Goal: Task Accomplishment & Management: Manage account settings

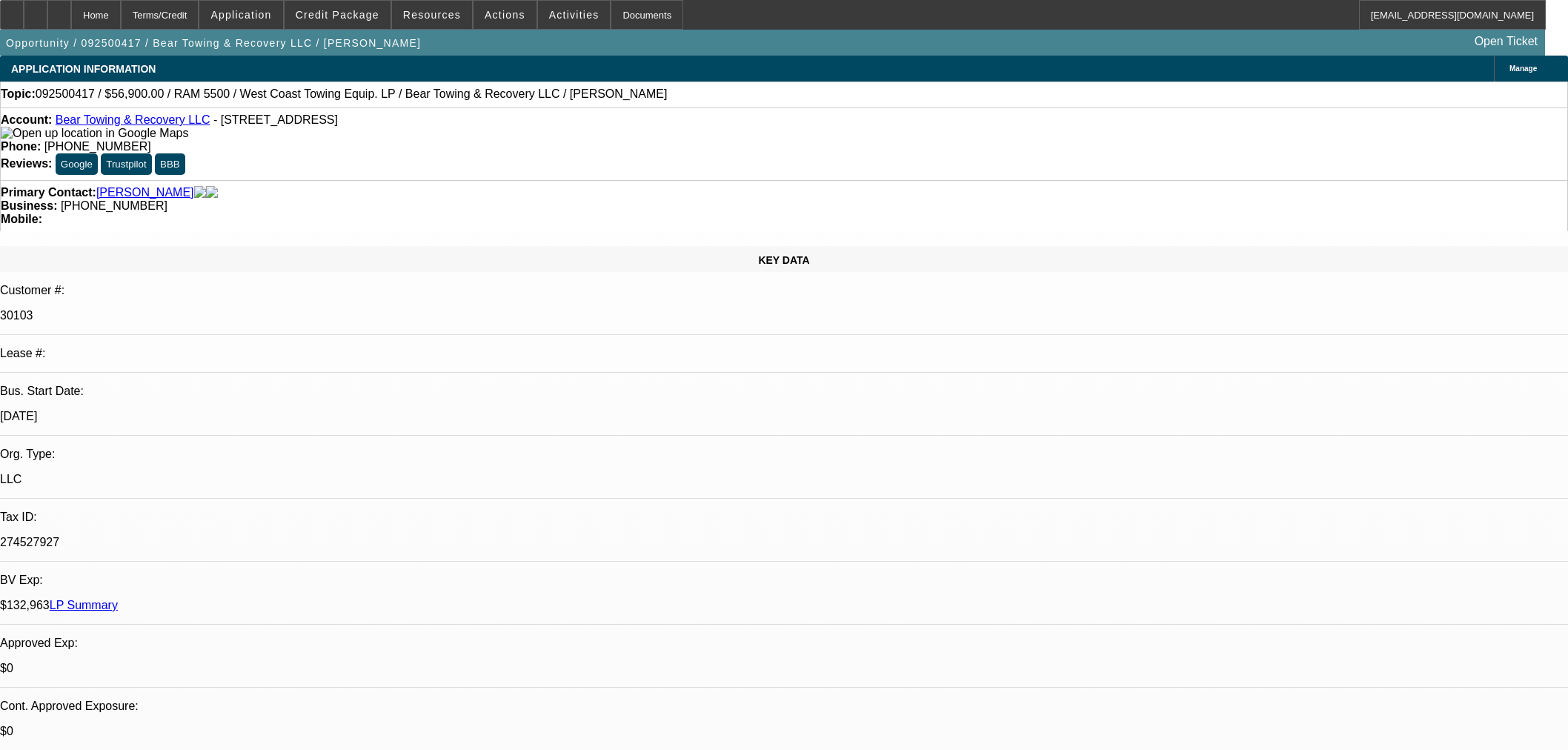
select select "0"
select select "3"
select select "0.1"
select select "4"
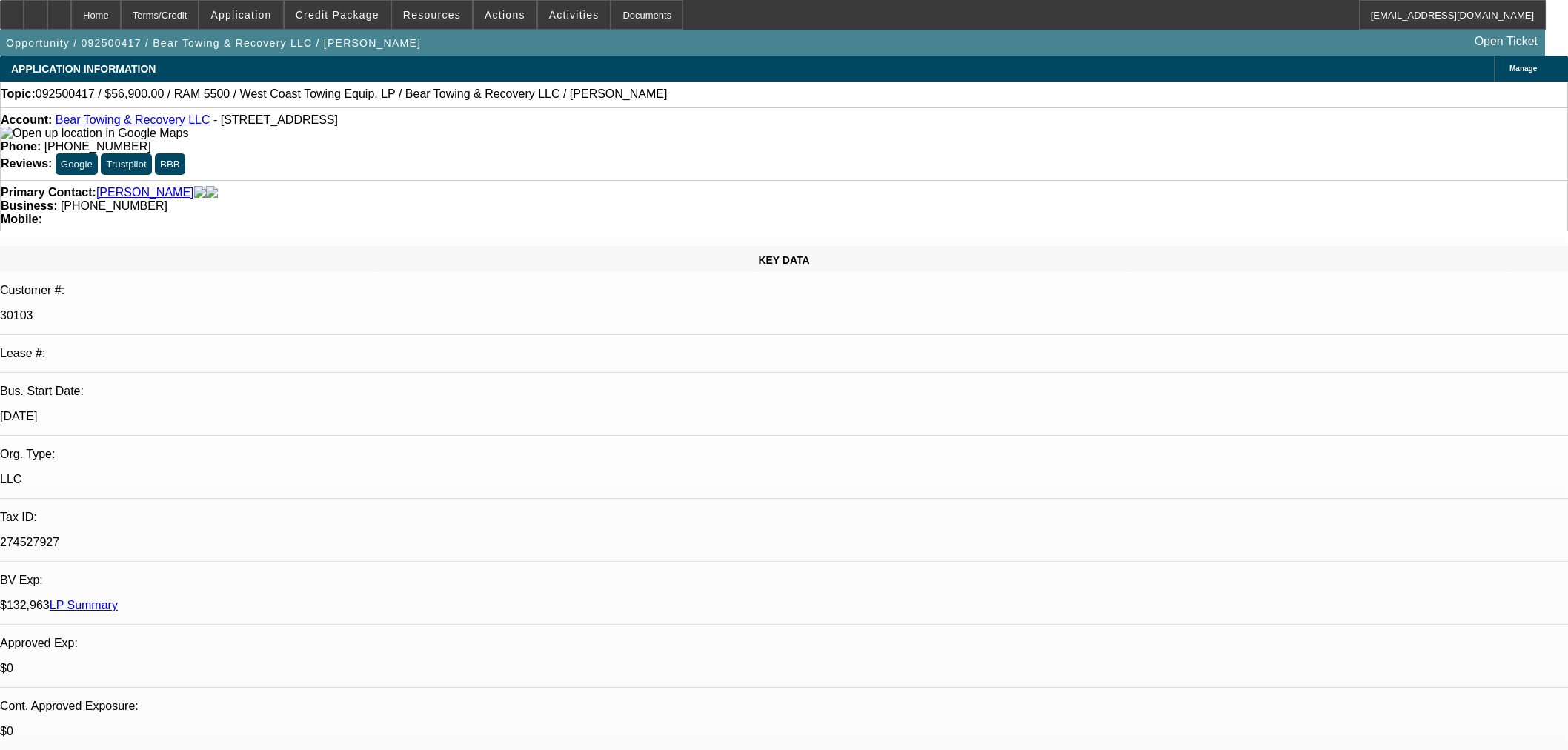
select select "0"
select select "3"
select select "0.1"
select select "4"
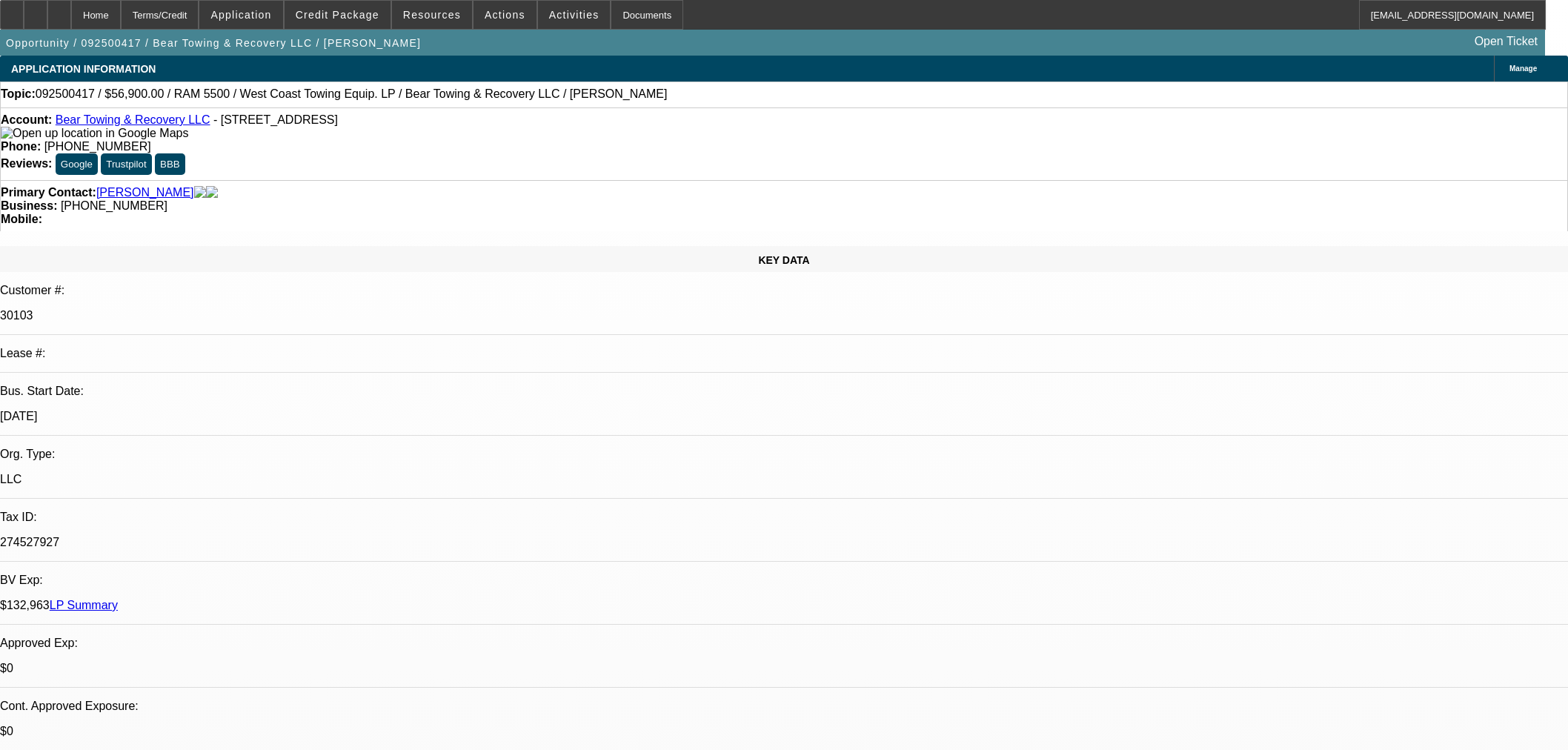
select select "0"
select select "3"
select select "0.1"
select select "4"
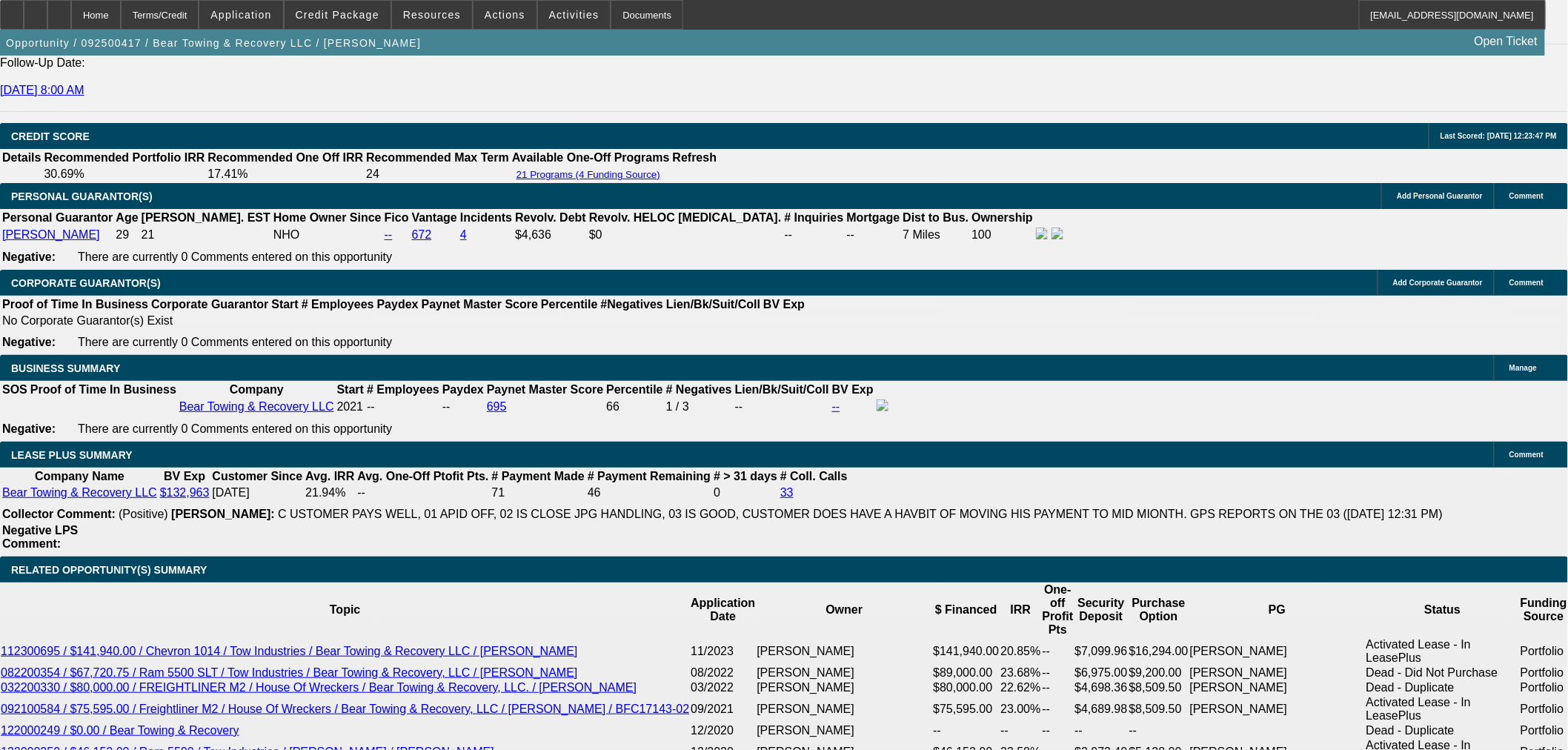
scroll to position [2141, 0]
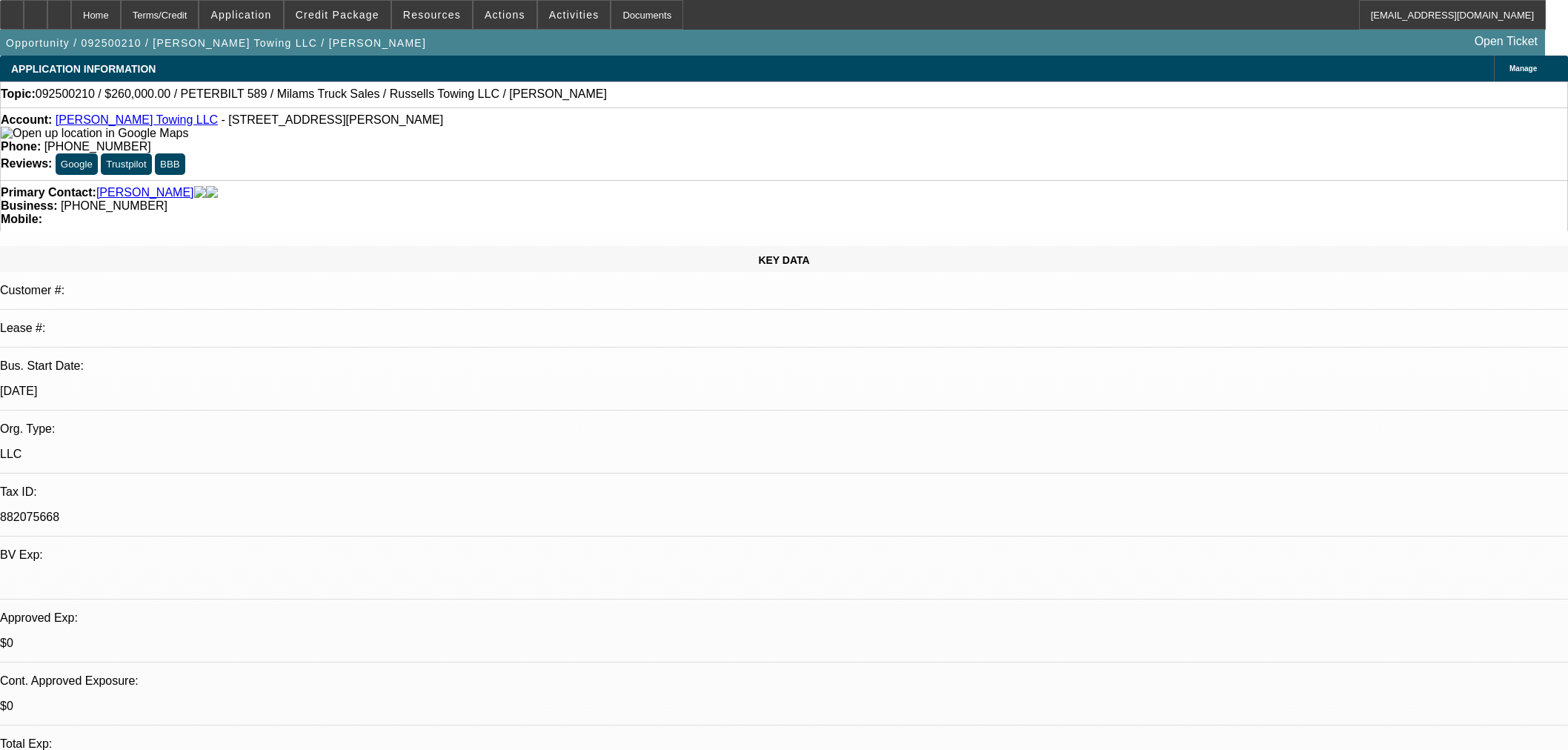
select select "0"
select select "3"
select select "0"
select select "6"
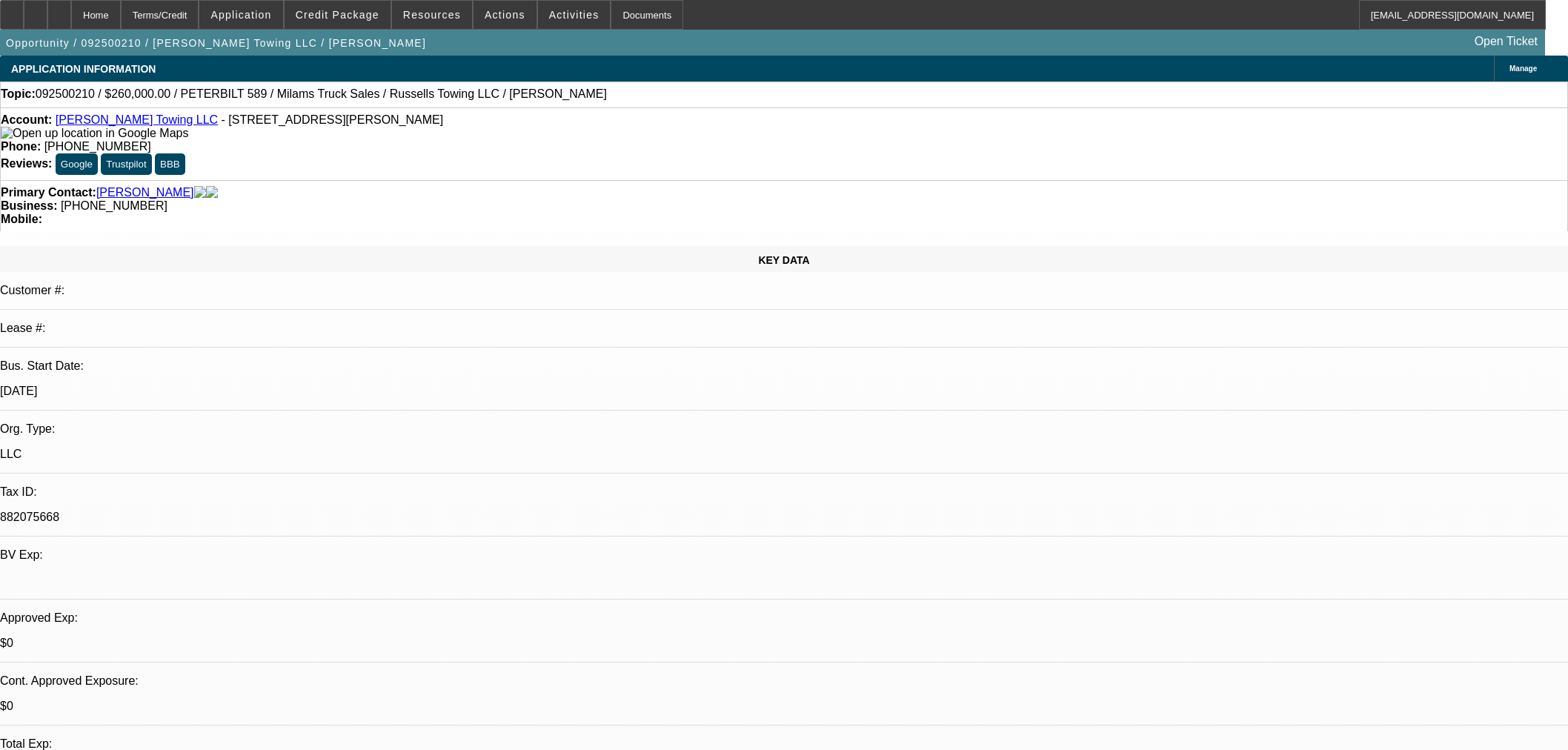
select select "0"
select select "3"
select select "0"
select select "6"
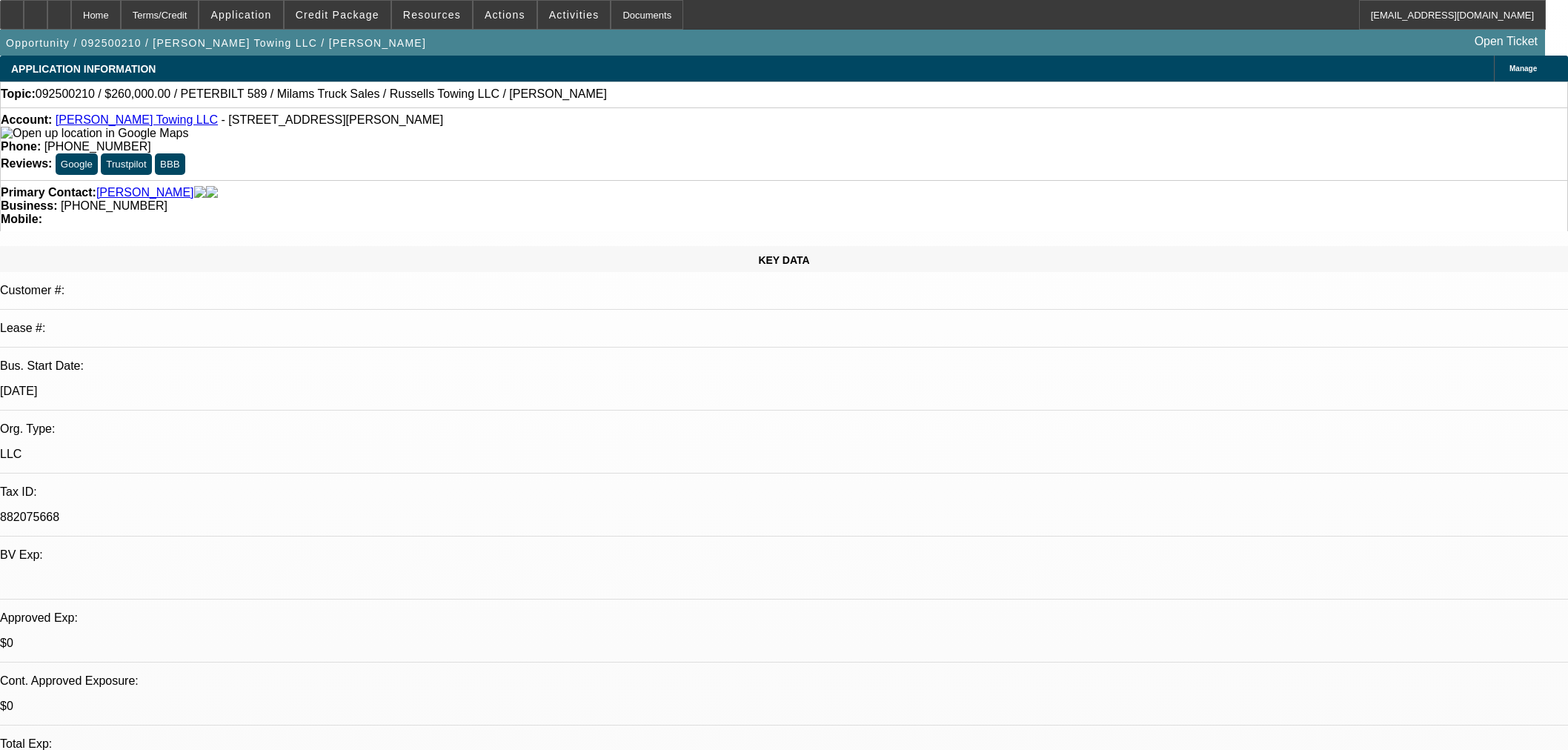
select select "0"
select select "3"
select select "0"
select select "6"
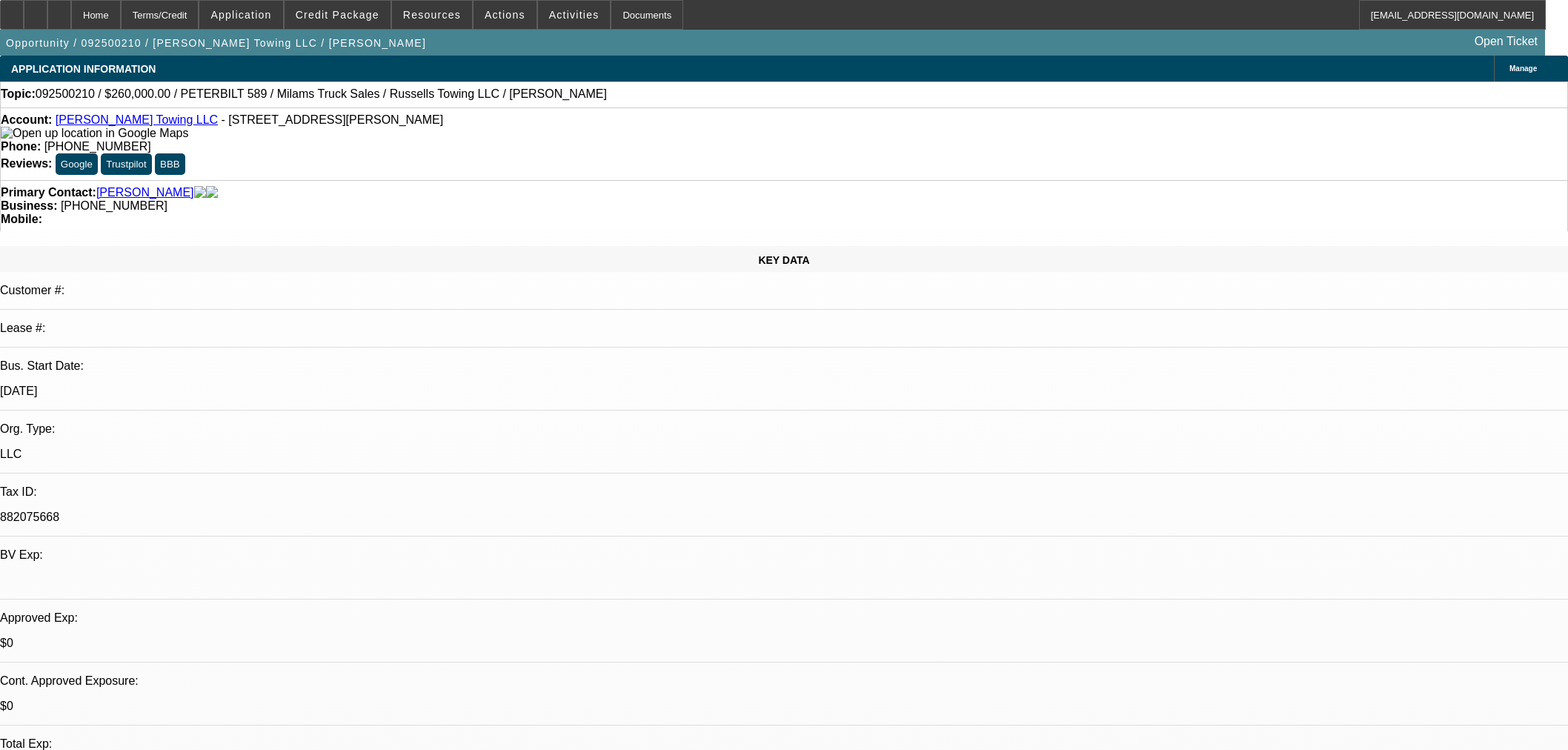
select select "0"
select select "3"
select select "0"
select select "6"
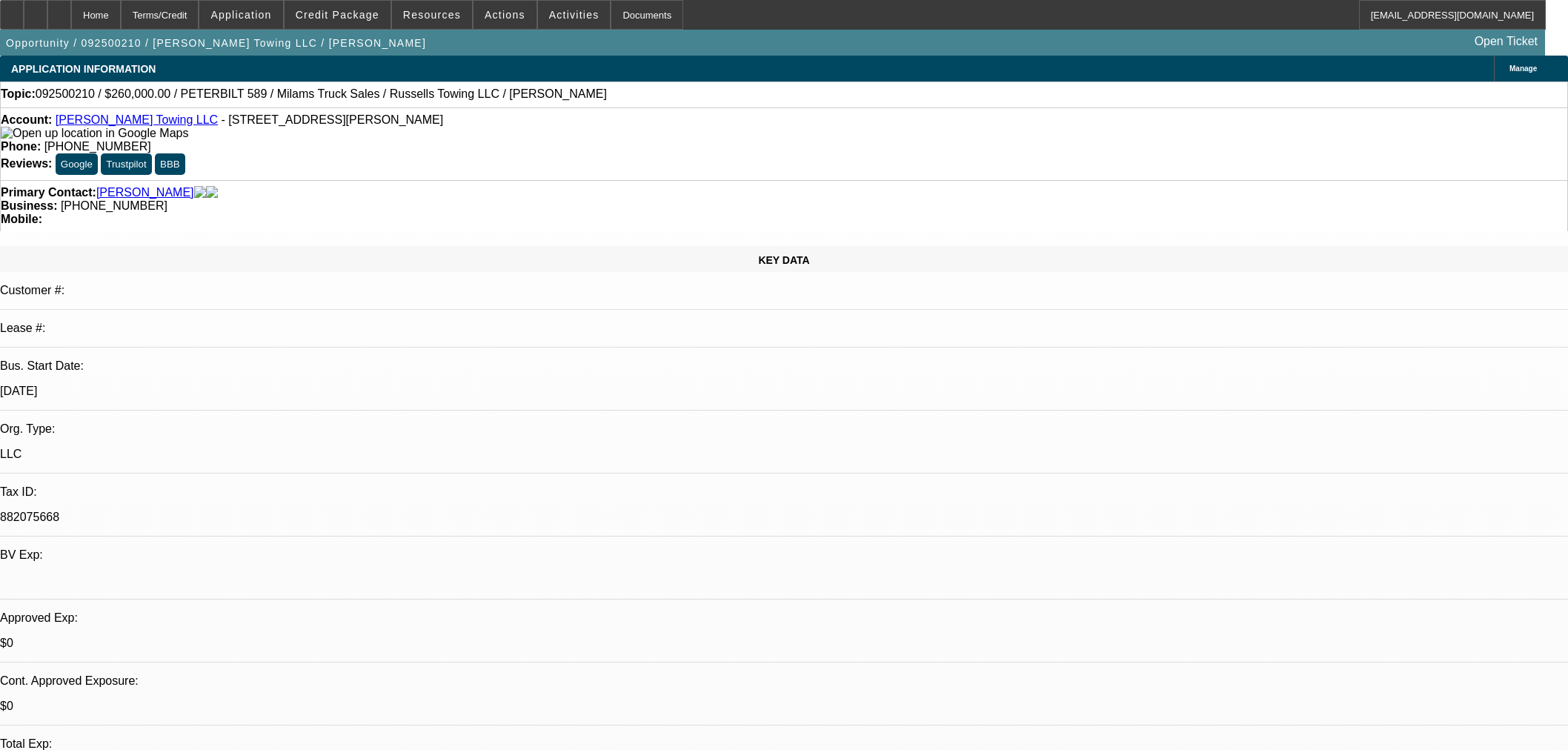
scroll to position [1948, 0]
select select "0"
select select "3"
select select "0.1"
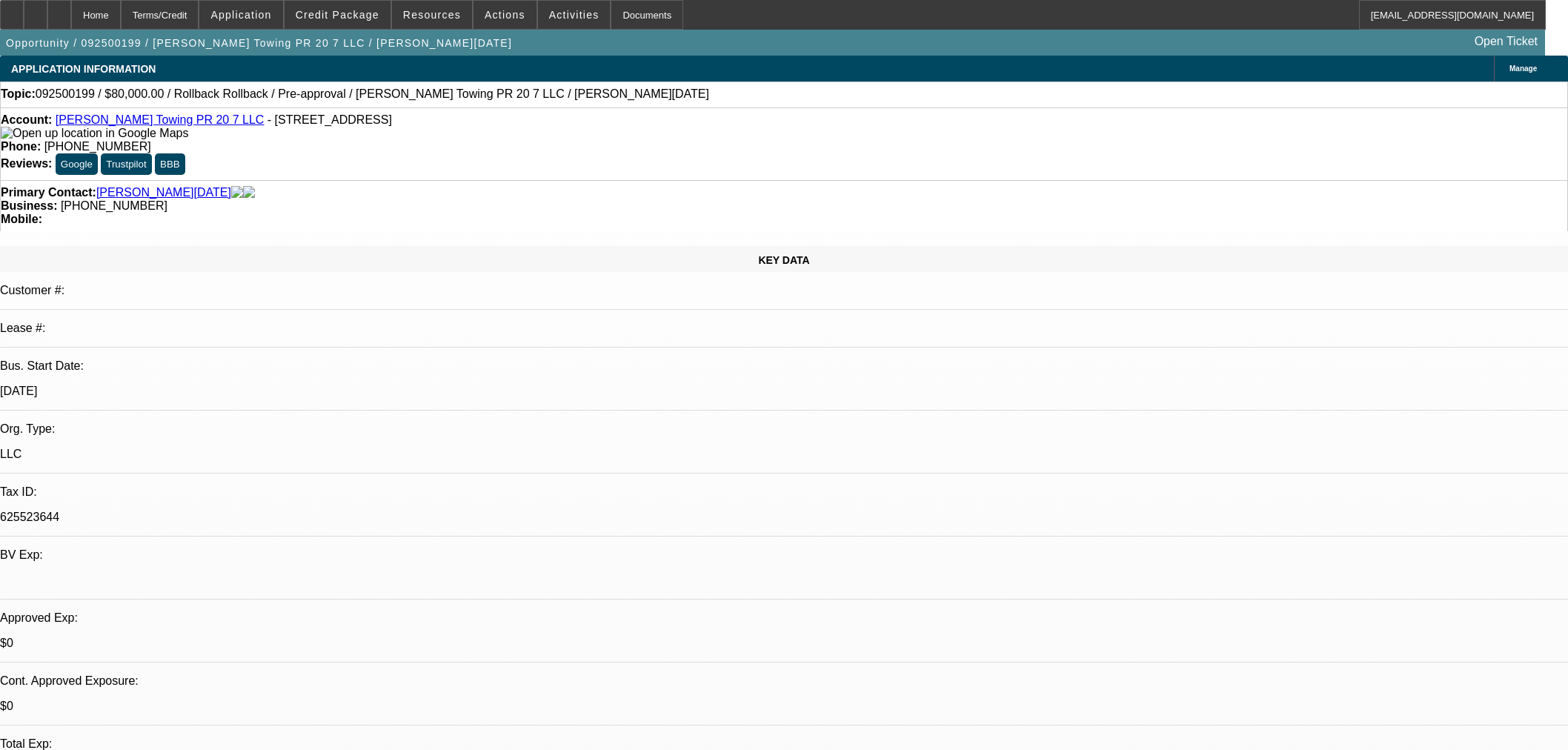
select select "4"
select select "0"
select select "3"
select select "0.1"
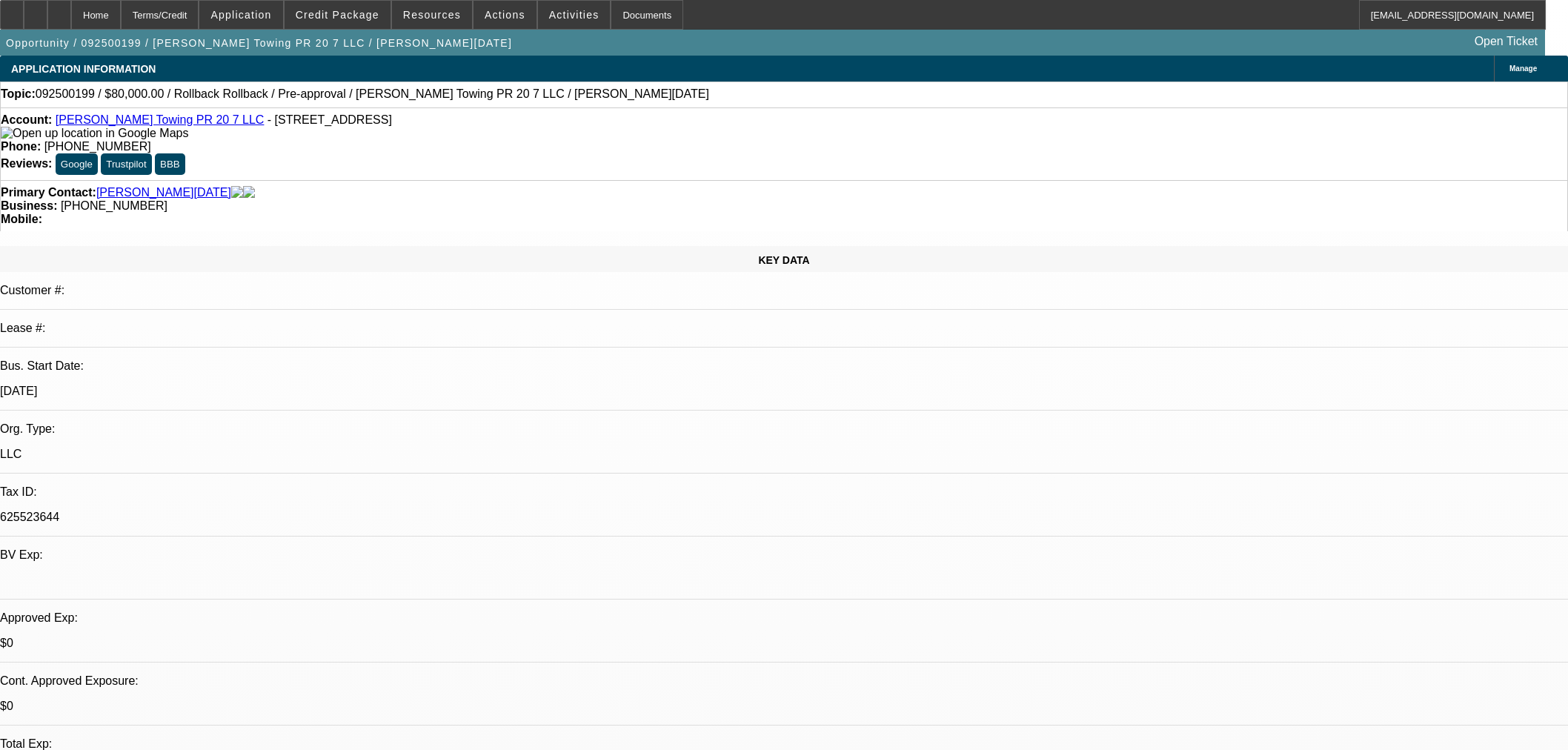
select select "4"
select select "0"
select select "3"
select select "0.1"
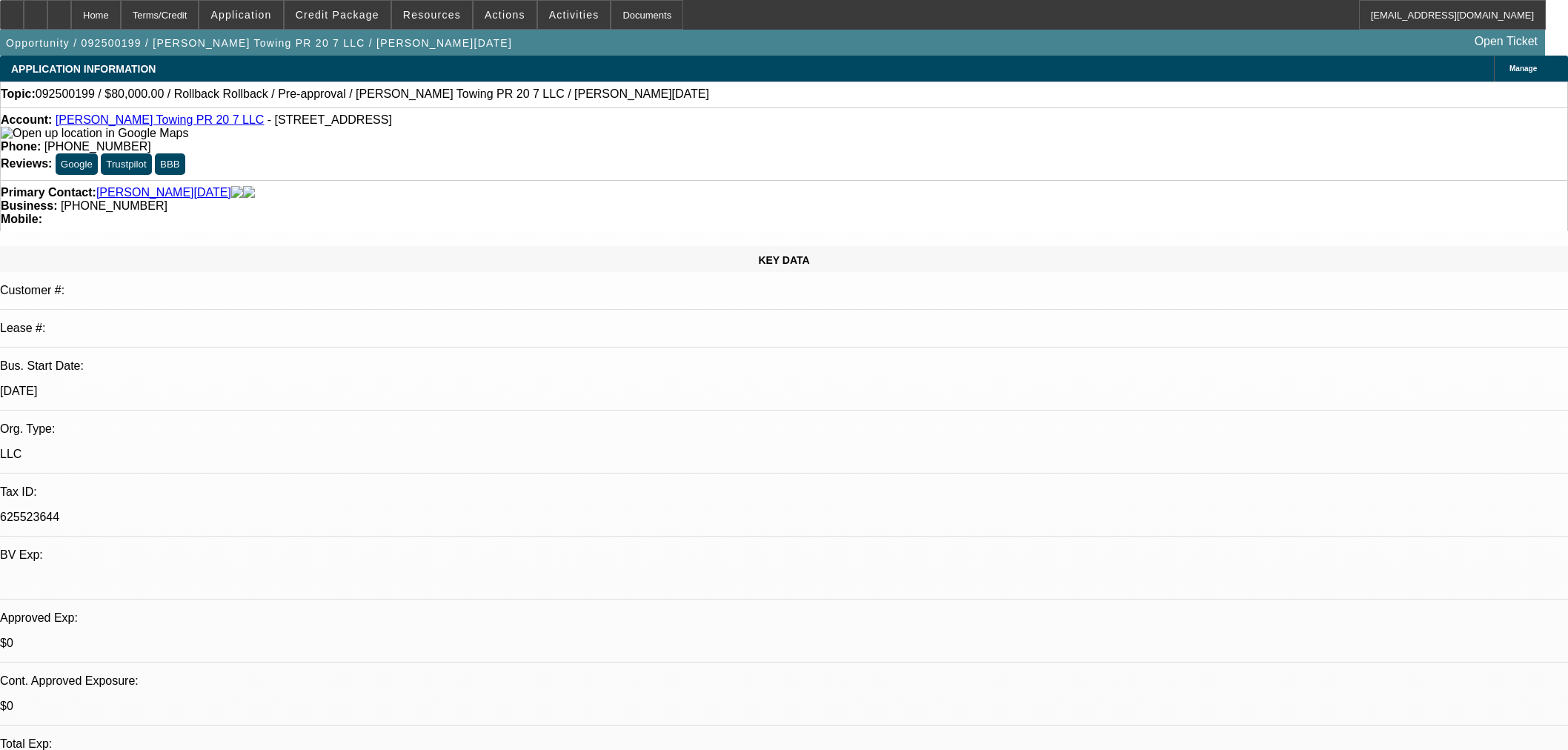
select select "4"
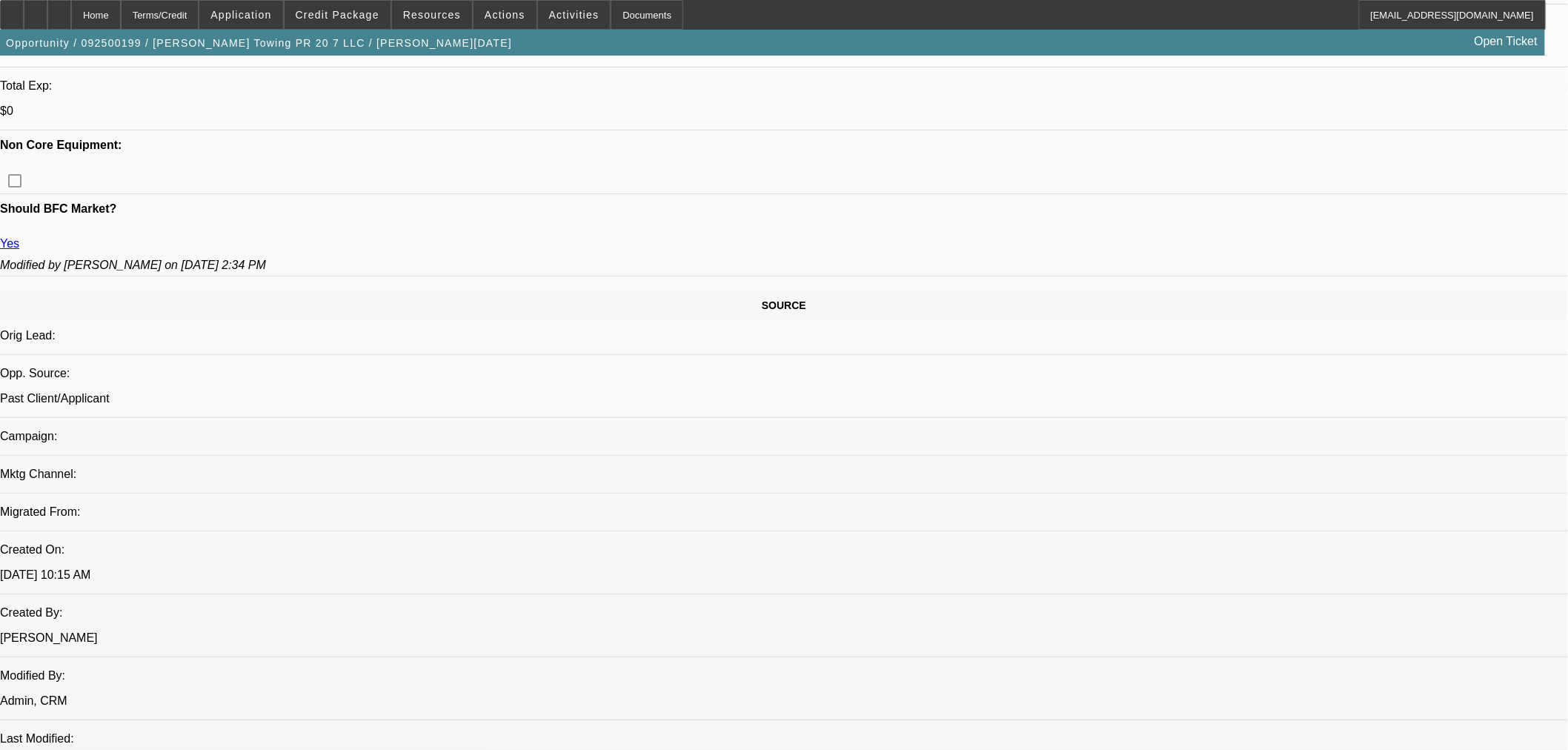
scroll to position [165, 0]
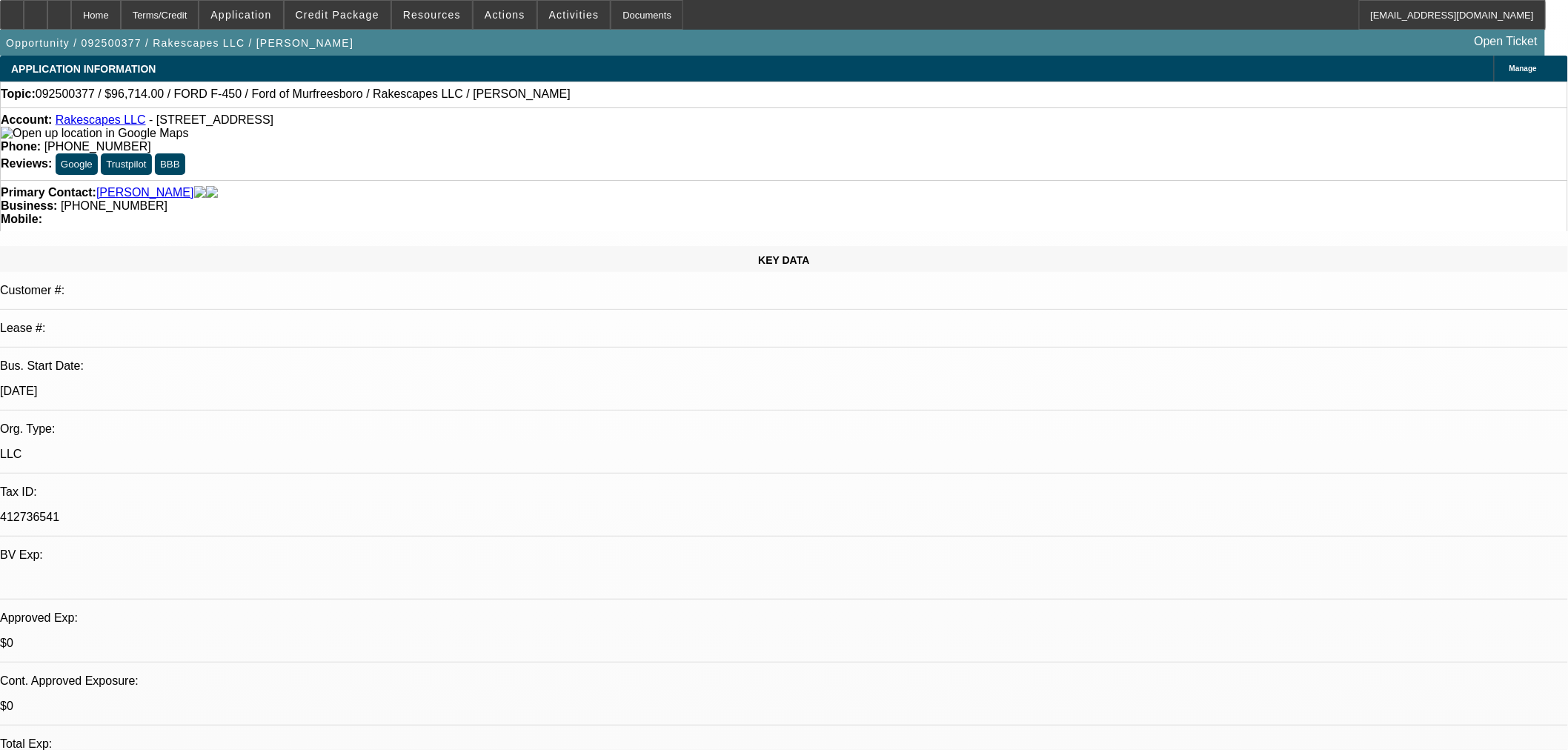
select select "0"
select select "3"
select select "0"
select select "6"
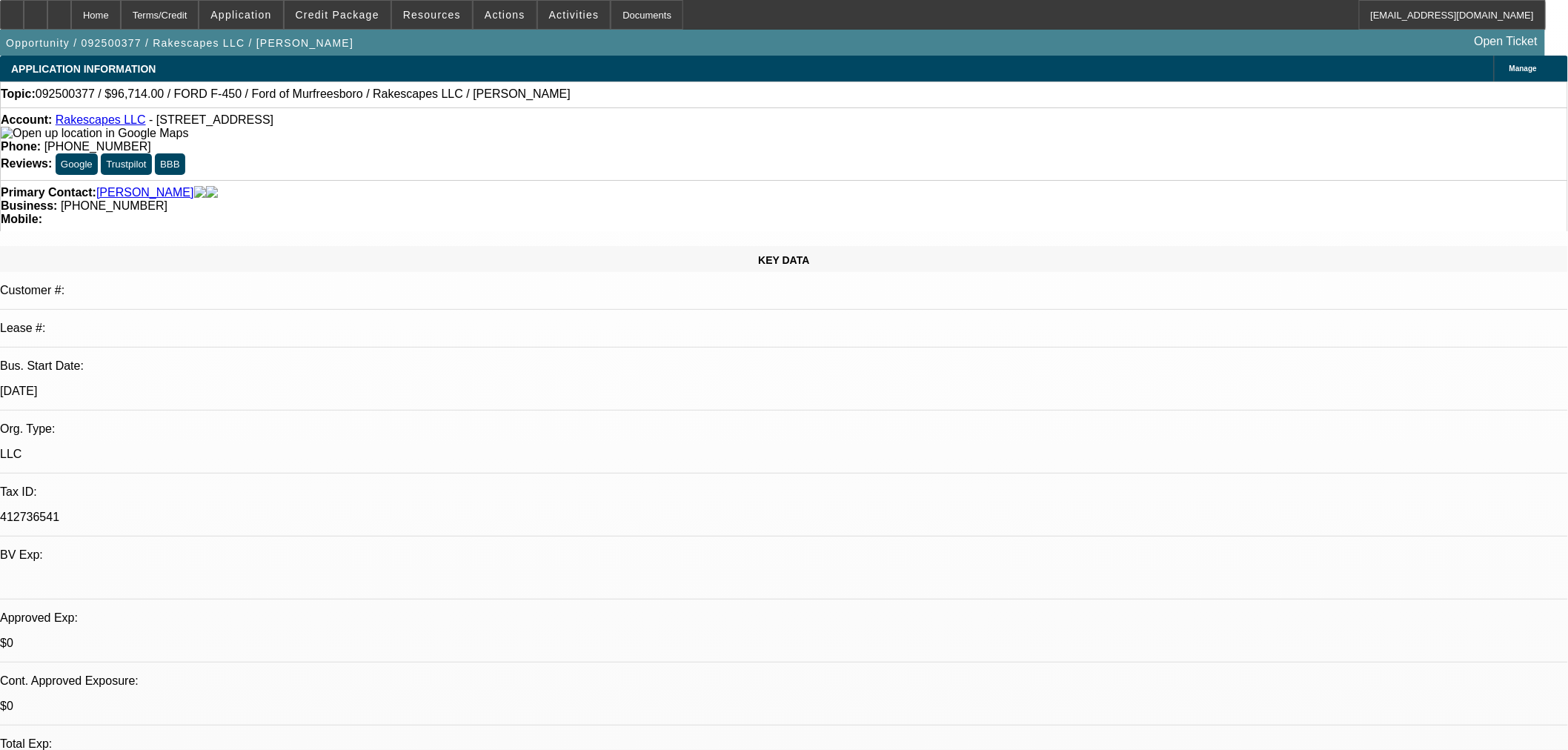
select select "0"
select select "3"
select select "0.1"
select select "4"
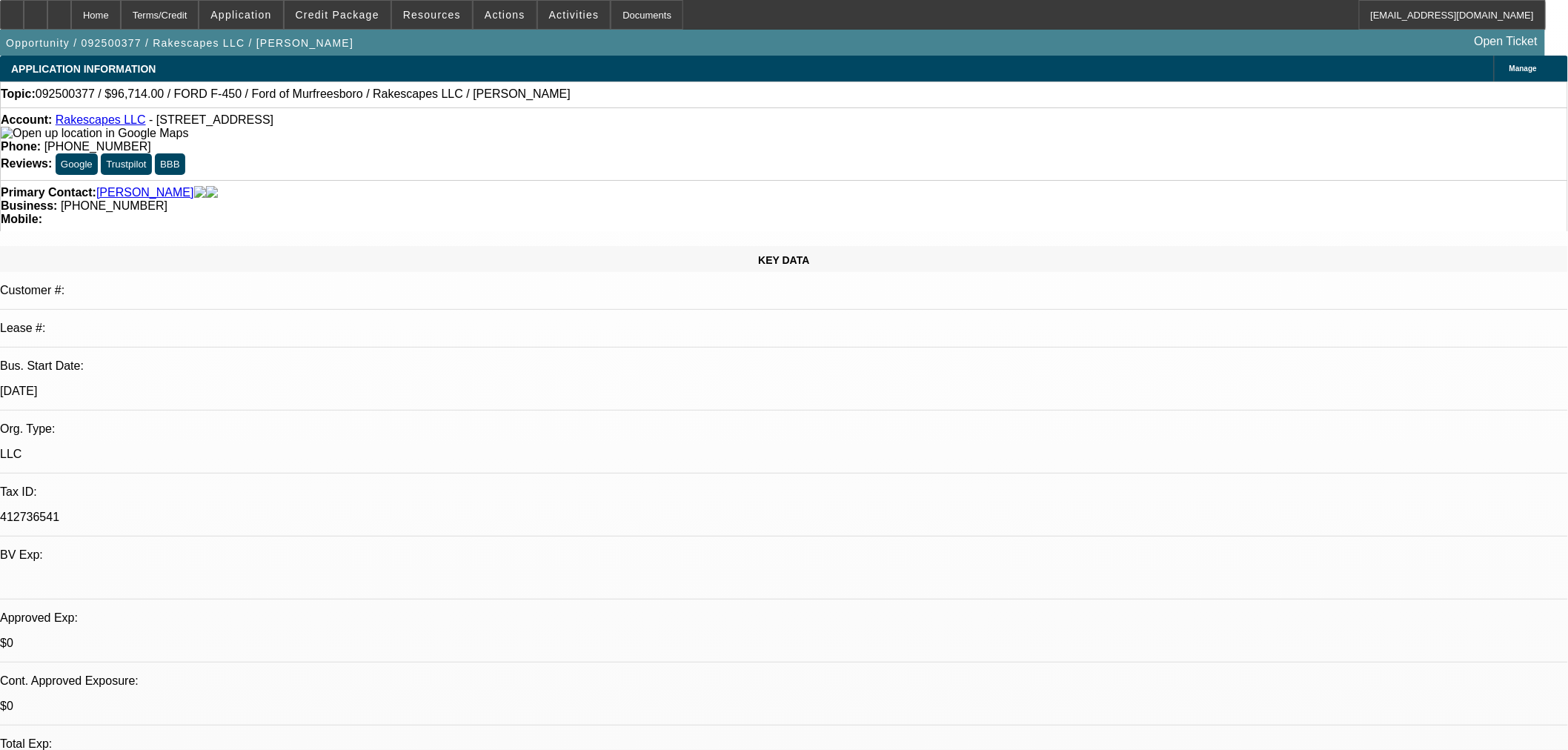
select select "0"
select select "3"
select select "0.1"
select select "4"
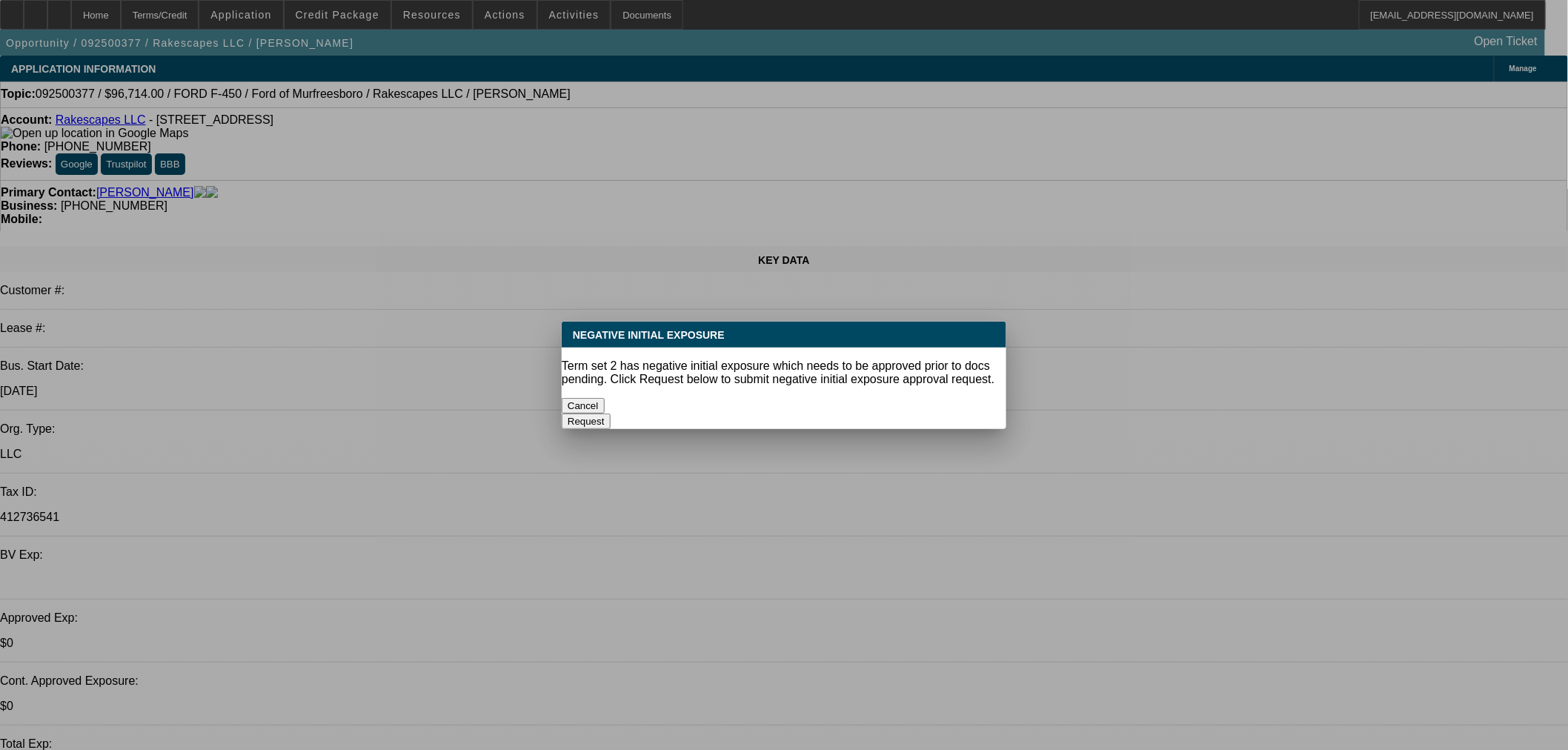
click at [605, 398] on button "Cancel" at bounding box center [583, 405] width 43 height 15
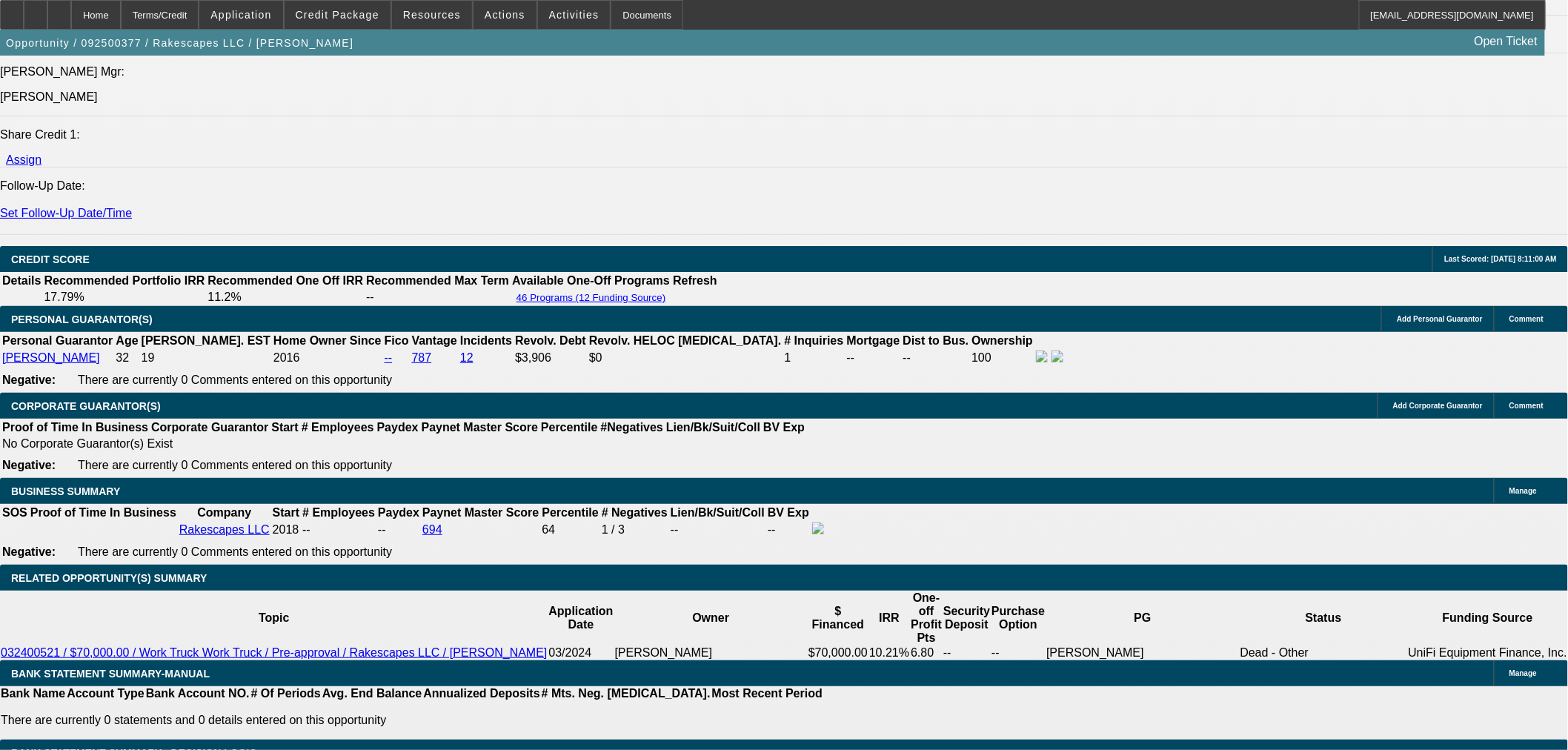
scroll to position [1811, 0]
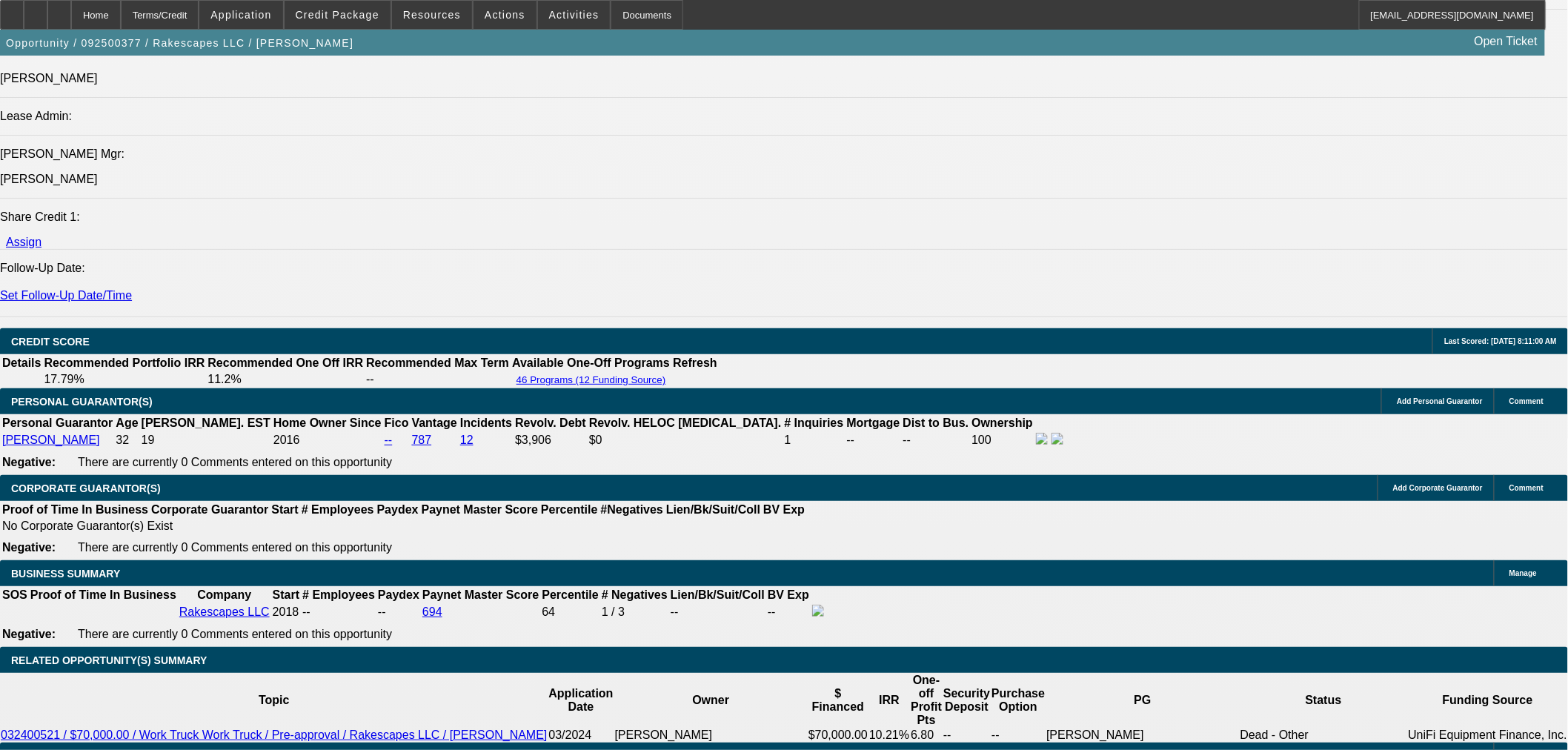
drag, startPoint x: 311, startPoint y: 458, endPoint x: 374, endPoint y: 462, distance: 63.1
type input "4"
type input "UNKNOWN"
type input "48"
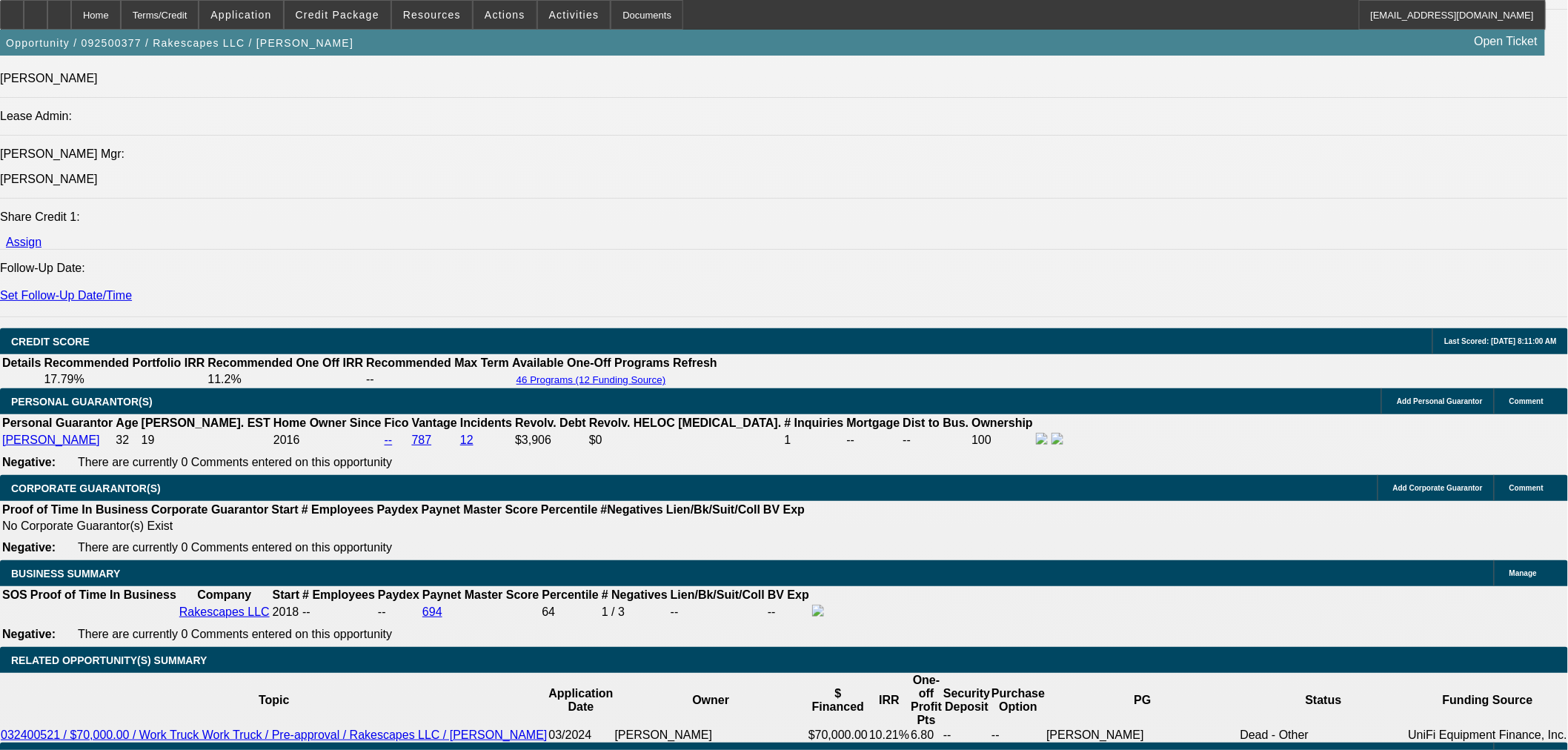
type input "$2,397.56"
type input "48"
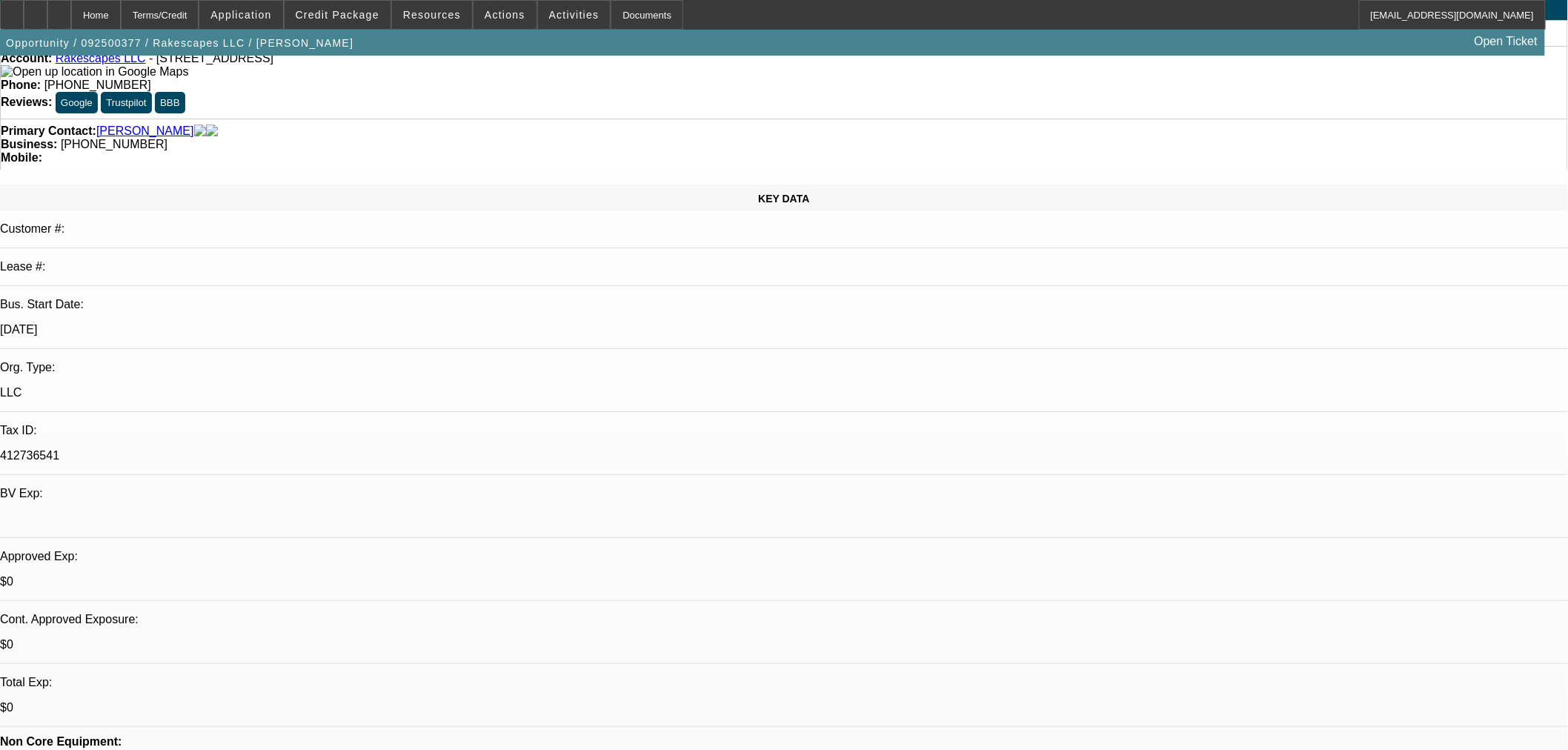
scroll to position [0, 0]
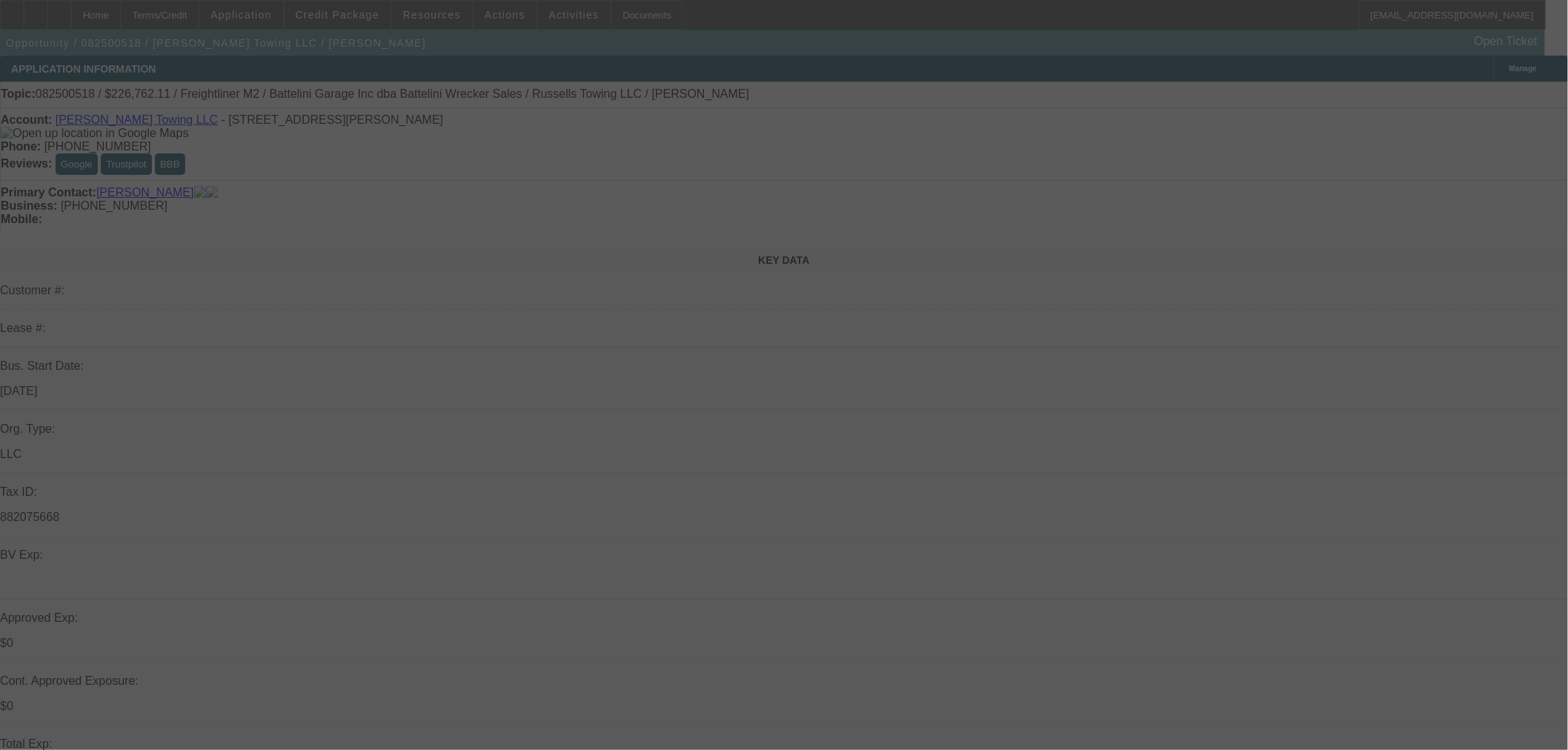
select select "0"
select select "3"
select select "0"
select select "6"
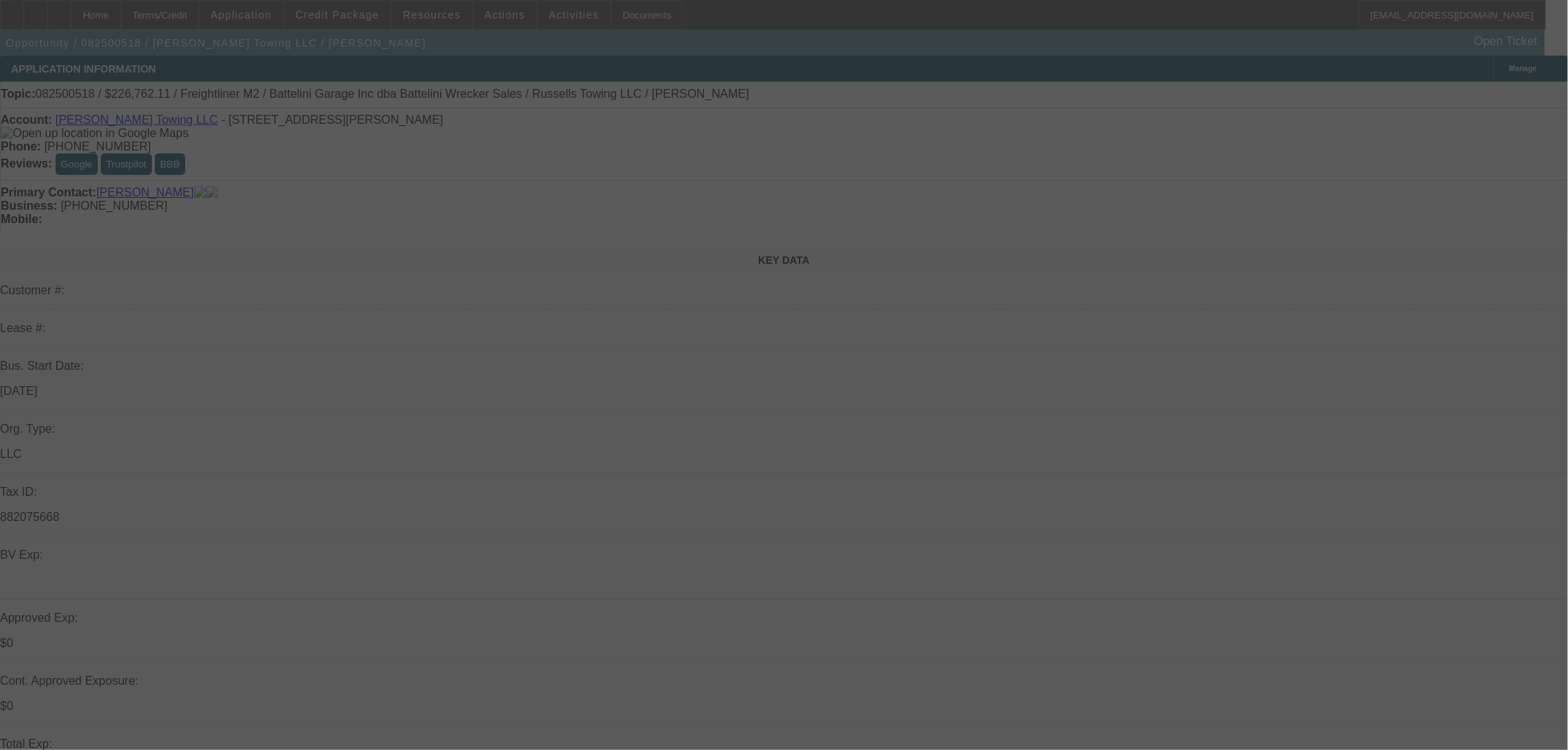
select select "0"
select select "3"
select select "0"
select select "6"
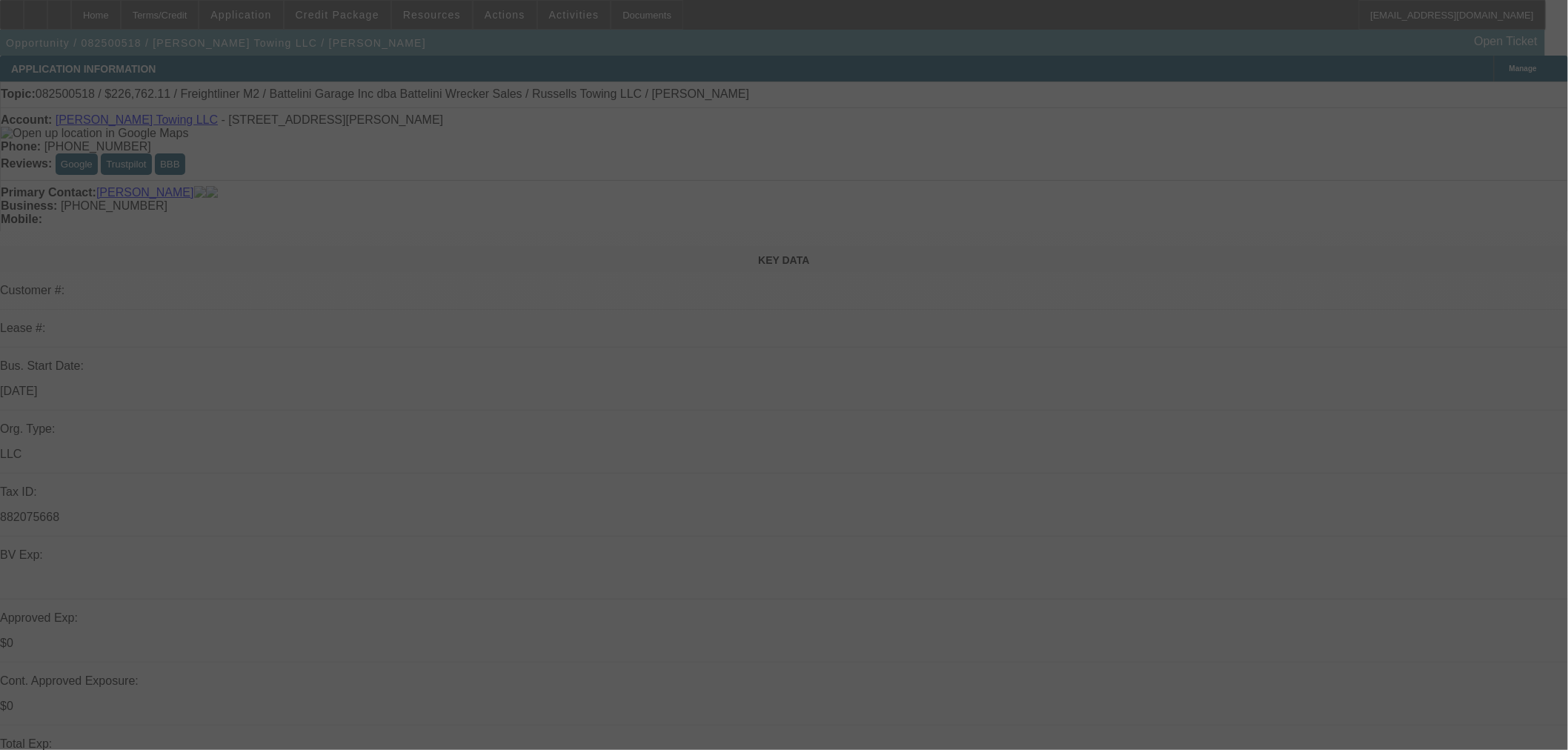
select select "0"
select select "3"
select select "0"
select select "6"
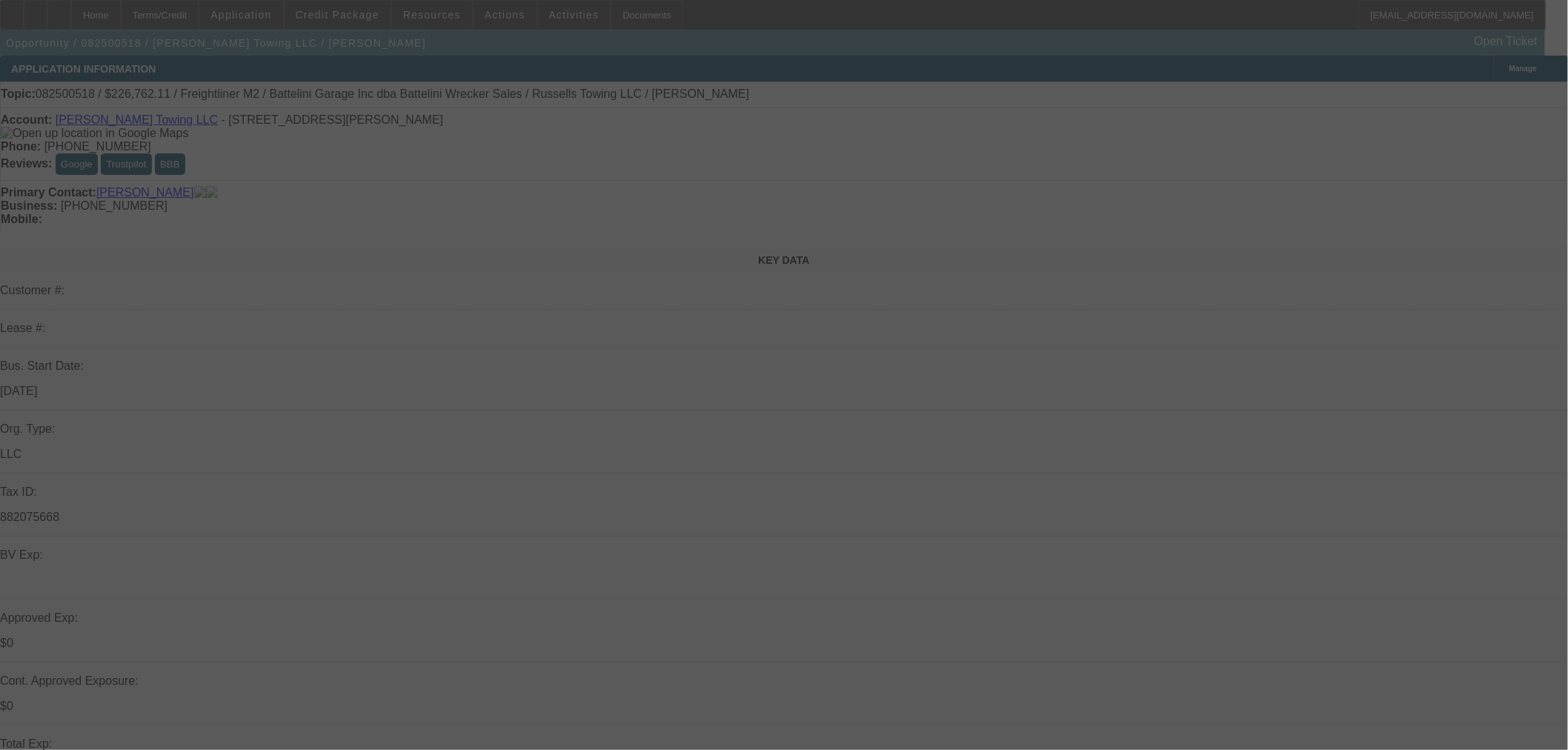
select select "0"
select select "3"
select select "0"
select select "6"
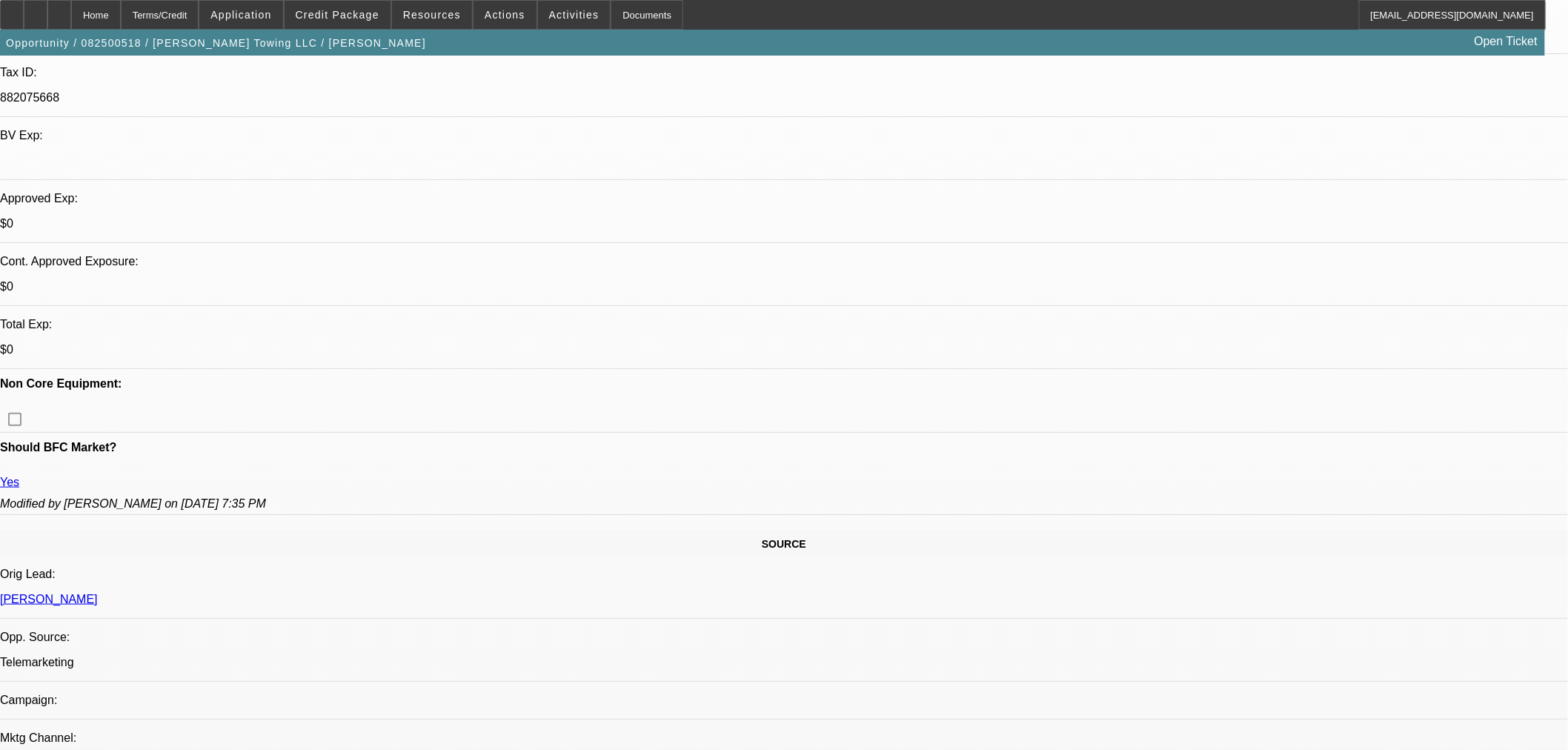
scroll to position [592, 0]
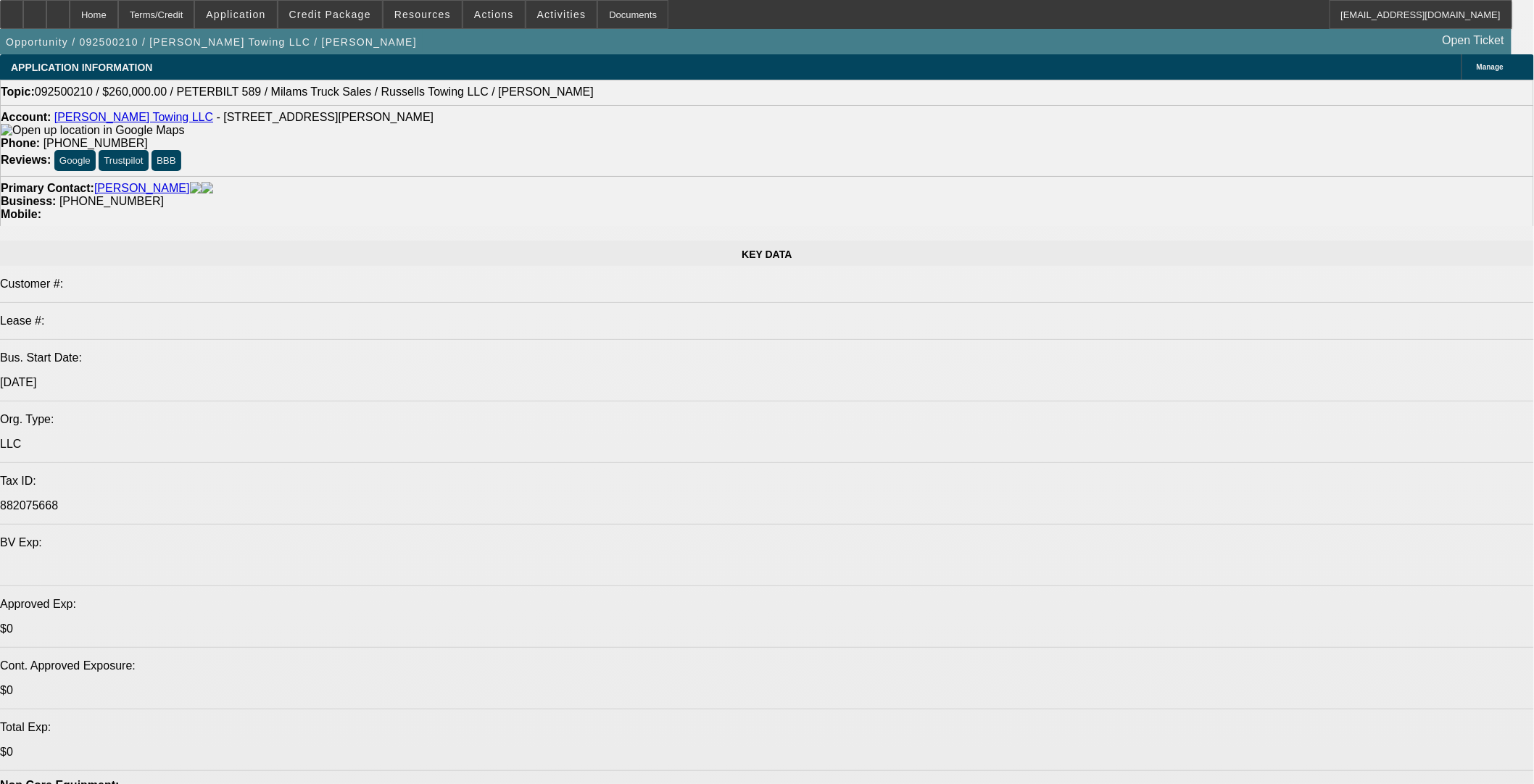
select select "0"
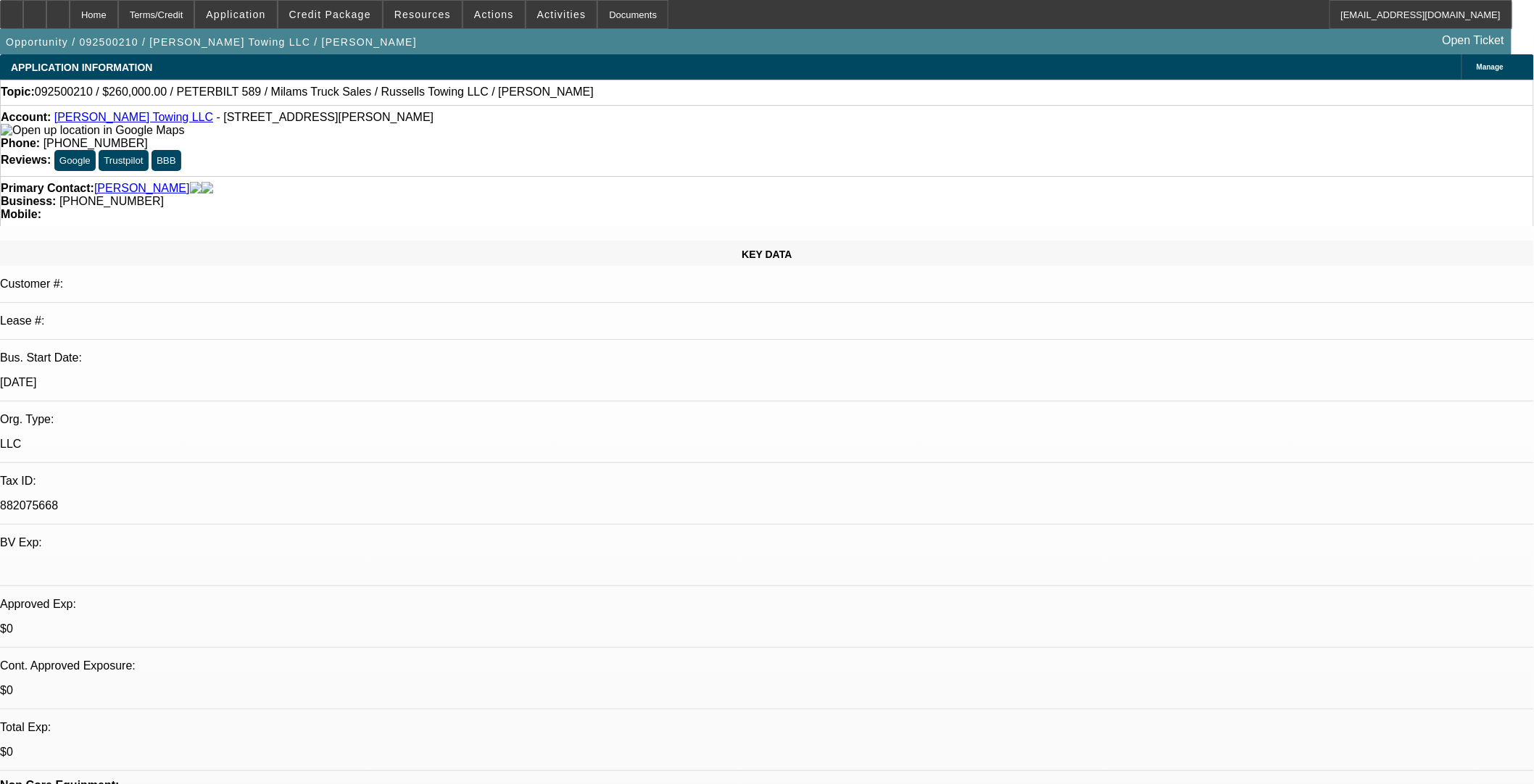
select select "0"
select select "3"
select select "0"
select select "6"
select select "0"
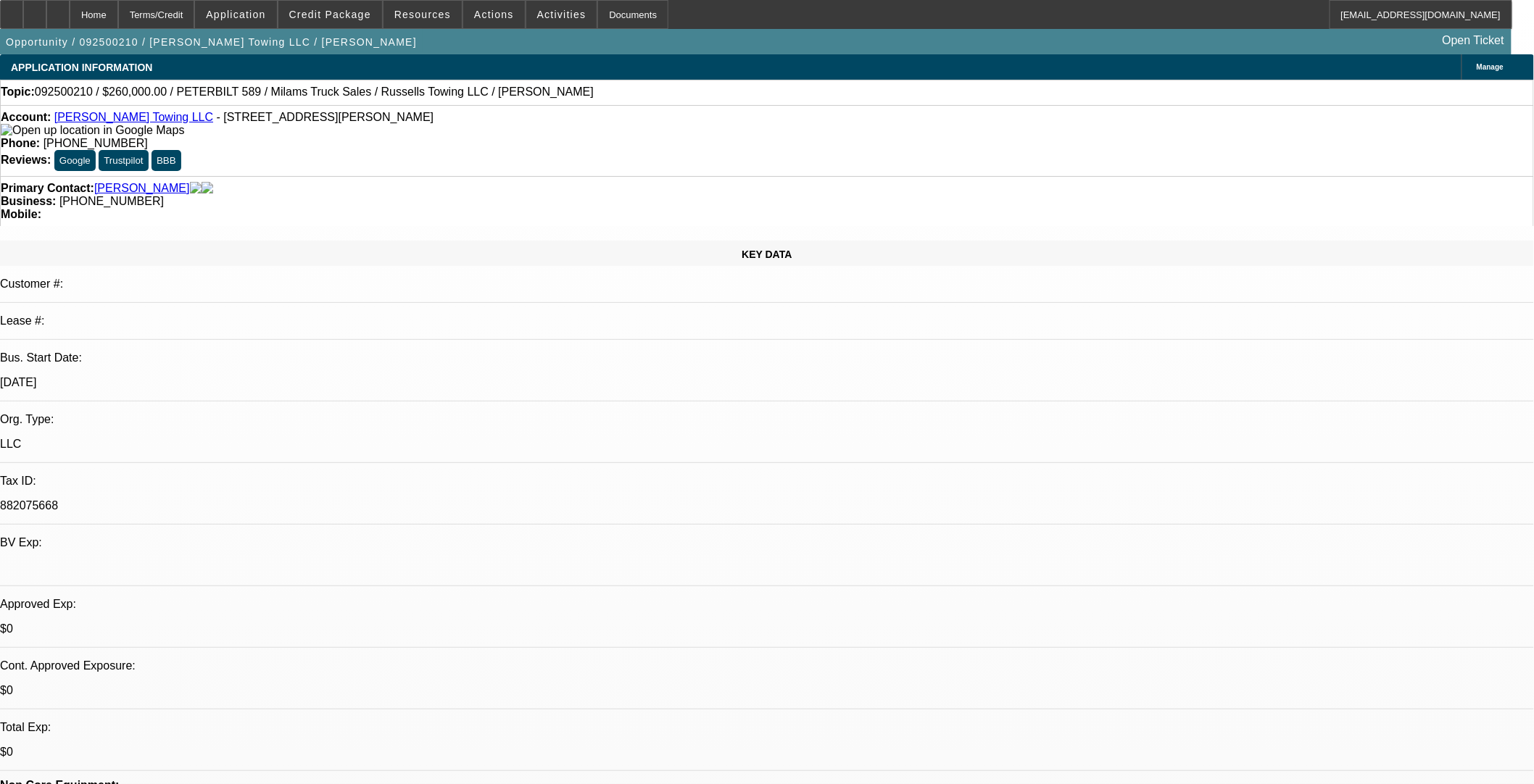
select select "0"
select select "3"
select select "0"
select select "6"
select select "0"
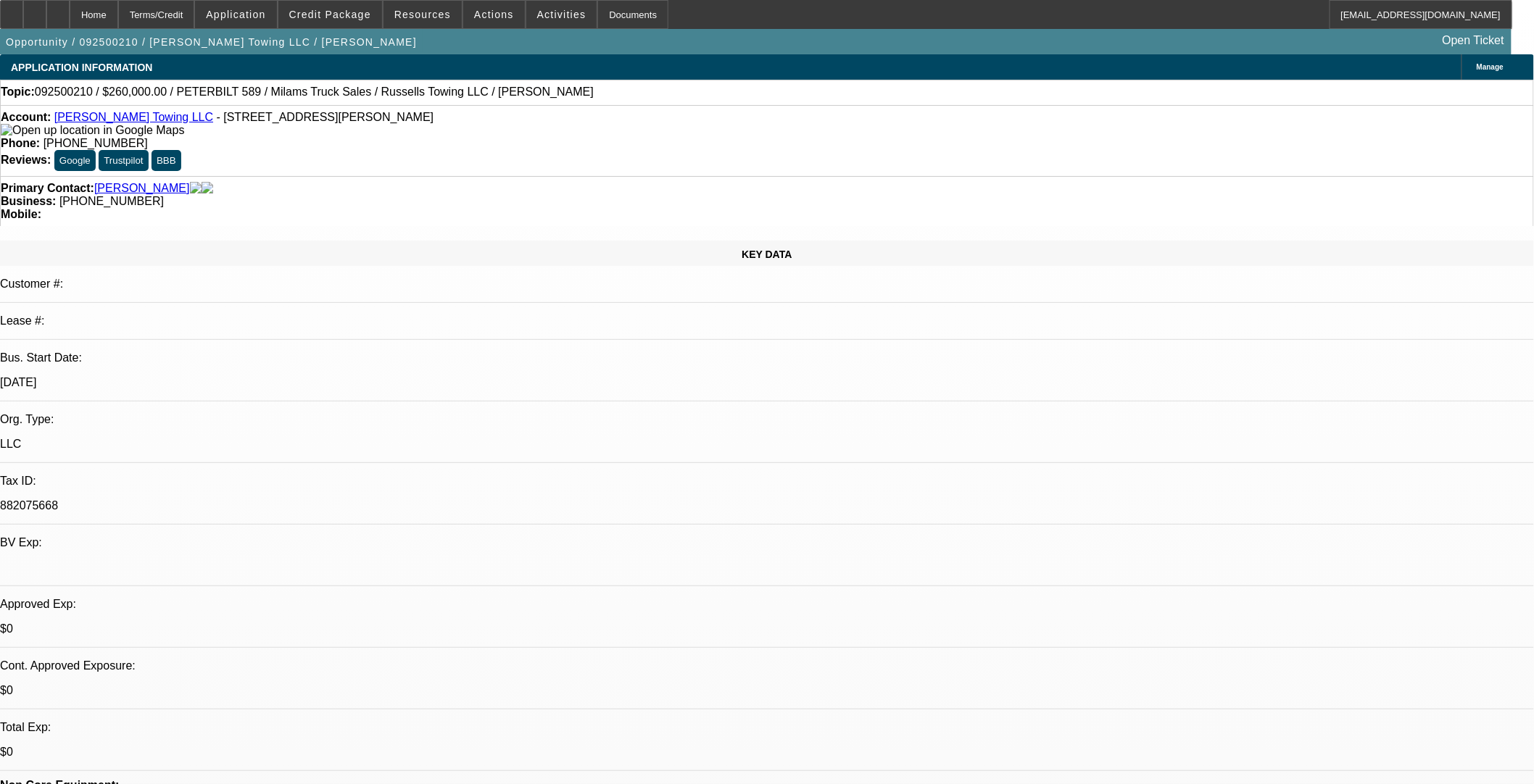
select select "0"
select select "3"
select select "0"
select select "6"
select select "0"
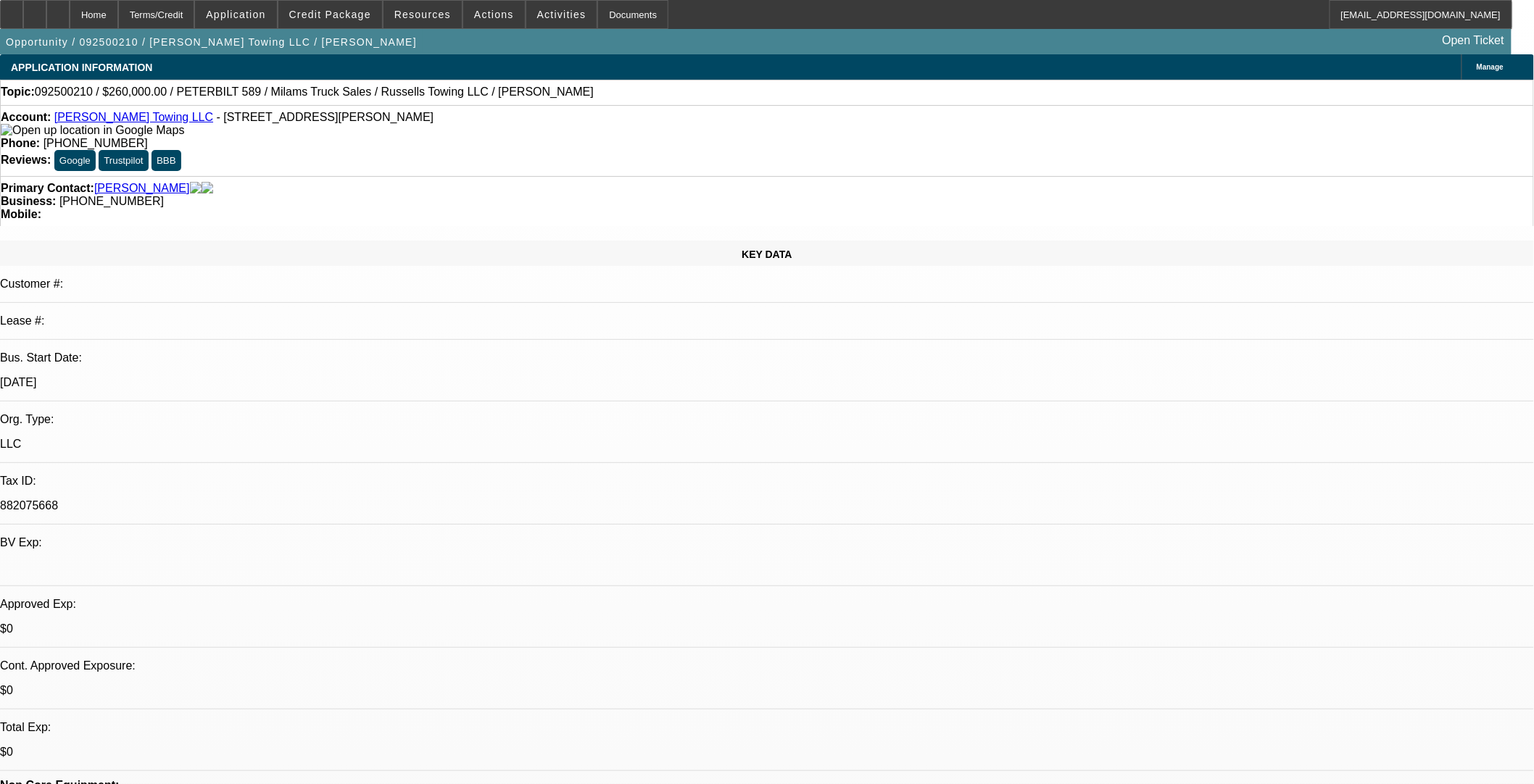
select select "0"
select select "3"
select select "0"
select select "6"
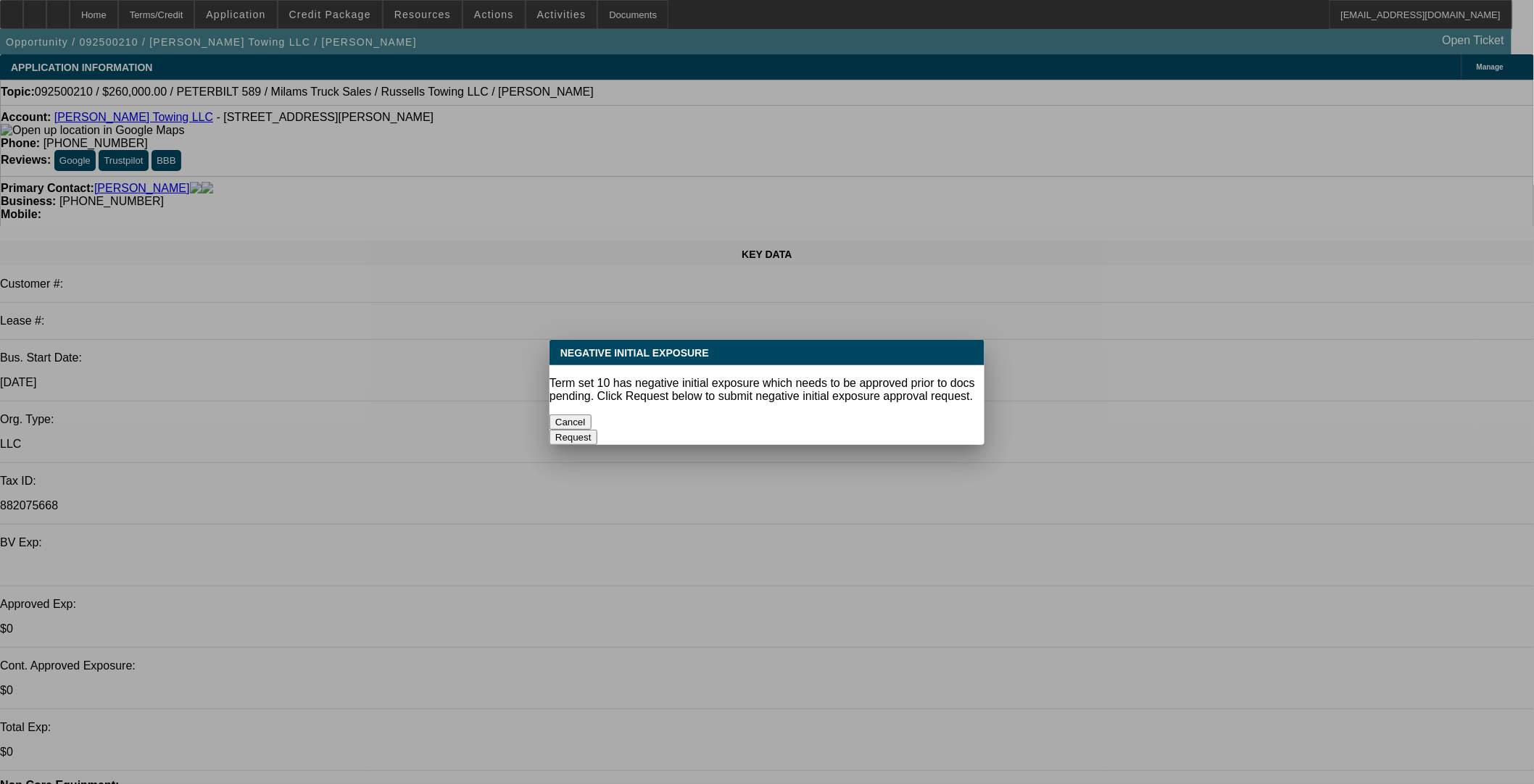
click at [587, 415] on button "Cancel" at bounding box center [570, 422] width 42 height 15
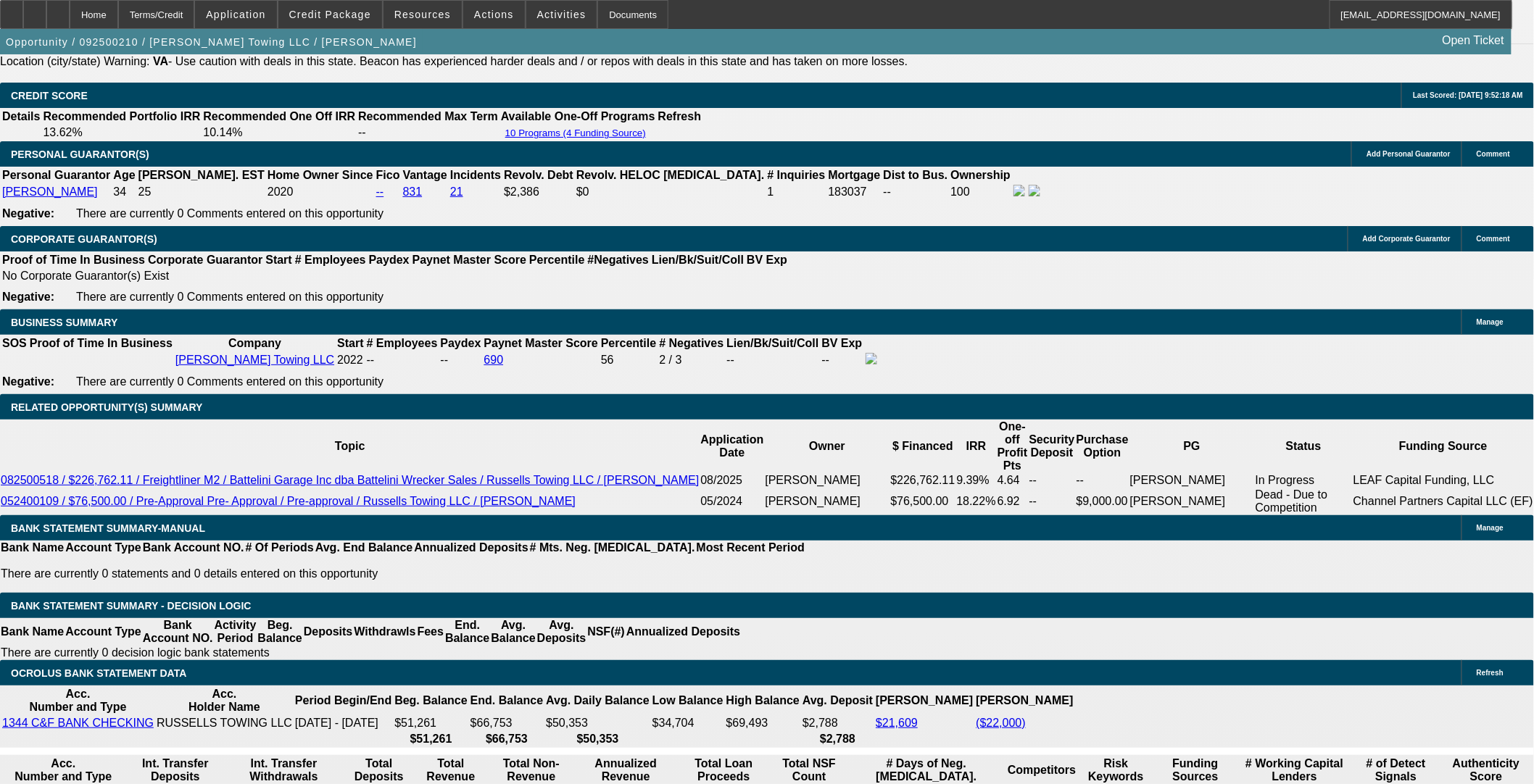
scroll to position [2174, 0]
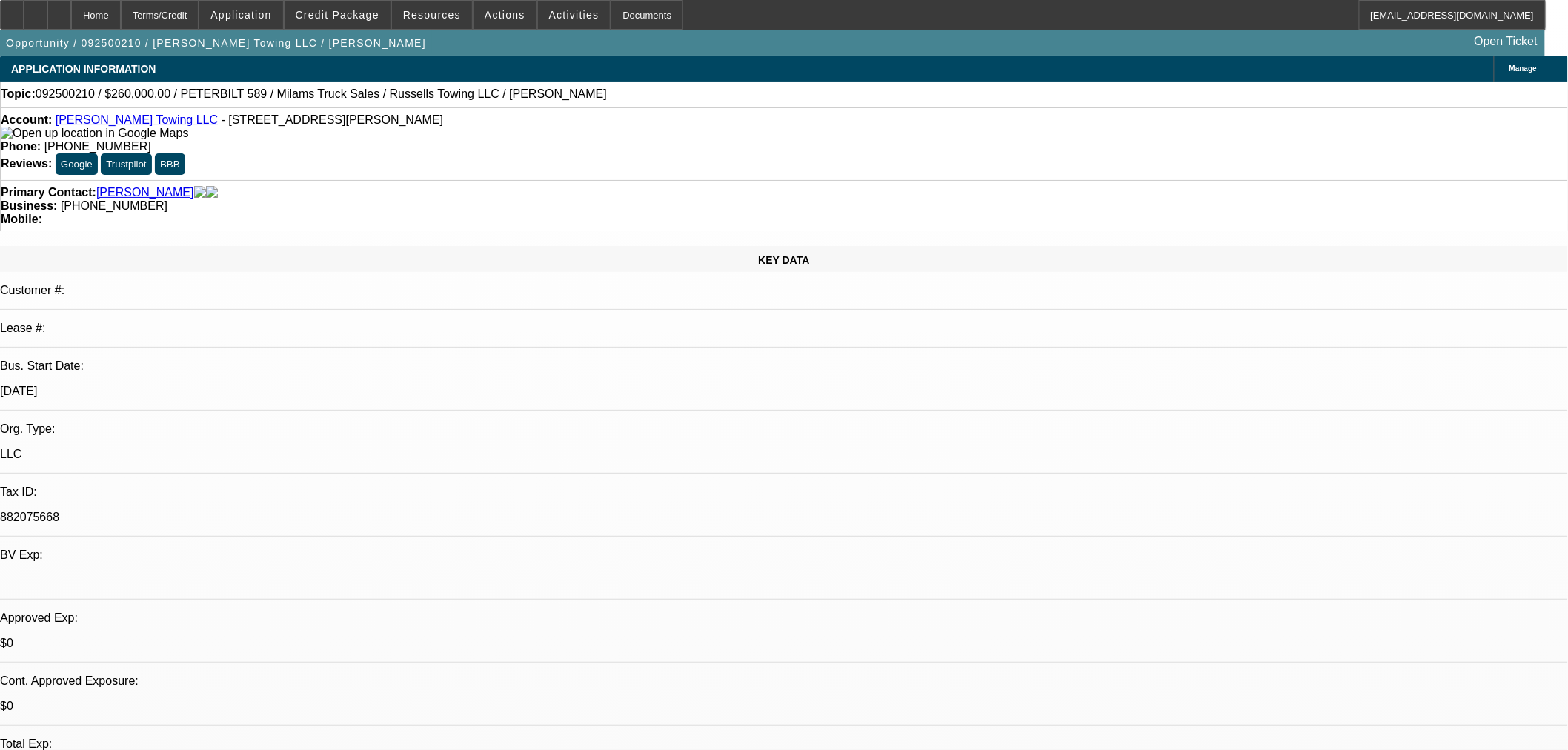
select select "0"
select select "3"
select select "0"
select select "6"
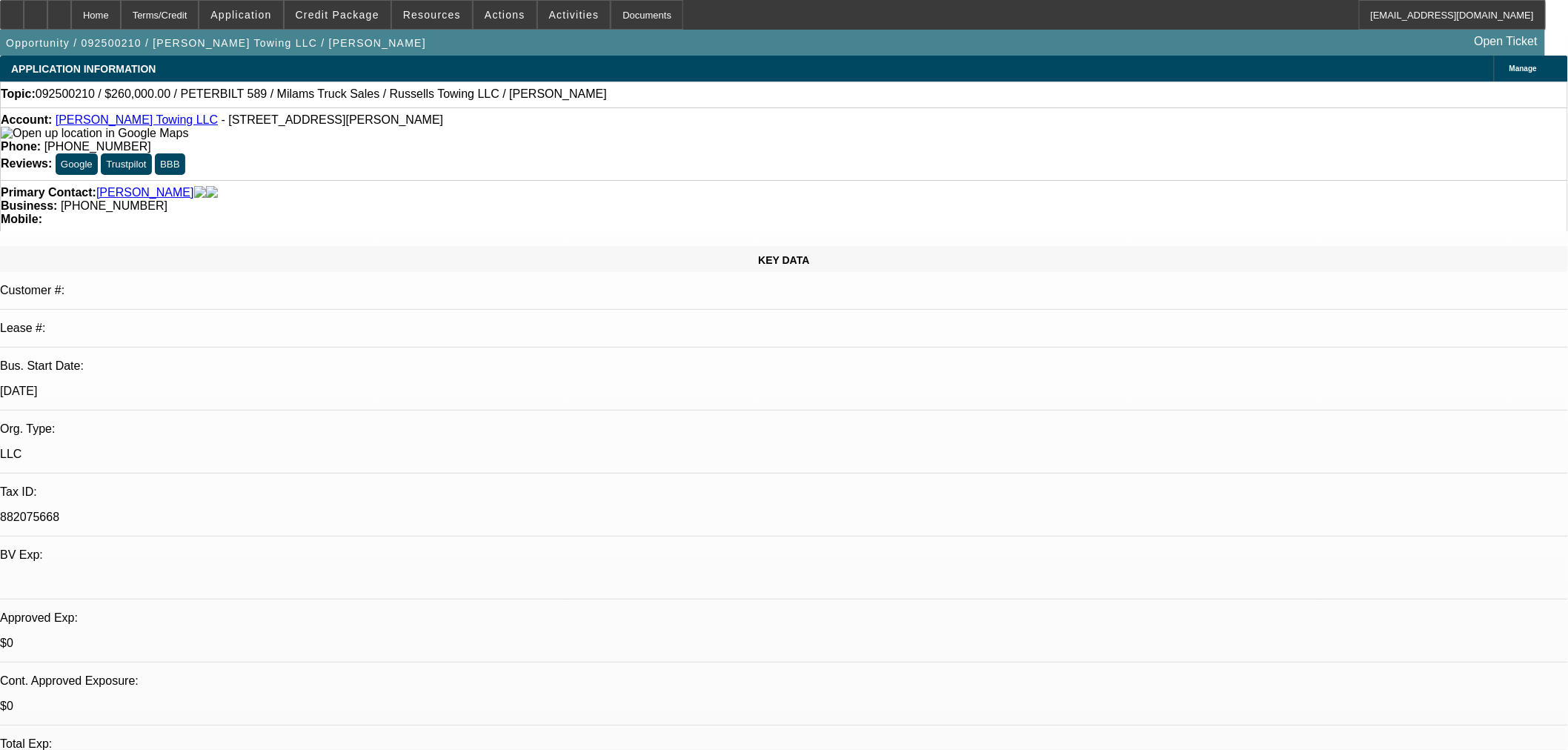
select select "0"
select select "3"
select select "0"
select select "6"
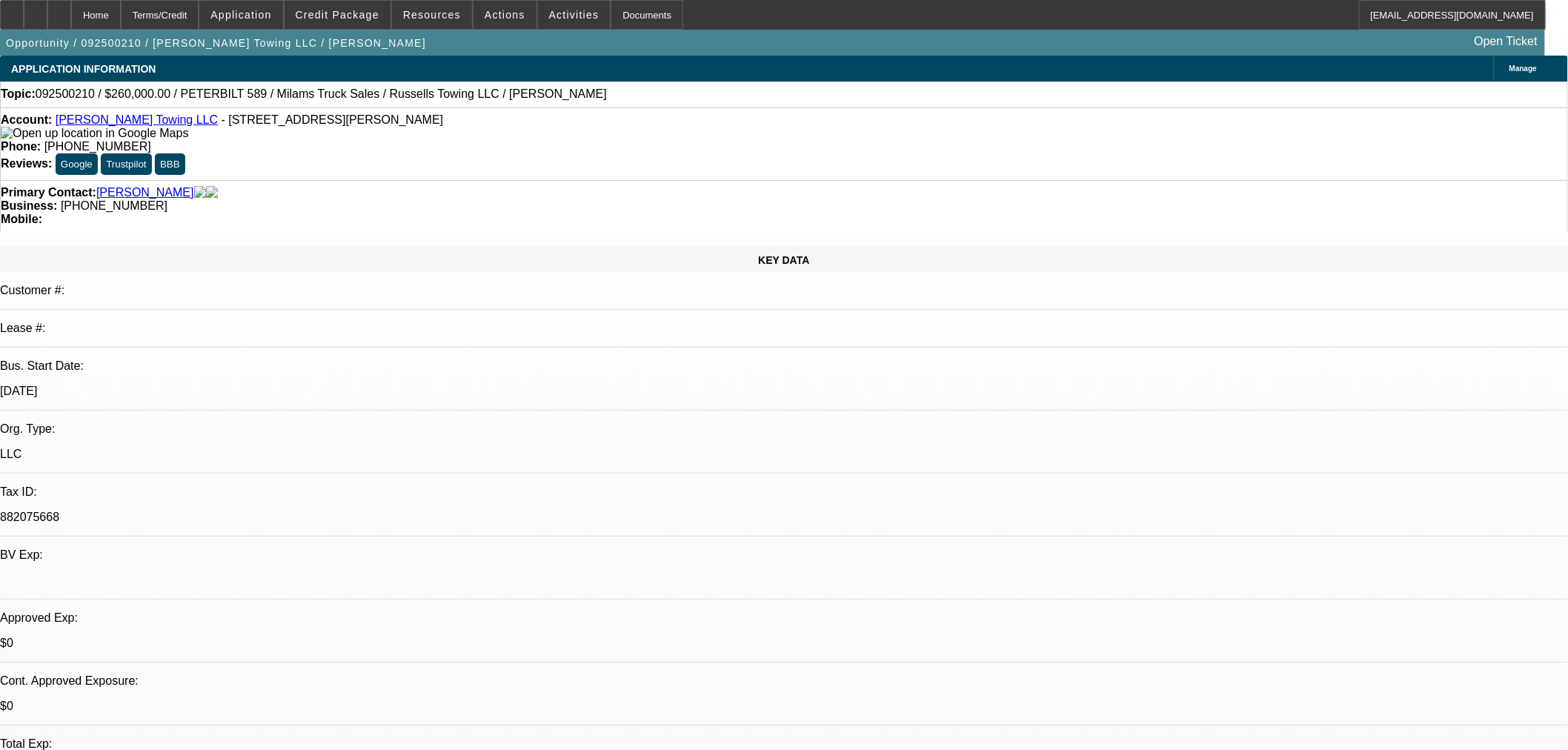
select select "0"
select select "3"
select select "0"
select select "6"
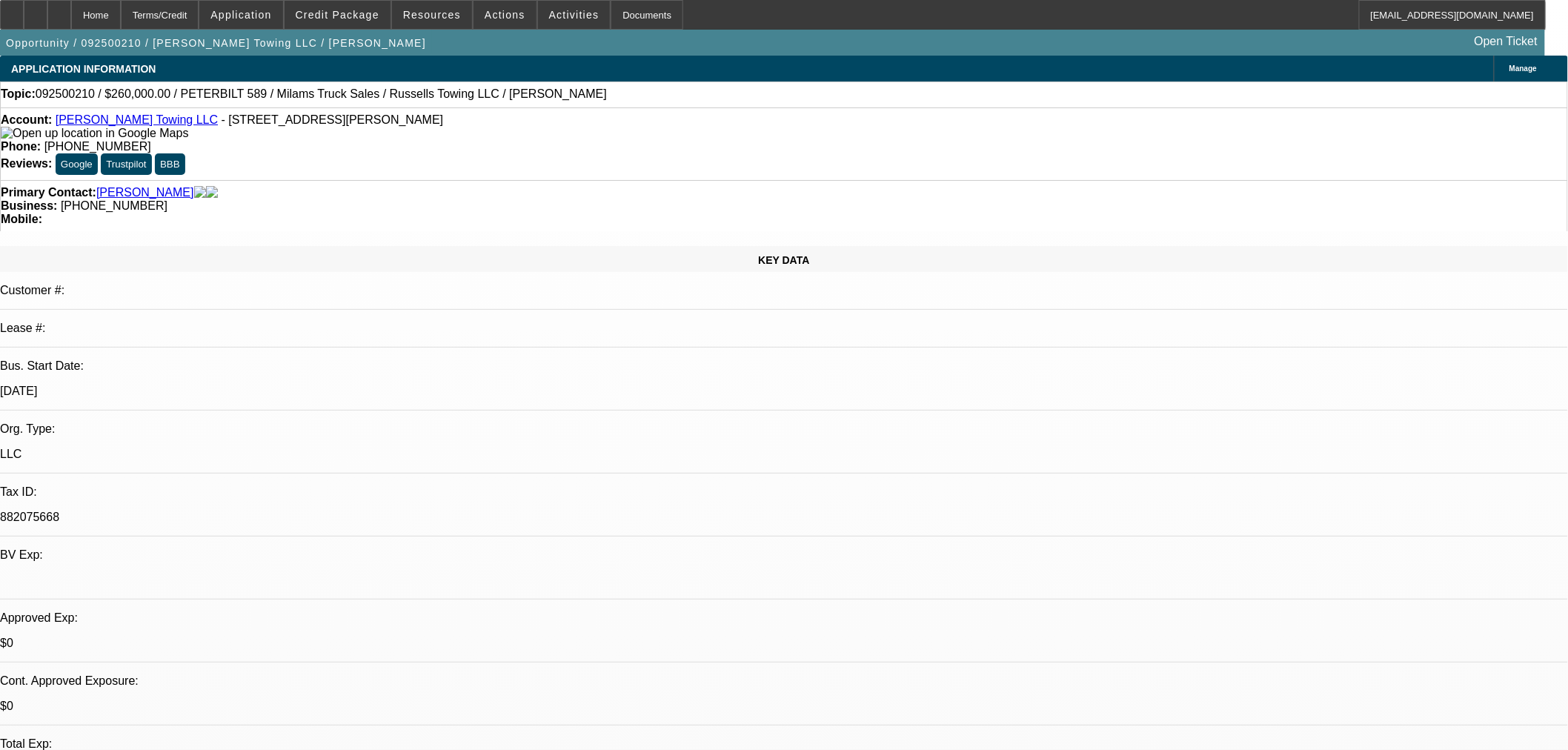
select select "0"
select select "3"
select select "0"
select select "6"
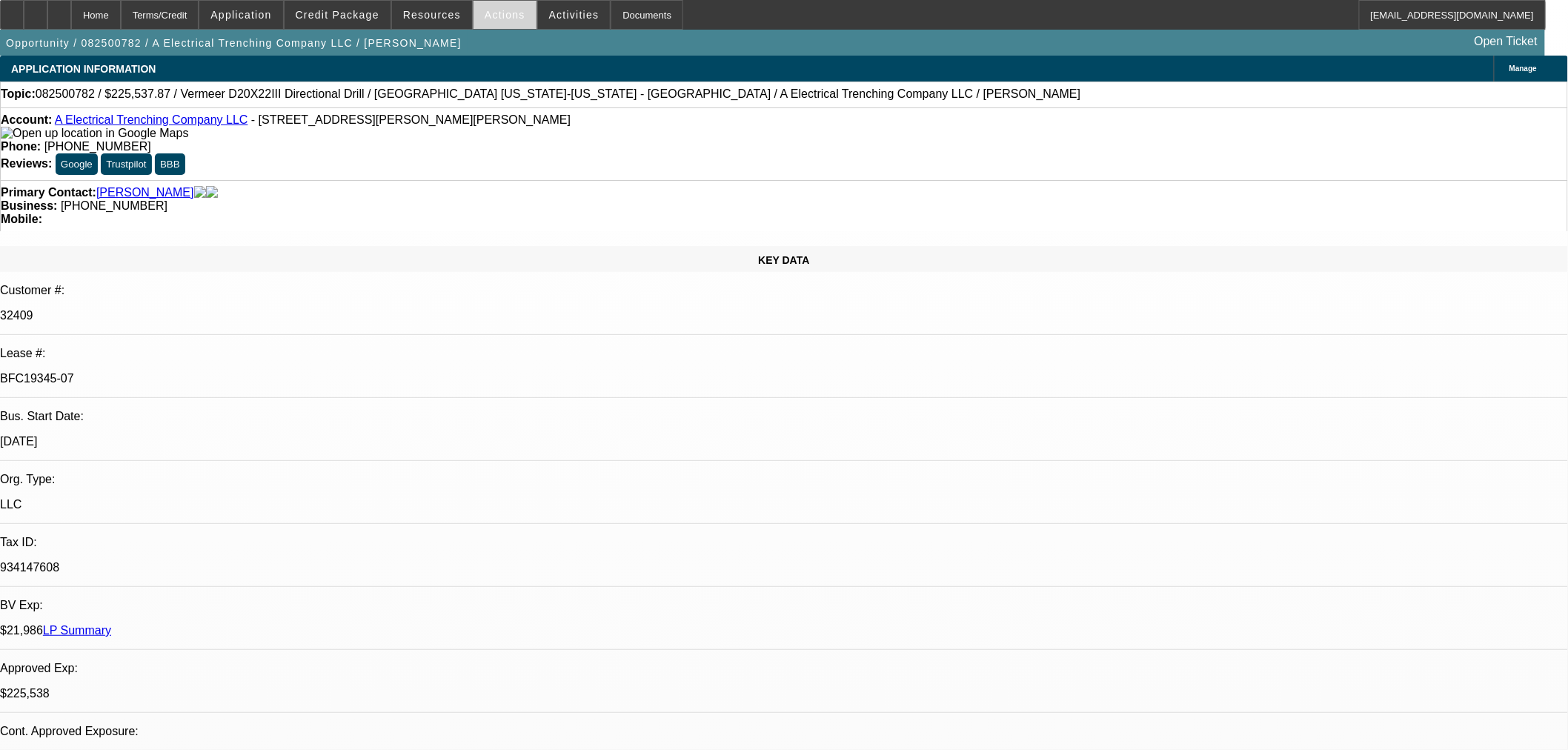
select select "0"
select select "3"
select select "0"
select select "6"
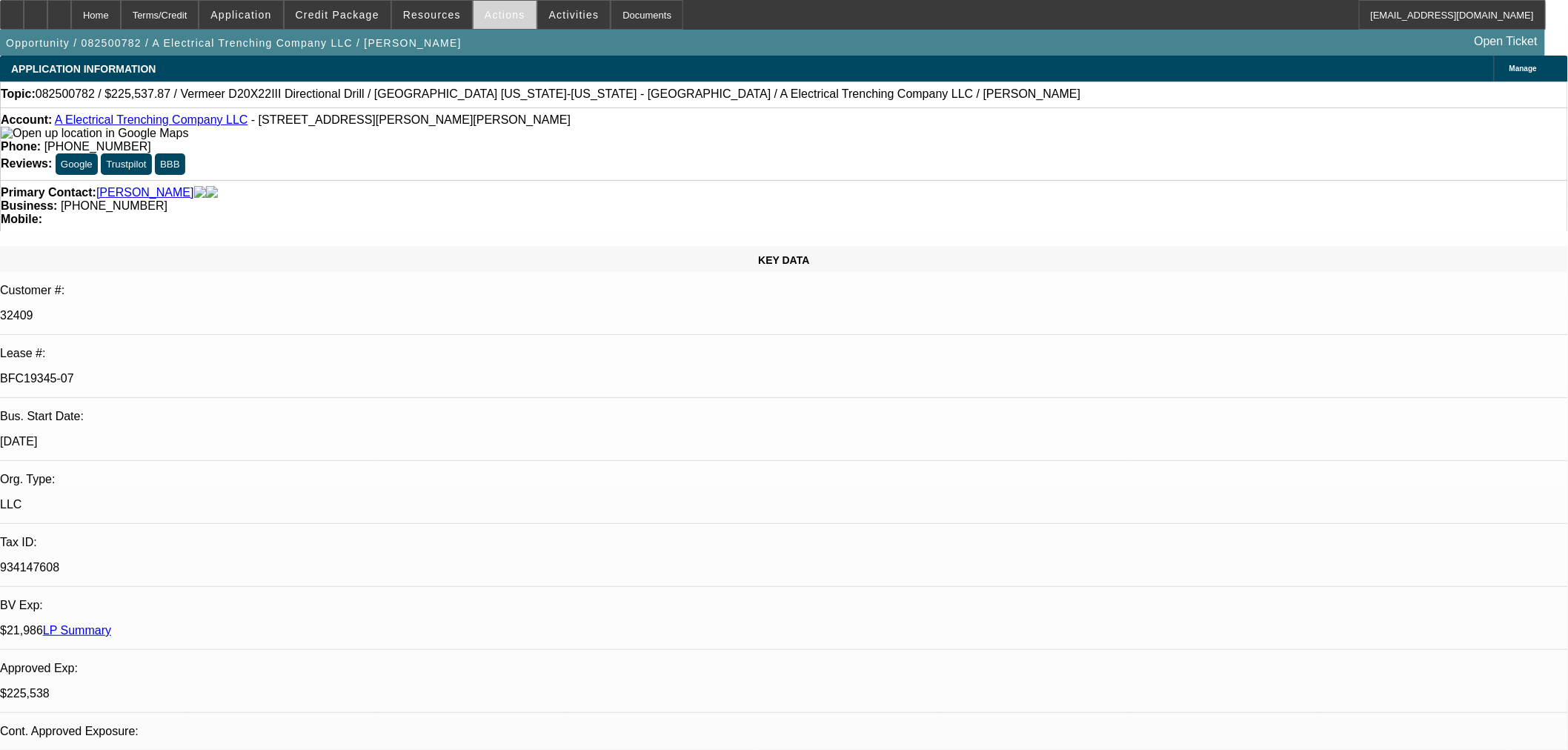
select select "0"
select select "3"
select select "0"
select select "6"
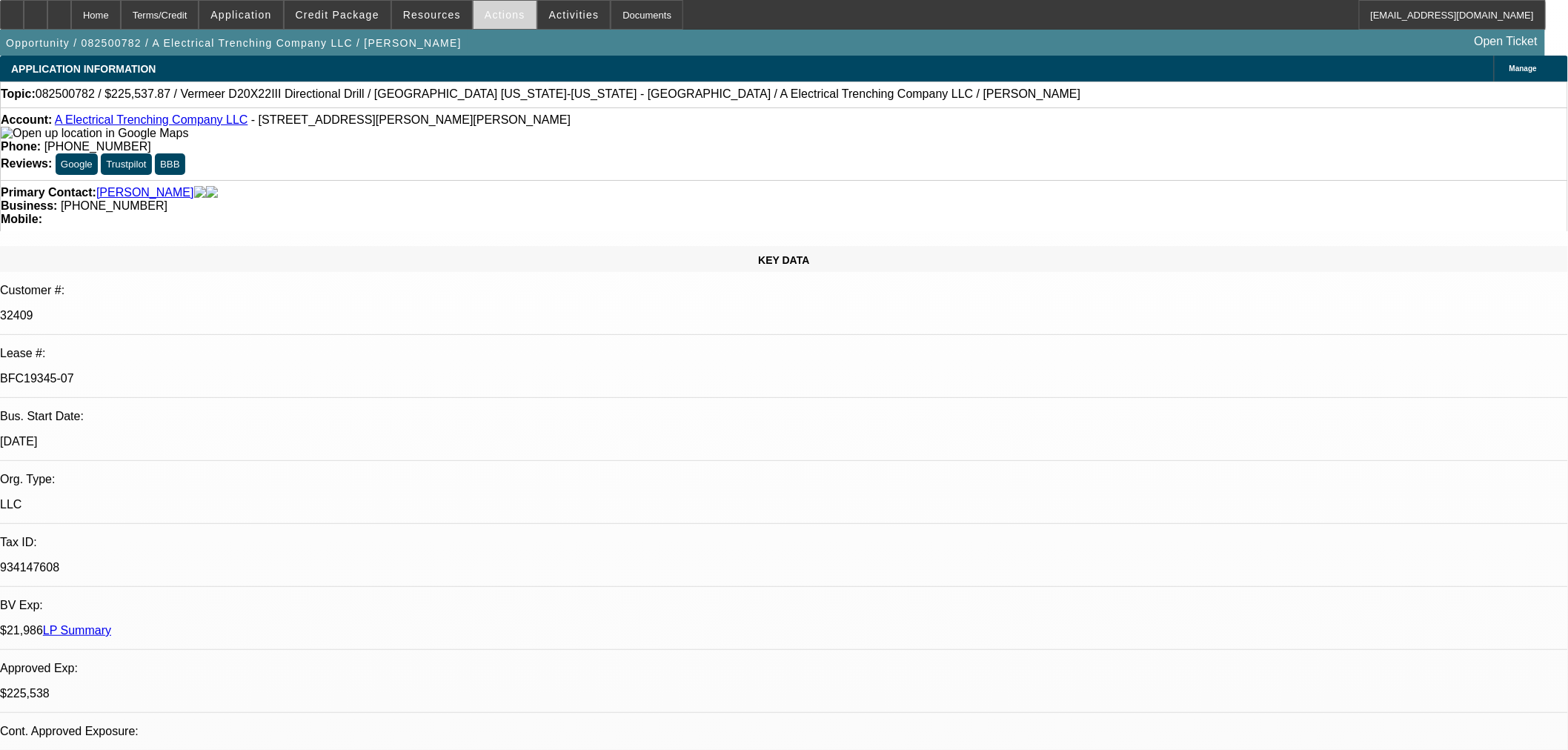
select select "0"
select select "3"
select select "0"
select select "6"
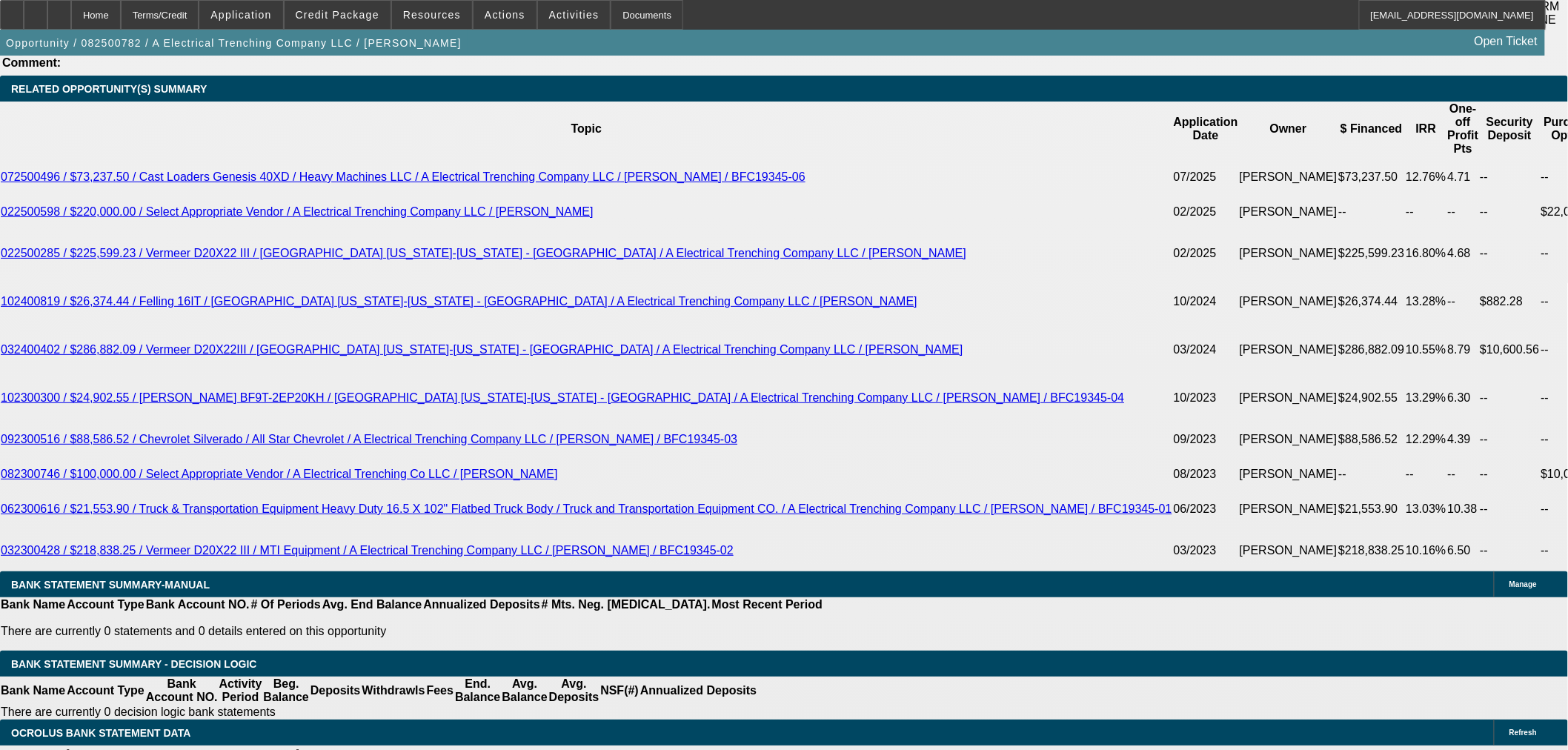
scroll to position [2635, 0]
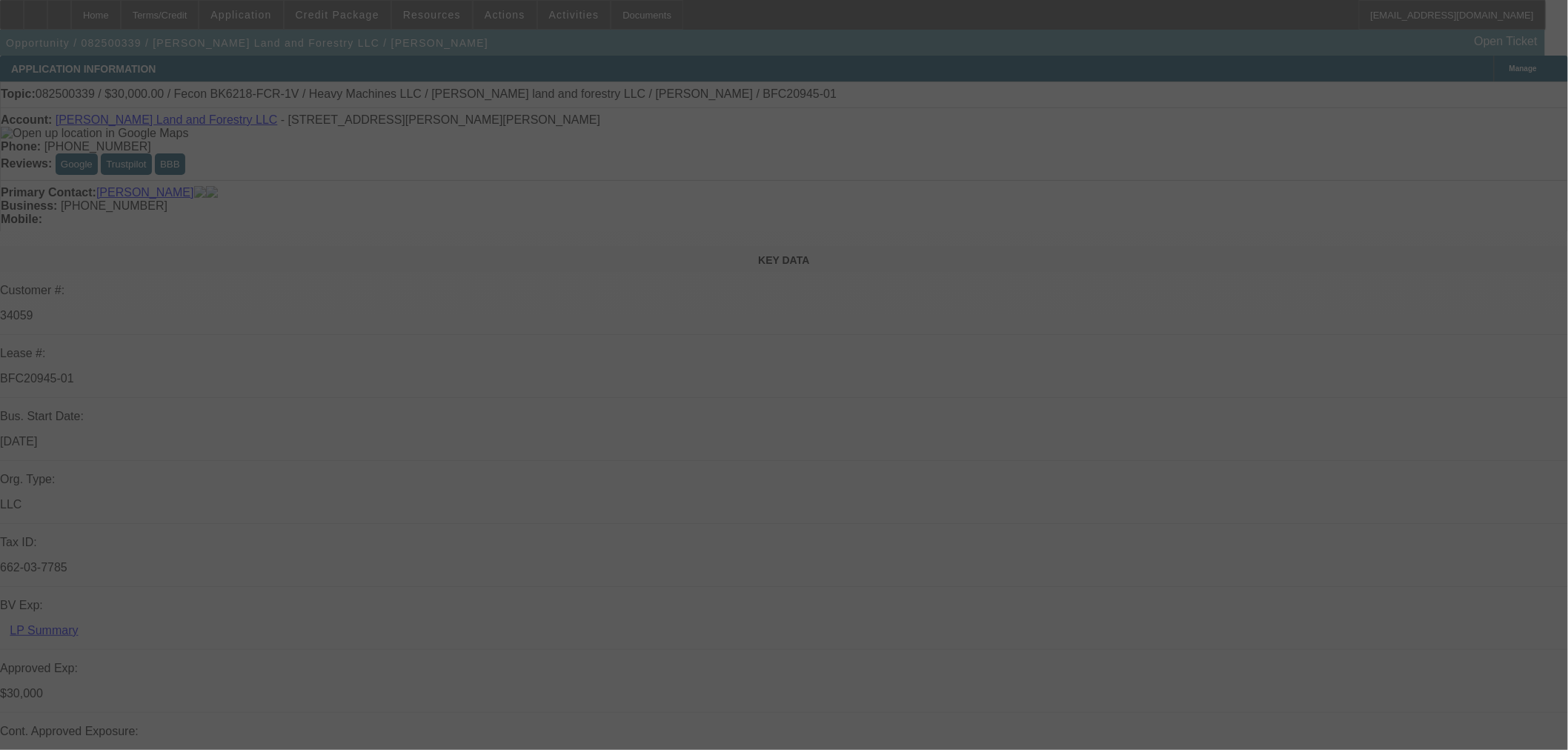
select select "0"
select select "2"
select select "0"
select select "6"
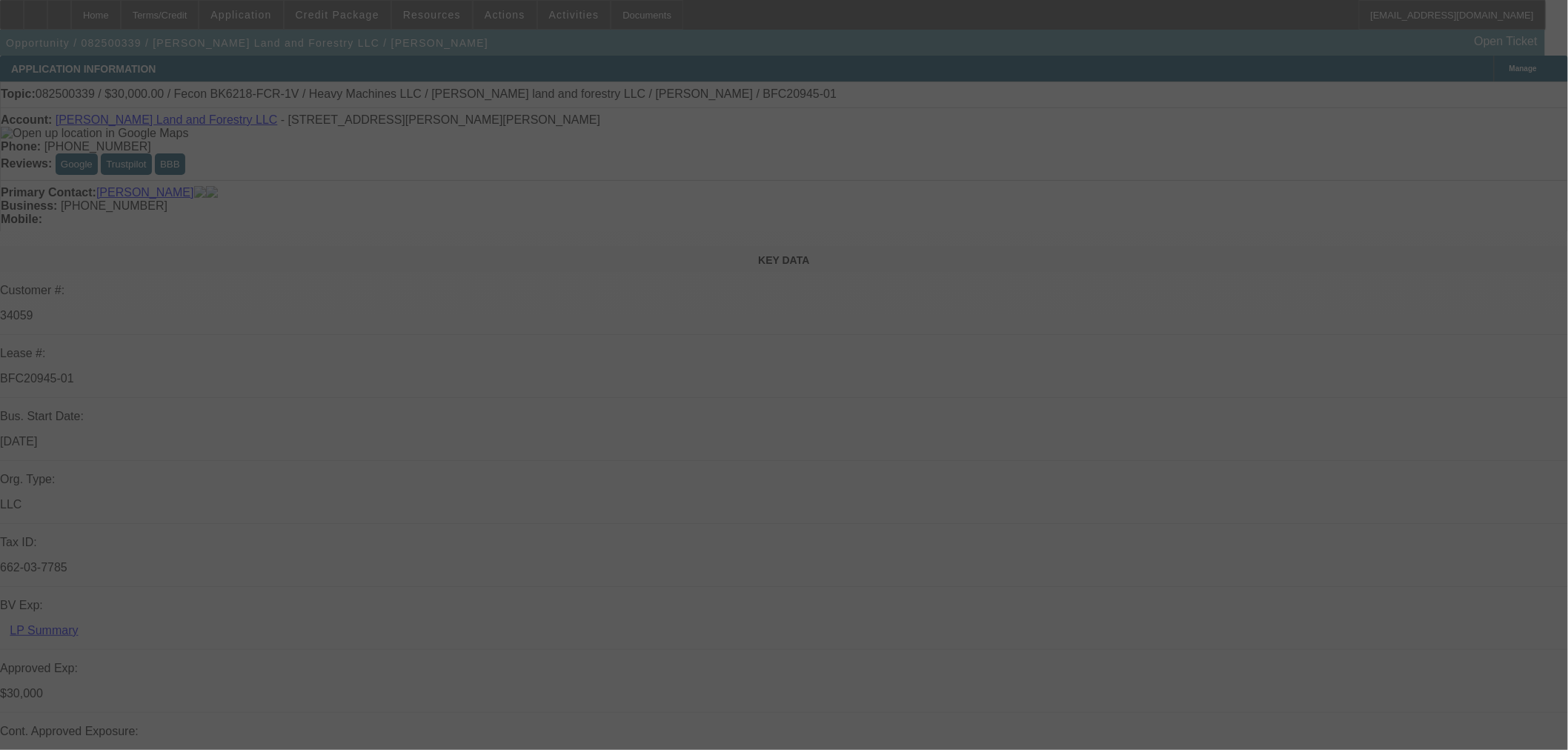
select select "0"
select select "2"
select select "0"
select select "6"
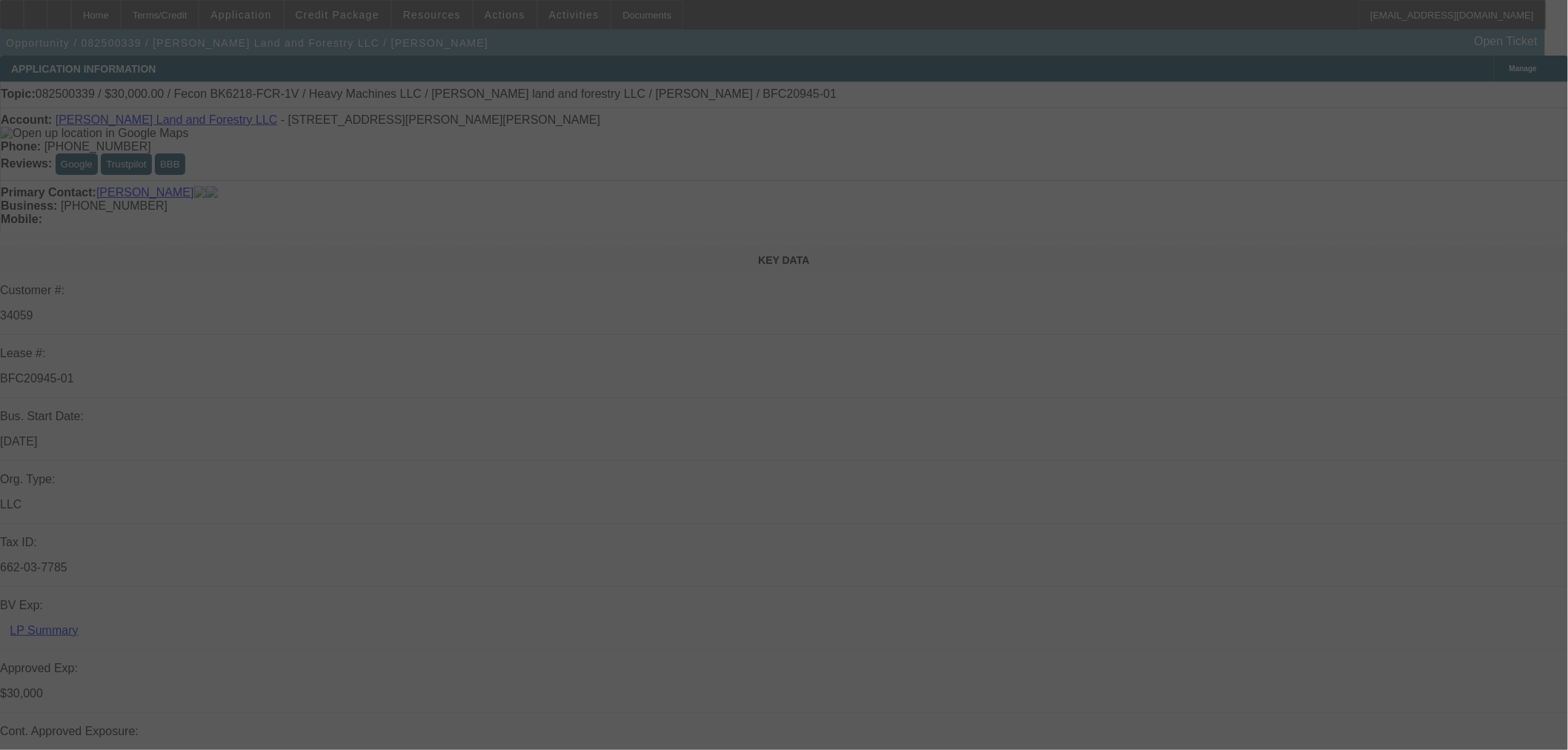
select select "0.2"
select select "2"
select select "0"
select select "6"
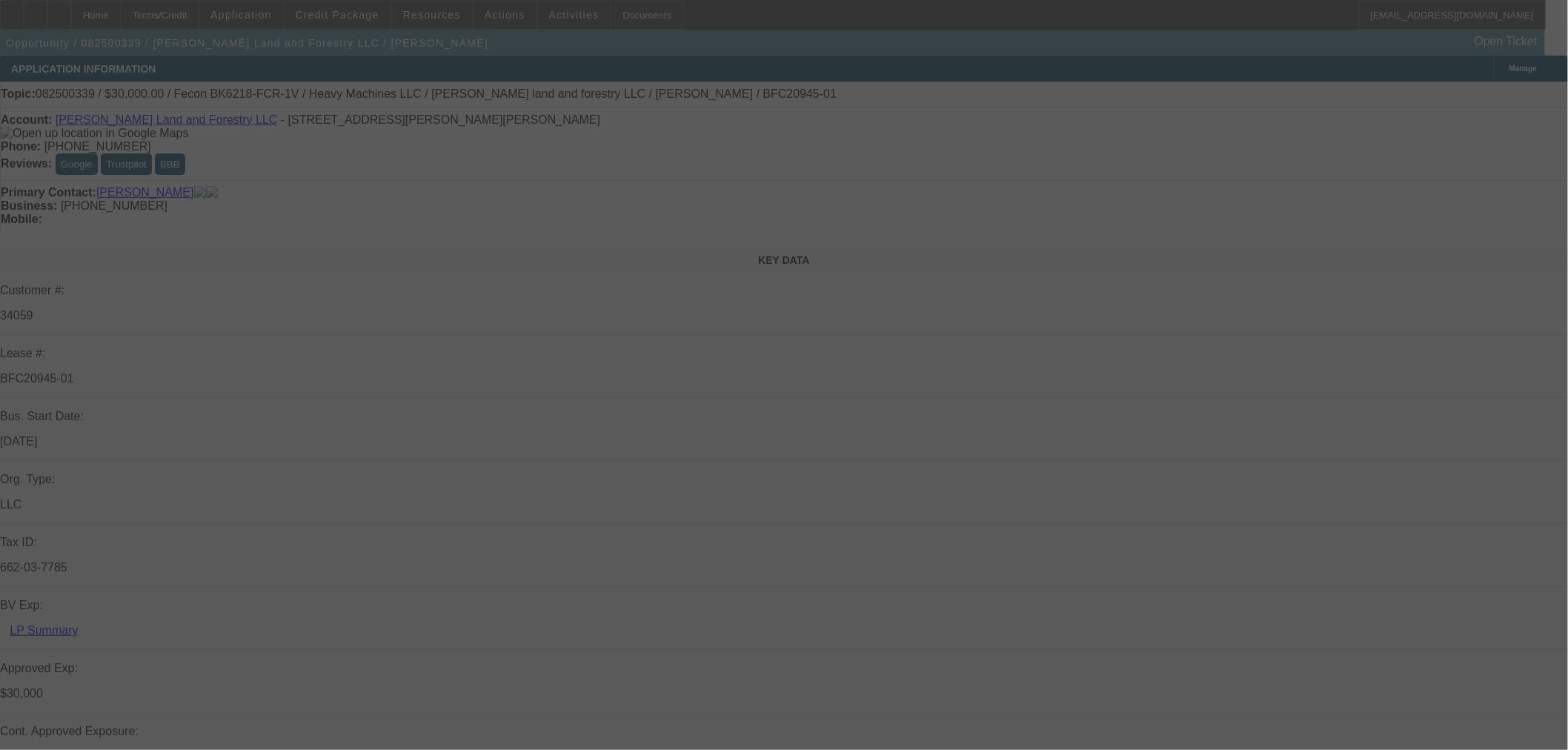
select select "0"
select select "19"
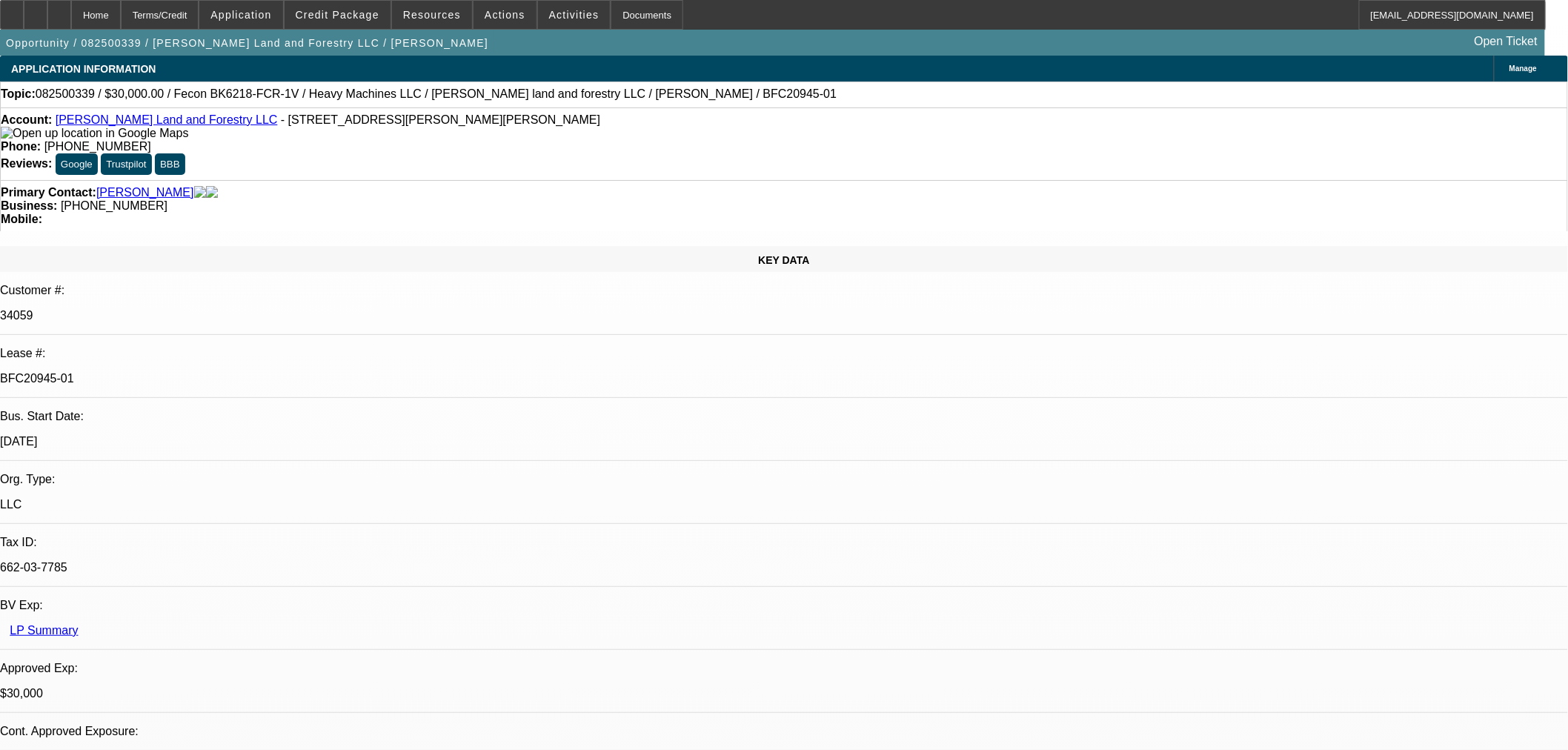
click at [71, 16] on div at bounding box center [59, 15] width 23 height 30
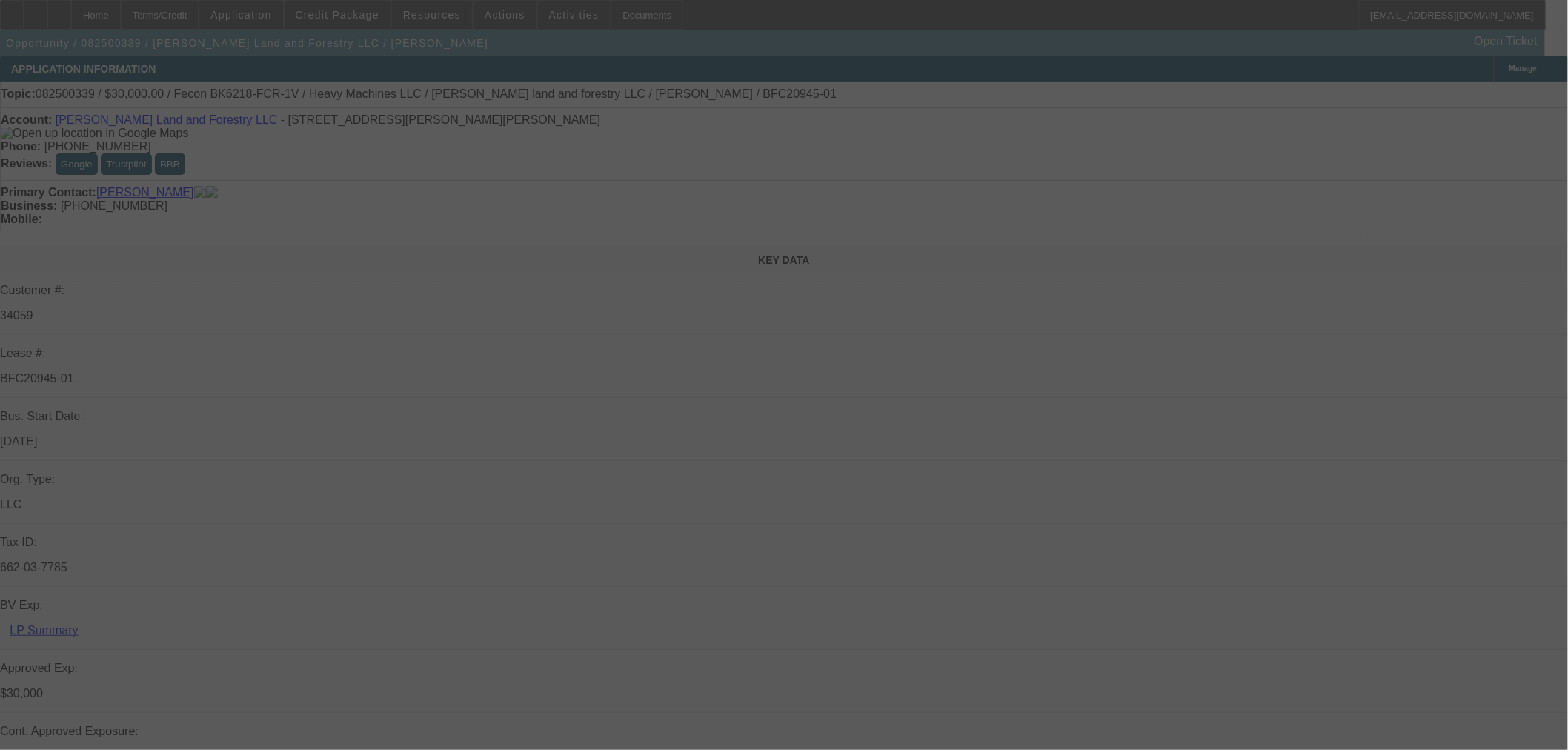
select select "0"
select select "2"
select select "0"
select select "6"
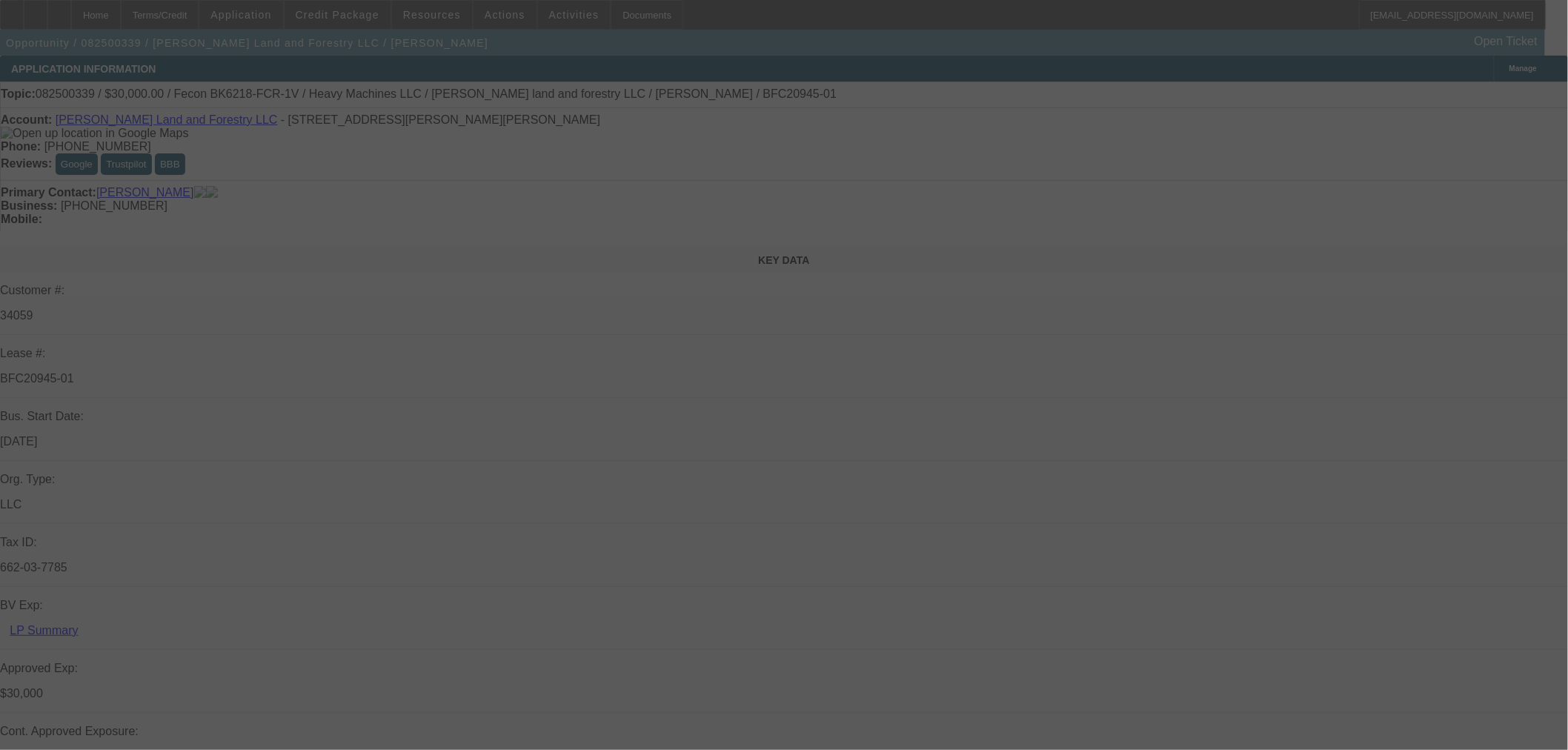
select select "0"
select select "2"
select select "0"
select select "6"
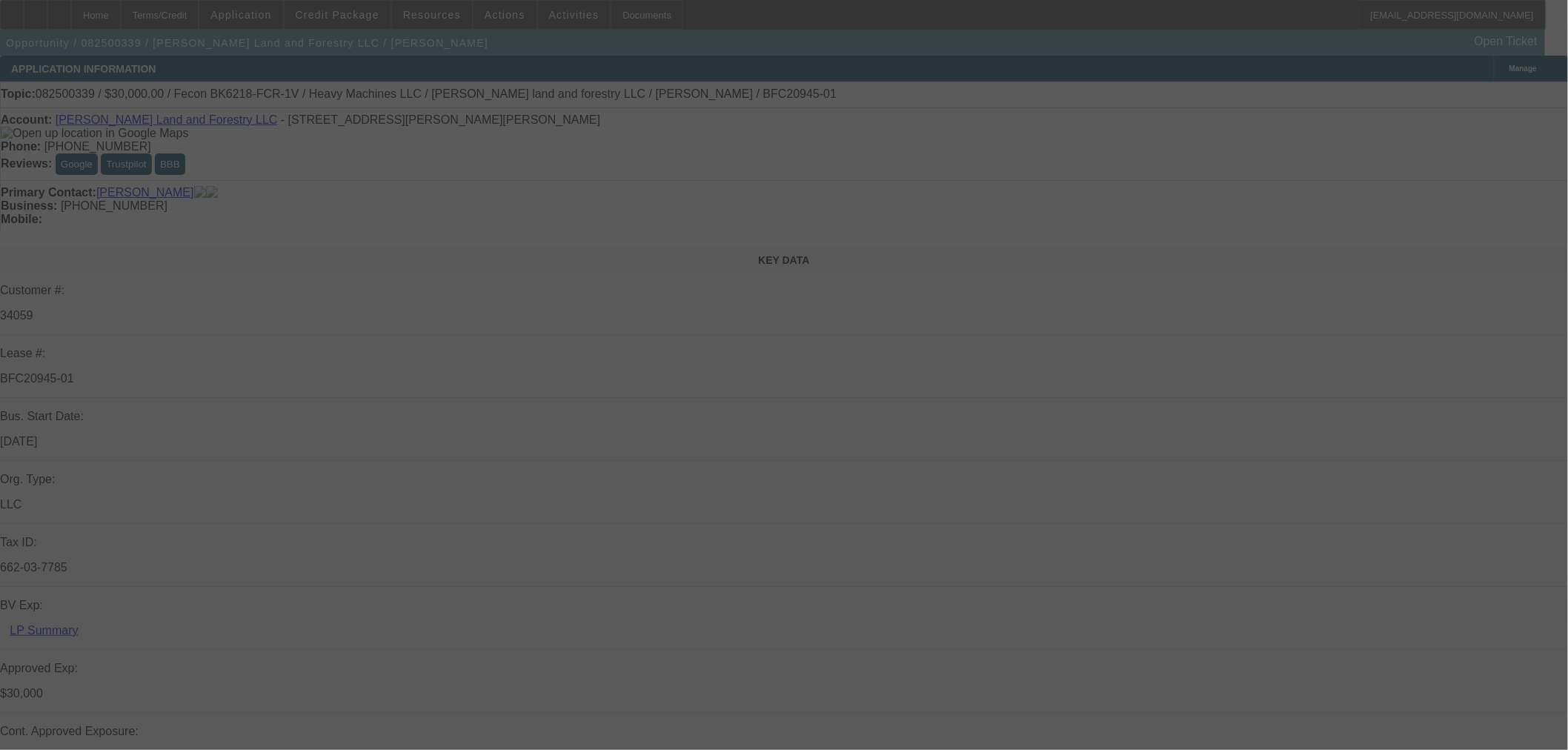
select select "0.2"
select select "2"
select select "0"
select select "6"
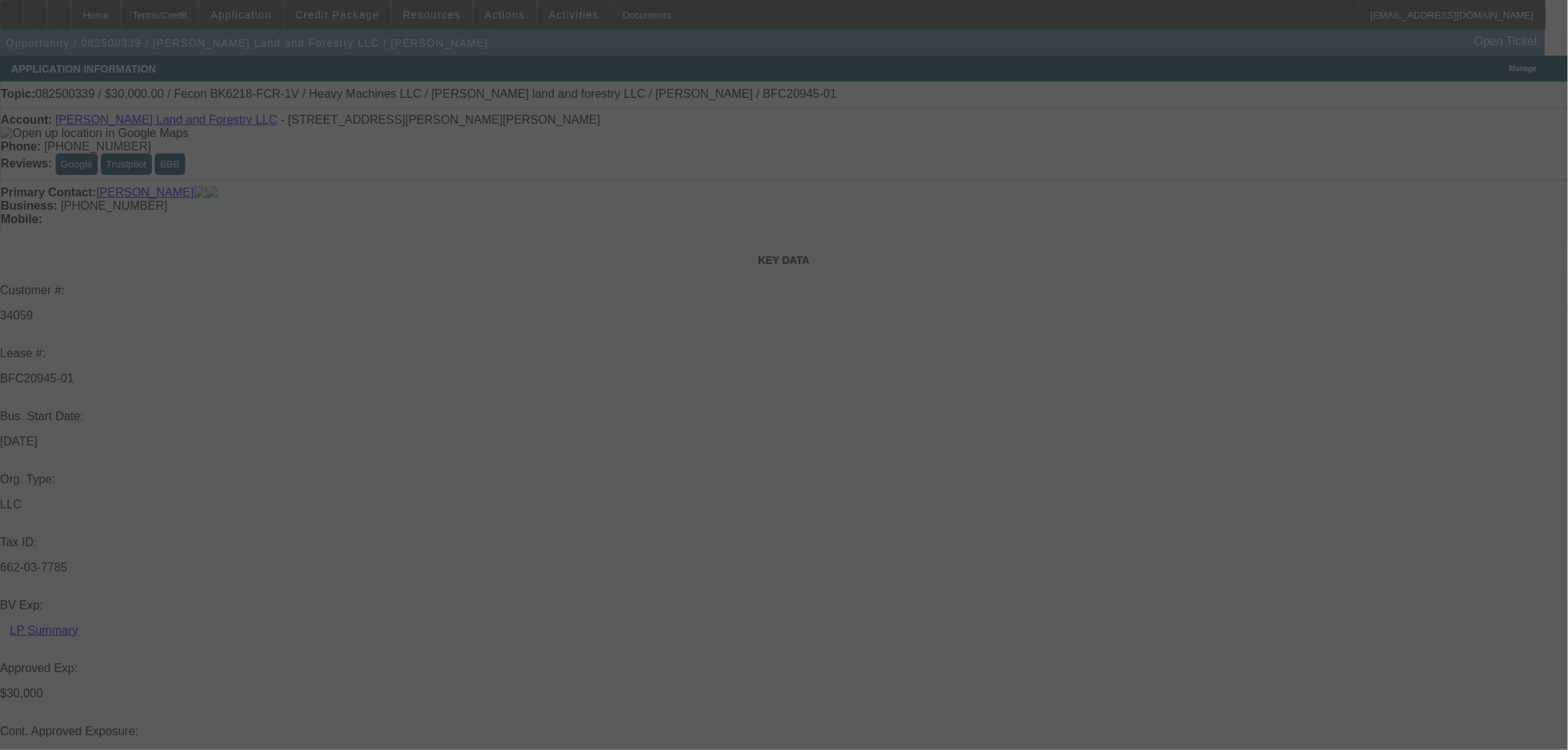
select select "0"
select select "19"
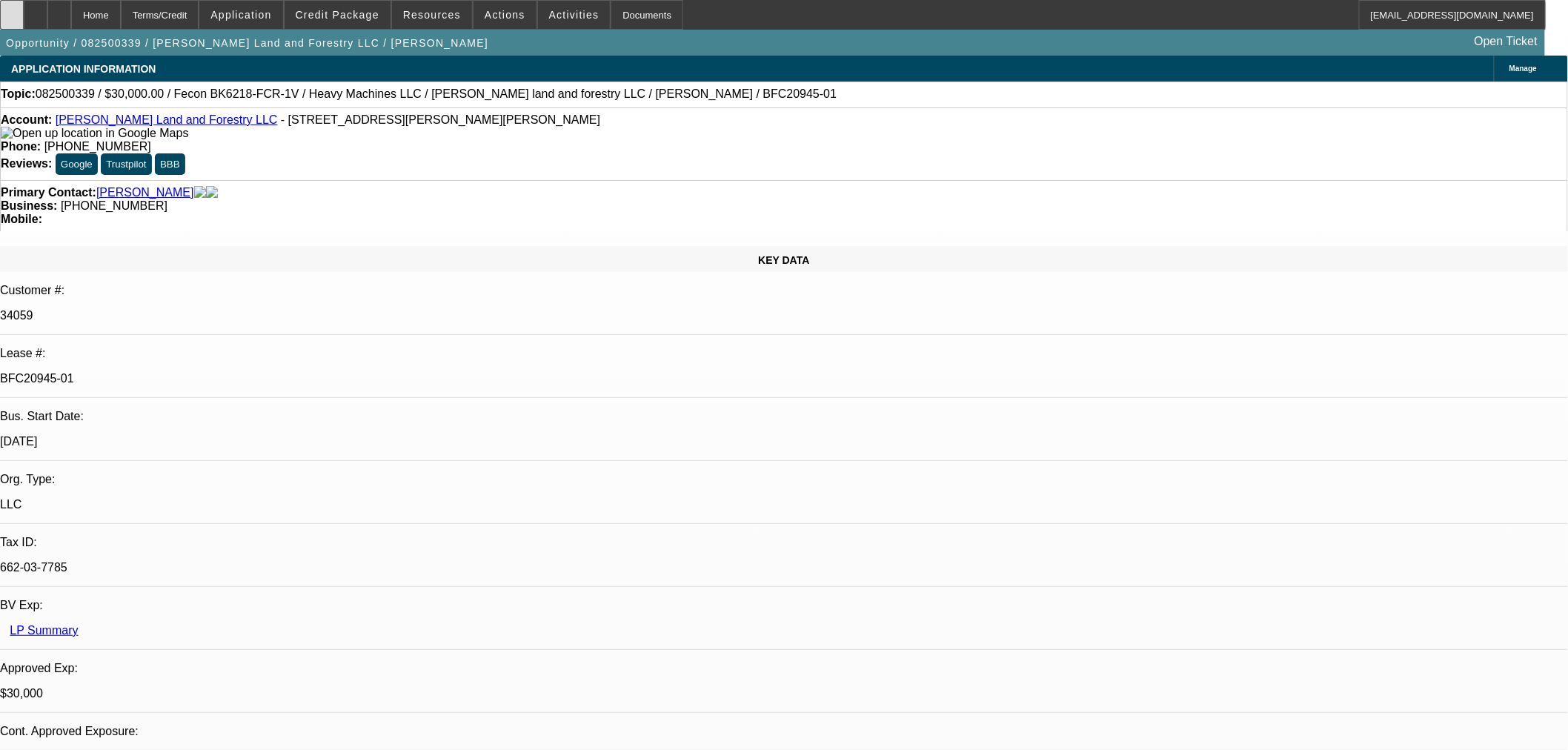
click at [12, 10] on icon at bounding box center [12, 10] width 0 height 0
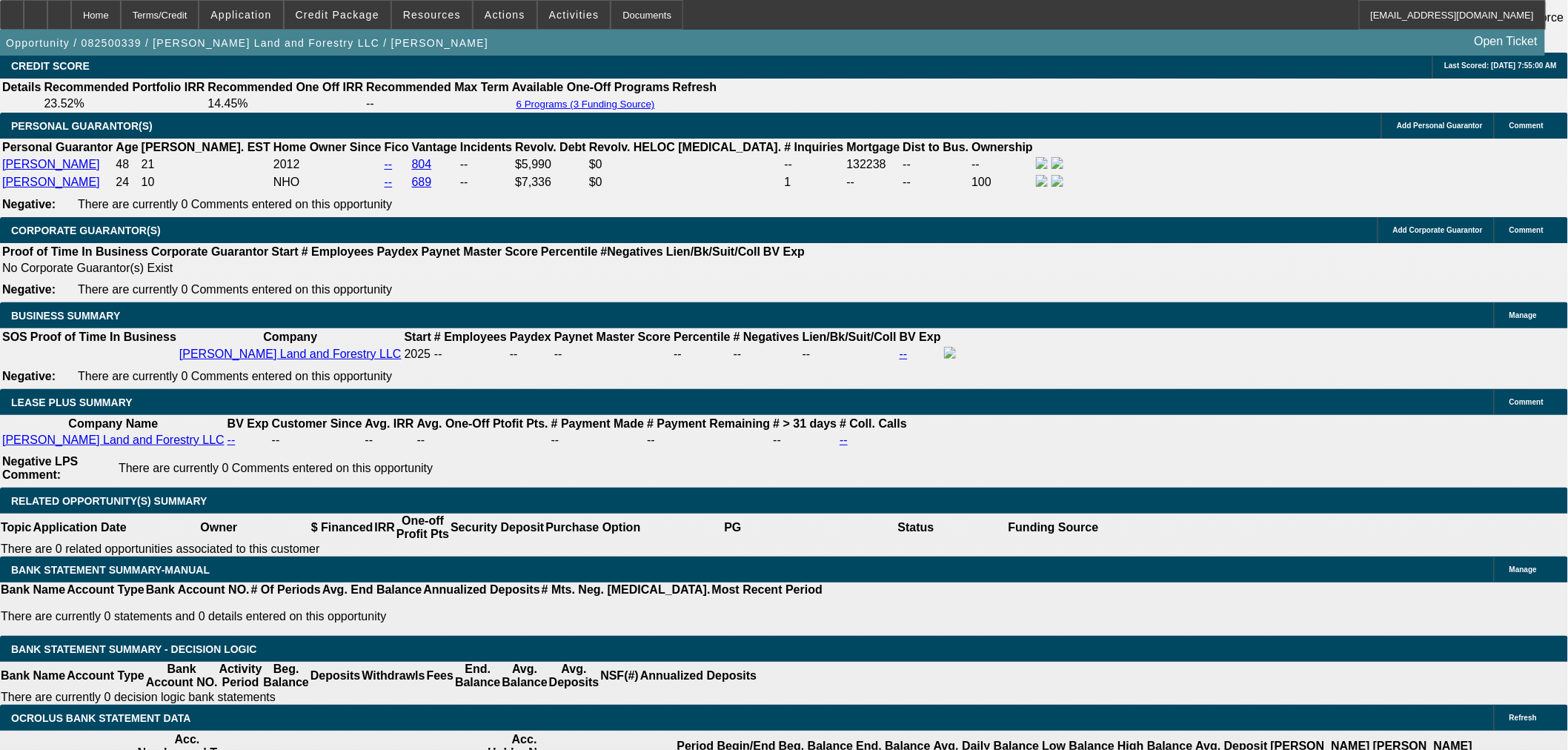
scroll to position [2471, 0]
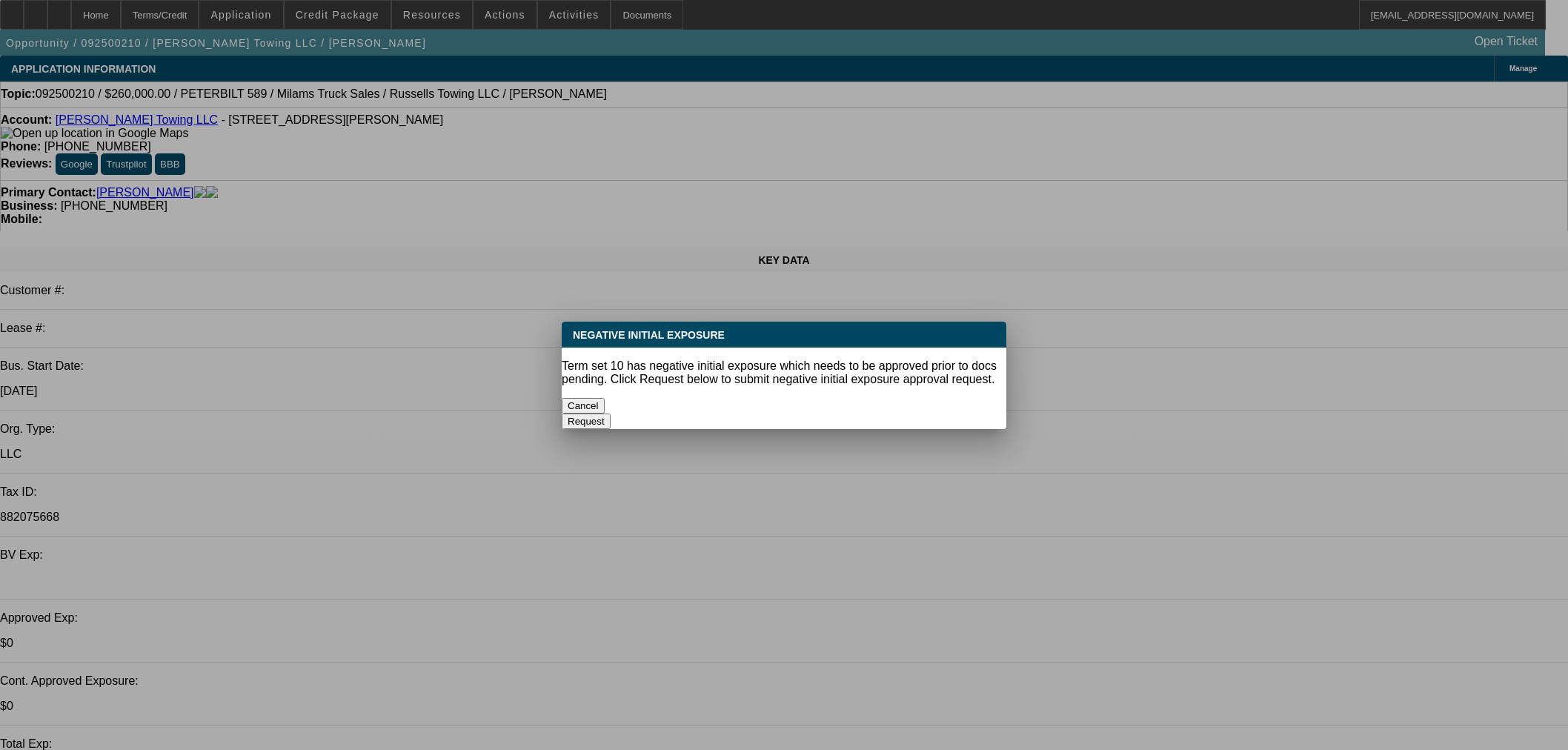
select select "0"
select select "3"
select select "0"
select select "6"
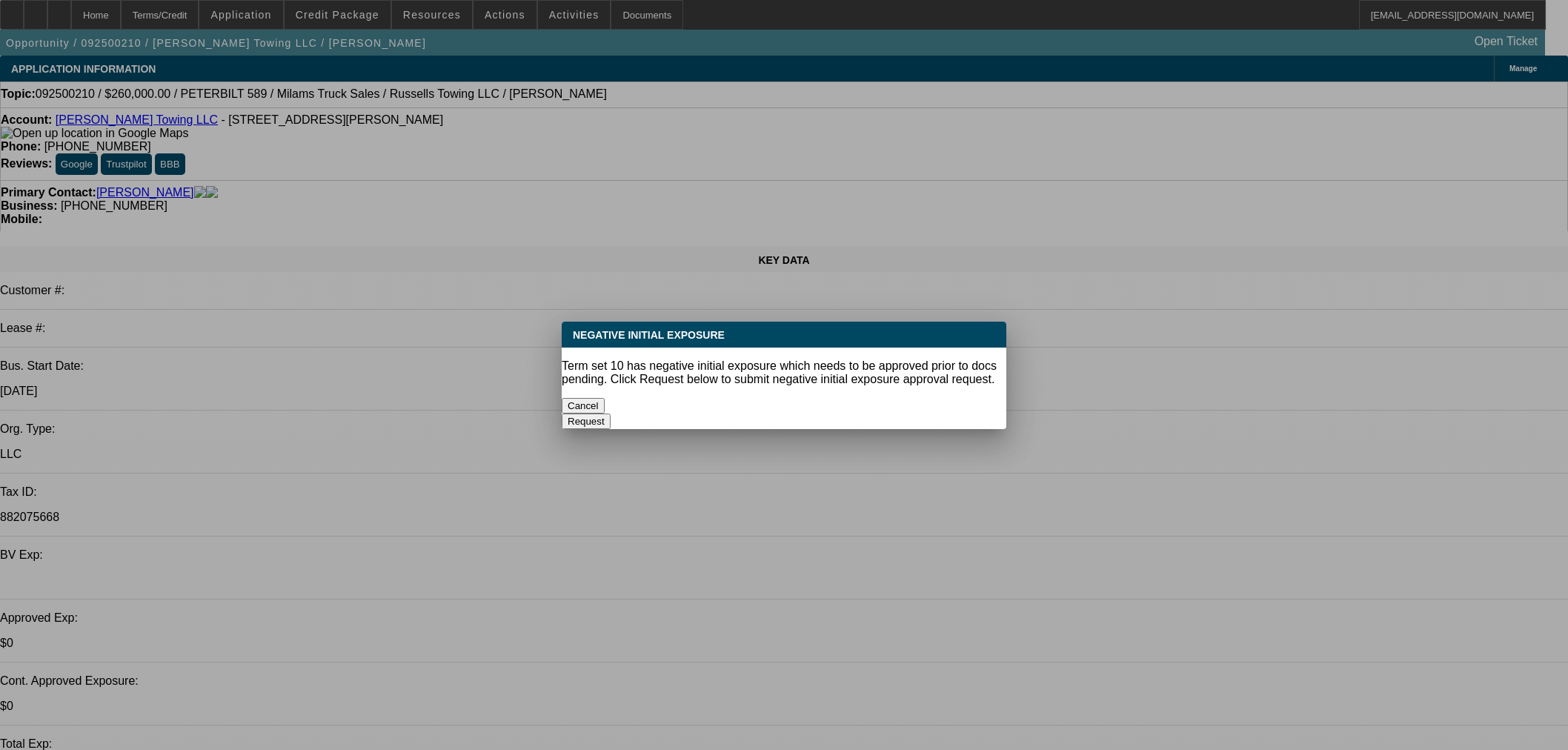
select select "0"
select select "3"
select select "0"
select select "6"
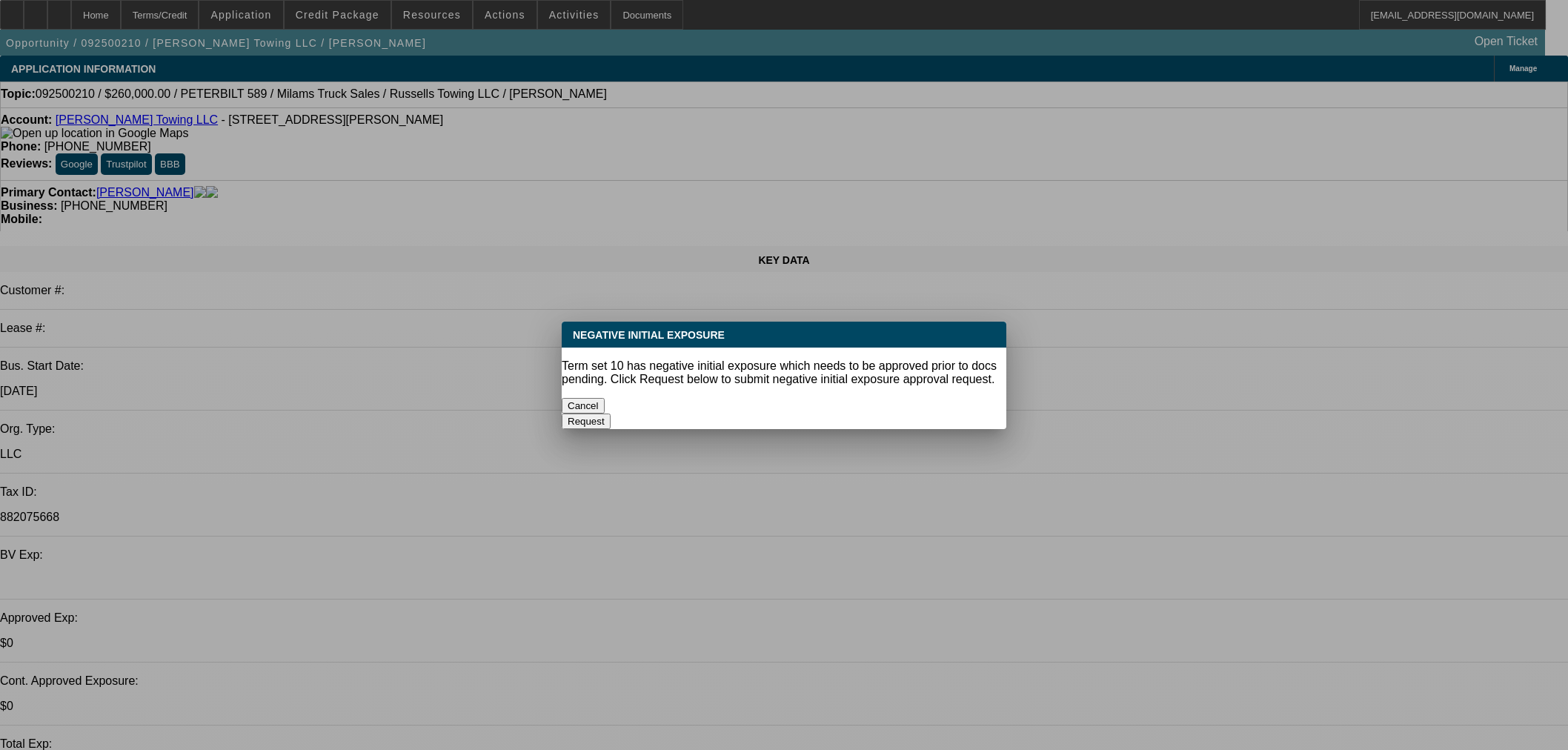
select select "0"
select select "3"
select select "0"
select select "6"
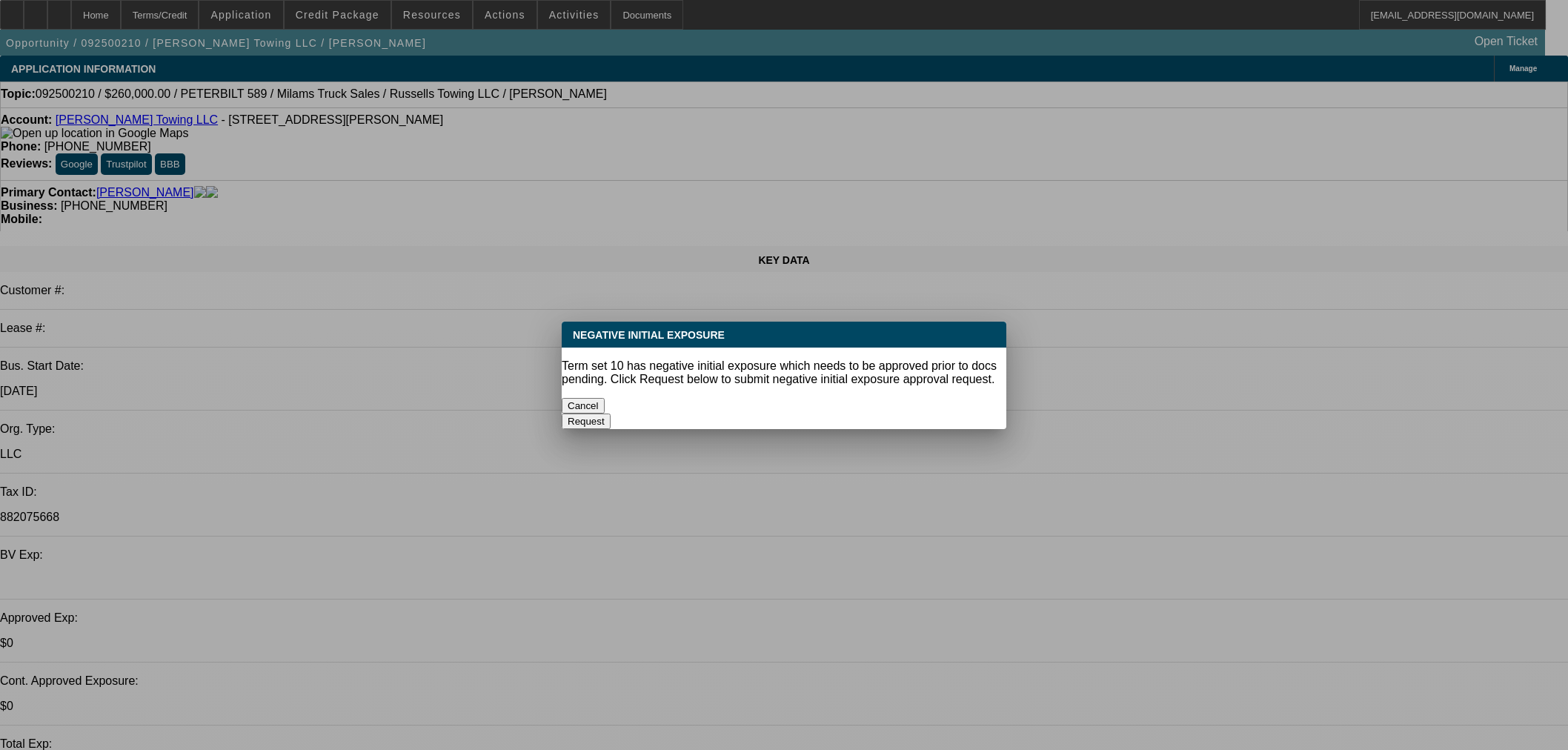
select select "0"
select select "3"
select select "0"
select select "6"
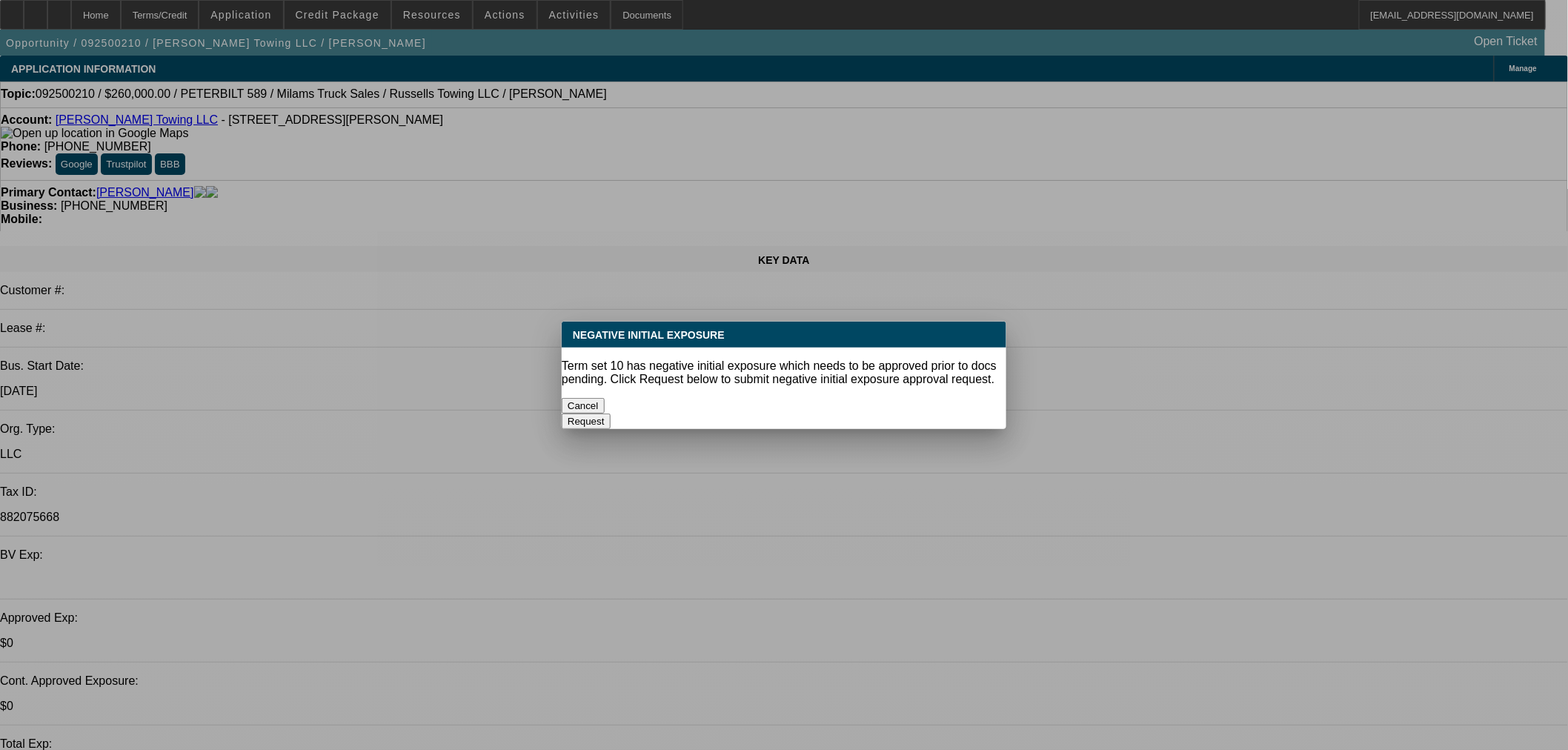
click at [605, 398] on button "Cancel" at bounding box center [583, 405] width 43 height 15
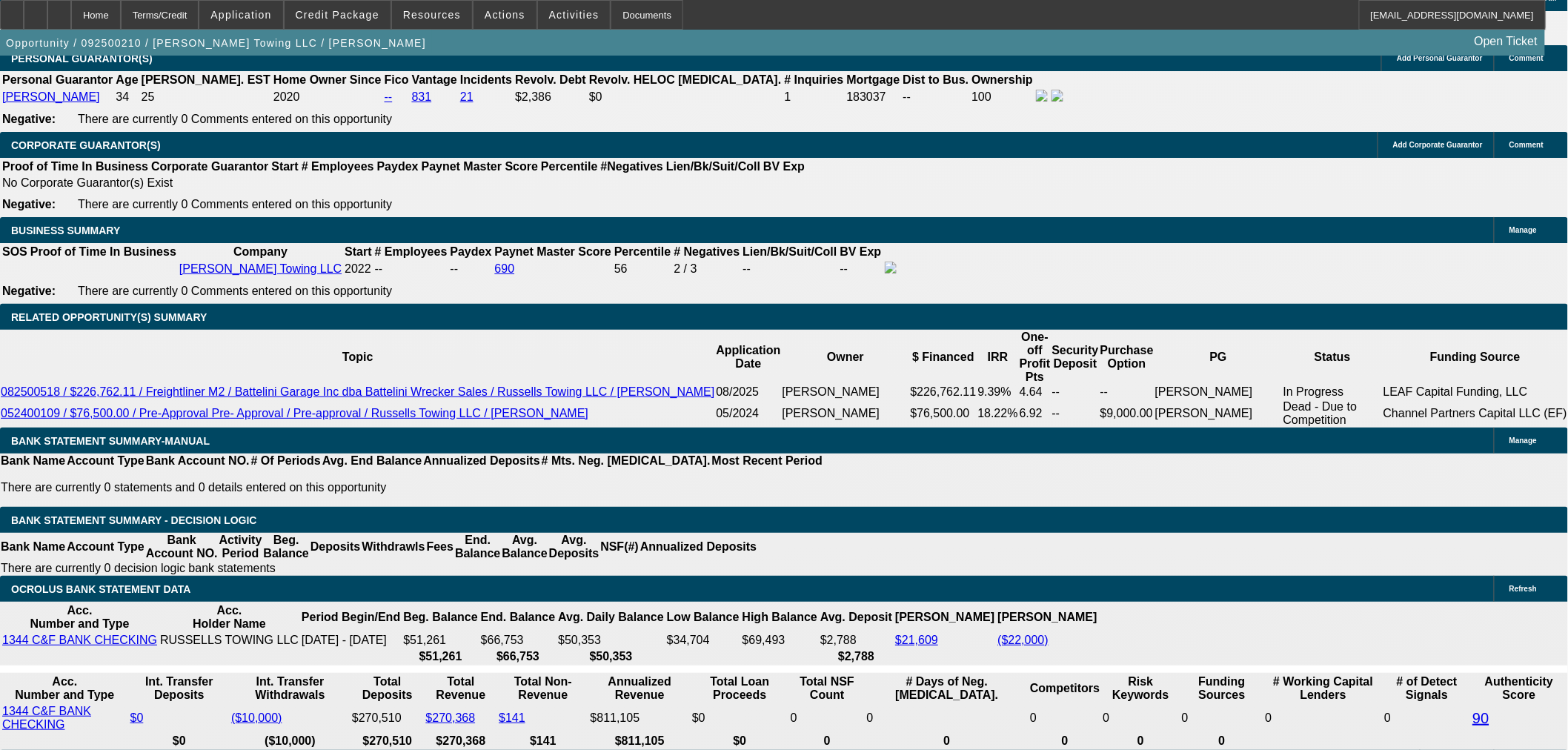
scroll to position [2224, 0]
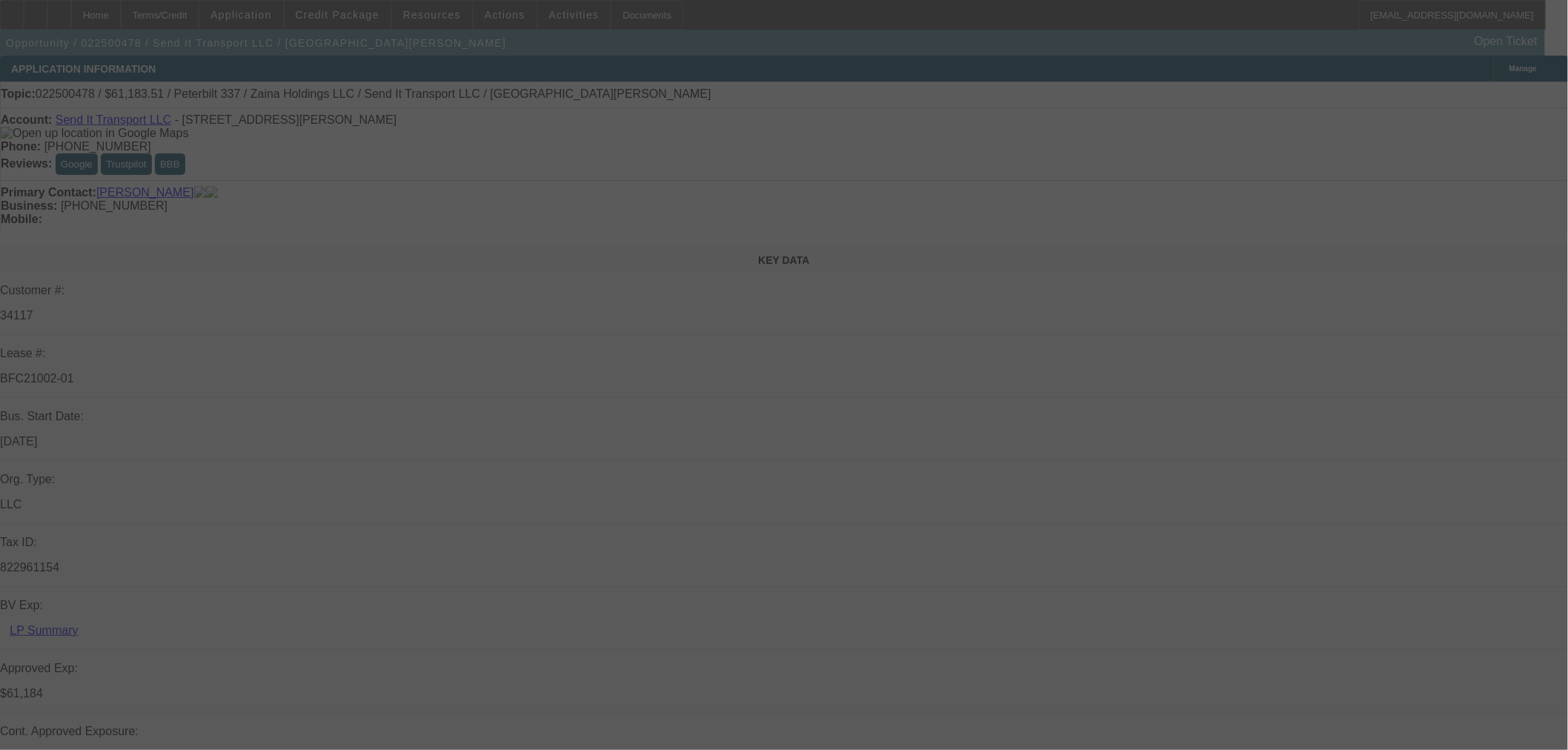
select select "0"
select select "2"
select select "0"
select select "6"
select select "0"
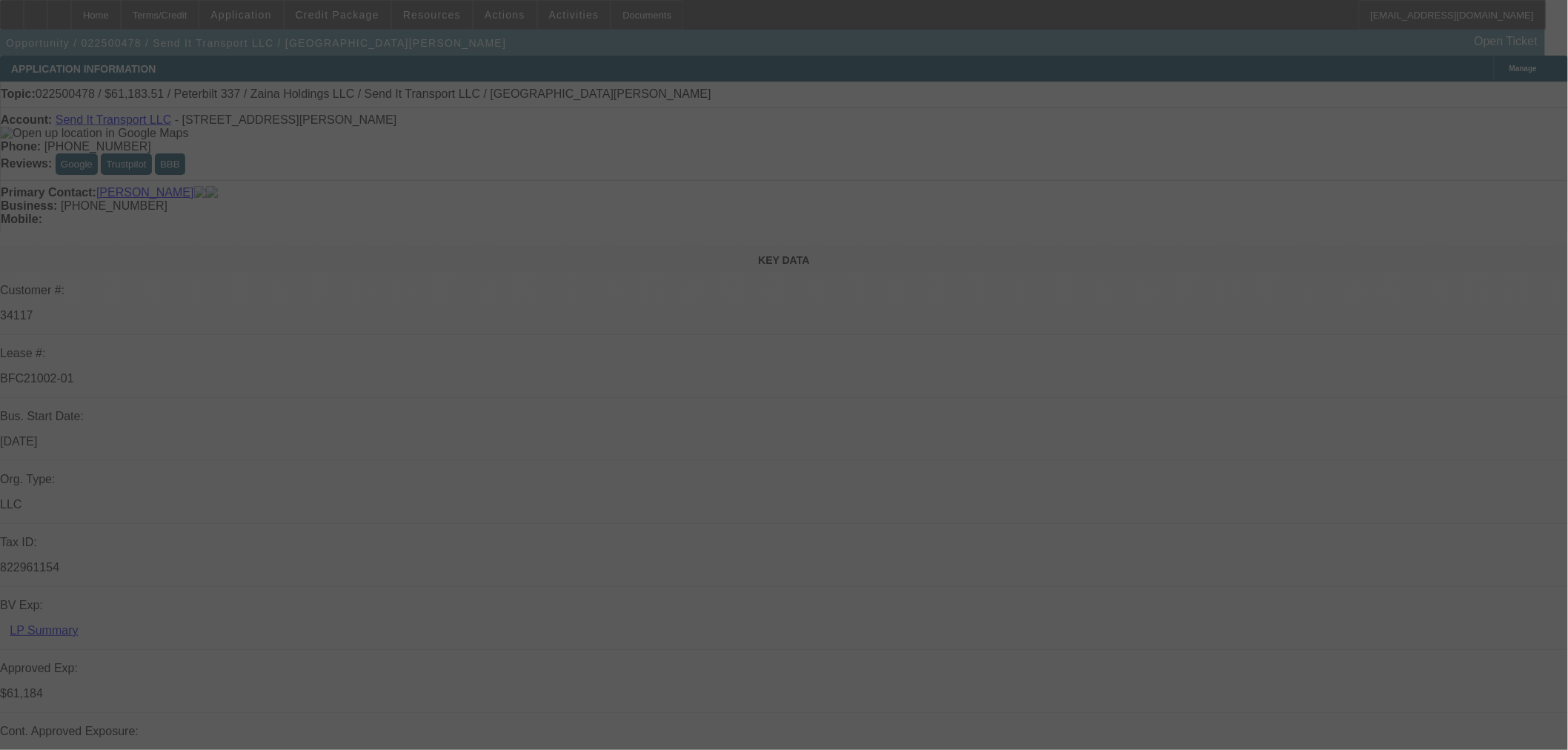
select select "2"
select select "0"
select select "6"
select select "0"
select select "2"
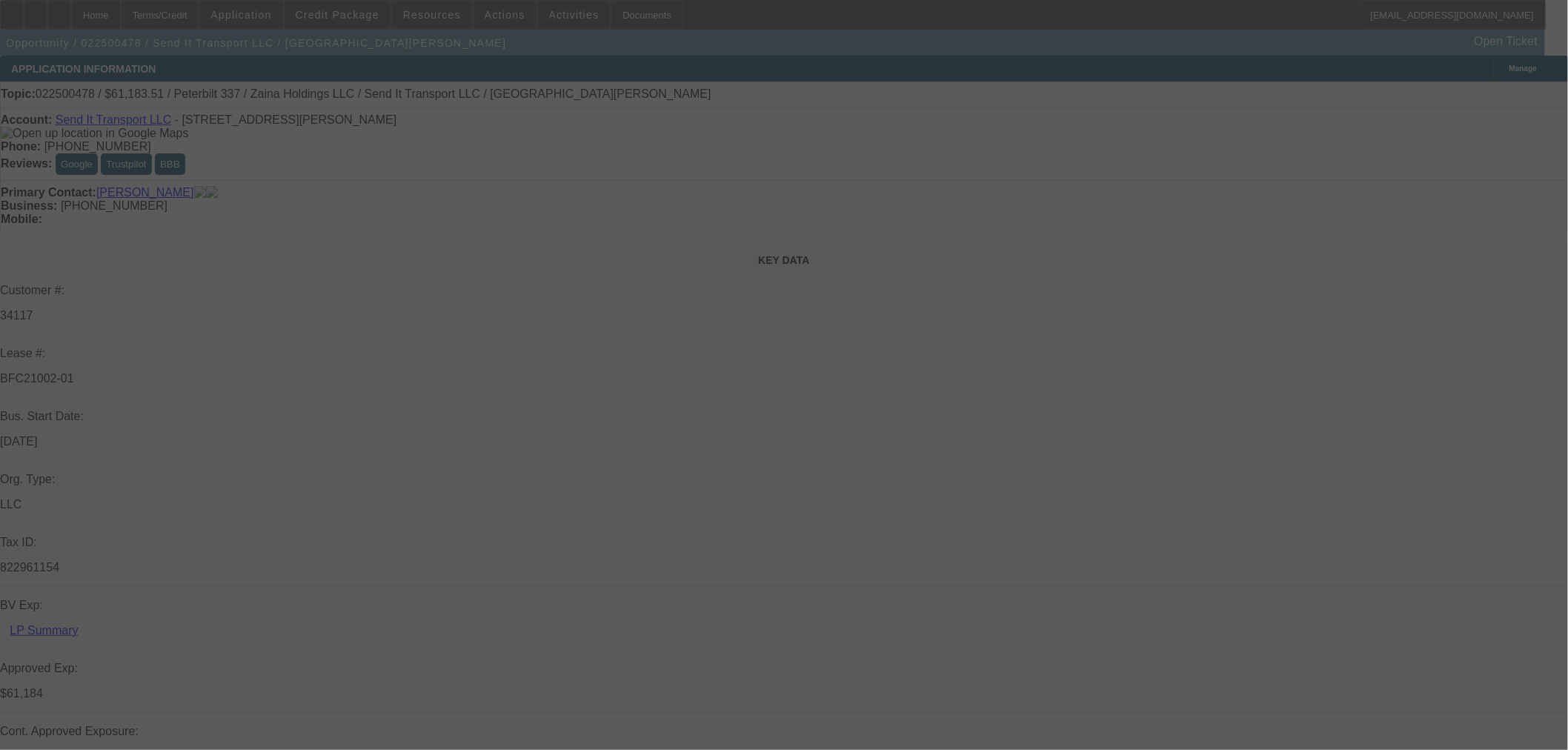
select select "0"
select select "6"
select select "0"
select select "3"
select select "0"
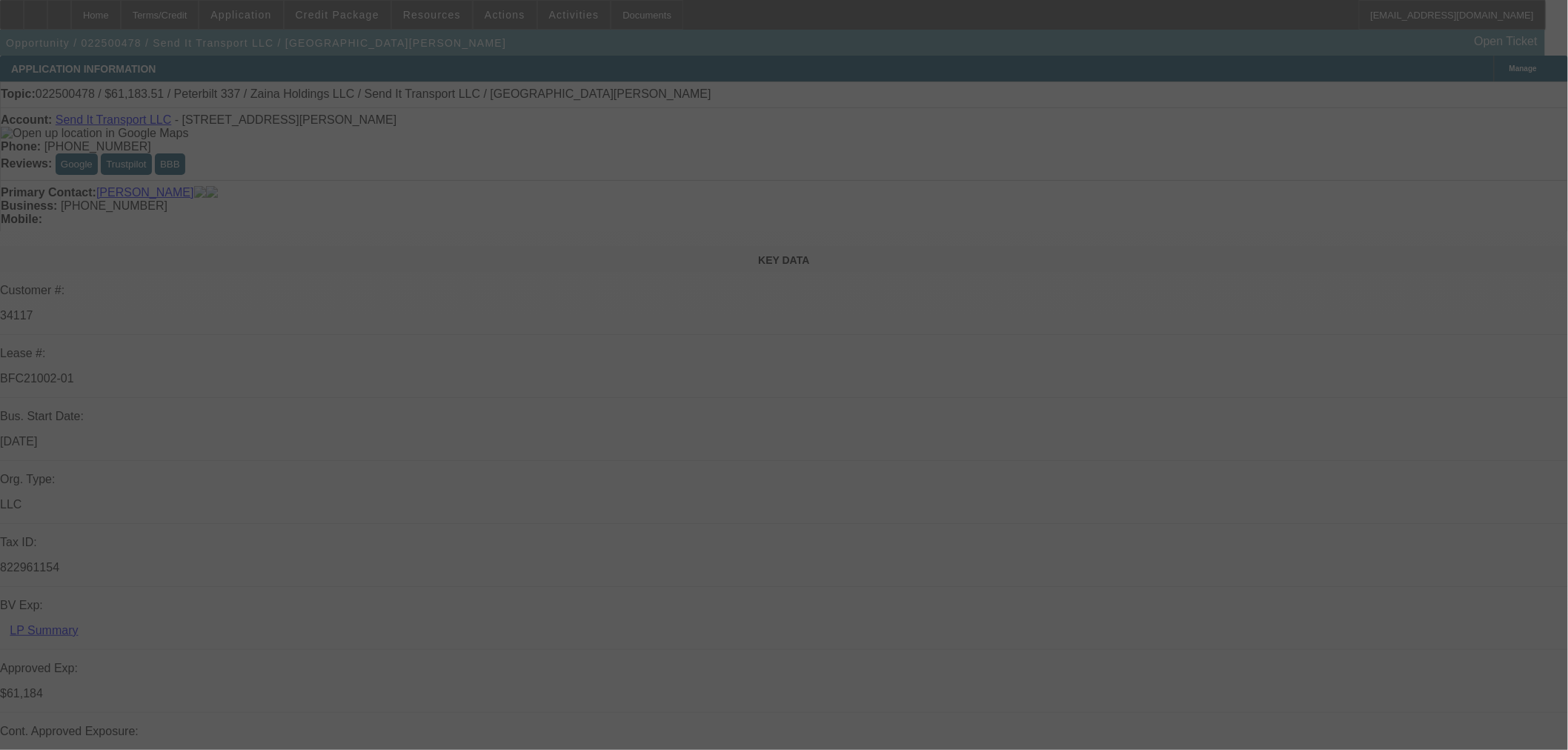
select select "6"
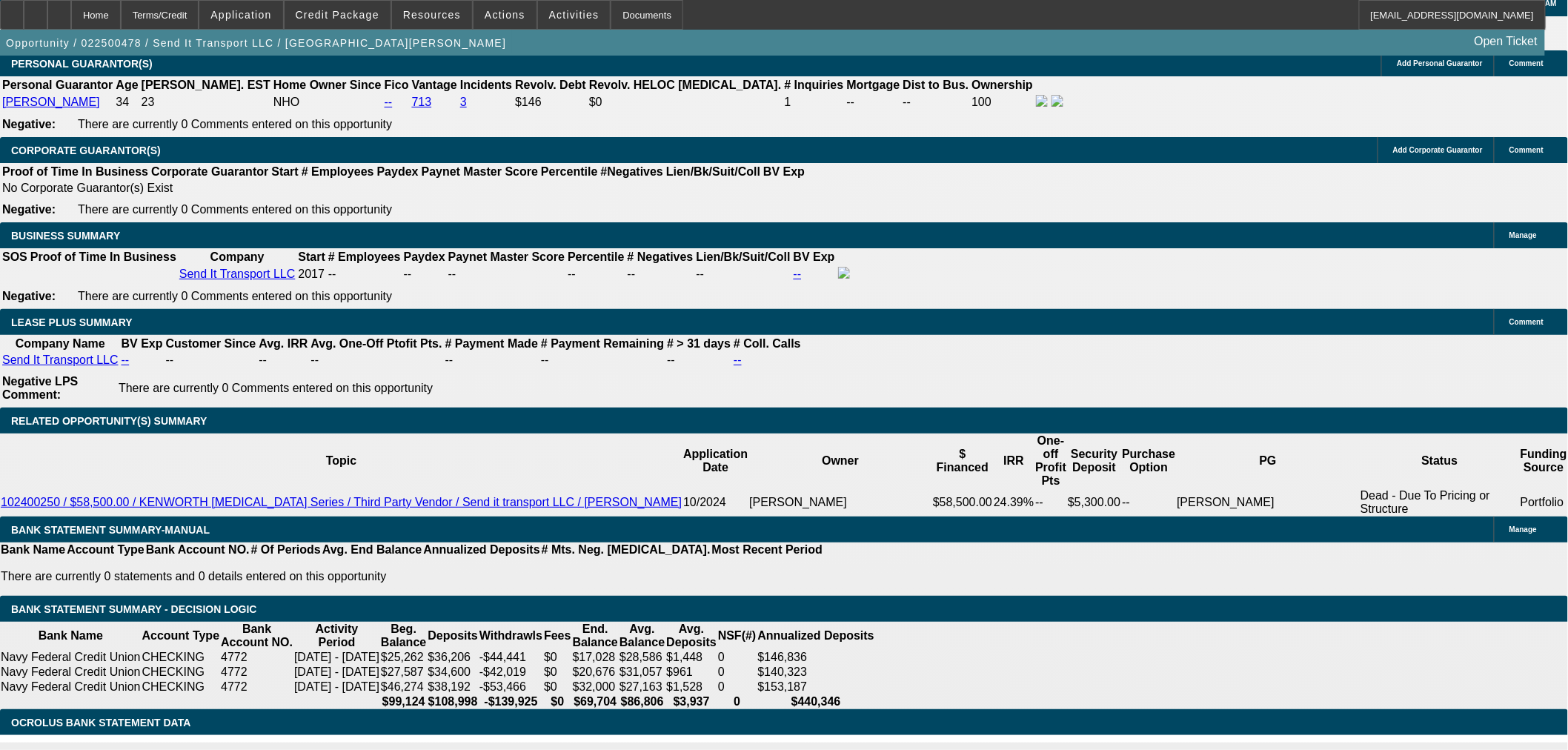
scroll to position [2306, 0]
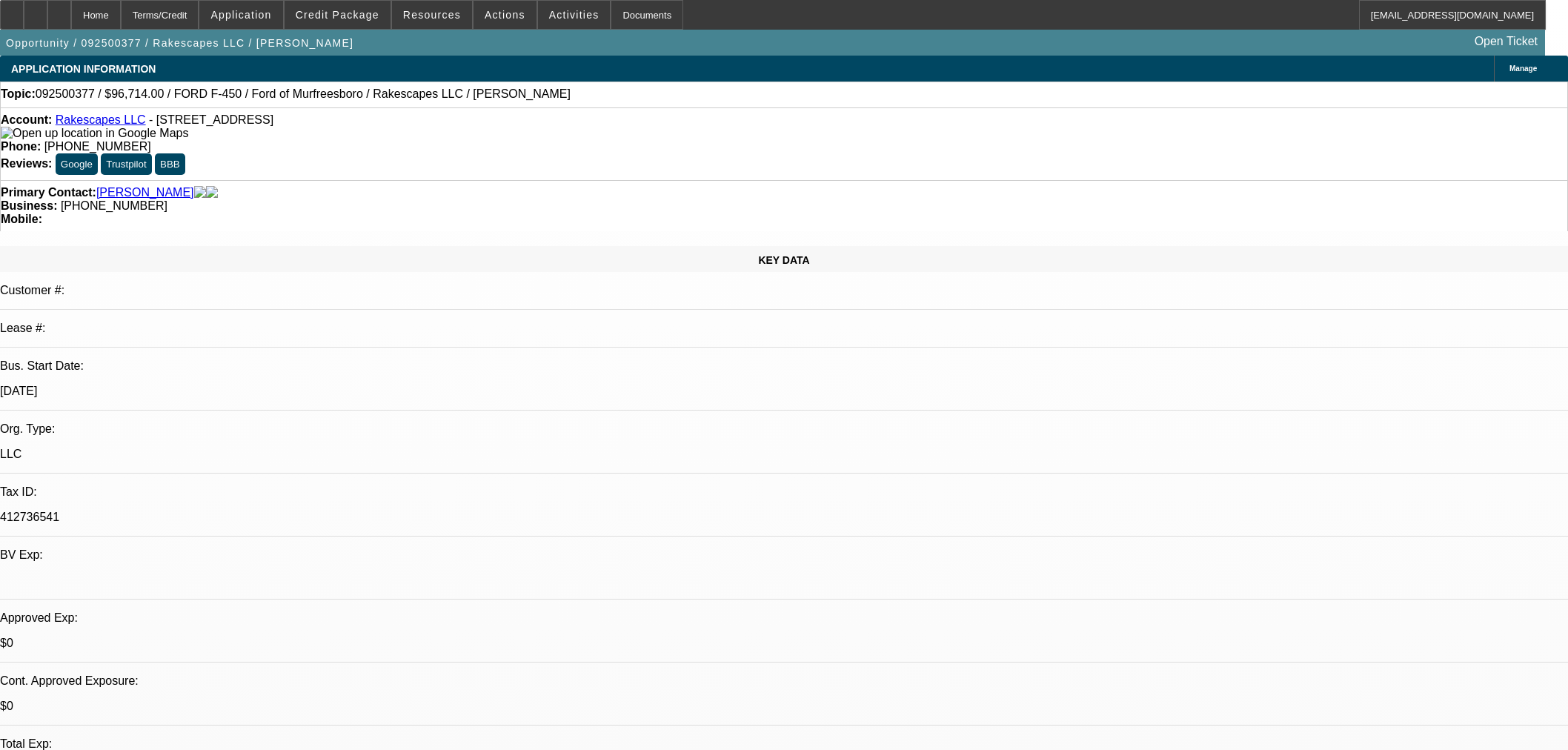
select select "0"
select select "3"
select select "0"
select select "6"
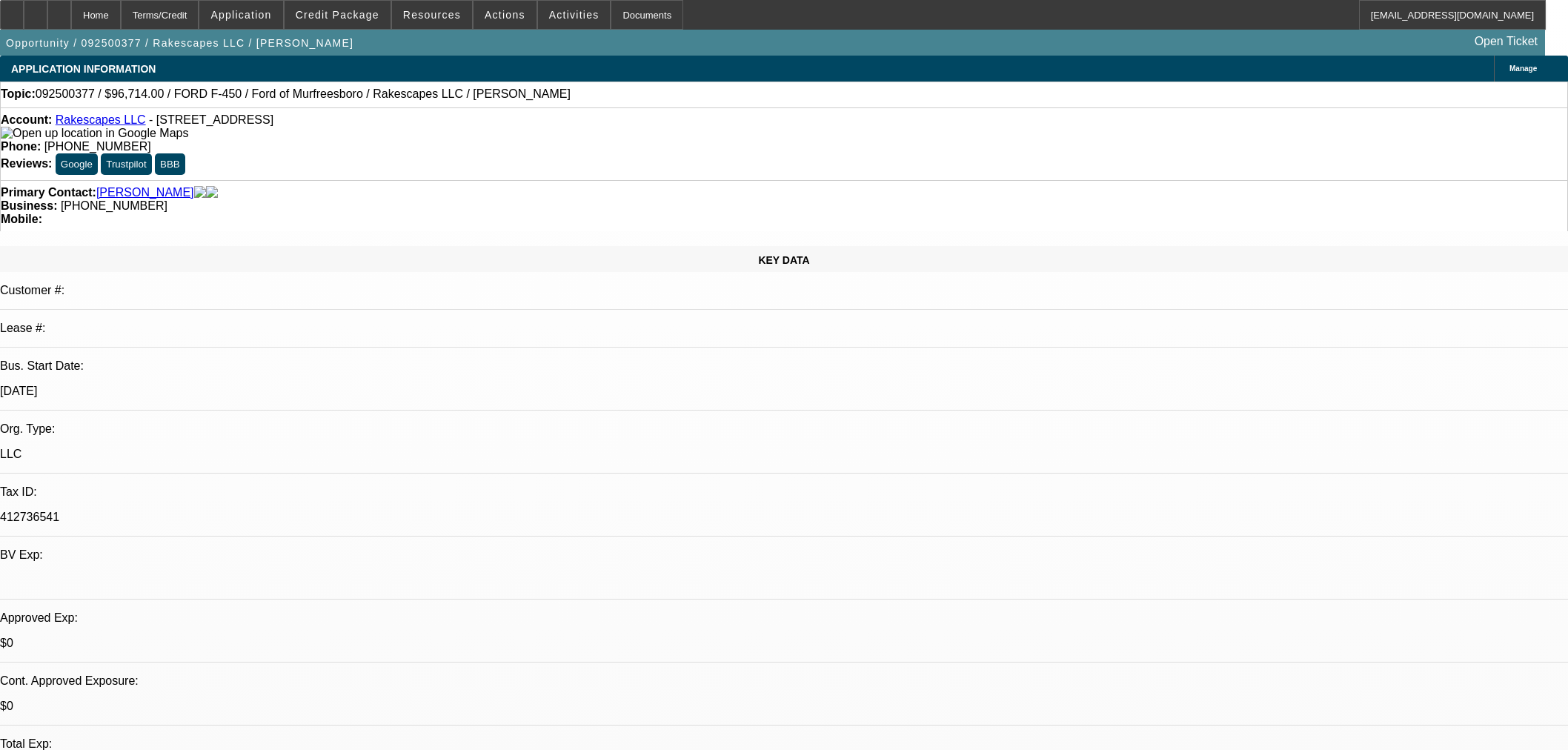
select select "0"
select select "3"
select select "0.1"
select select "4"
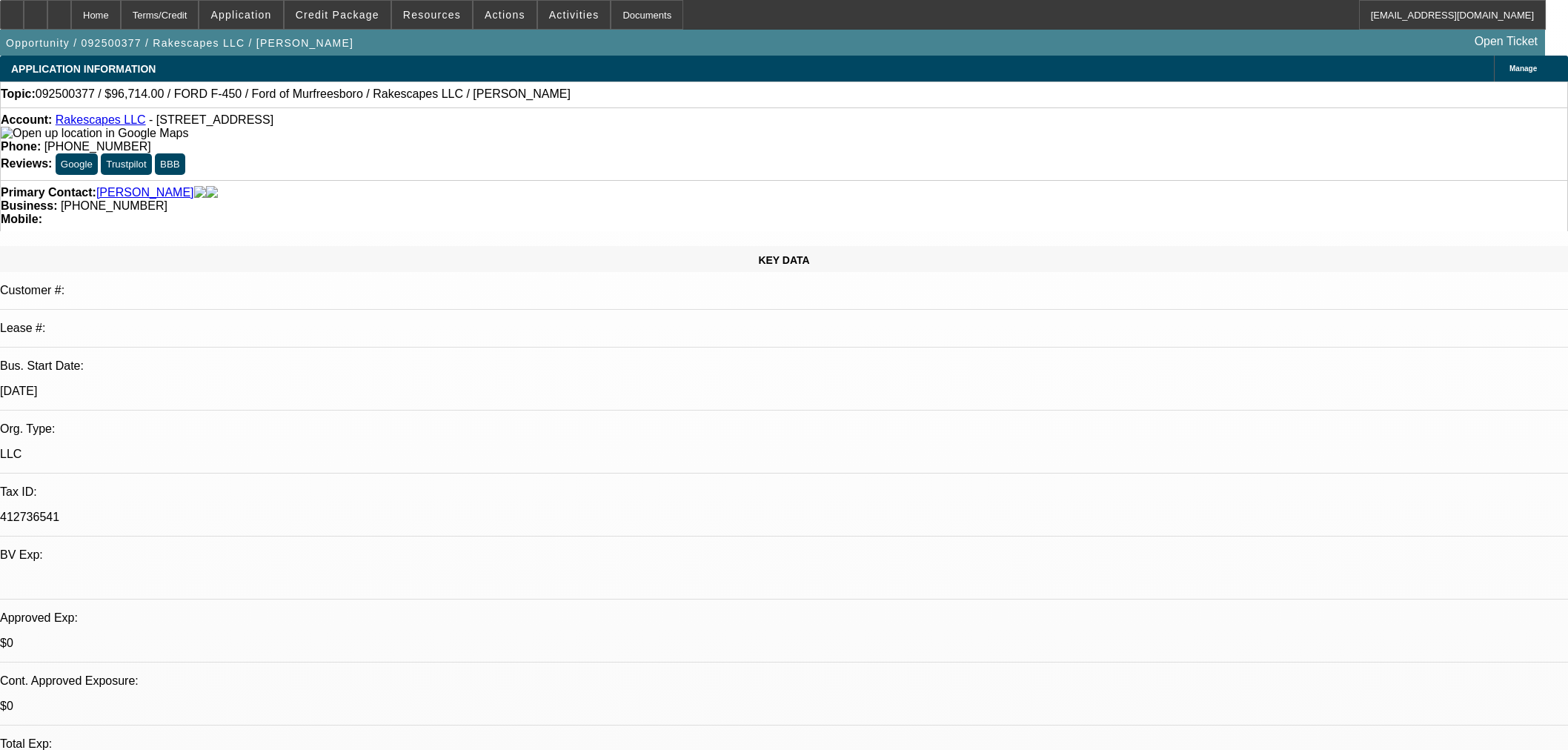
select select "0"
select select "3"
select select "0.1"
select select "4"
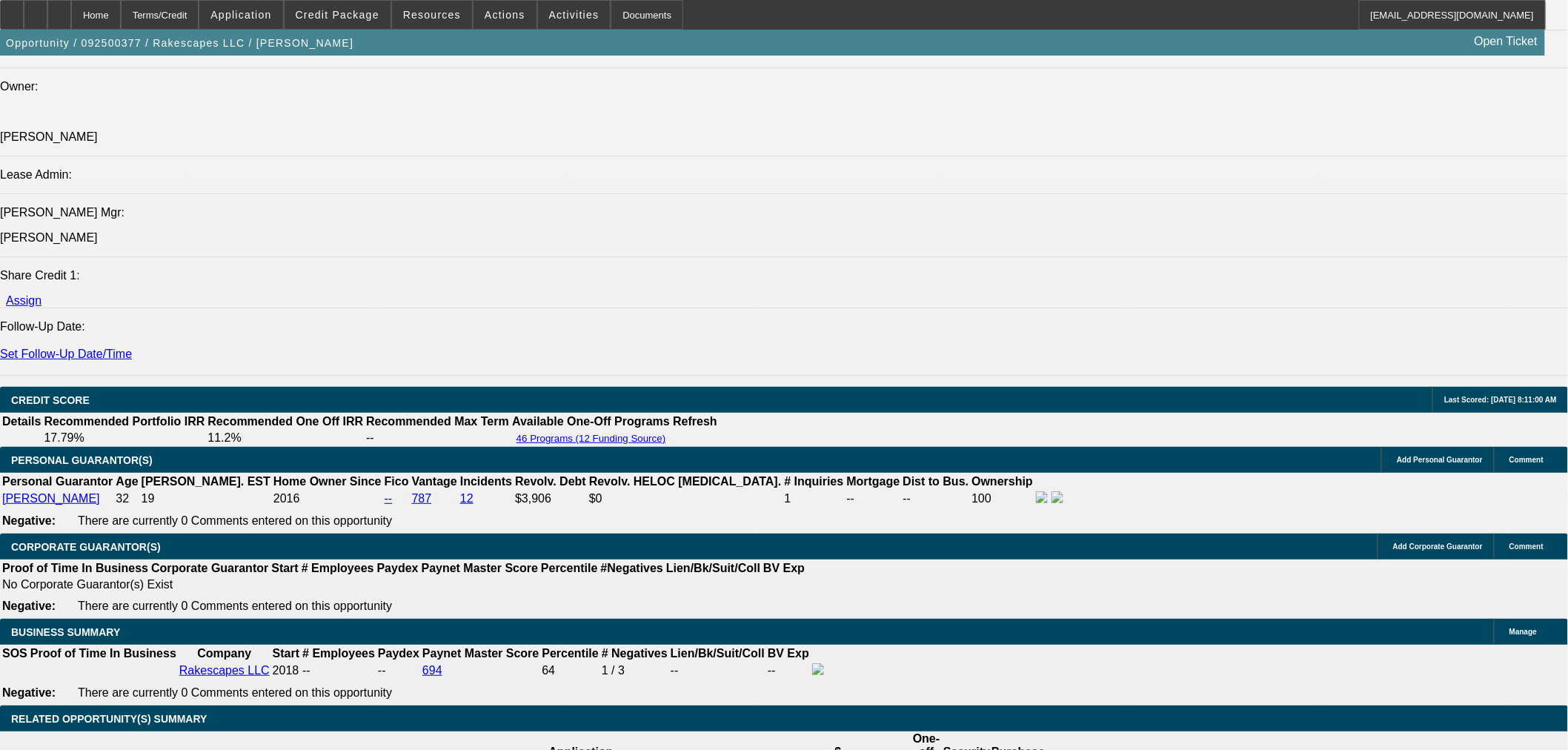
scroll to position [1729, 0]
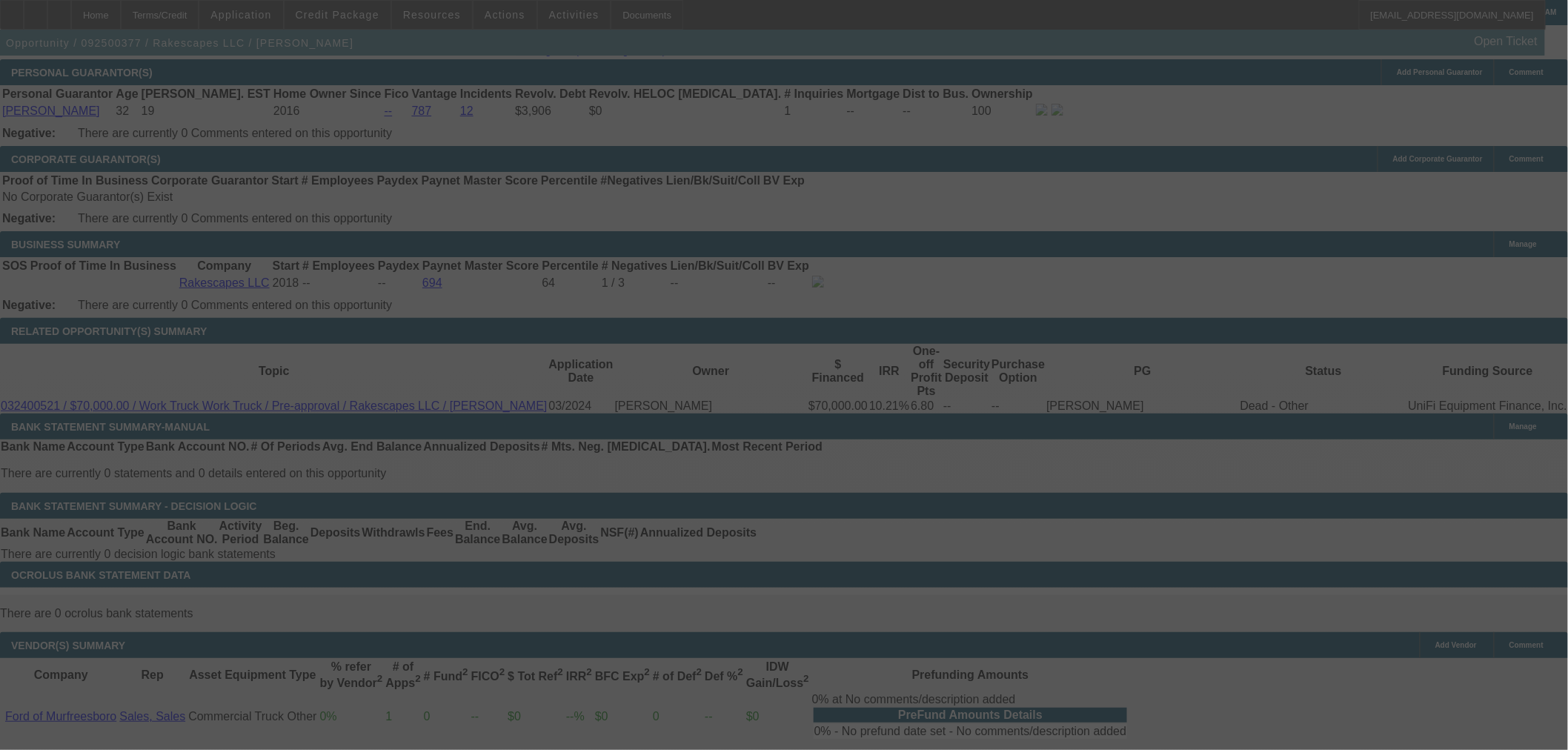
scroll to position [1894, 0]
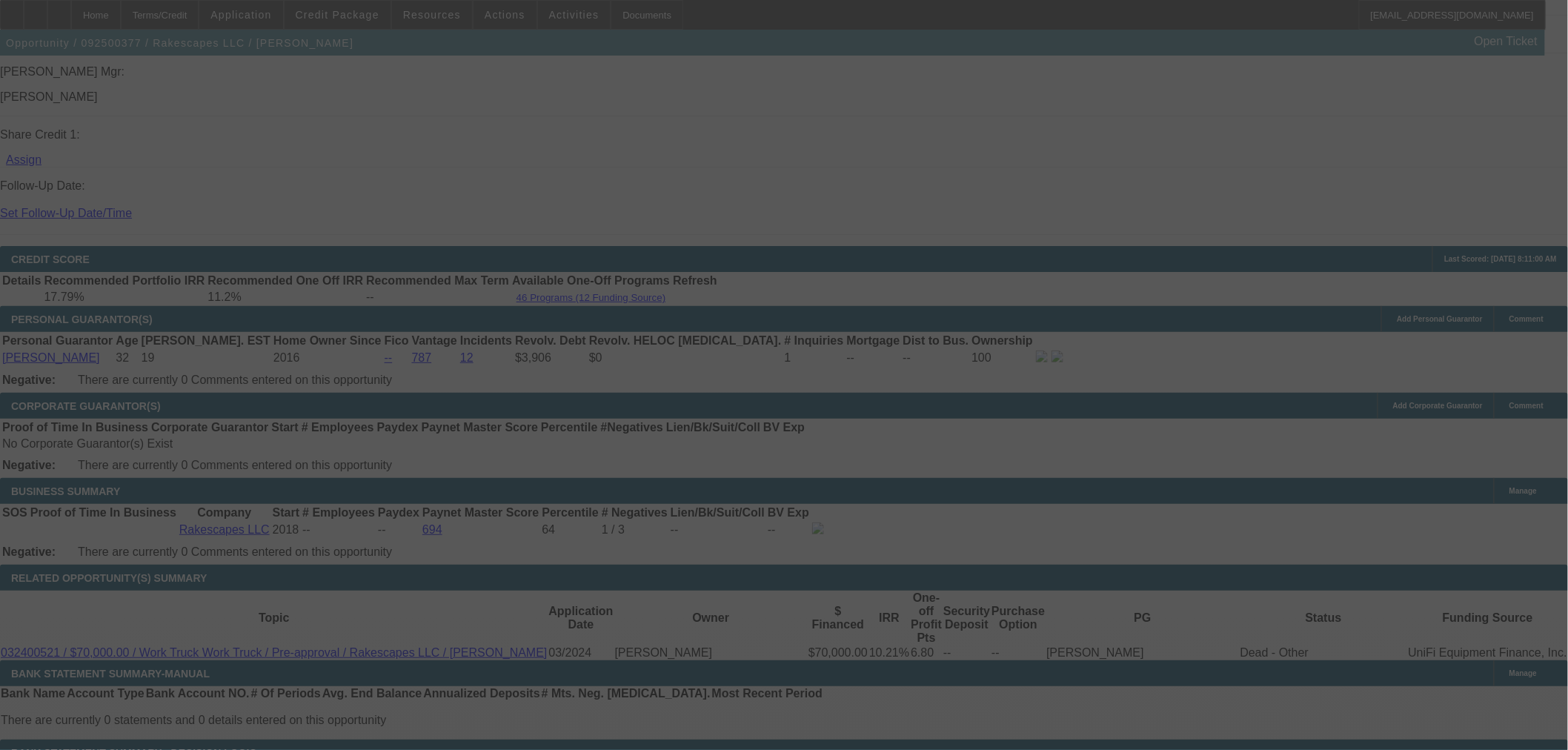
select select "0"
select select "3"
select select "0"
select select "6"
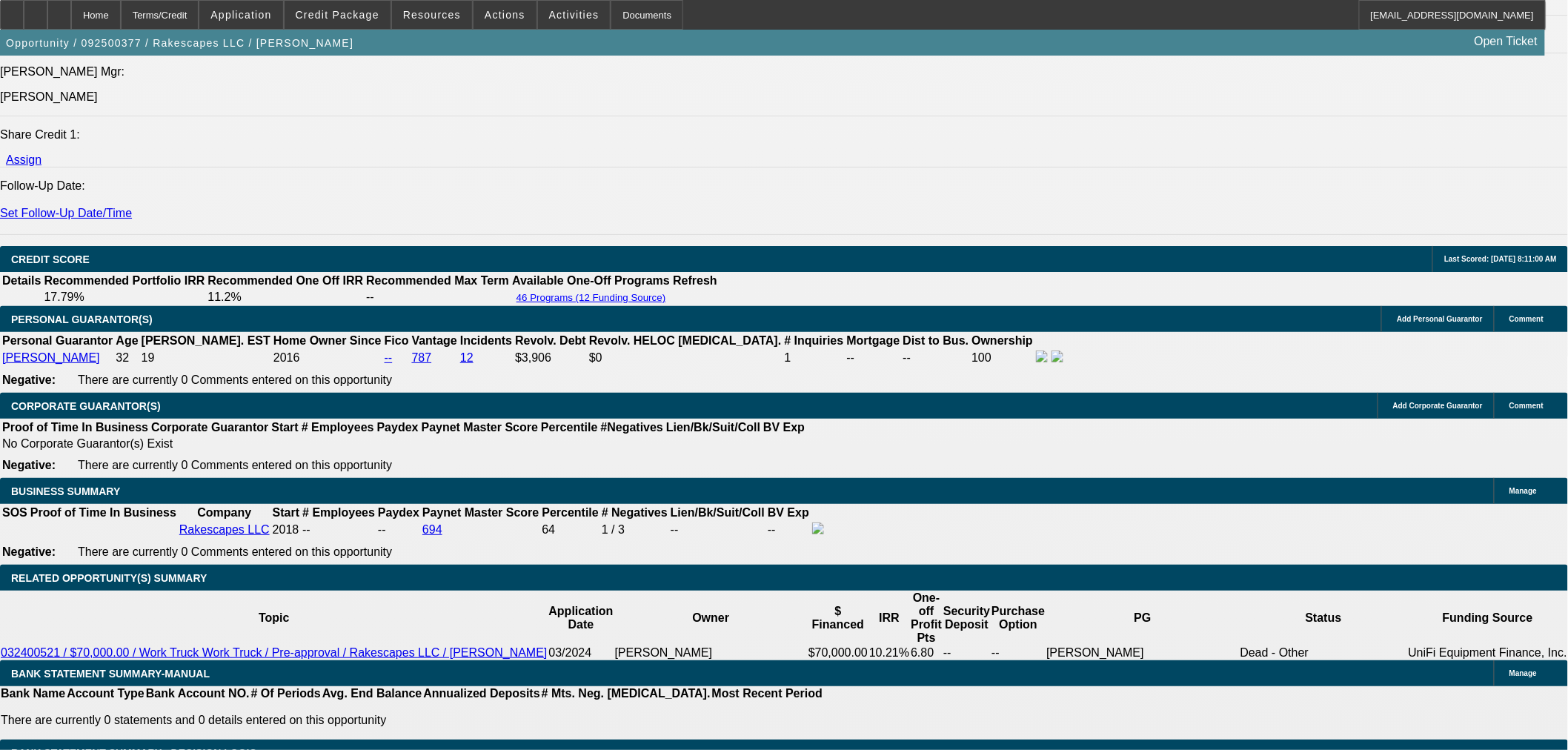
scroll to position [1811, 0]
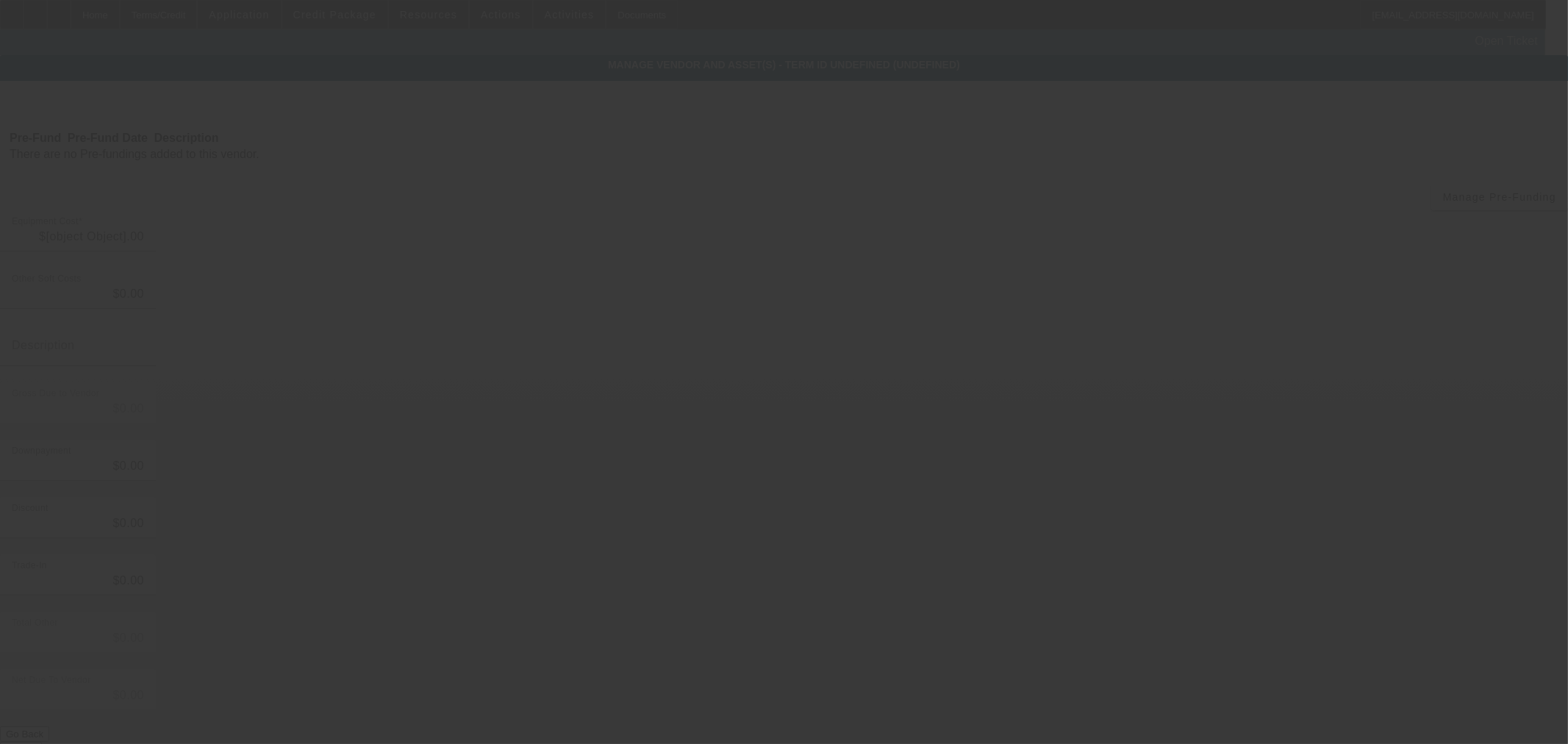
type input "$96,714.00"
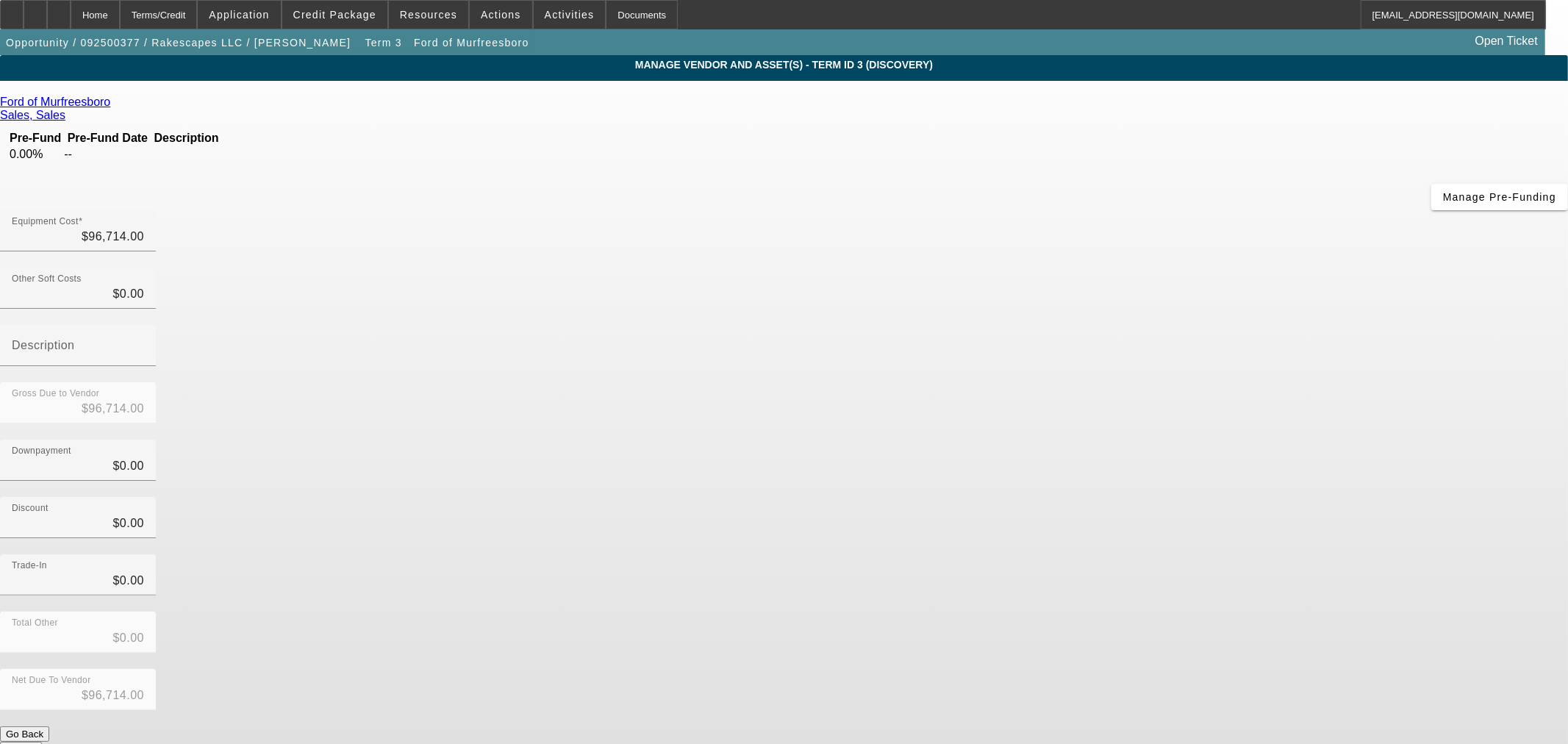
click at [114, 104] on icon at bounding box center [114, 102] width 0 height 13
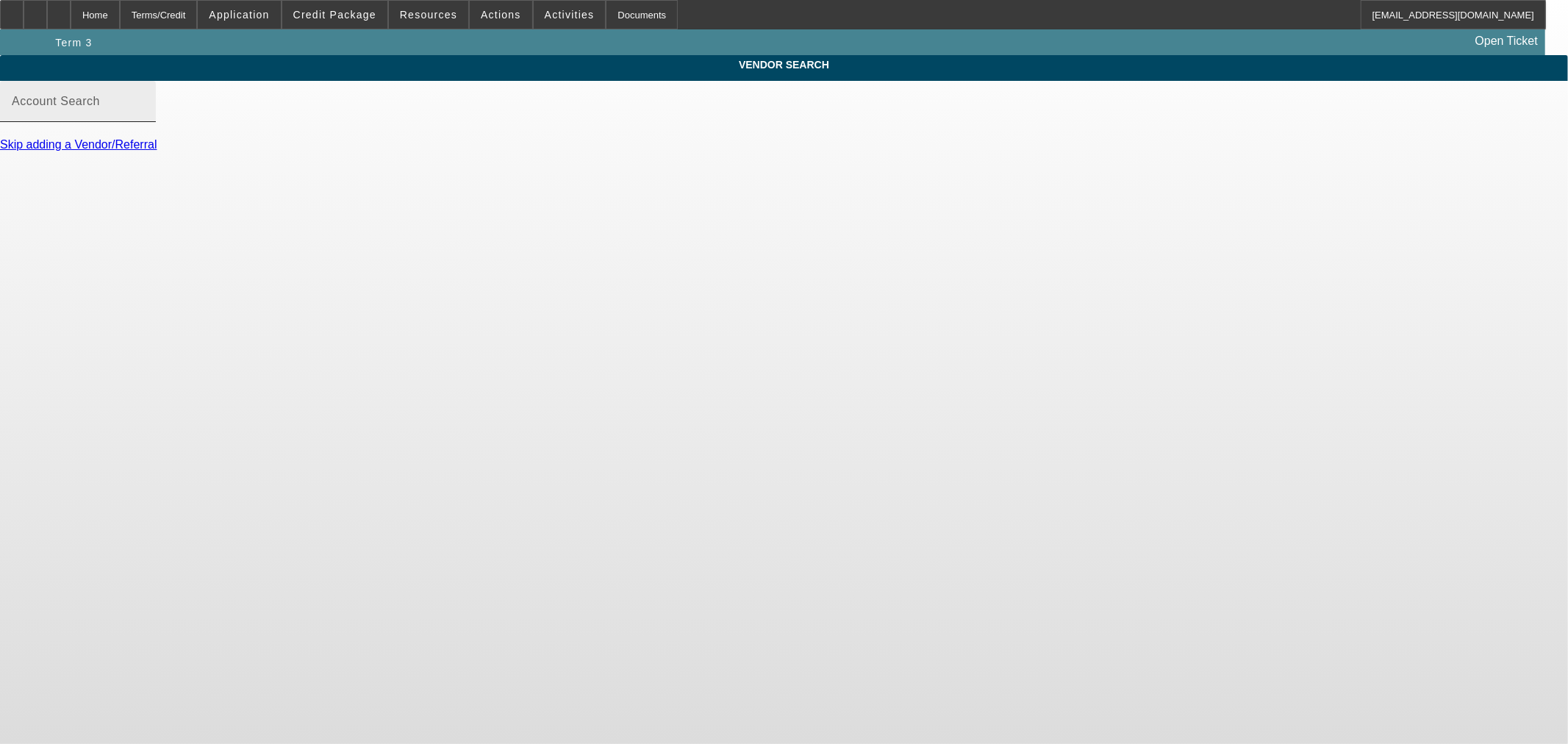
click at [144, 116] on input "Account Search" at bounding box center [78, 108] width 133 height 18
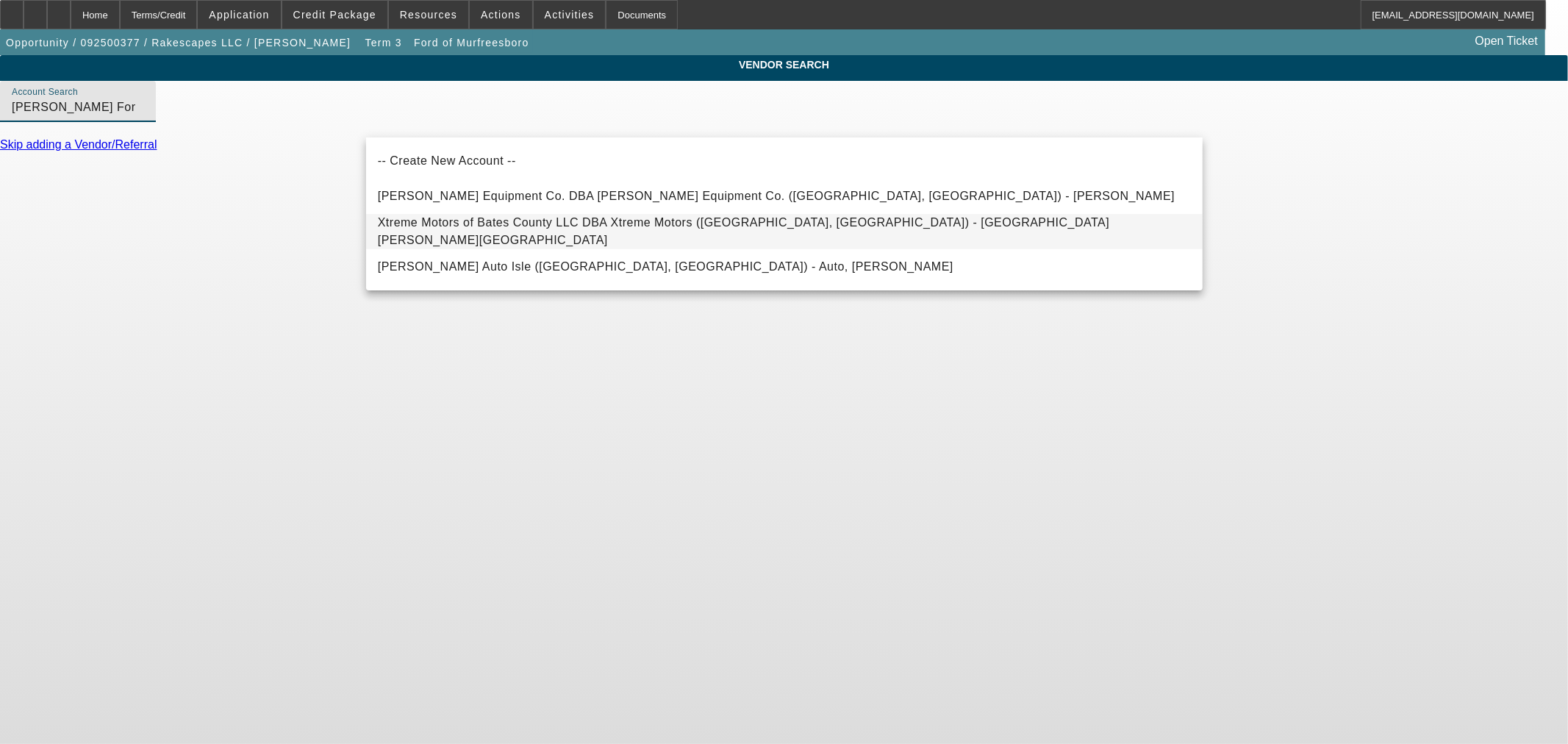
type input "[PERSON_NAME] Ford"
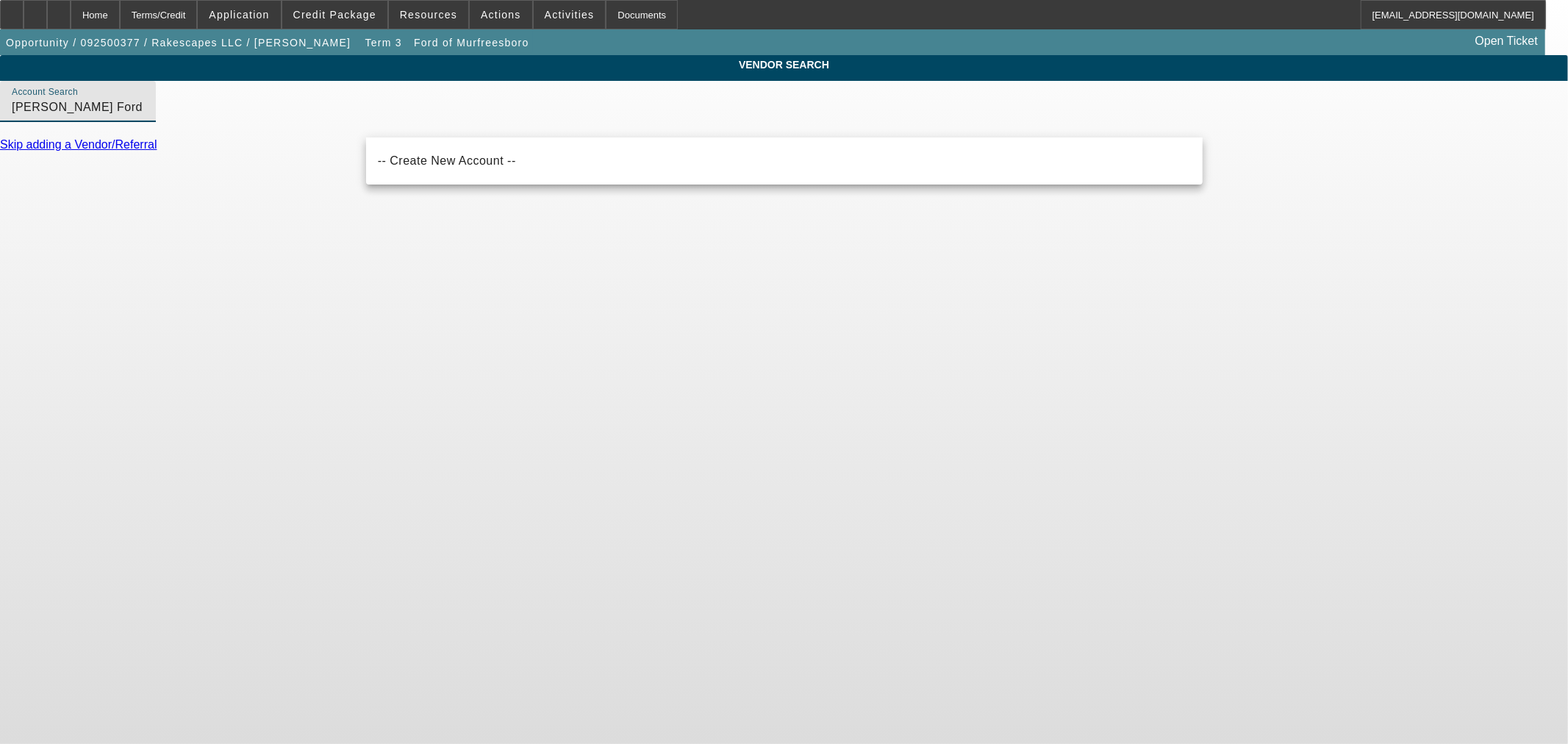
drag, startPoint x: 230, startPoint y: 133, endPoint x: 199, endPoint y: 133, distance: 31.0
click at [199, 133] on div "VENDOR SEARCH Account Search Bates Ford Skip adding a Vendor/Referral" at bounding box center [784, 110] width 1568 height 109
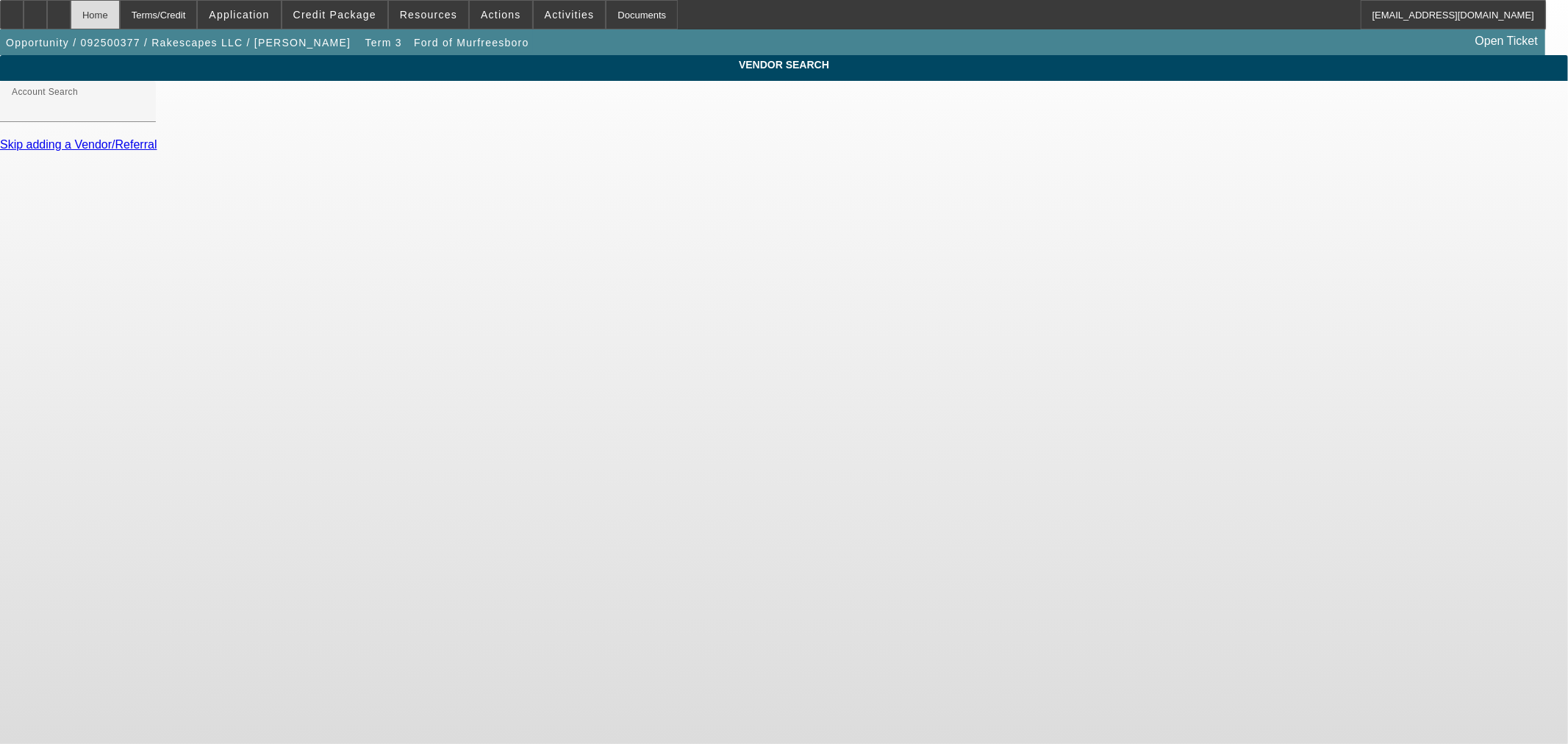
click at [120, 16] on div "Home" at bounding box center [95, 14] width 49 height 30
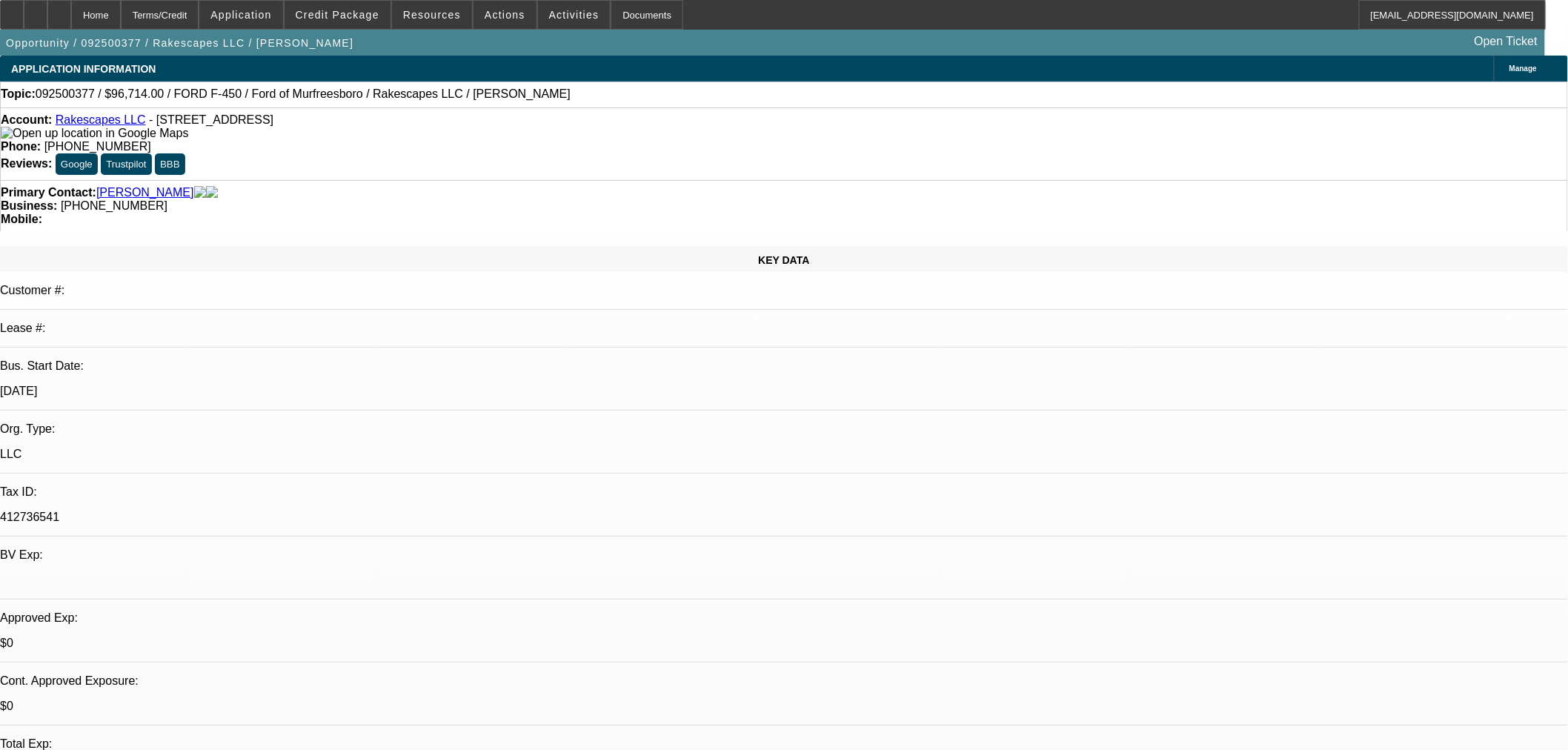
select select "0"
select select "3"
select select "0"
select select "6"
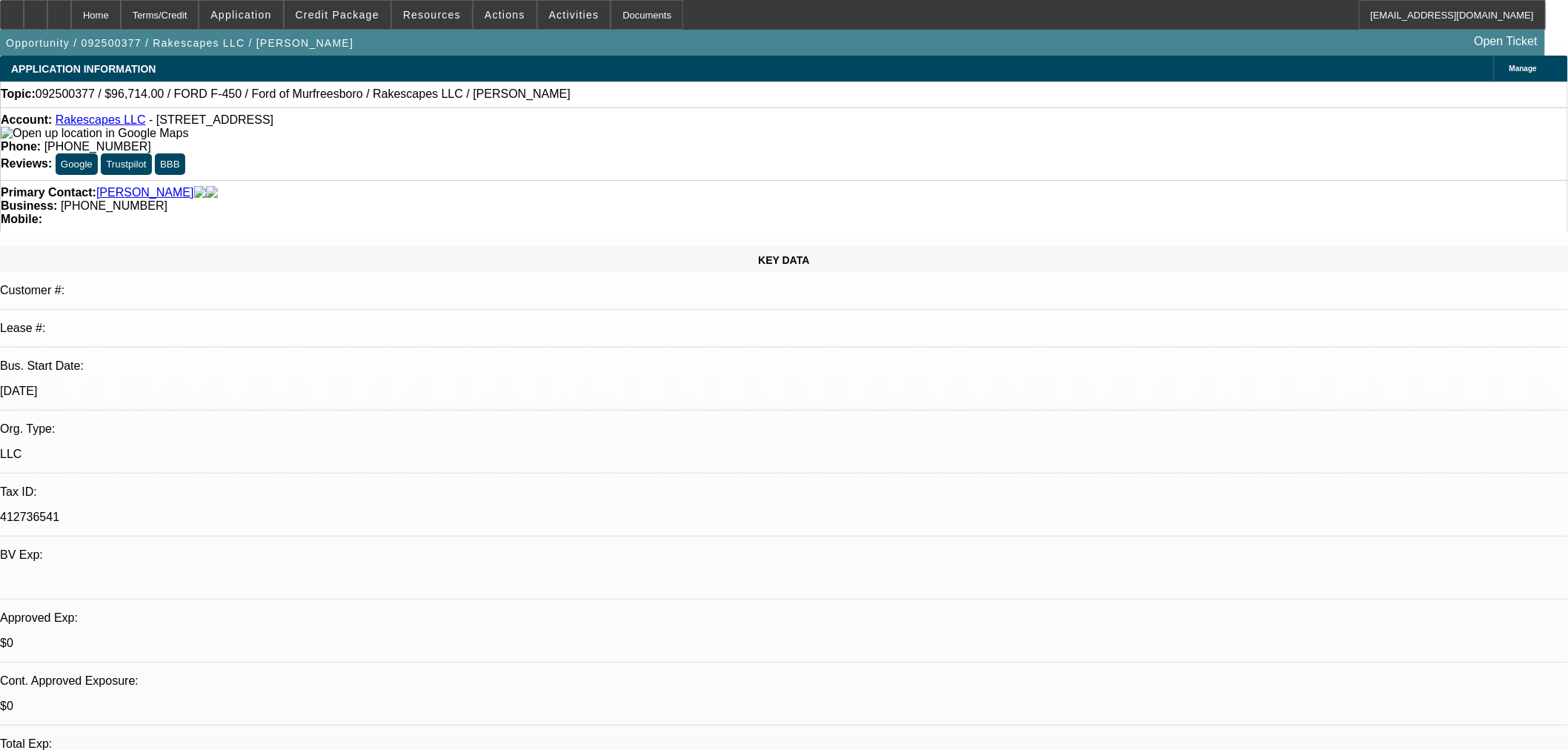
select select "0"
select select "3"
select select "0.1"
select select "4"
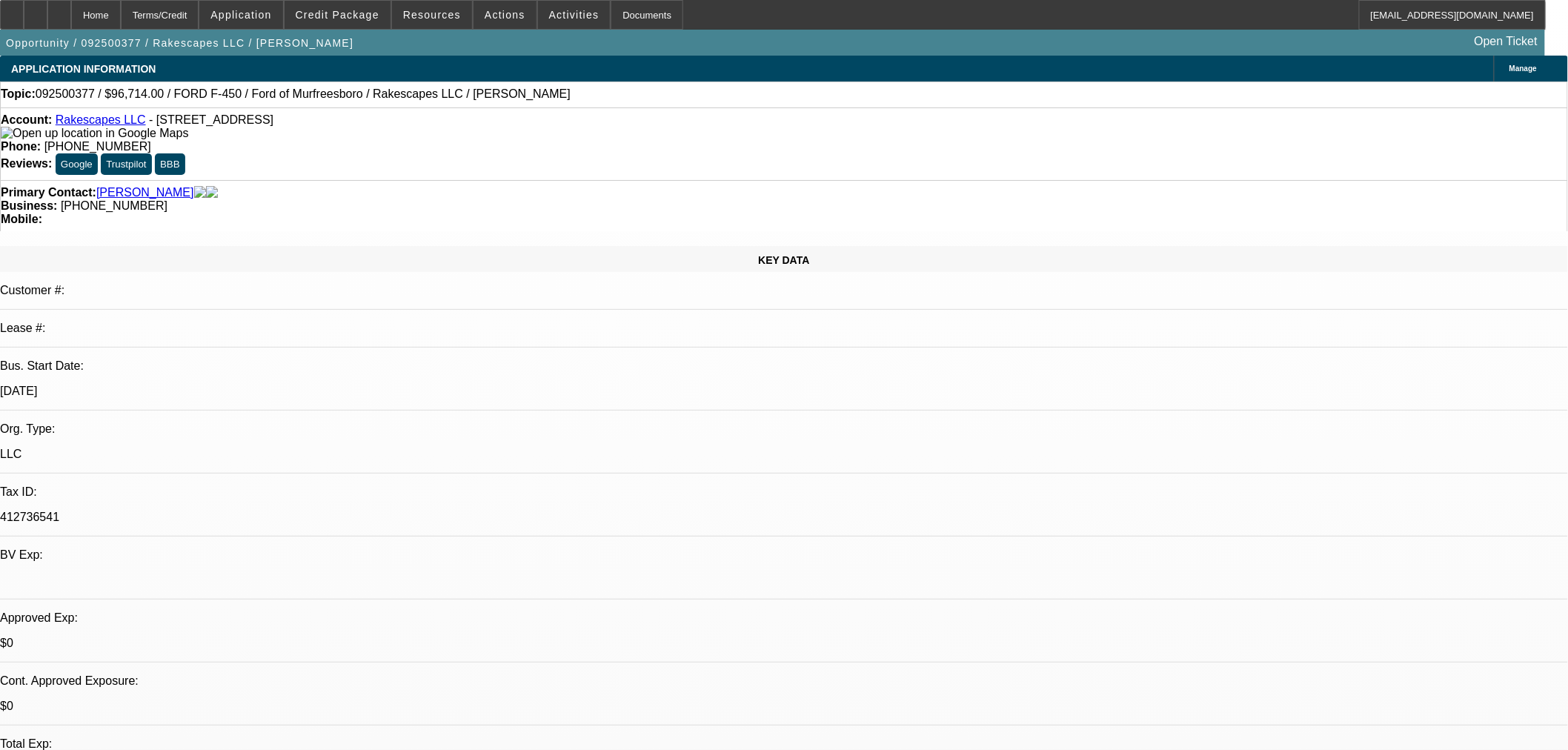
select select "0"
select select "3"
select select "0.1"
select select "4"
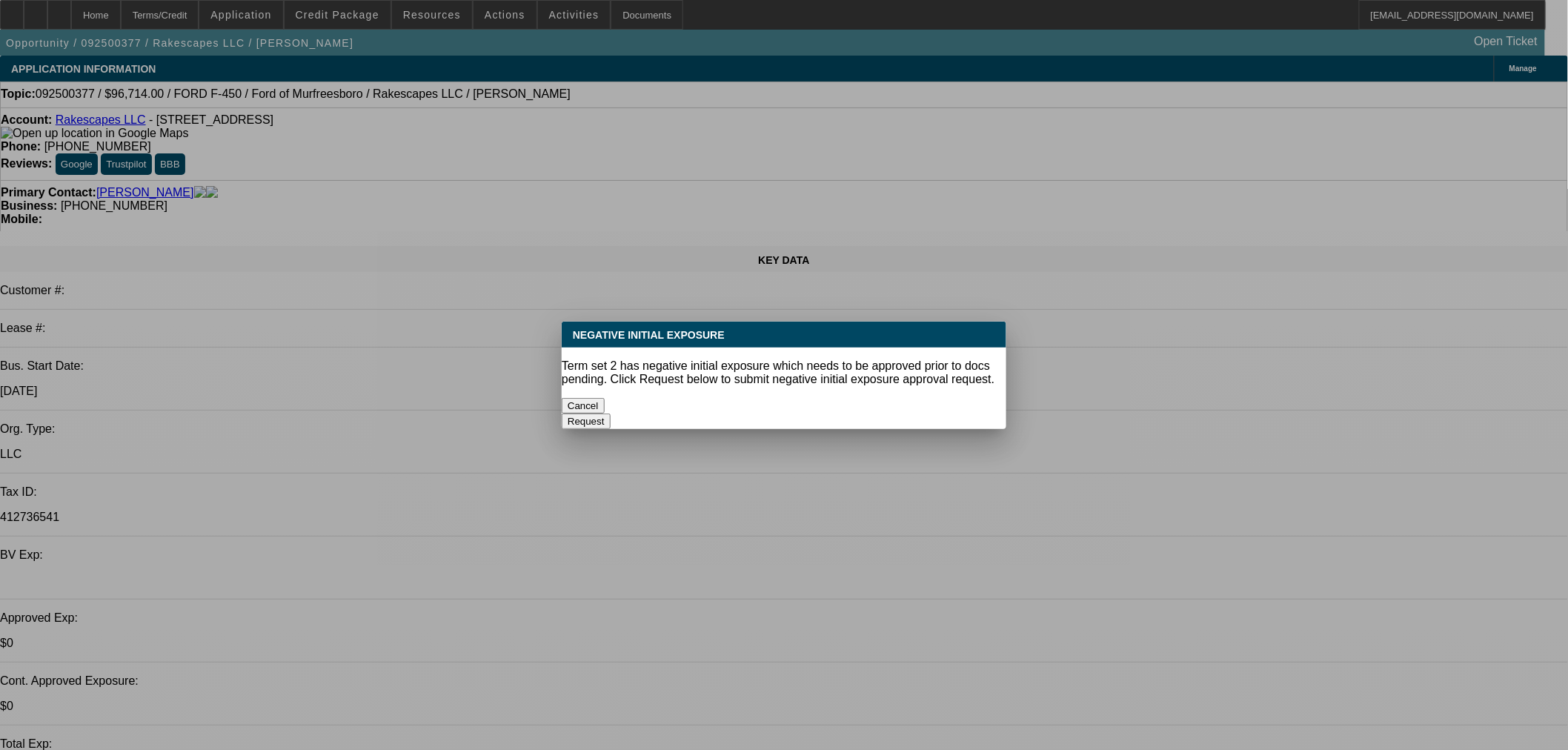
click at [605, 398] on button "Cancel" at bounding box center [583, 405] width 43 height 15
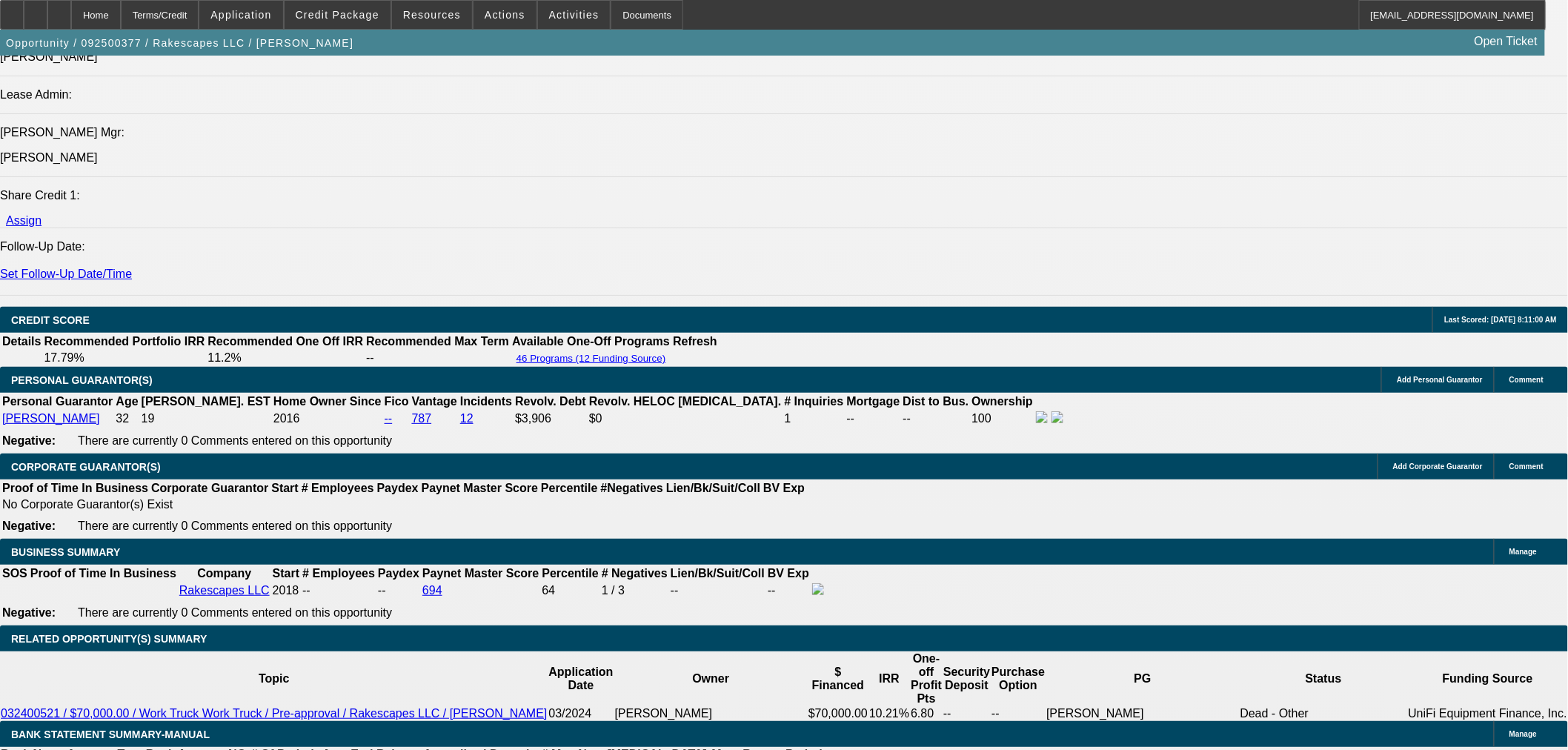
scroll to position [1729, 0]
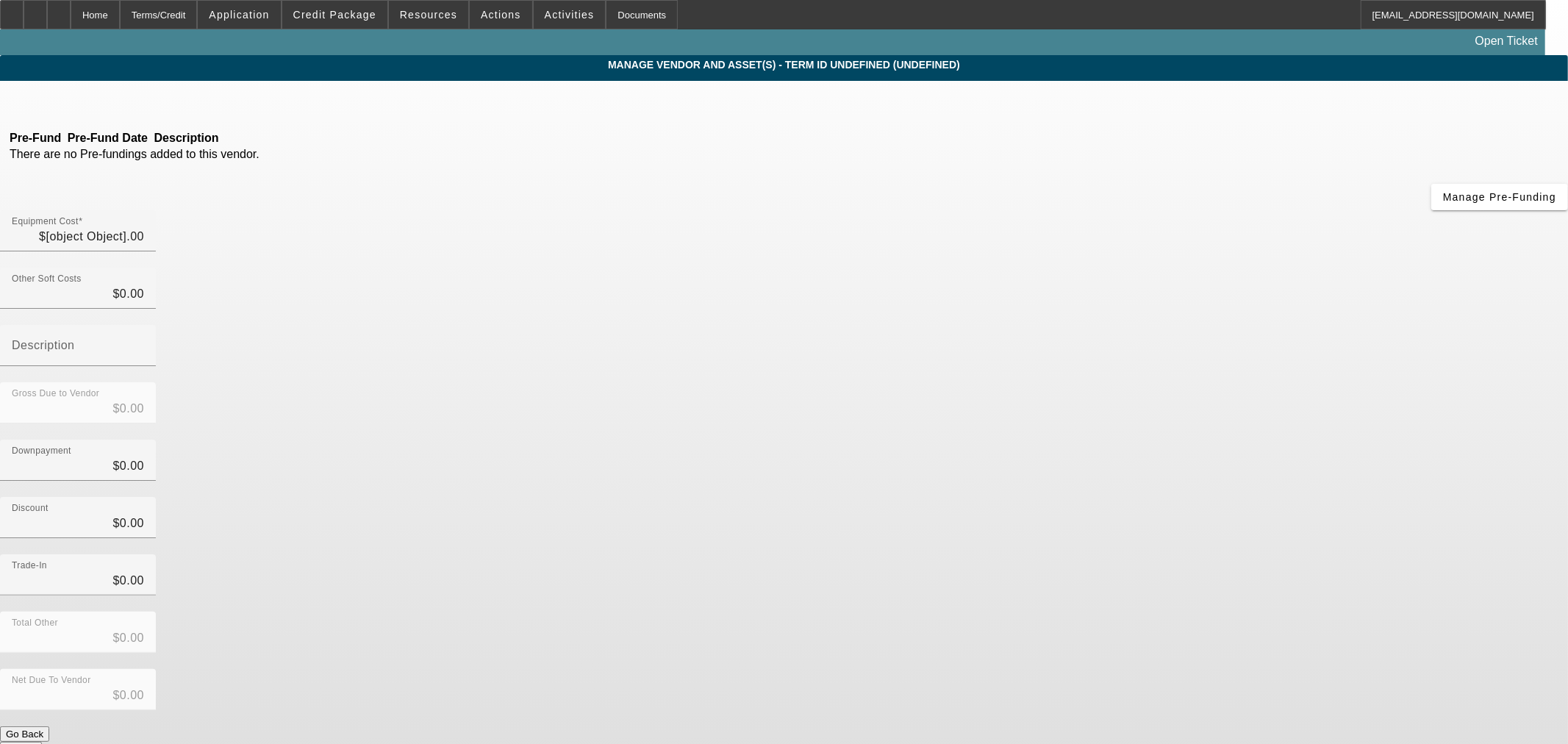
type input "$96,714.00"
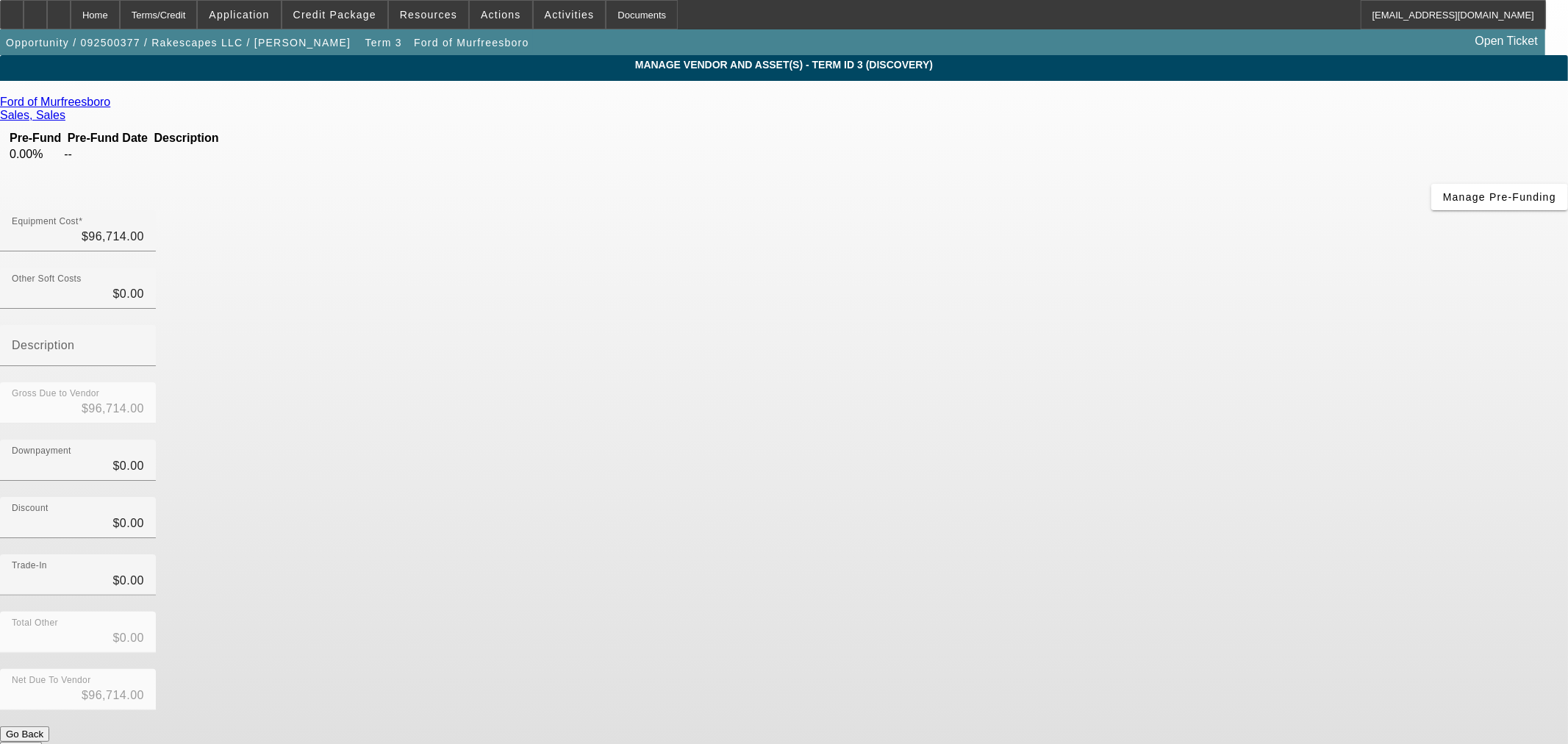
click at [114, 104] on icon at bounding box center [114, 102] width 0 height 13
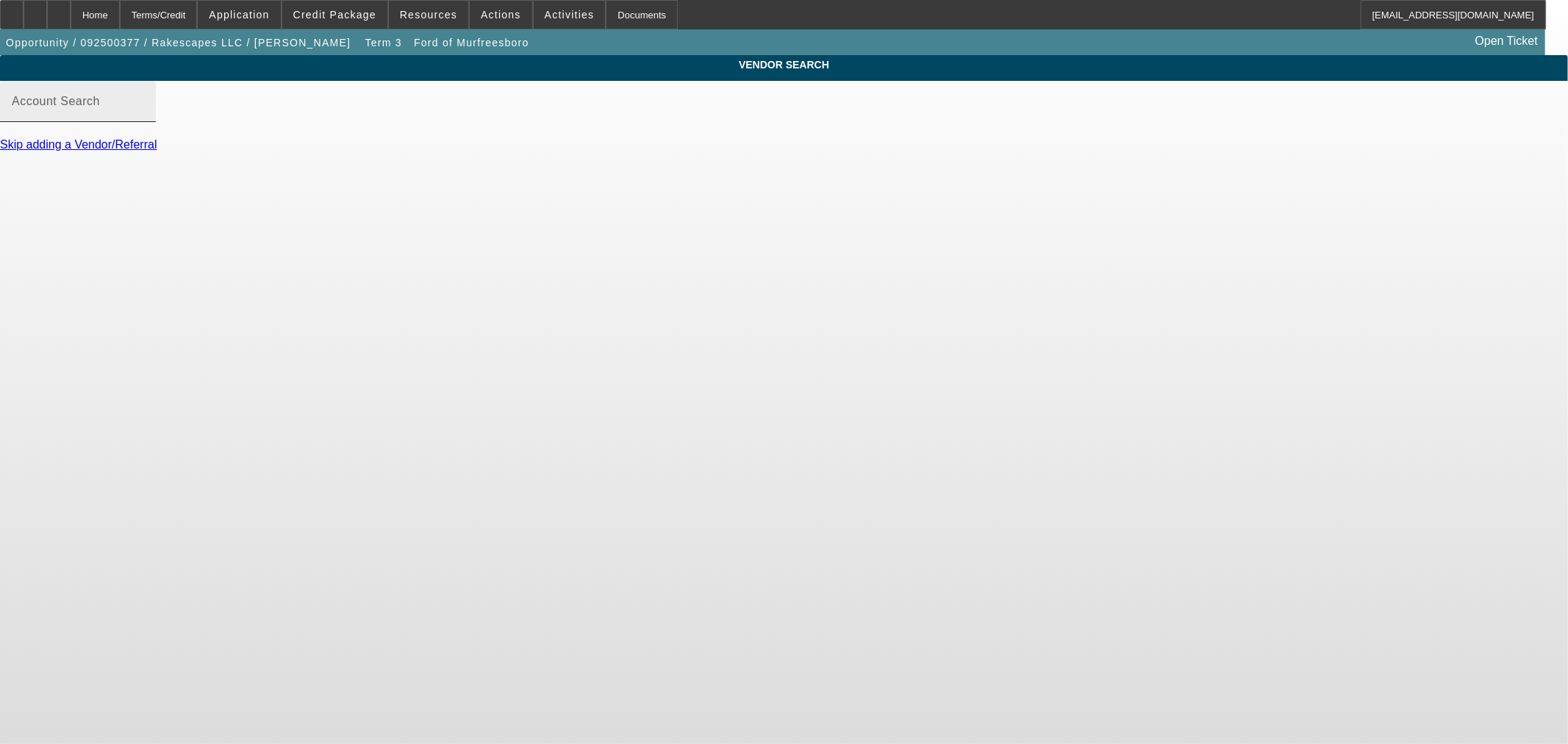
click at [100, 107] on mat-label "Account Search" at bounding box center [56, 101] width 88 height 13
click at [144, 116] on input "Account Search" at bounding box center [78, 108] width 133 height 18
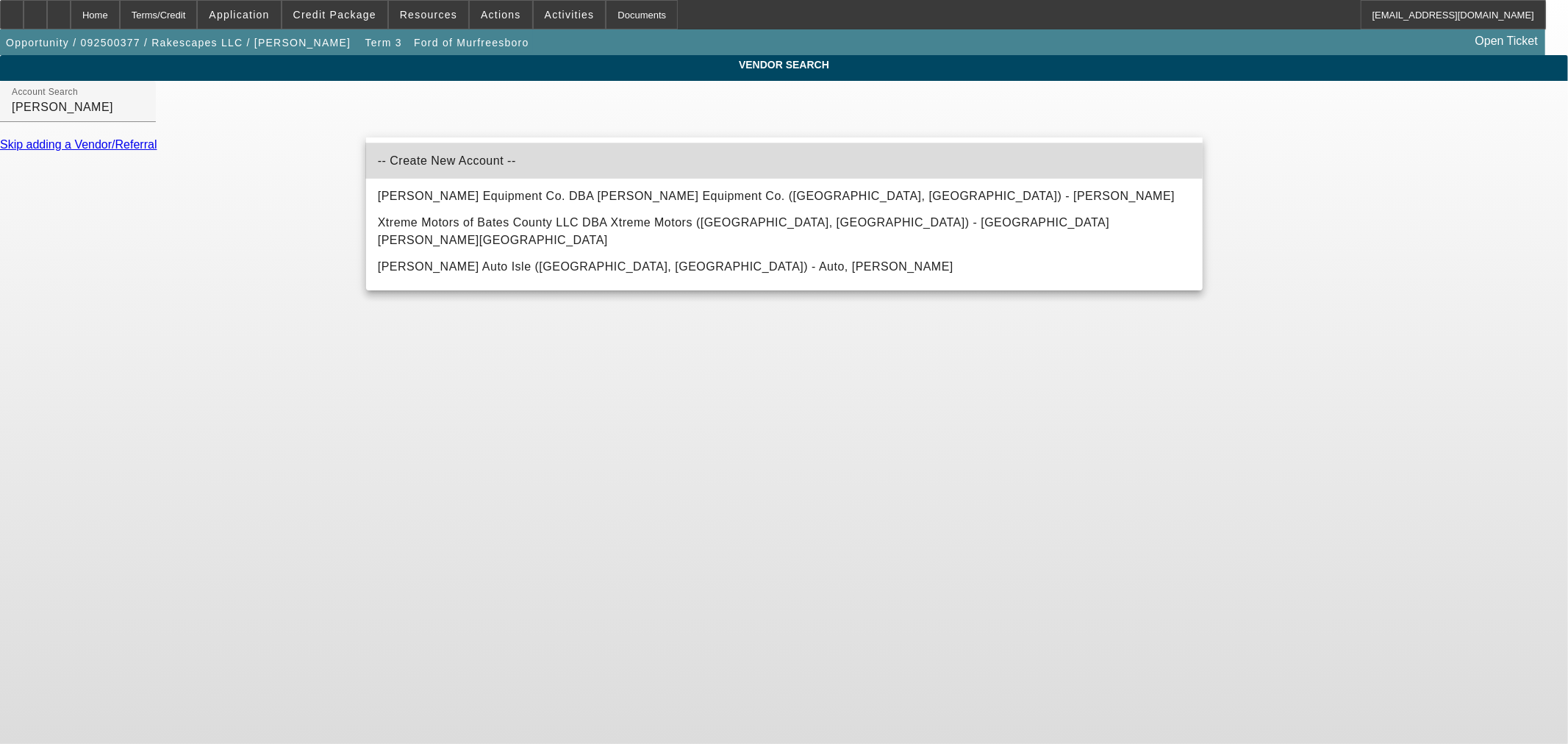
click at [431, 156] on span "-- Create New Account --" at bounding box center [447, 161] width 138 height 13
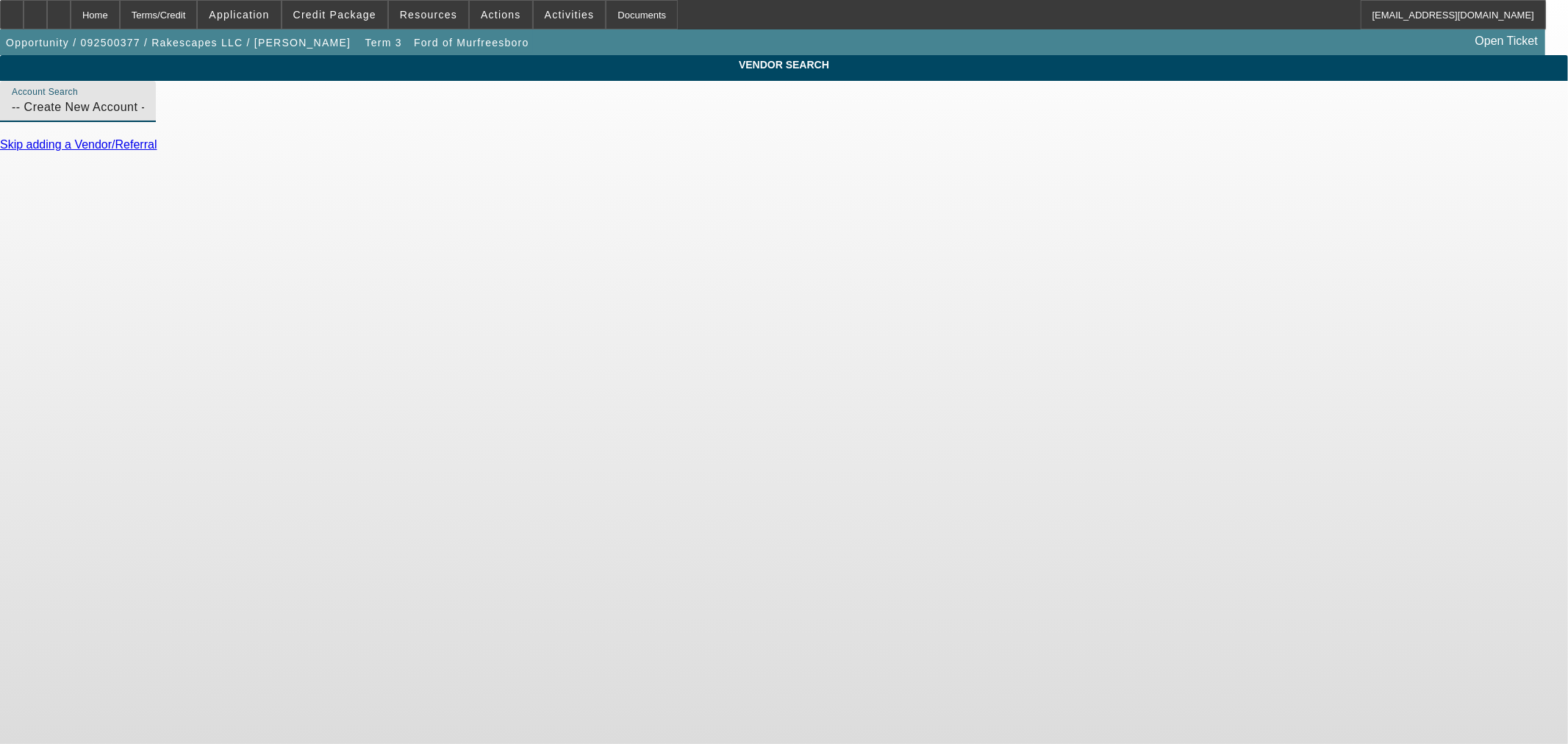
drag, startPoint x: 289, startPoint y: 131, endPoint x: 10, endPoint y: 145, distance: 279.4
click at [10, 145] on div "VENDOR SEARCH Account Search -- Create New Account -- Skip adding a Vendor/Refe…" at bounding box center [784, 110] width 1568 height 109
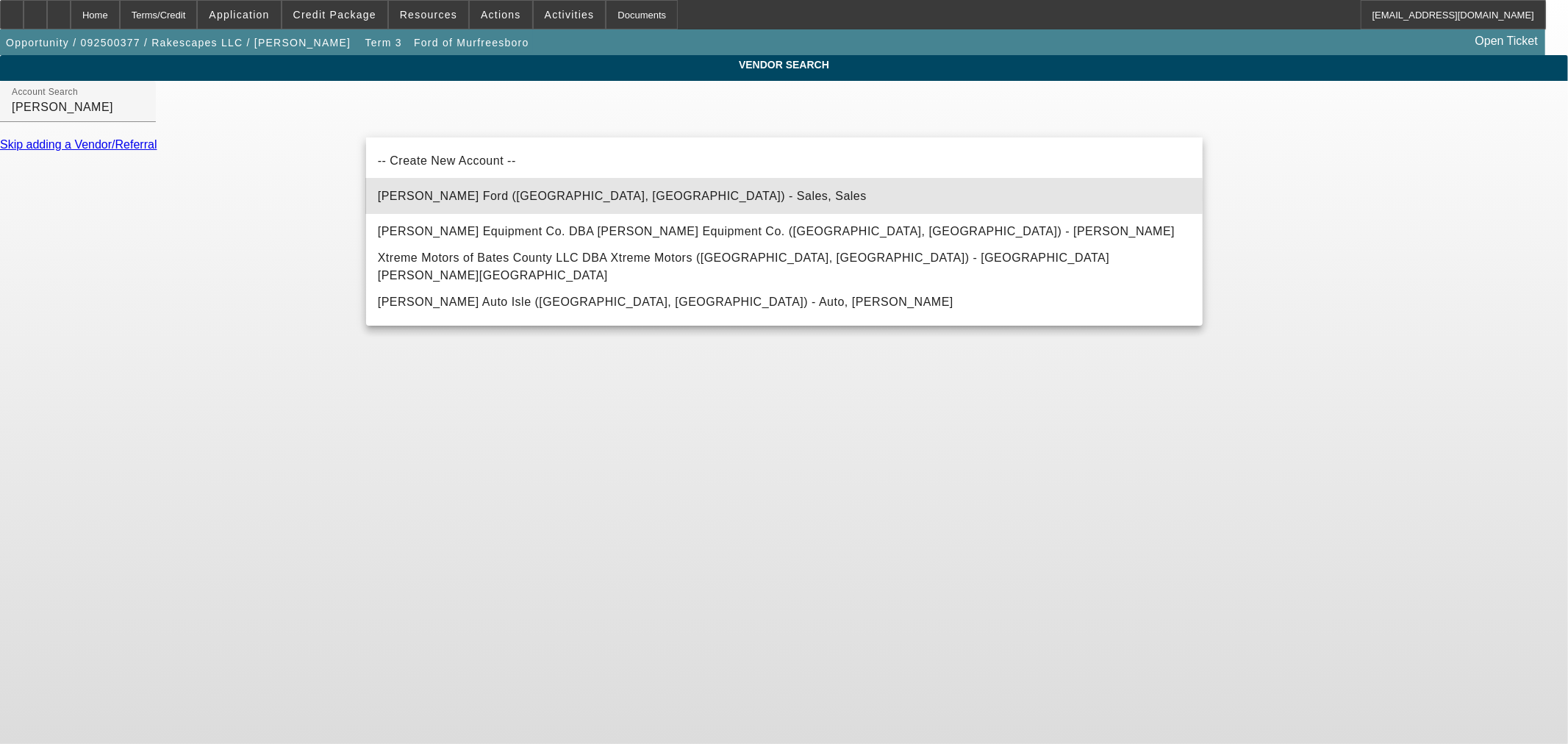
click at [456, 195] on span "Bates Ford (Lebanon, TN) - Sales, Sales" at bounding box center [622, 196] width 489 height 13
type input "Bates Ford (Lebanon, TN) - Sales, Sales"
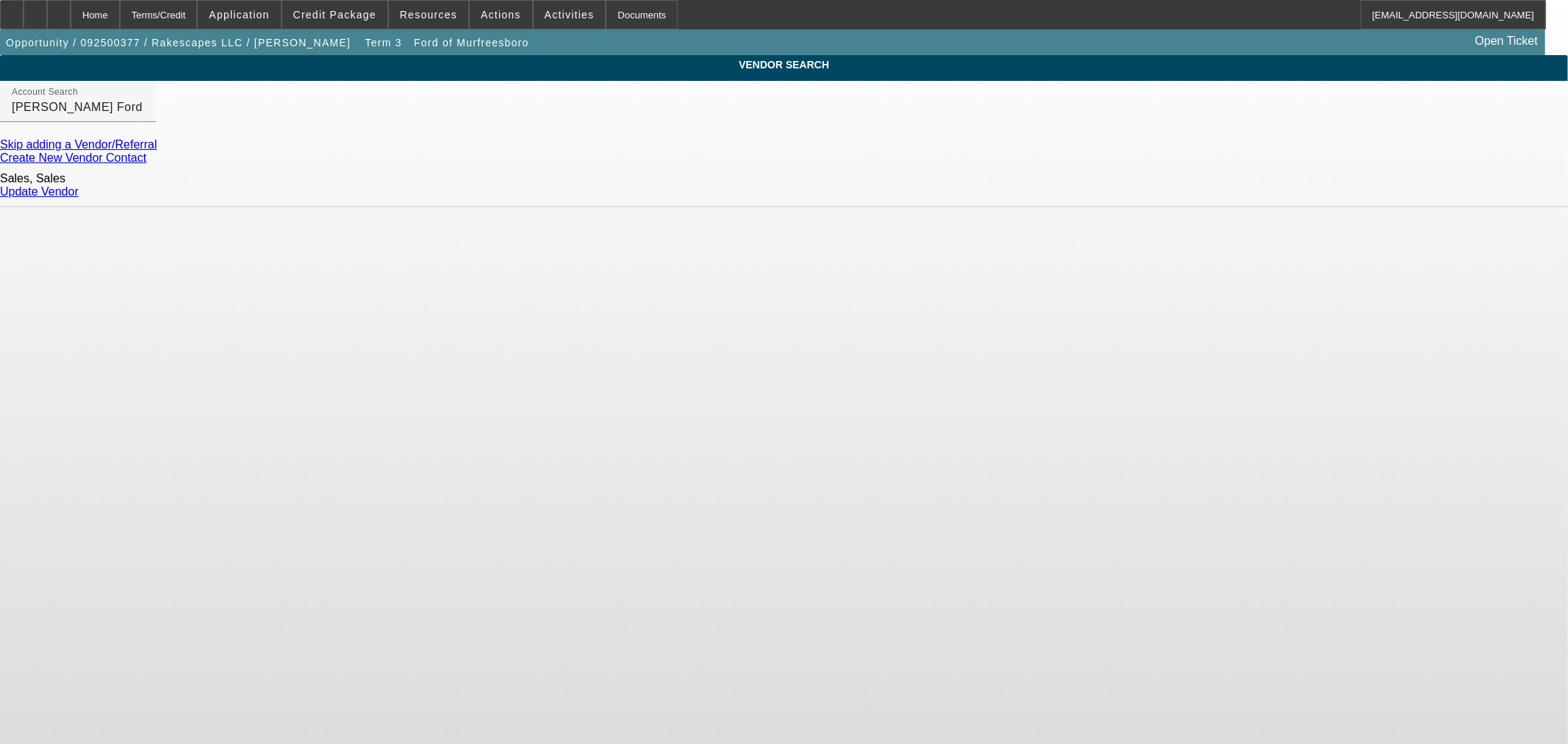
click at [79, 187] on link "Update Vendor" at bounding box center [39, 191] width 79 height 13
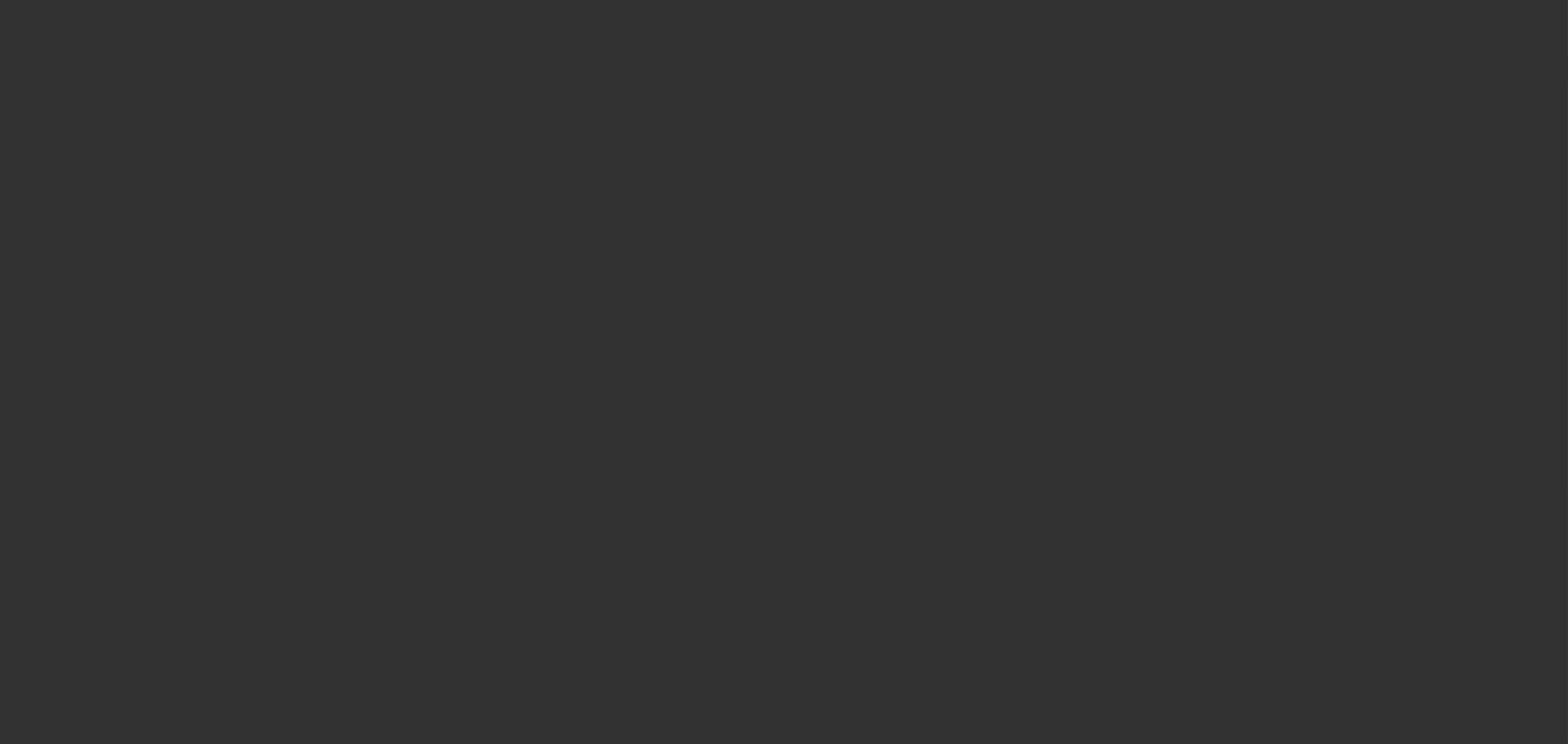
type input "$96,714.00"
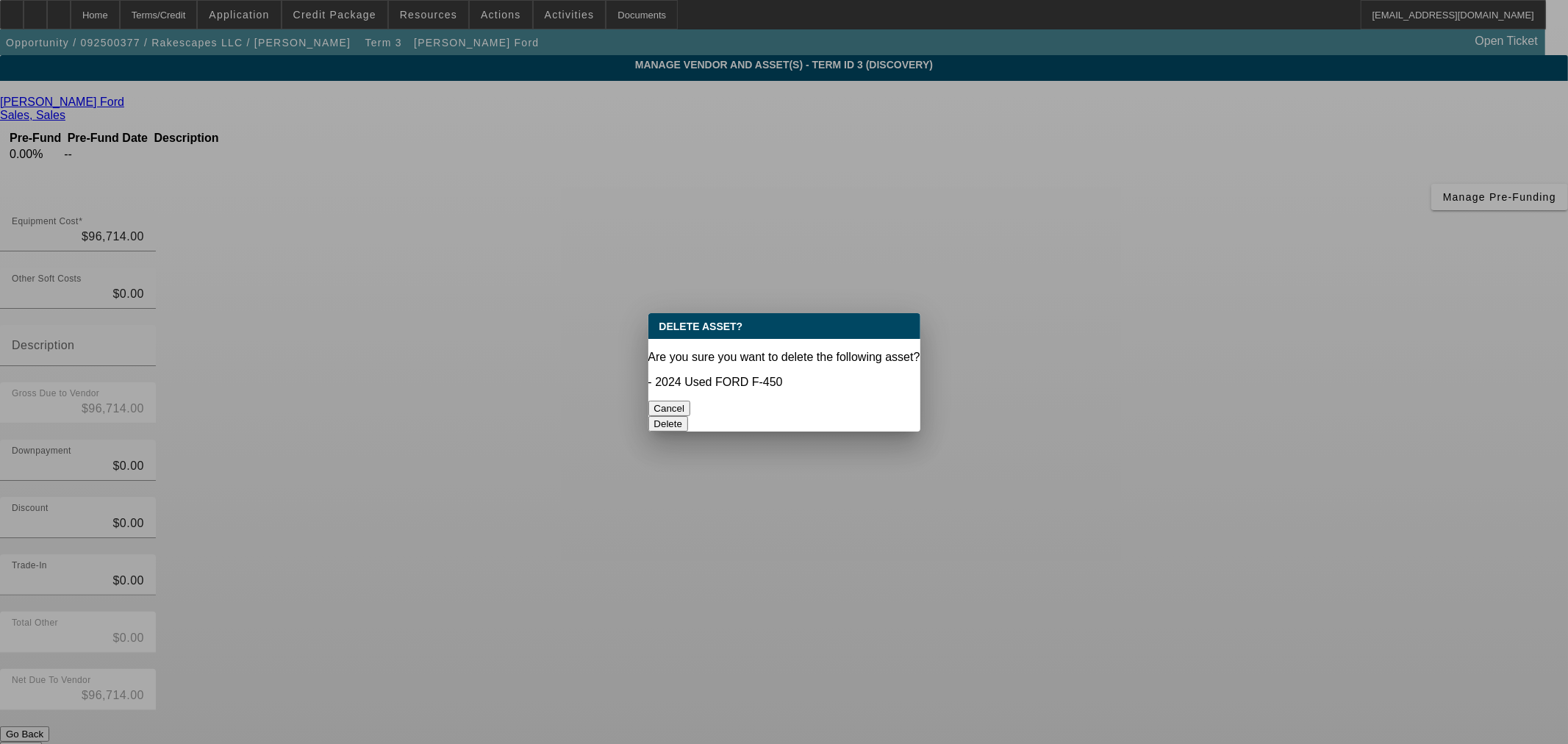
click at [689, 416] on button "Delete" at bounding box center [668, 423] width 40 height 15
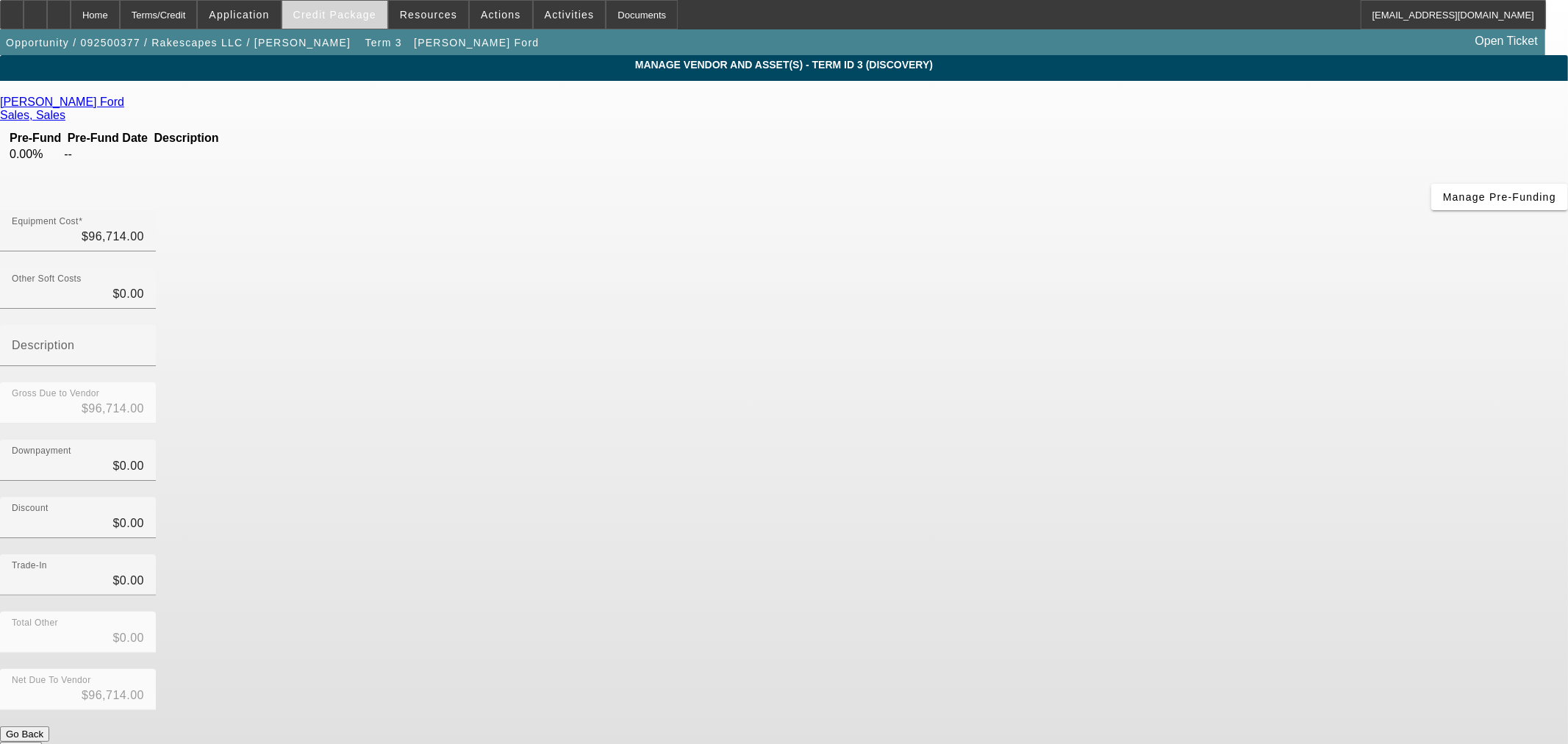
click at [364, 7] on span at bounding box center [335, 14] width 105 height 35
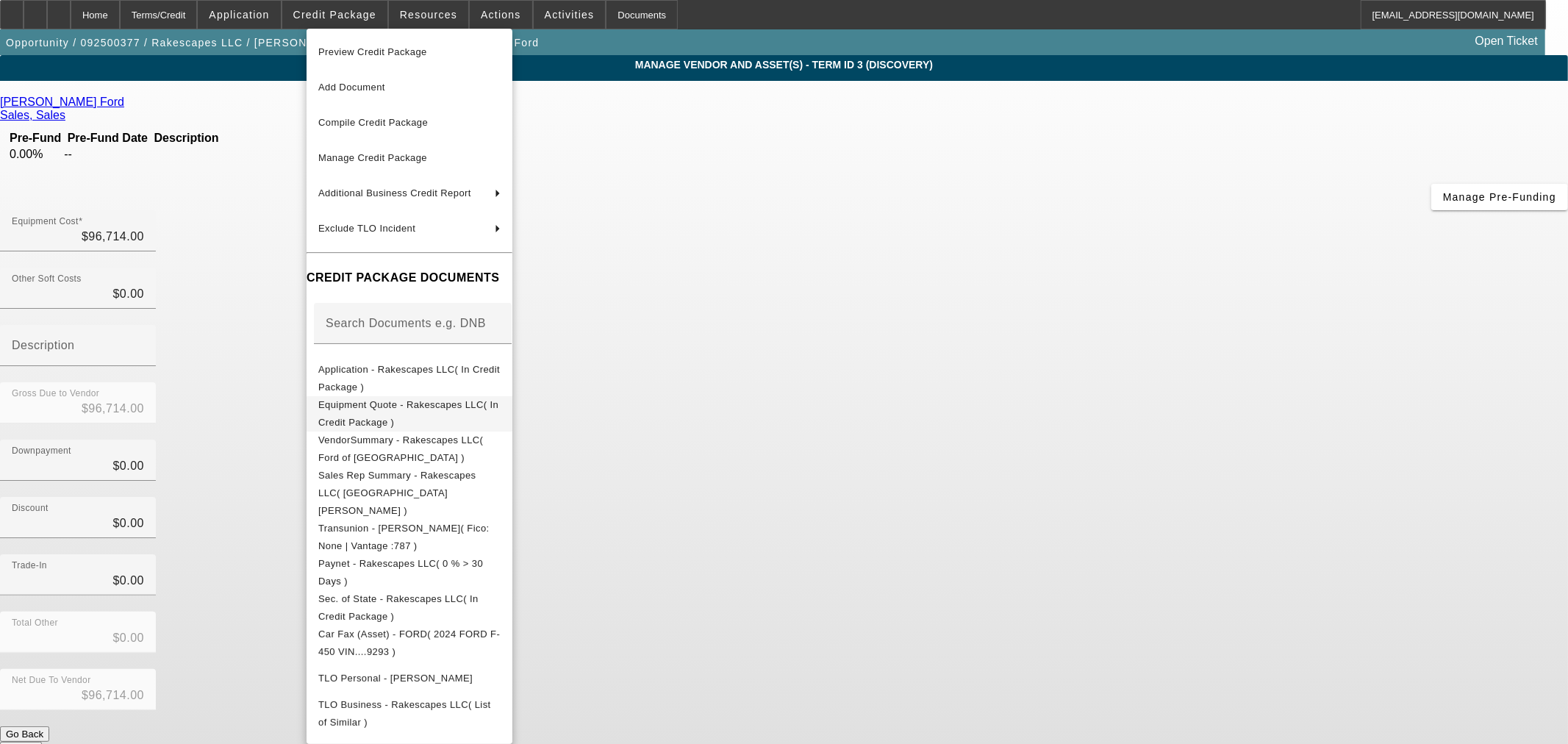
click at [478, 409] on span "Equipment Quote - Rakescapes LLC( In Credit Package )" at bounding box center [408, 413] width 180 height 29
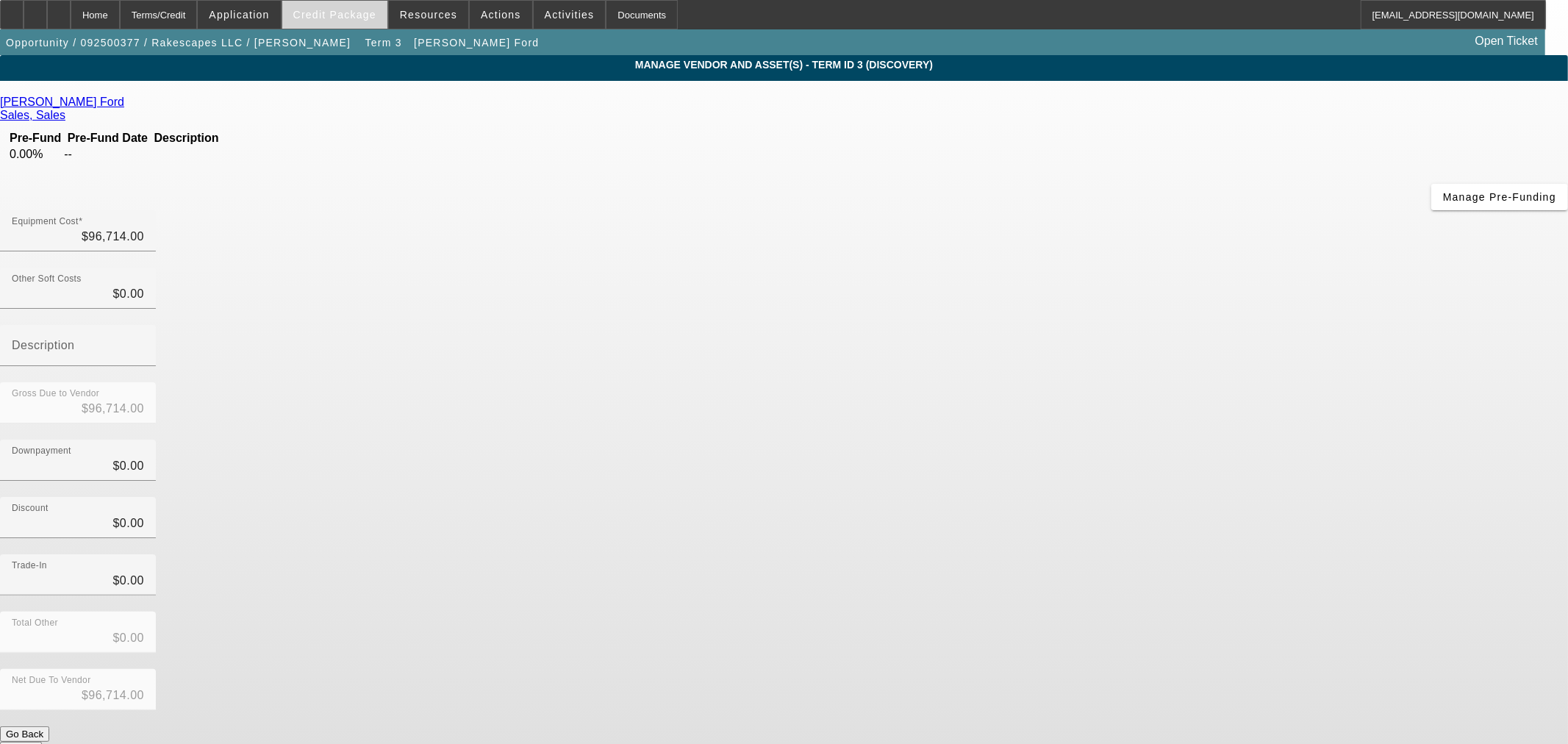
click at [363, 21] on span at bounding box center [335, 14] width 105 height 35
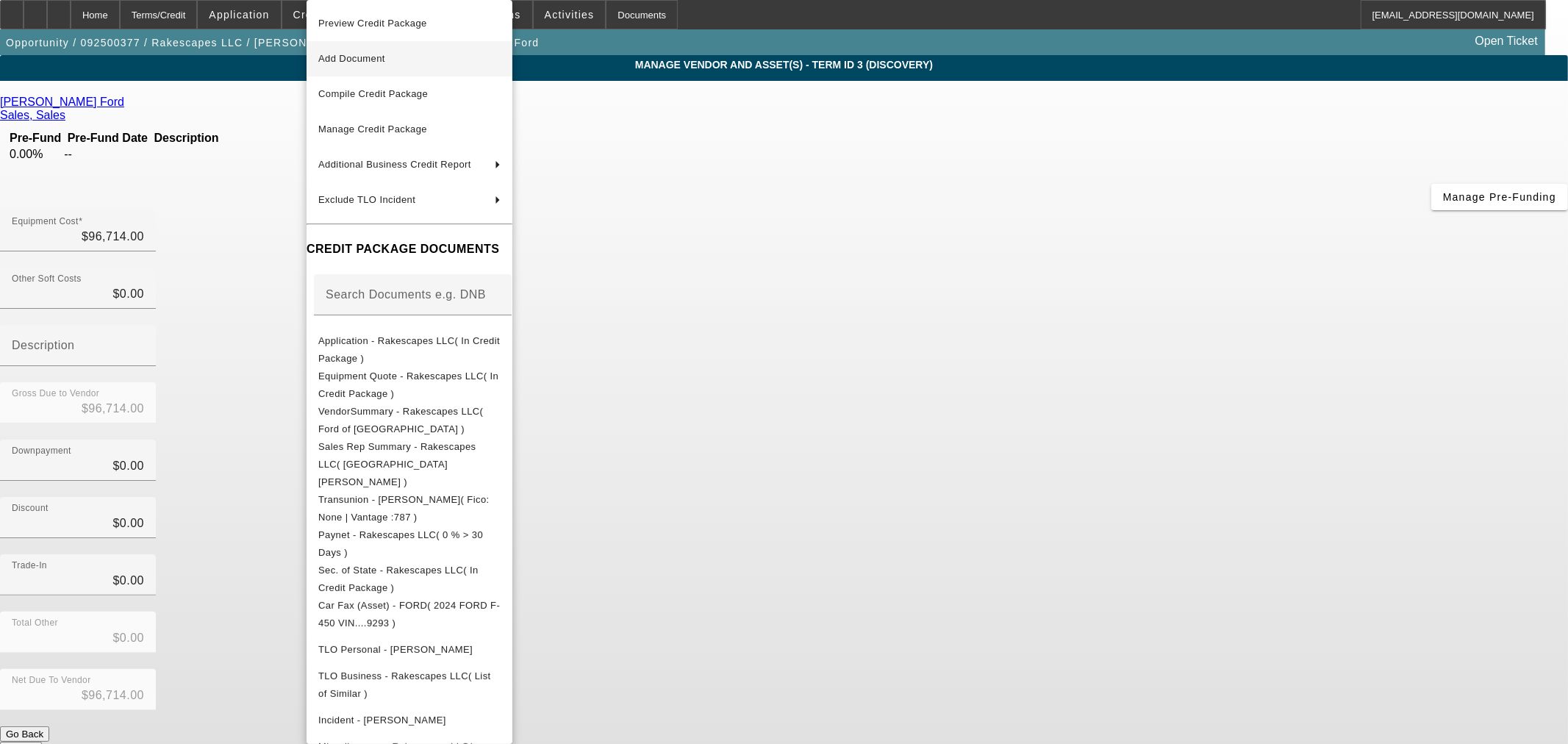
click at [365, 67] on span "Add Document" at bounding box center [409, 59] width 183 height 18
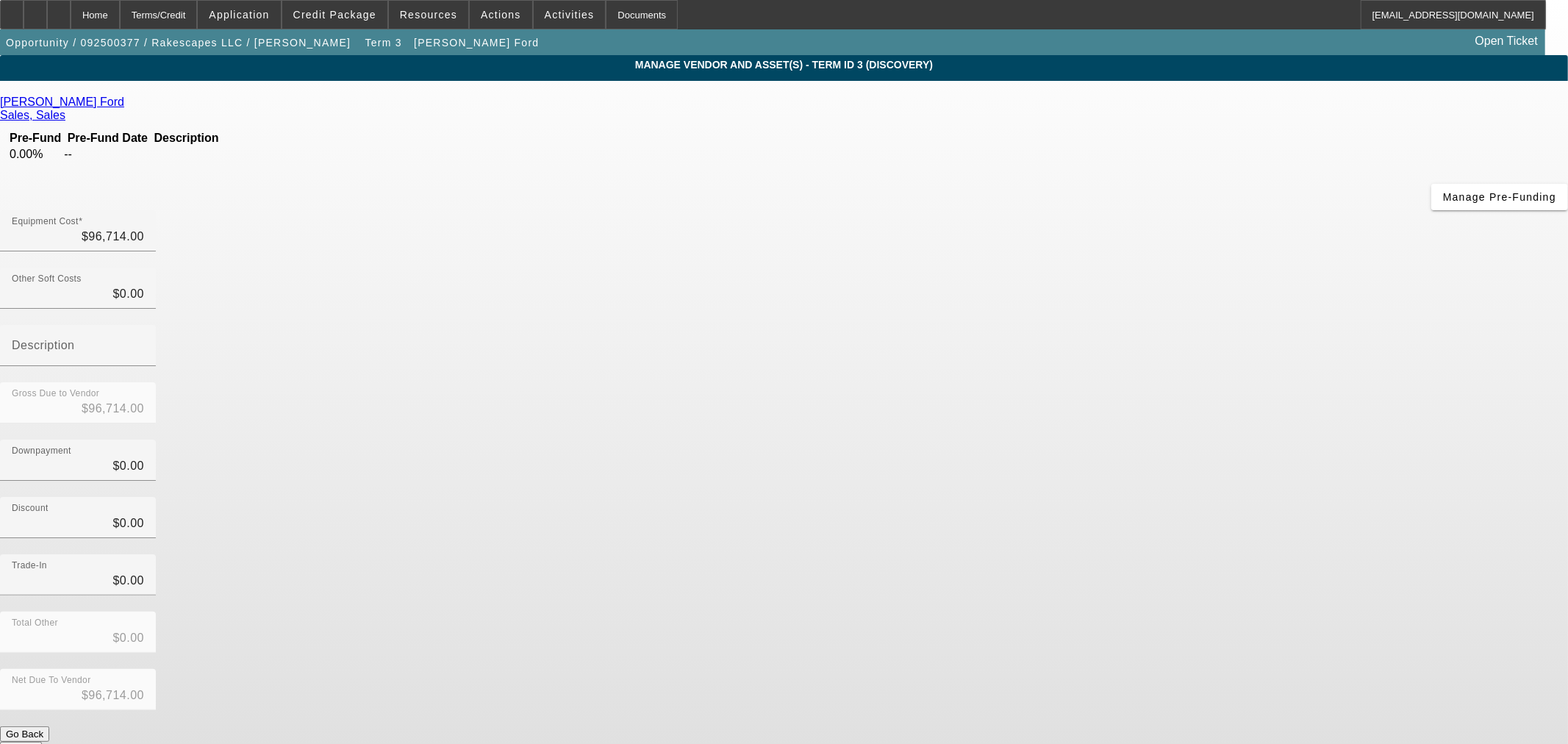
click at [706, 364] on div "Bates Ford Sales, Sales Pre-Fund Pre-Fund Date Description 0.00% -- Manage Pre-…" at bounding box center [784, 426] width 1568 height 662
click at [370, 19] on span "Credit Package" at bounding box center [335, 14] width 83 height 12
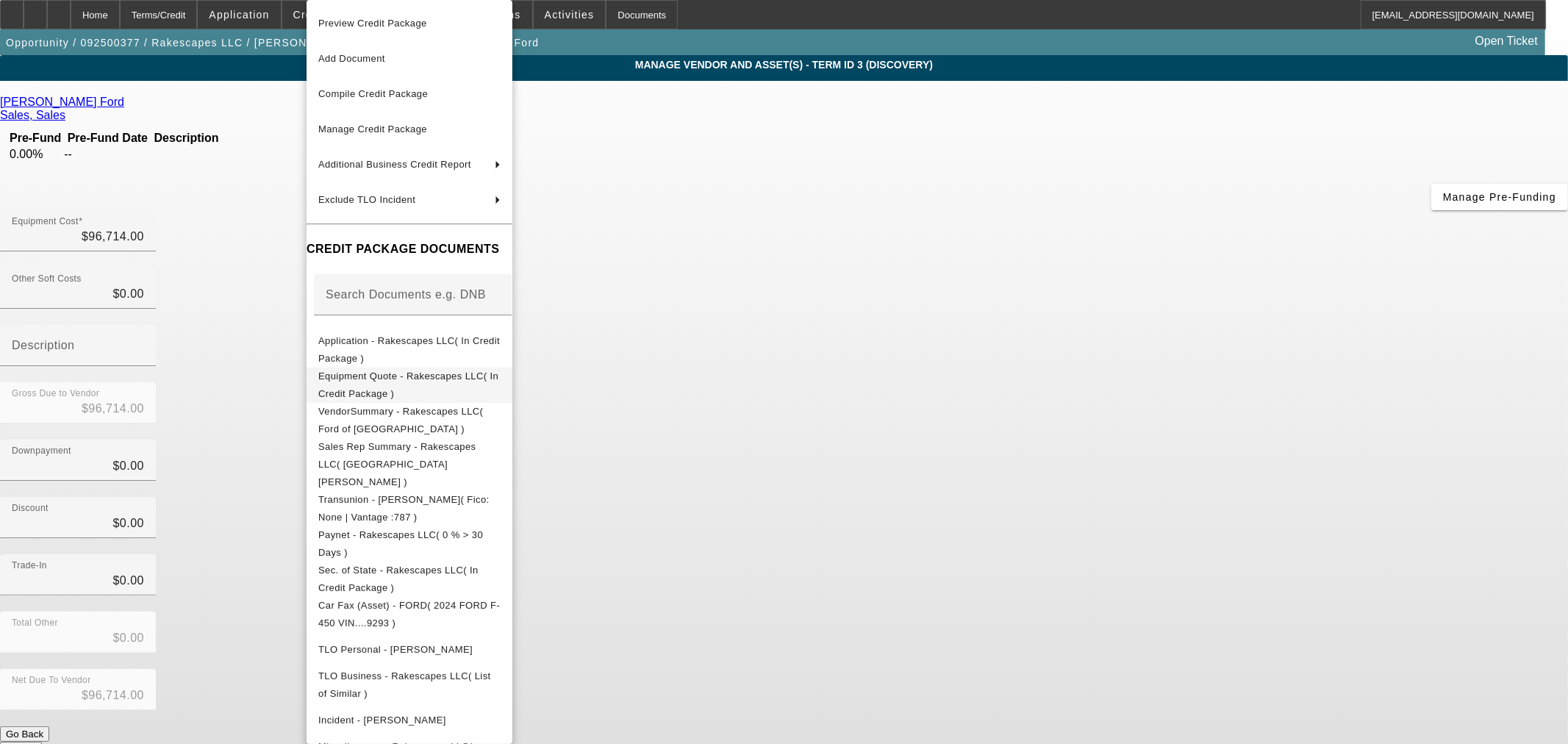
click at [437, 368] on button "Equipment Quote - Rakescapes LLC( In Credit Package )" at bounding box center [409, 385] width 206 height 35
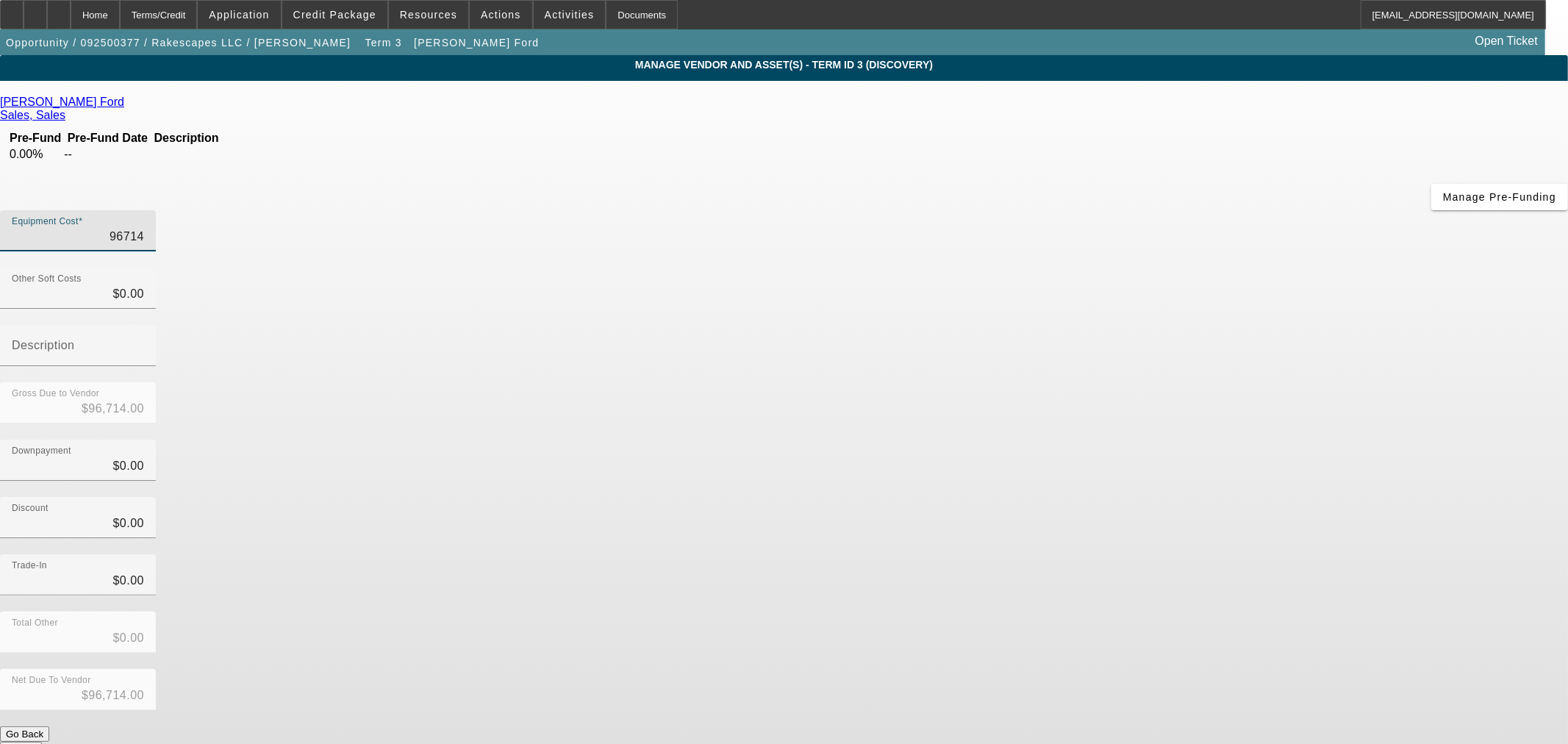
drag, startPoint x: 1082, startPoint y: 127, endPoint x: 1187, endPoint y: 126, distance: 105.0
click at [1181, 210] on div "Equipment Cost 96714" at bounding box center [784, 238] width 1568 height 57
type input "8"
type input "$8.00"
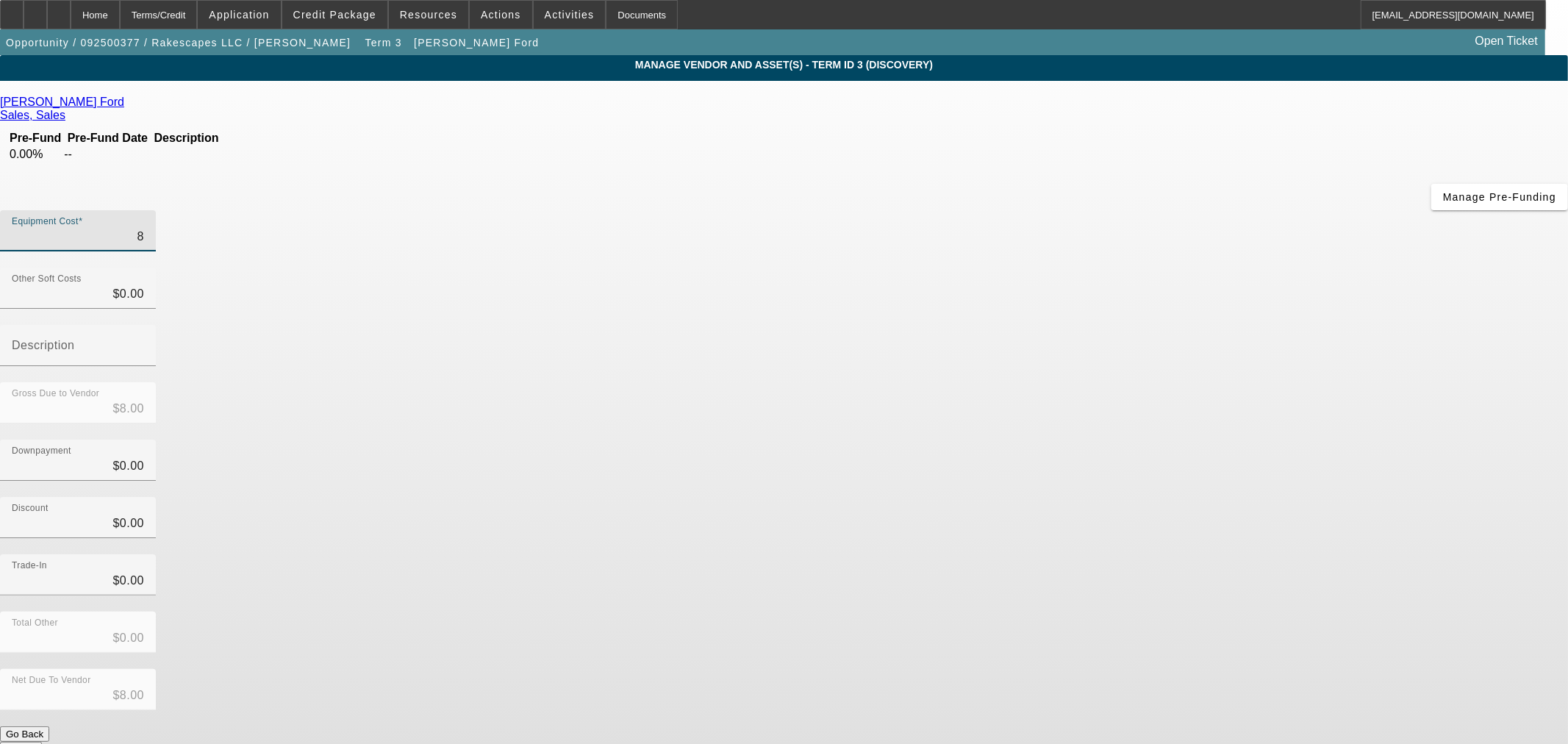
type input "86"
type input "$86.00"
type input "860"
type input "$860.00"
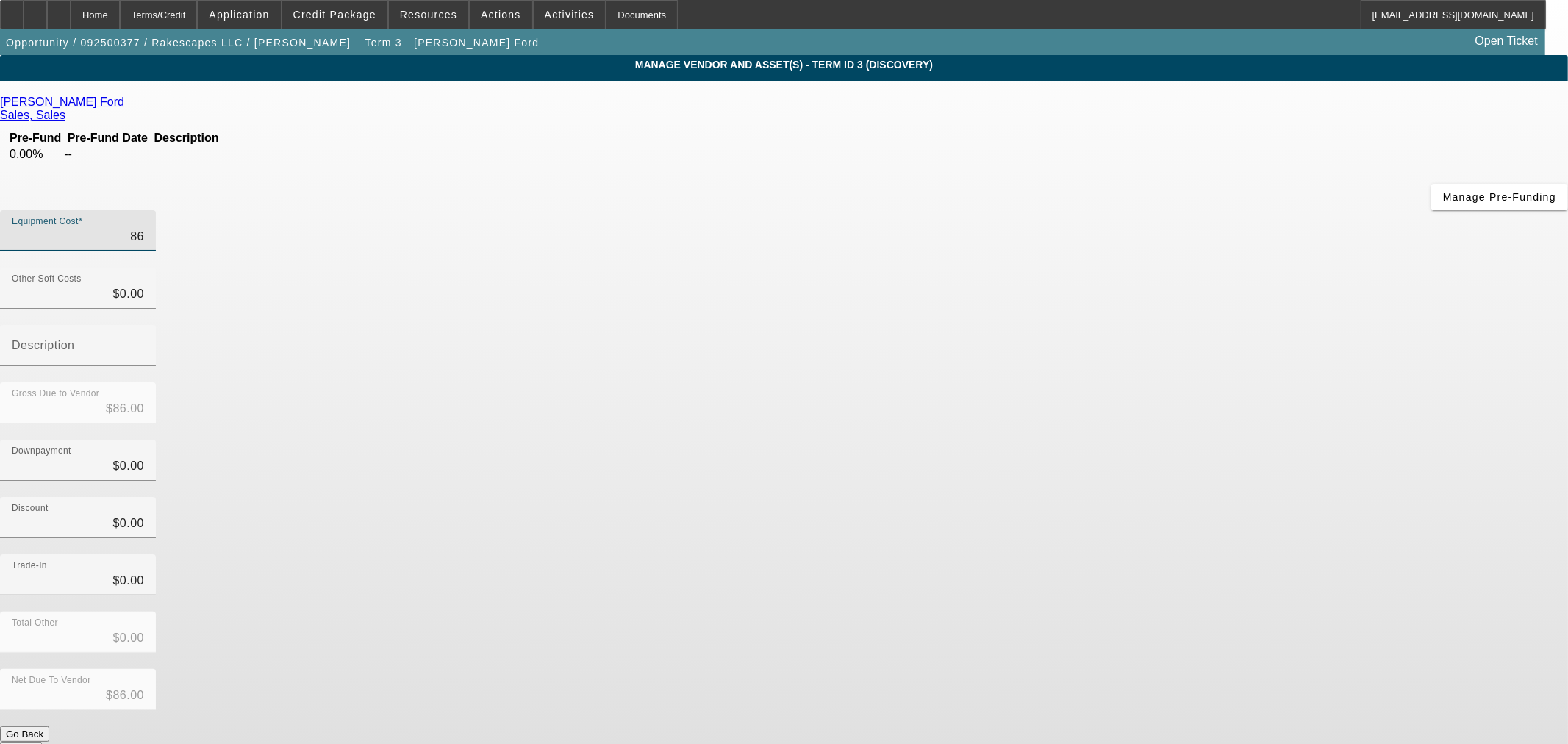
type input "$860.00"
type input "8601"
type input "$8,601.00"
type input "86012"
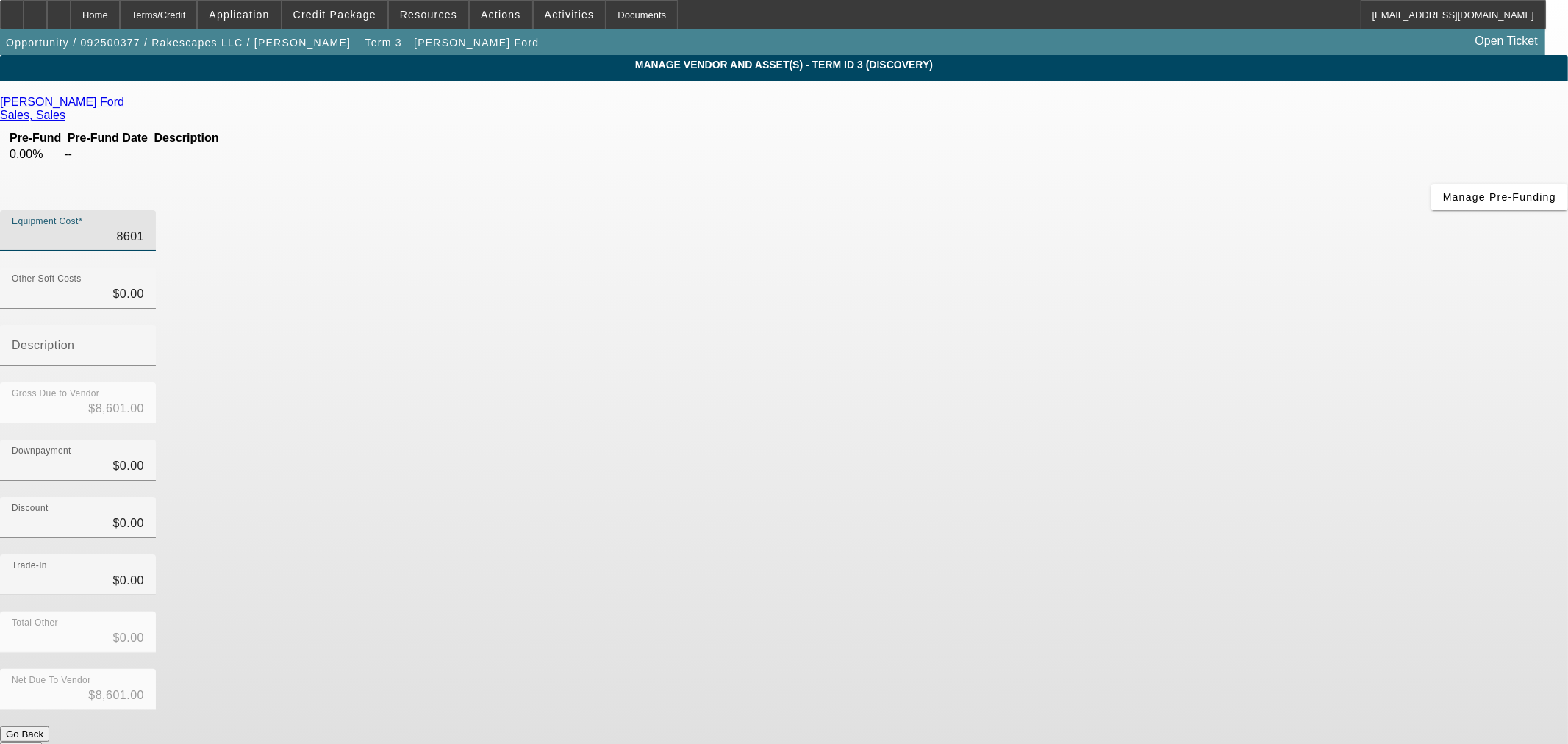
type input "$86,012.00"
type input "86012.1"
type input "$86,012.10"
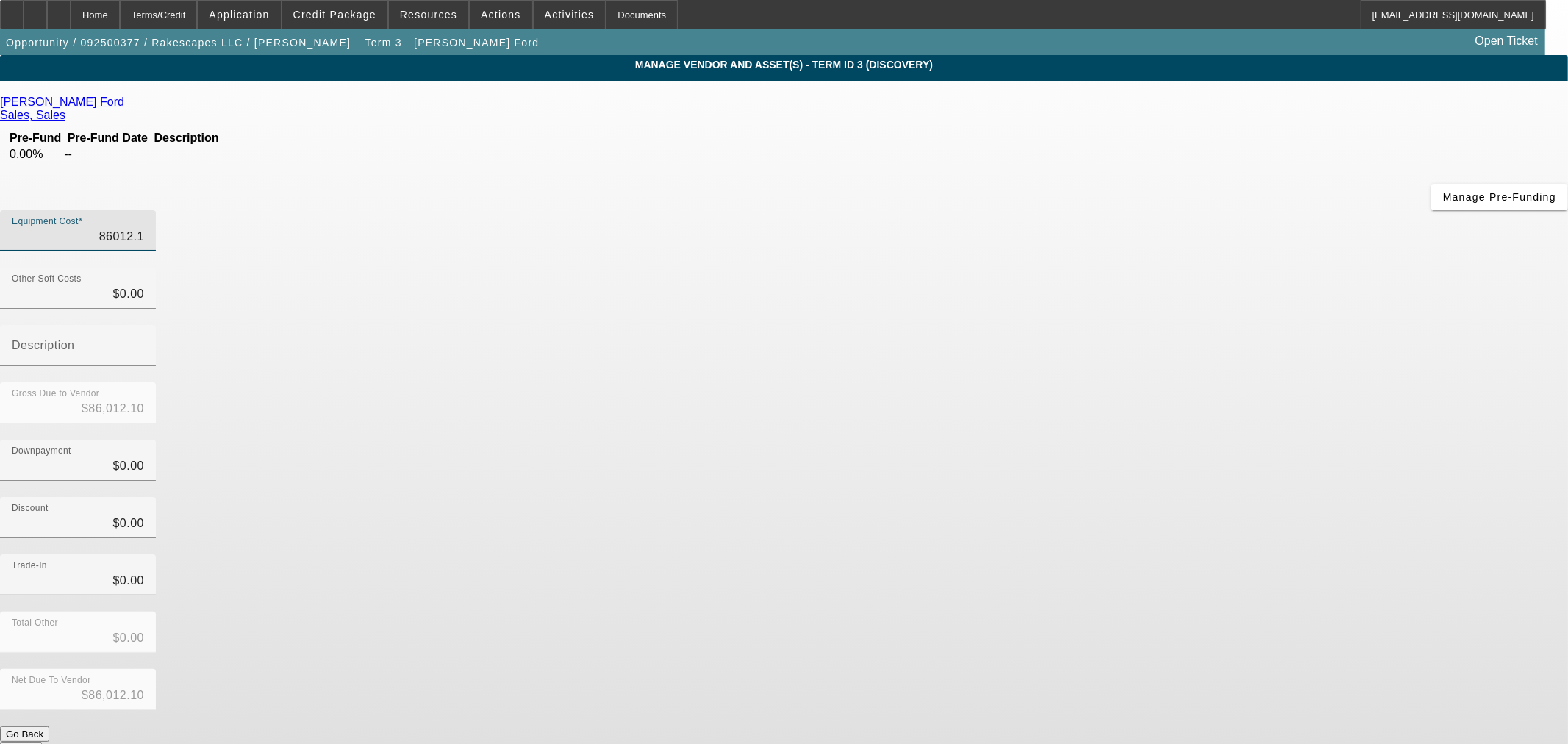
type input "86012.12"
type input "$86,012.12"
click at [1219, 347] on app-vendor-asset-manage "MANAGE VENDOR AND ASSET(S) - Term ID 3 (Discovery) Remove Vendor Bates Ford Sal…" at bounding box center [784, 450] width 1568 height 790
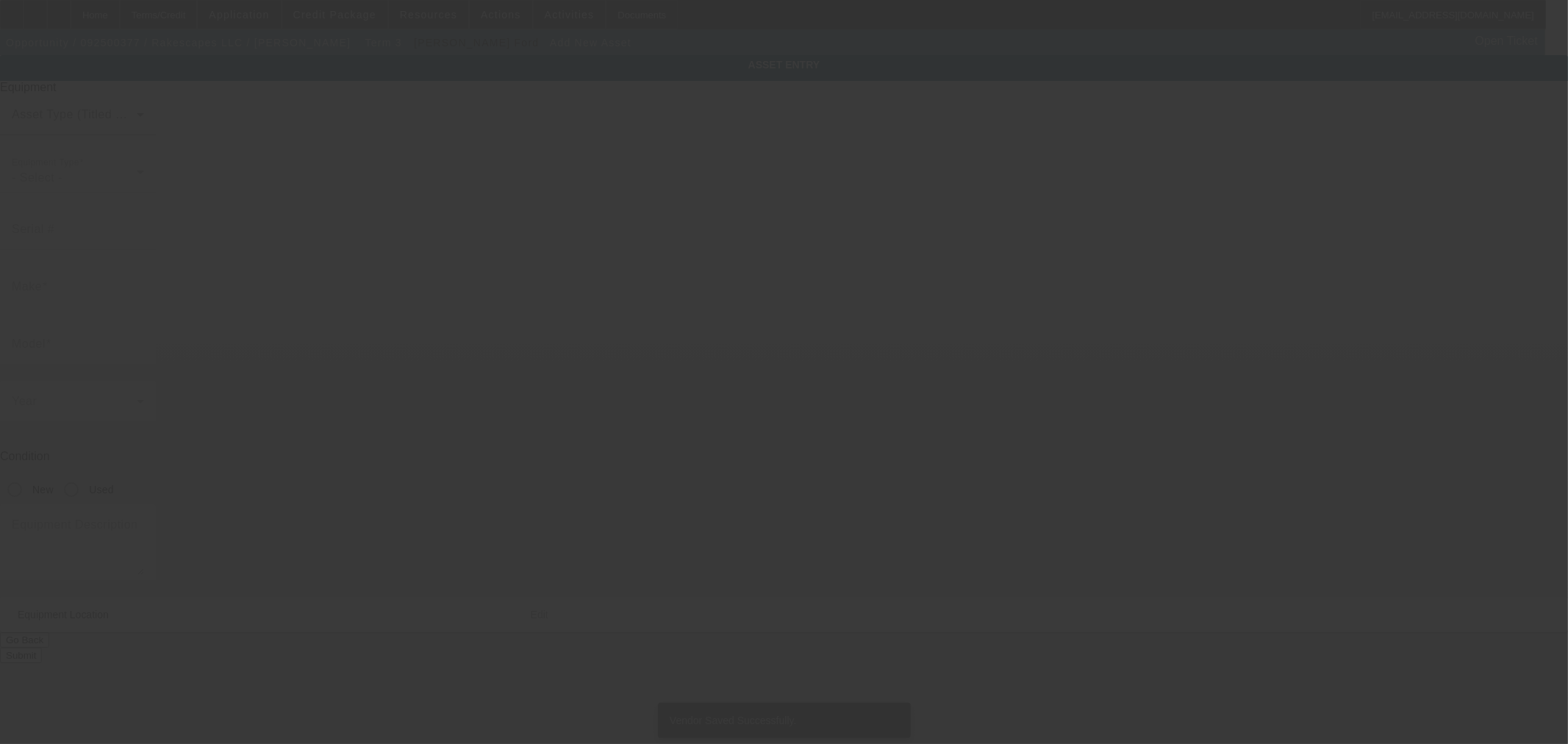
type input "1609 Rock Springs Rd"
type input "Cumberland Furnace"
type input "37051"
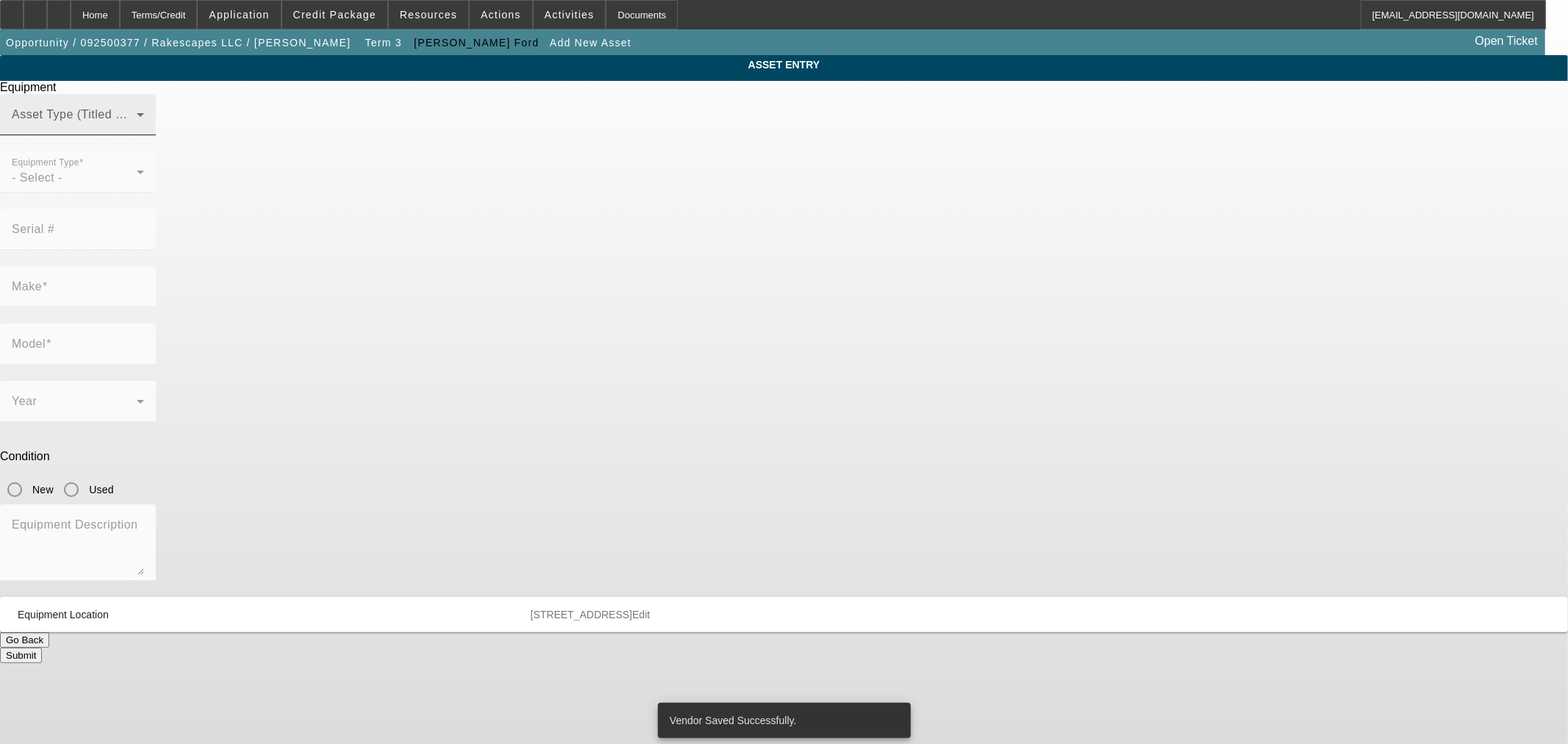
click at [137, 129] on span at bounding box center [74, 121] width 125 height 18
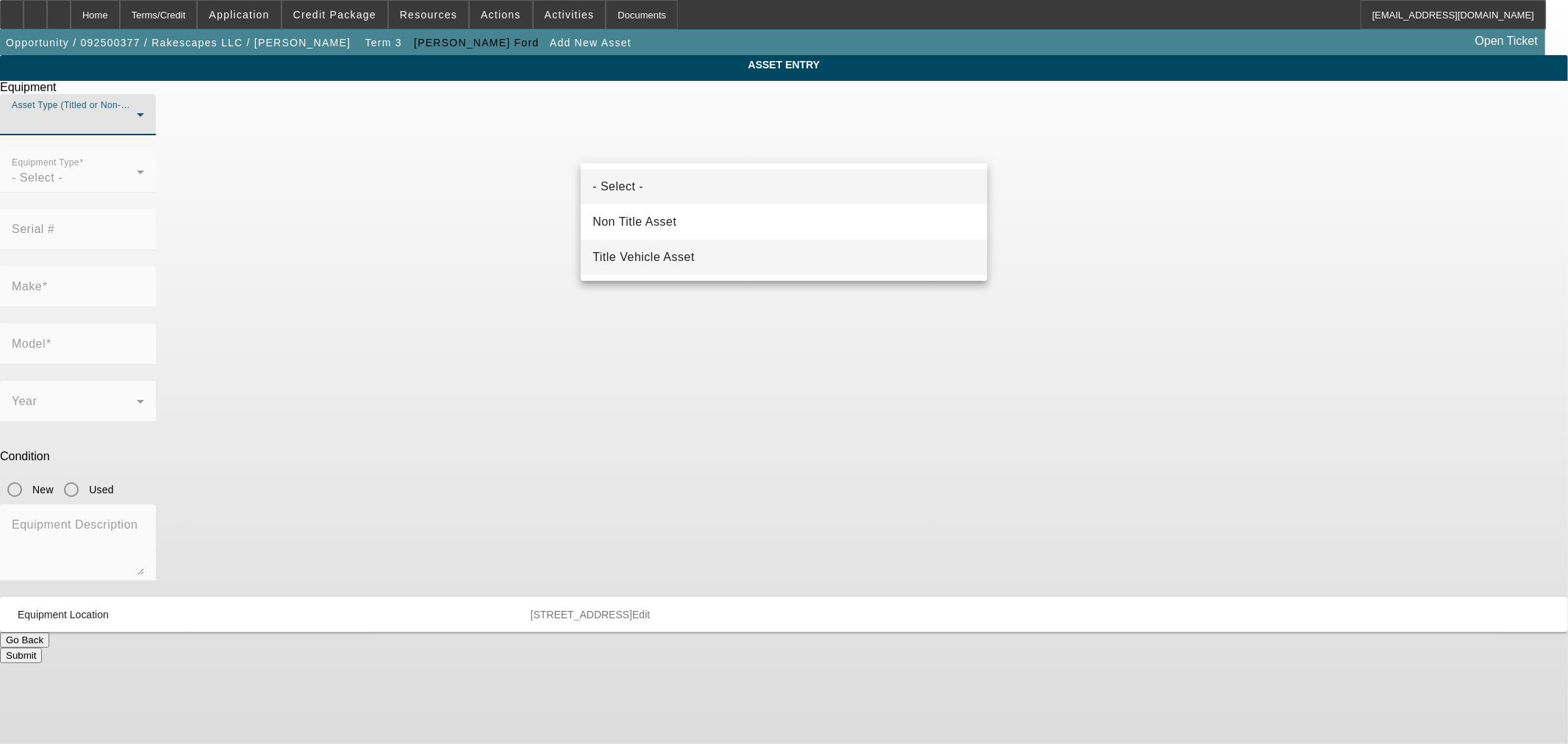
drag, startPoint x: 669, startPoint y: 244, endPoint x: 677, endPoint y: 245, distance: 8.1
click at [669, 245] on mat-option "Title Vehicle Asset" at bounding box center [784, 257] width 407 height 35
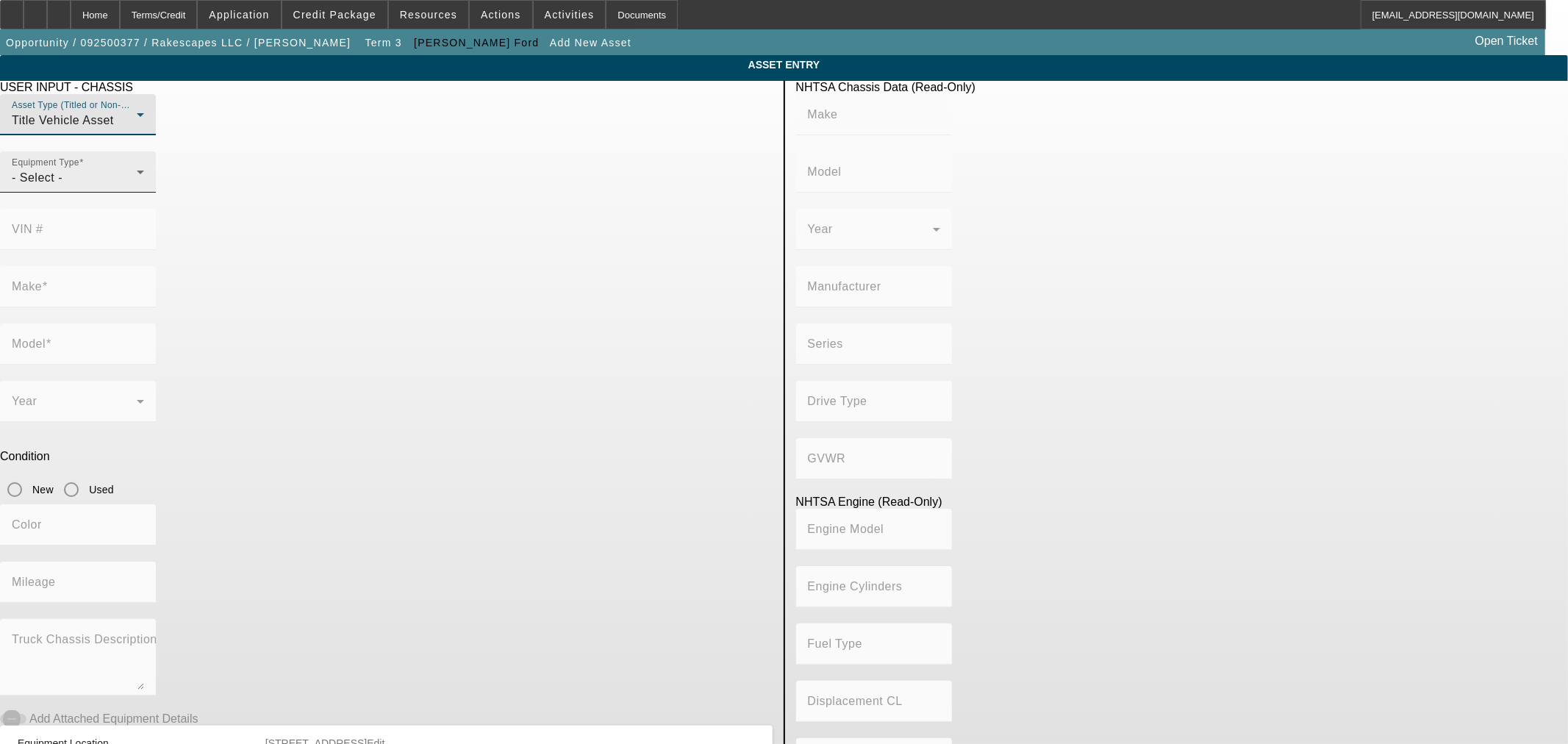
click at [137, 187] on div "- Select -" at bounding box center [74, 178] width 125 height 18
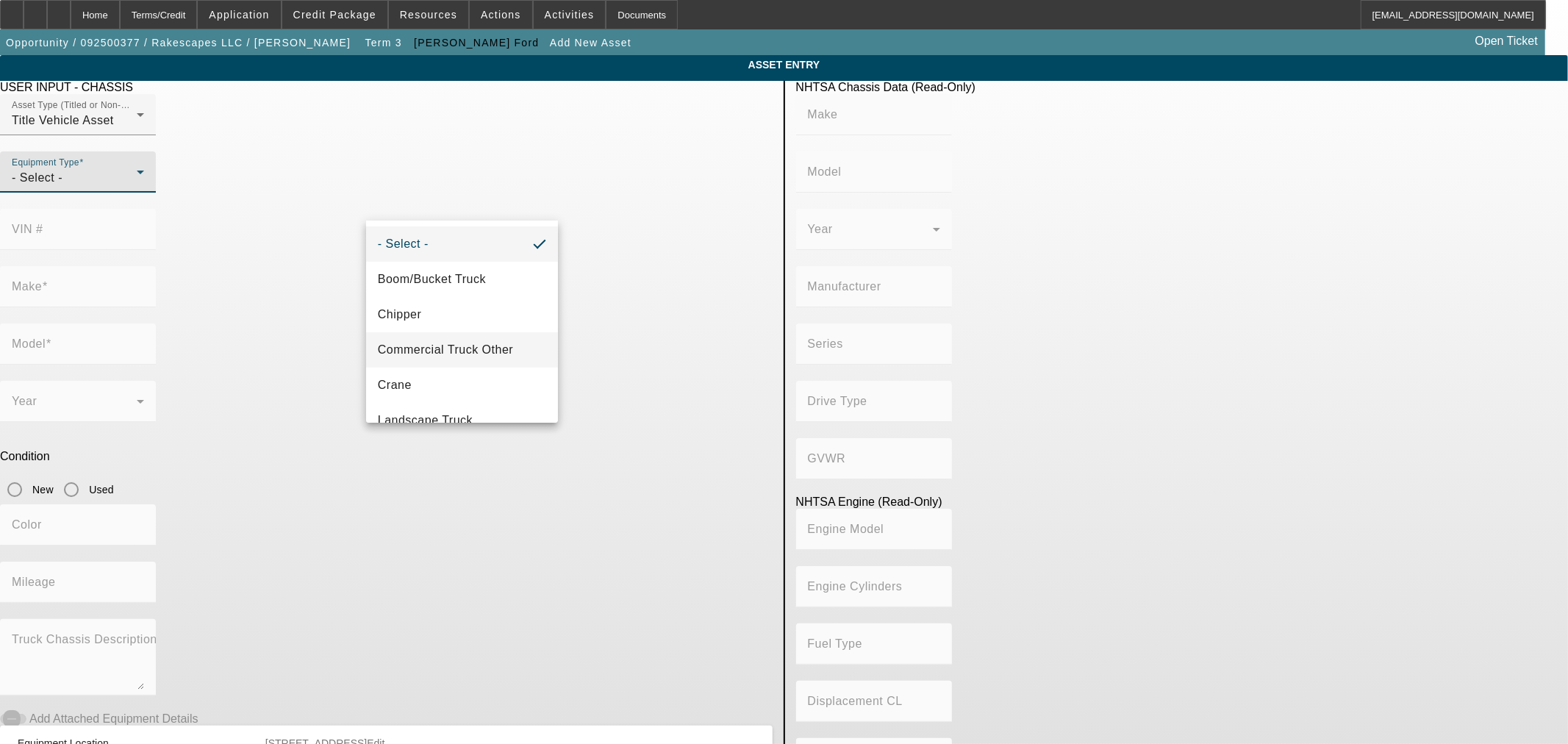
click at [483, 357] on span "Commercial Truck Other" at bounding box center [445, 350] width 135 height 18
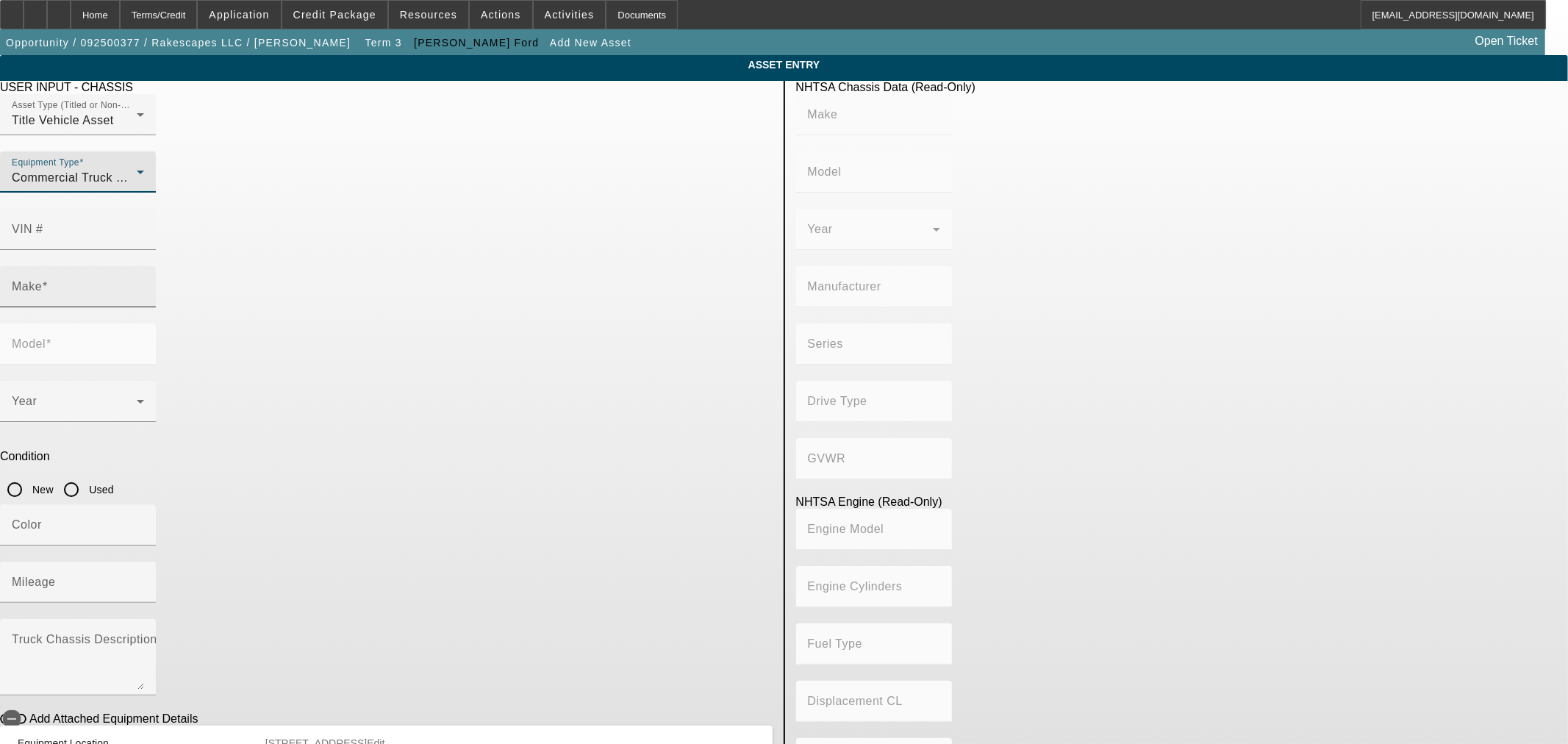
click at [144, 284] on input "Make" at bounding box center [78, 293] width 133 height 18
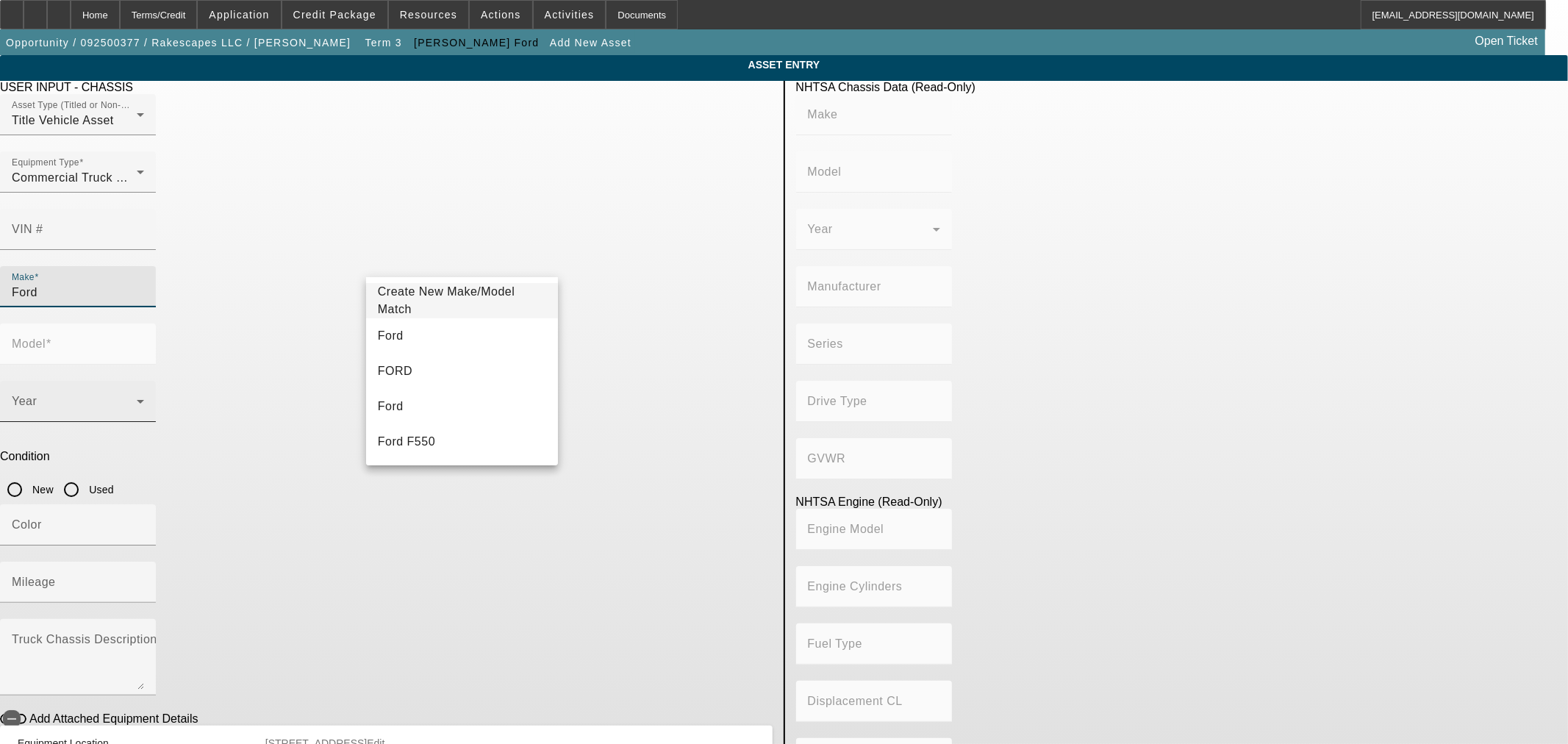
click at [466, 327] on mat-option "Ford" at bounding box center [462, 336] width 192 height 35
type input "Ford"
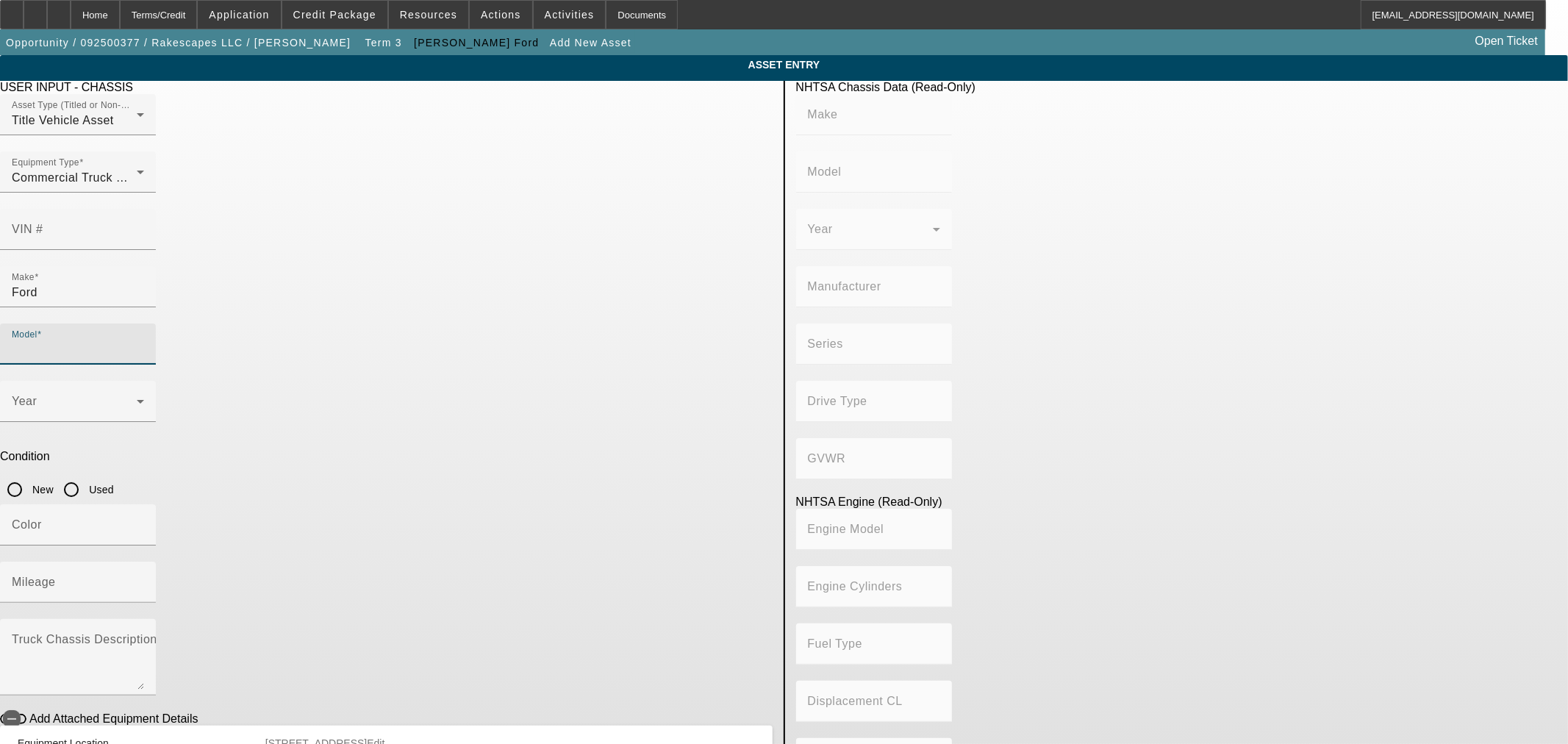
click at [144, 341] on input "Model" at bounding box center [78, 350] width 133 height 18
type input "F450 4x4"
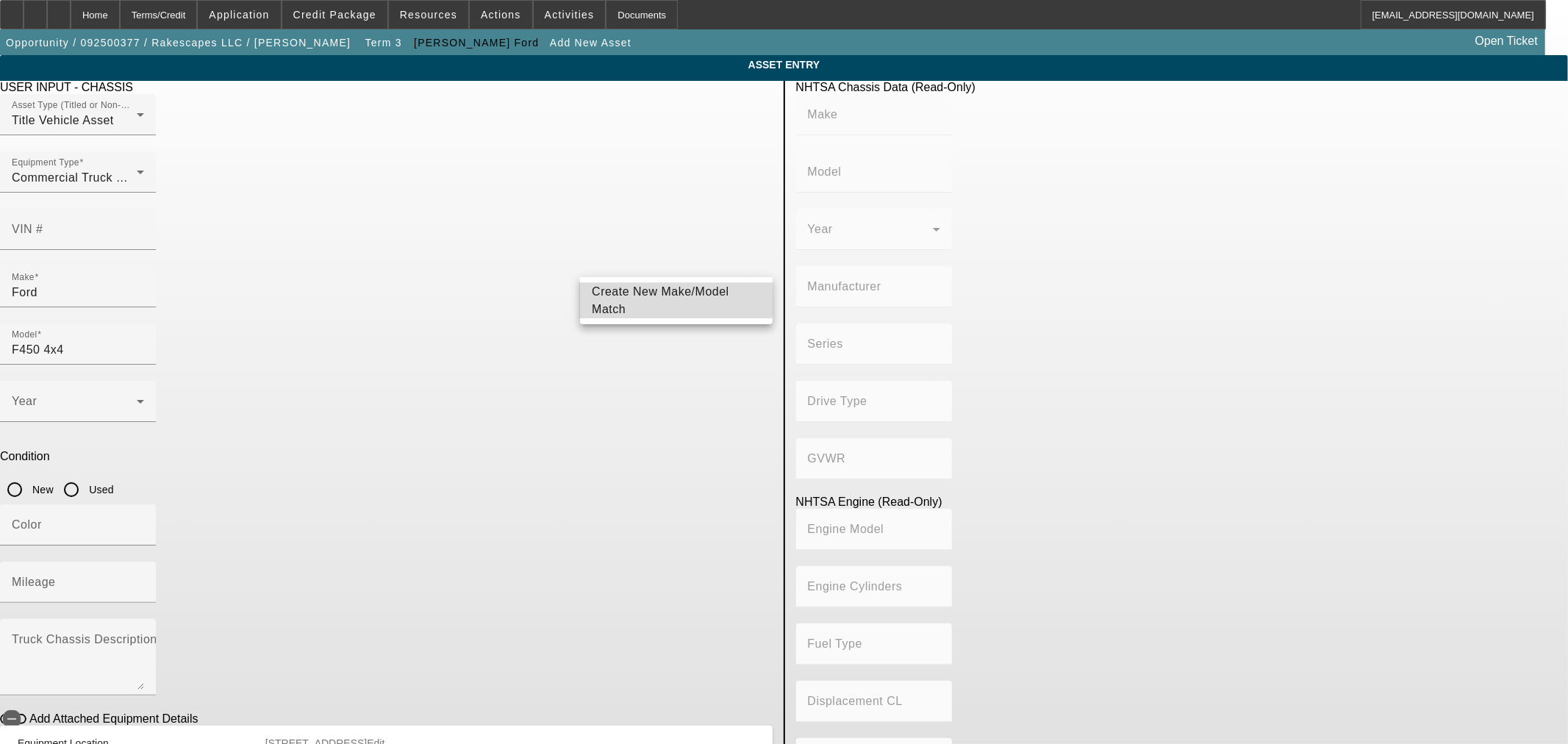
click at [657, 290] on mat-option "Create New Make/Model Match" at bounding box center [675, 301] width 192 height 35
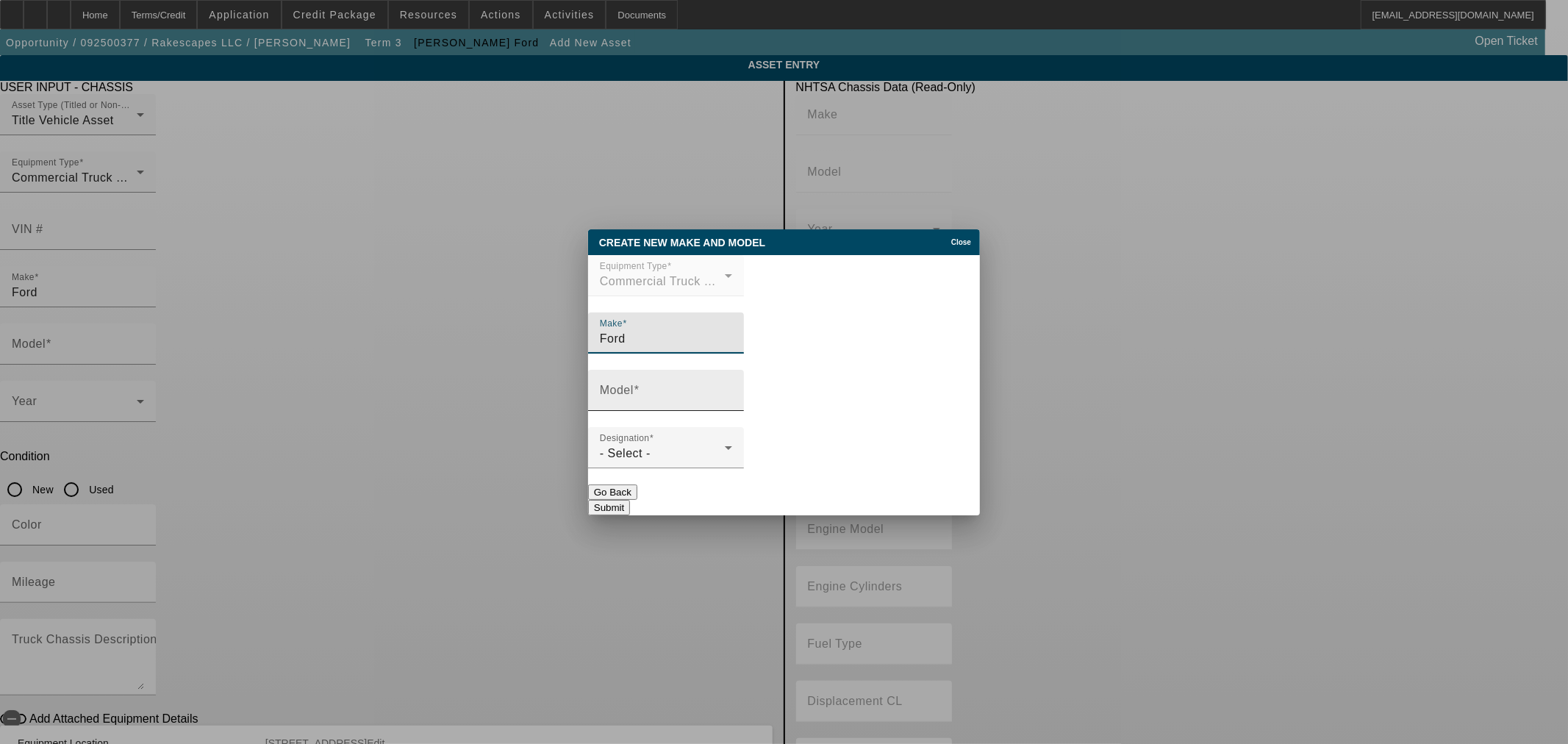
click at [635, 382] on div "Model" at bounding box center [666, 390] width 133 height 41
click at [637, 391] on input "Model" at bounding box center [666, 397] width 133 height 18
type input "4x4 Crew Cab"
click at [636, 457] on span "- Select -" at bounding box center [625, 454] width 51 height 13
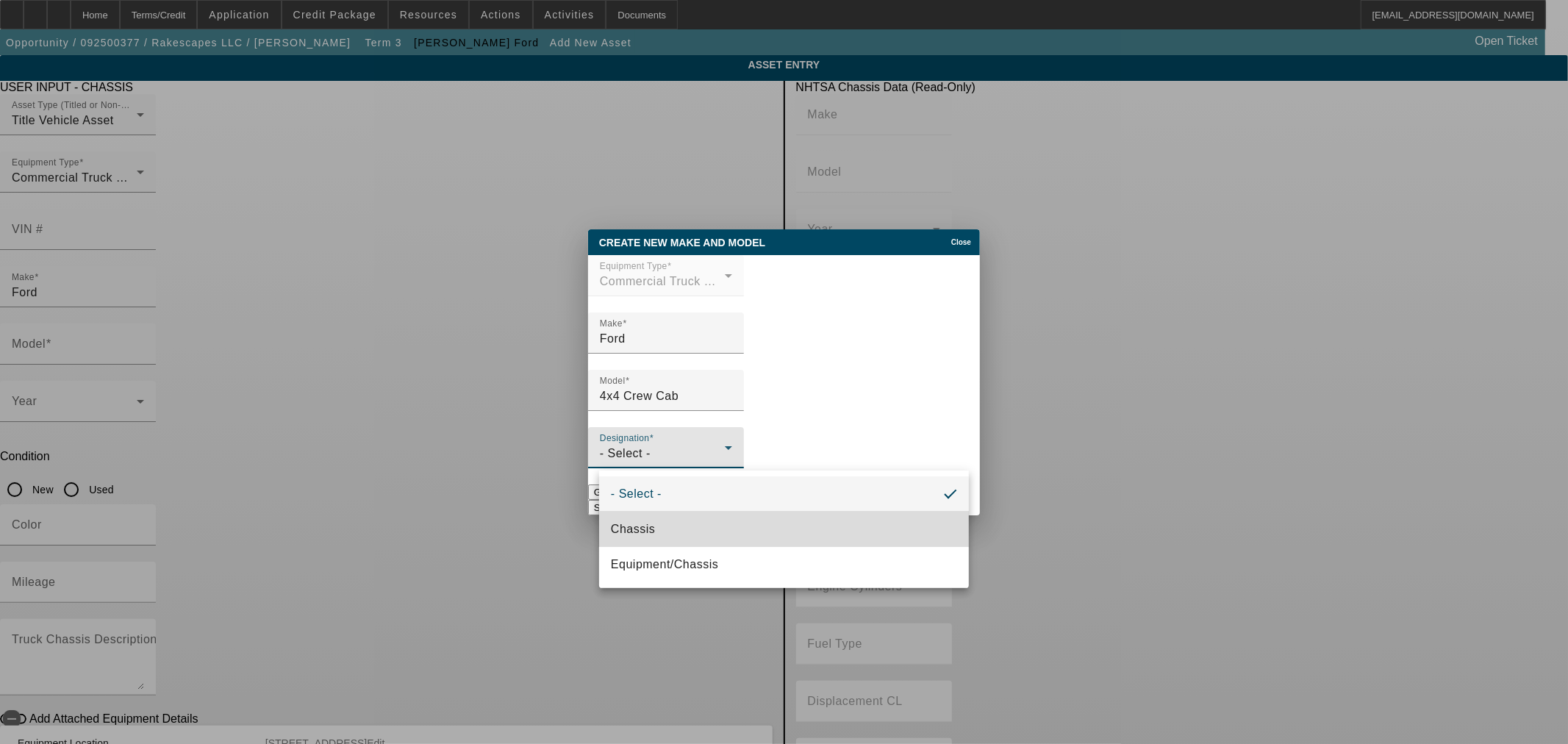
click at [644, 529] on span "Chassis" at bounding box center [633, 529] width 44 height 18
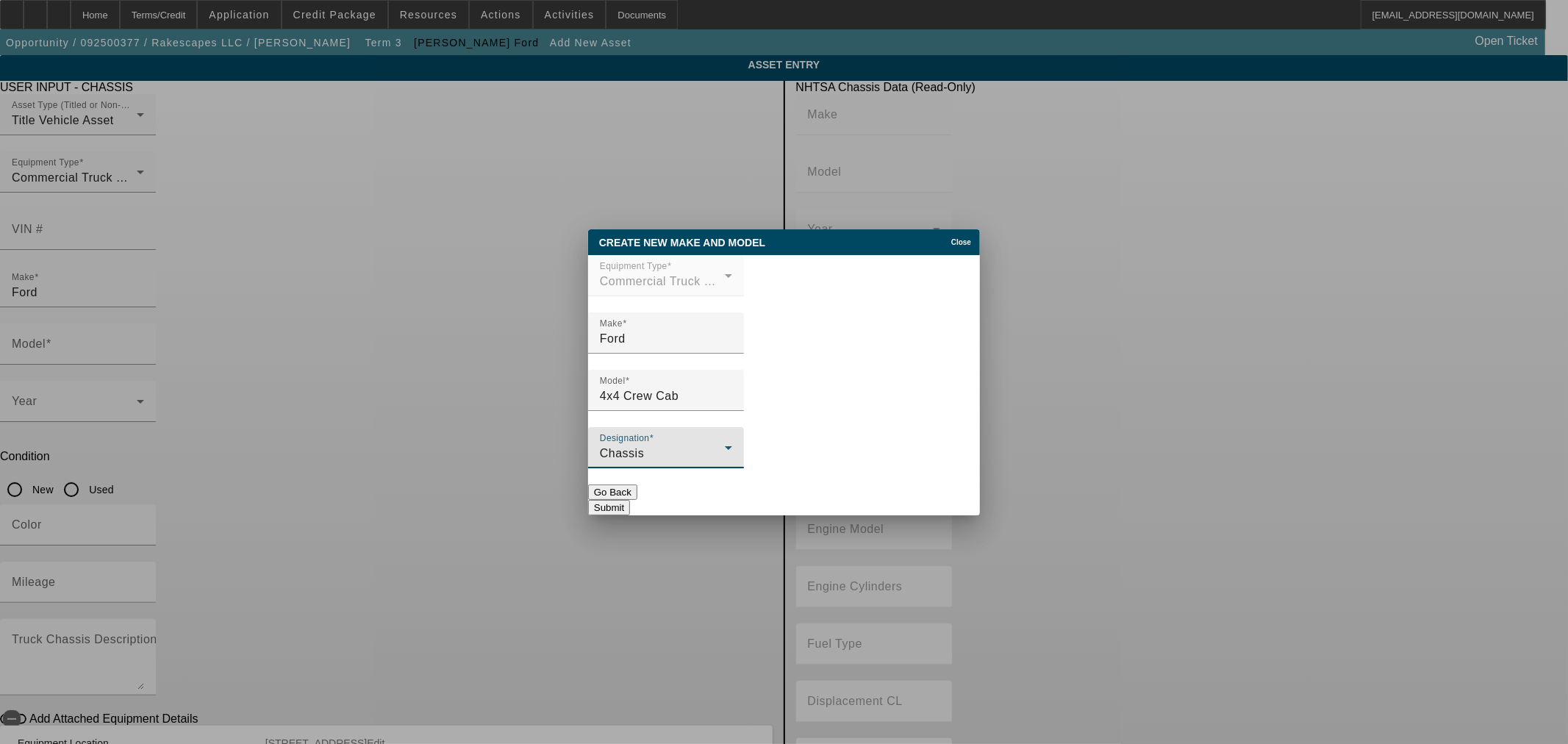
click at [630, 500] on button "Submit" at bounding box center [609, 508] width 42 height 15
type input "4x4 Crew Cab"
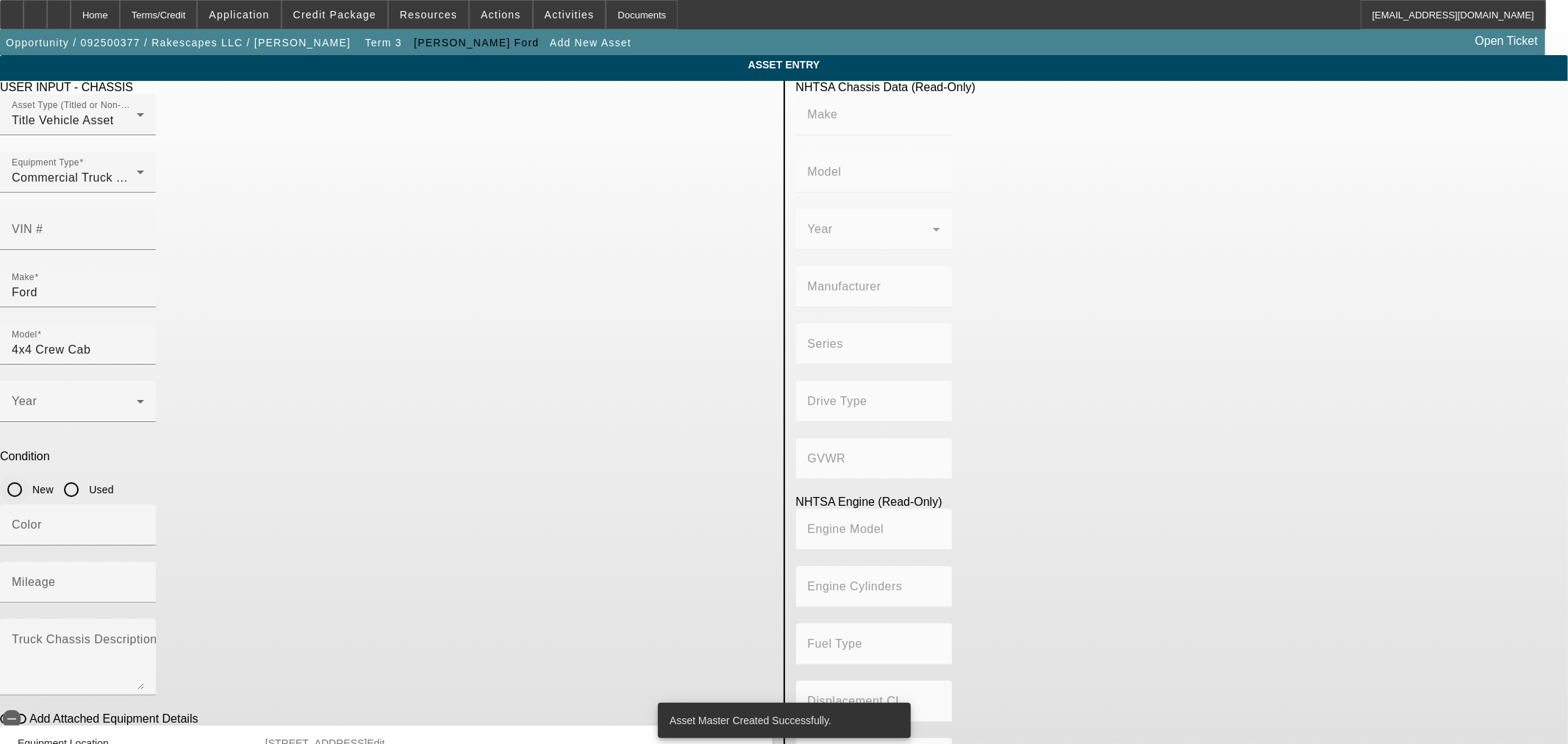
click at [30, 475] on input "New" at bounding box center [14, 490] width 30 height 30
radio input "true"
click at [137, 399] on span at bounding box center [74, 408] width 125 height 18
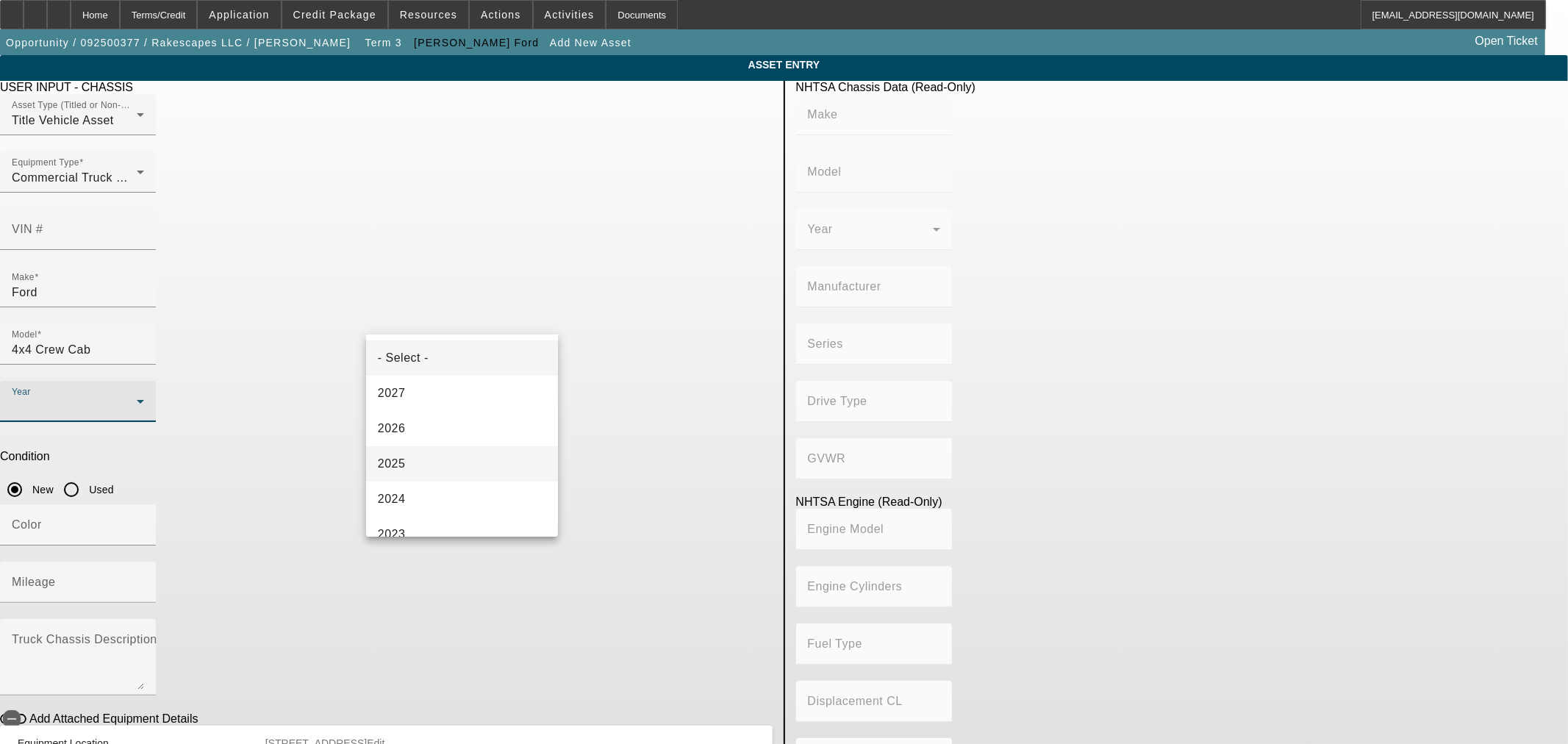
click at [423, 469] on mat-option "2025" at bounding box center [462, 464] width 192 height 35
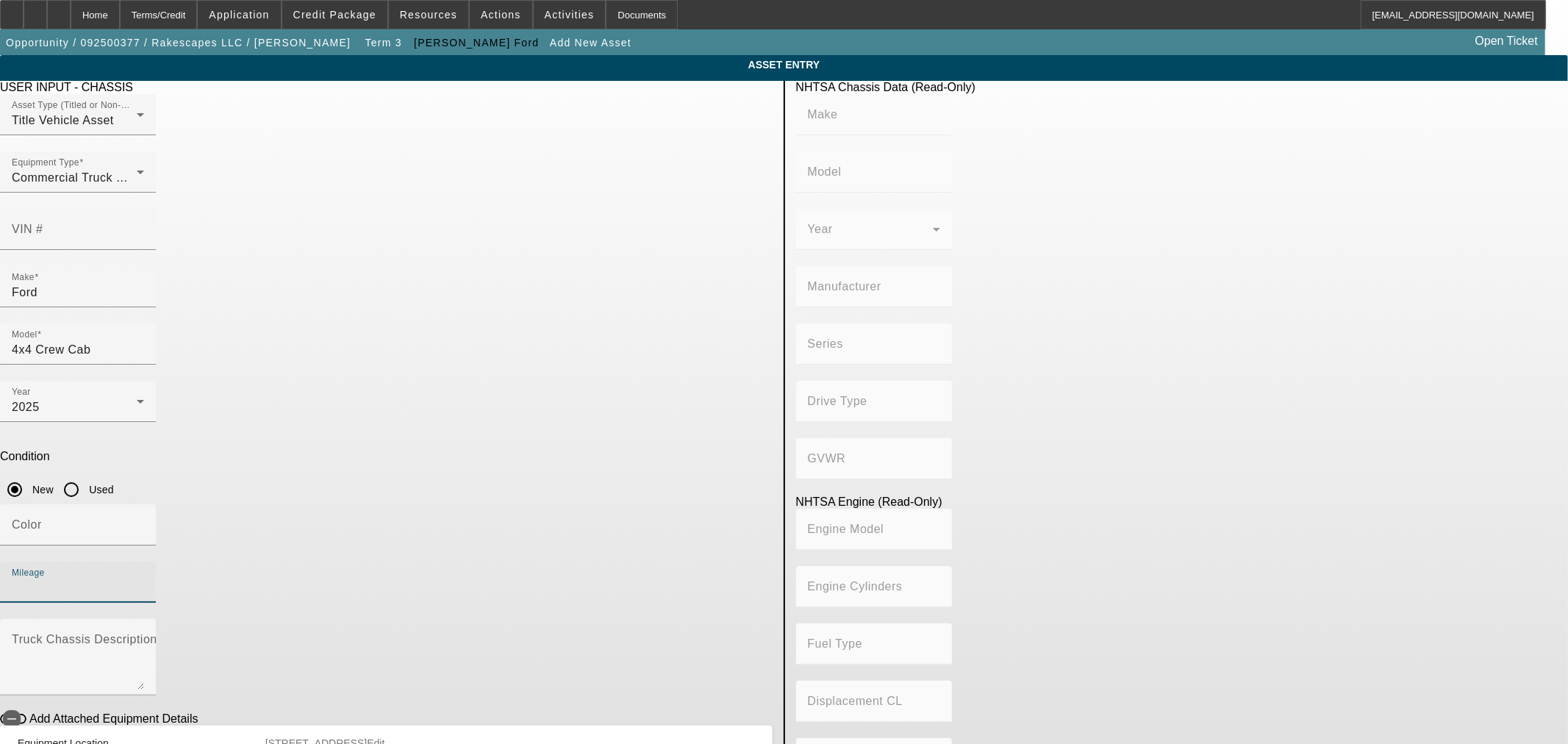
click at [144, 579] on input "Mileage" at bounding box center [78, 588] width 133 height 18
type input "1"
click at [144, 637] on textarea "Truck Chassis Description (Describe the truck chassis only)" at bounding box center [78, 664] width 133 height 53
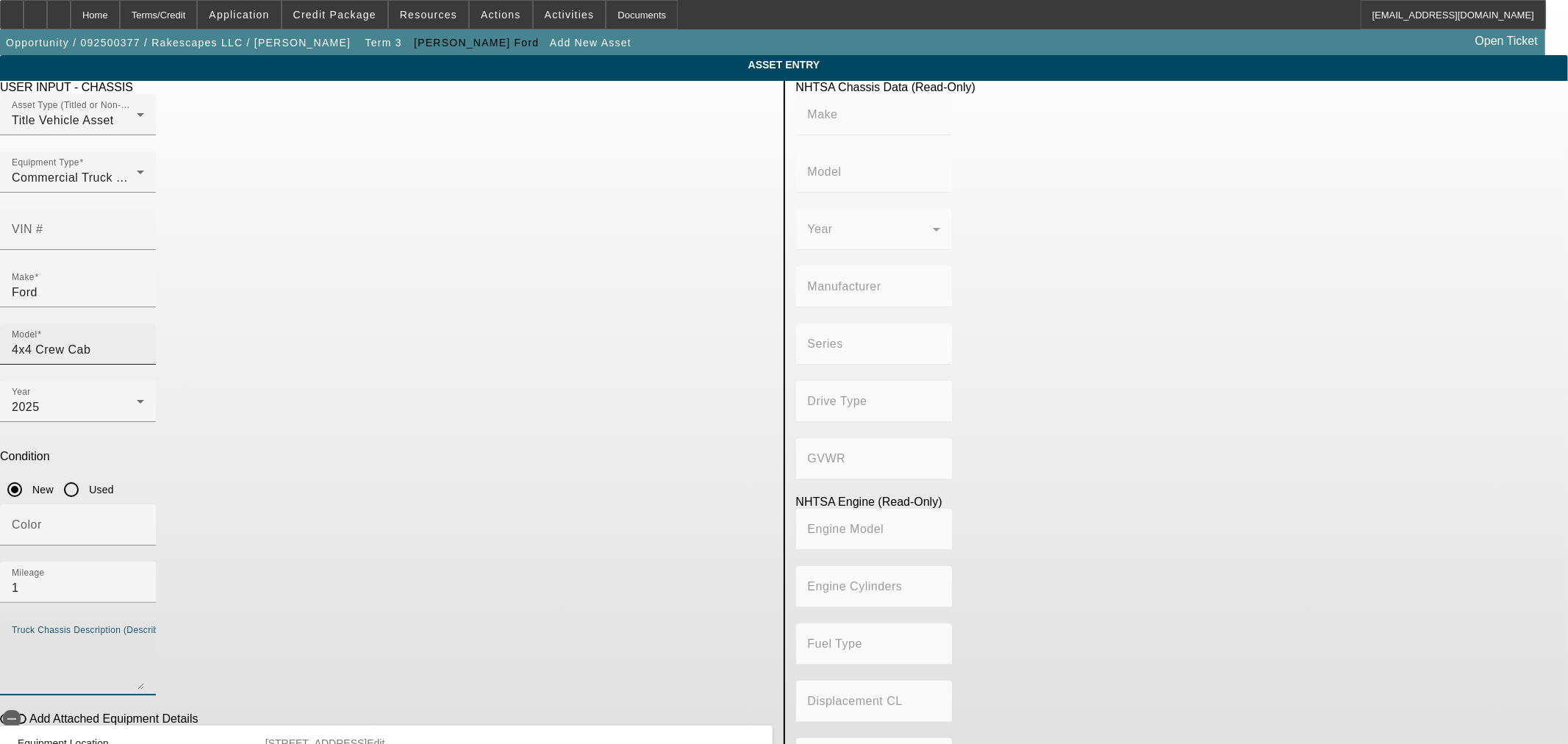
click at [144, 341] on input "4x4 Crew Cab" at bounding box center [78, 350] width 133 height 18
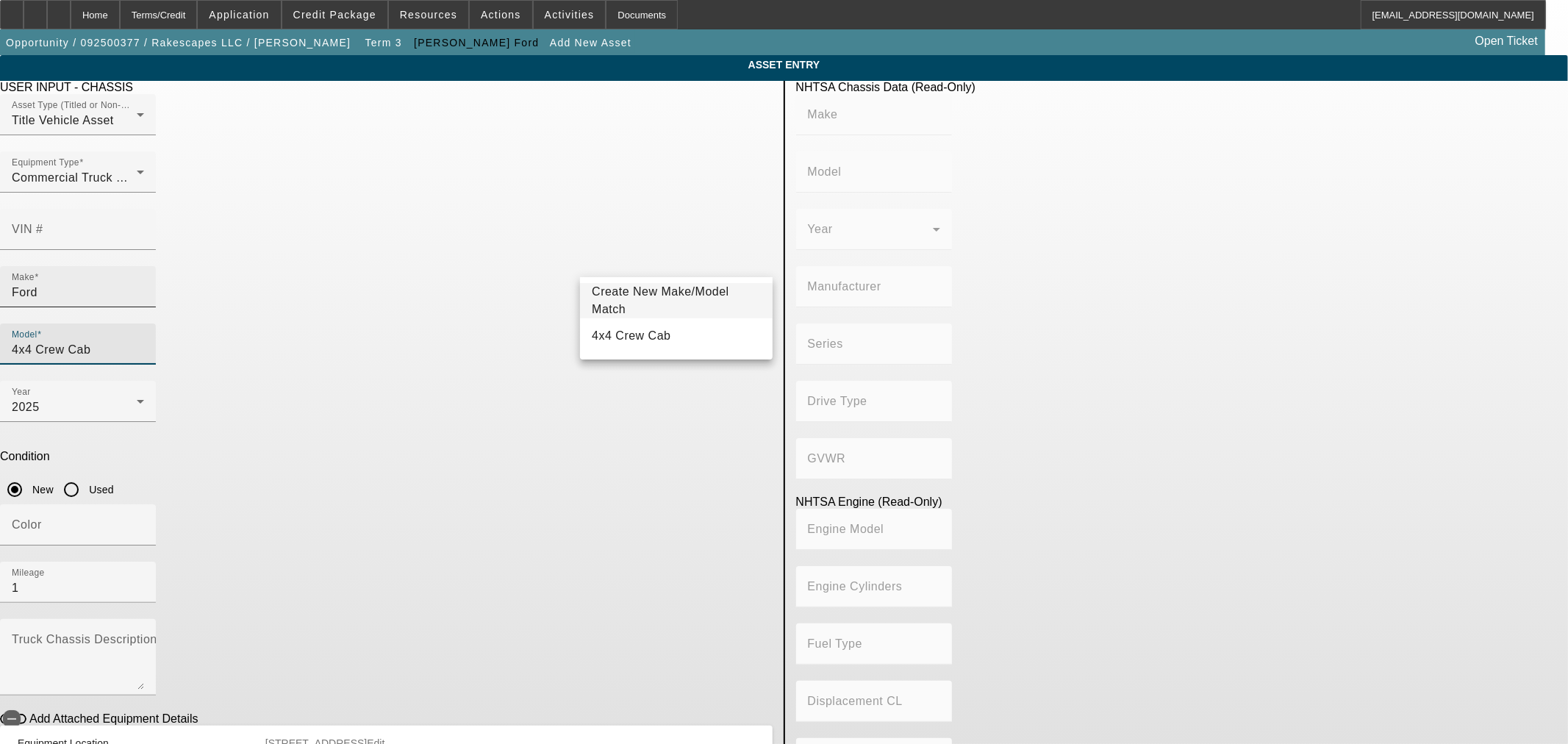
drag, startPoint x: 664, startPoint y: 261, endPoint x: 535, endPoint y: 246, distance: 129.9
click at [535, 266] on div "Make Ford Model 4x4 Crew Cab" at bounding box center [386, 323] width 773 height 115
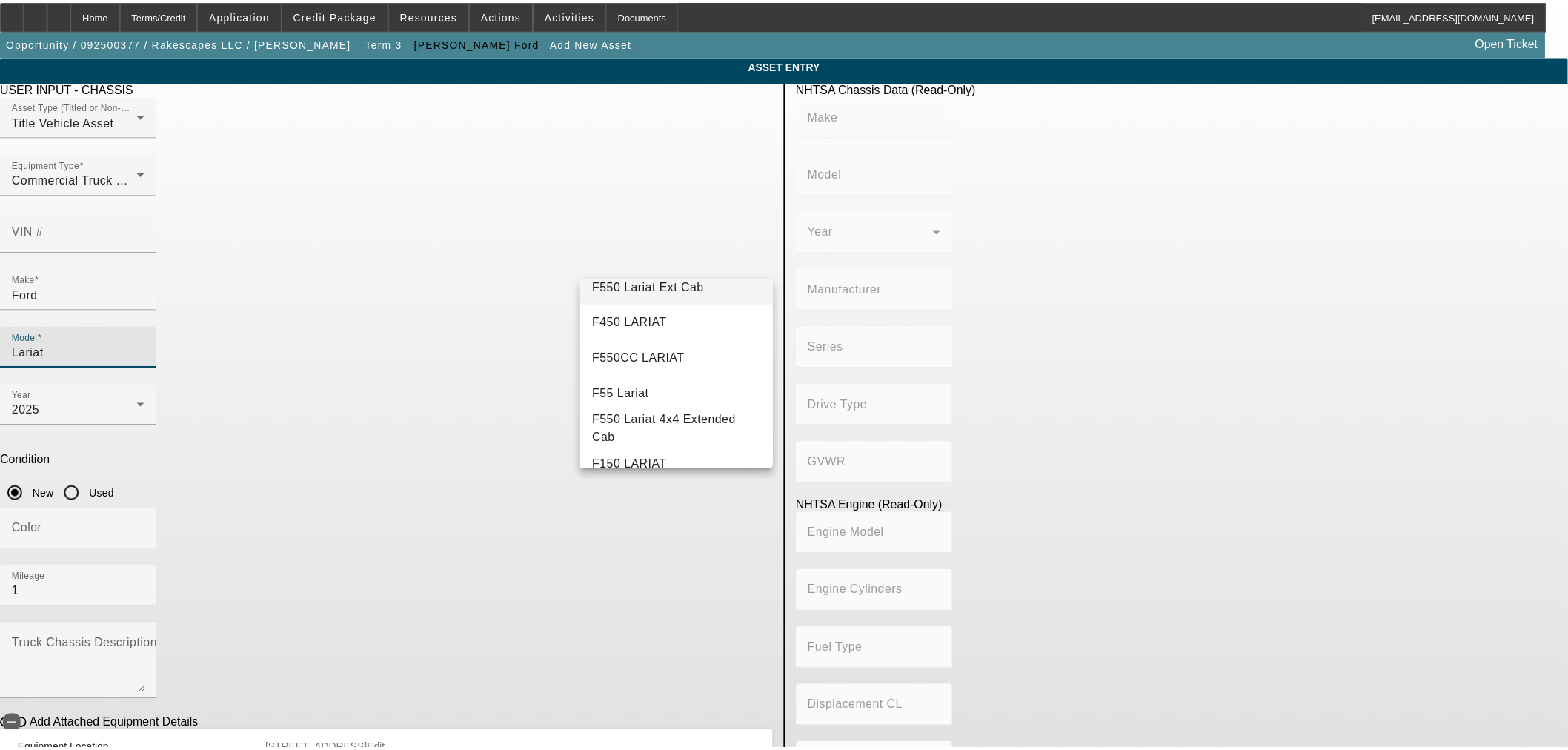
scroll to position [165, 0]
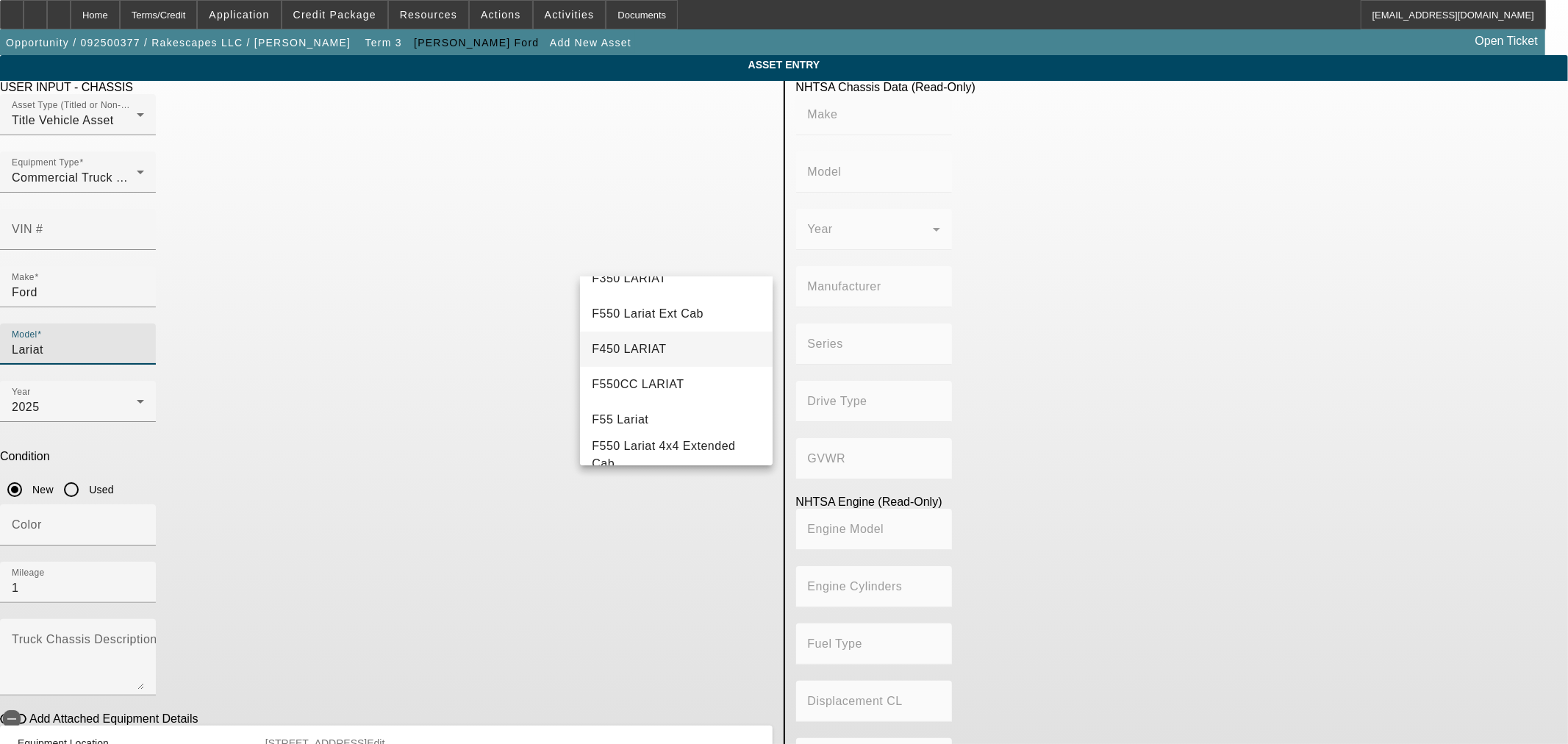
click at [664, 351] on mat-option "F450 LARIAT" at bounding box center [675, 349] width 192 height 35
type input "F450 LARIAT"
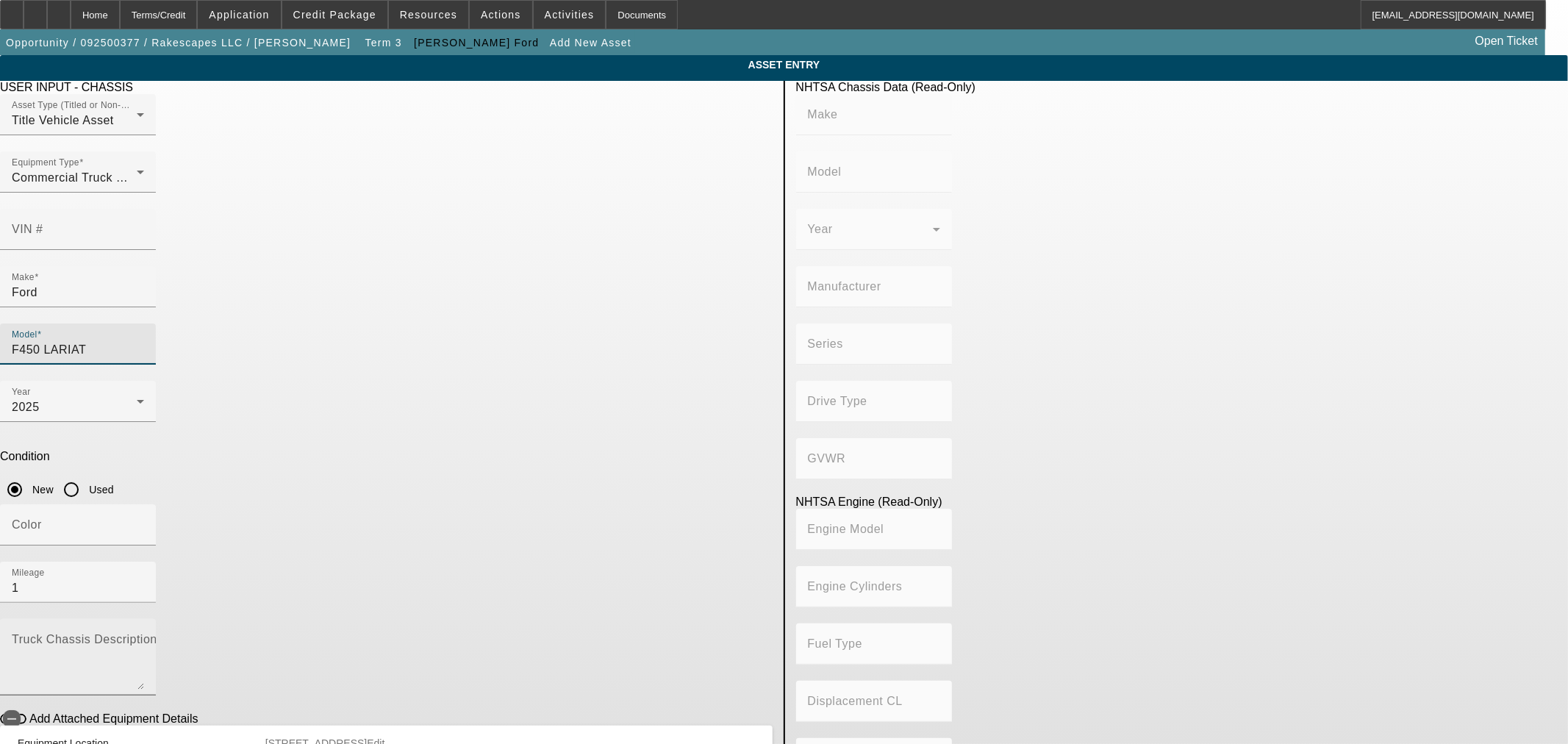
click at [144, 637] on textarea "Truck Chassis Description (Describe the truck chassis only)" at bounding box center [78, 664] width 133 height 53
type textarea "G"
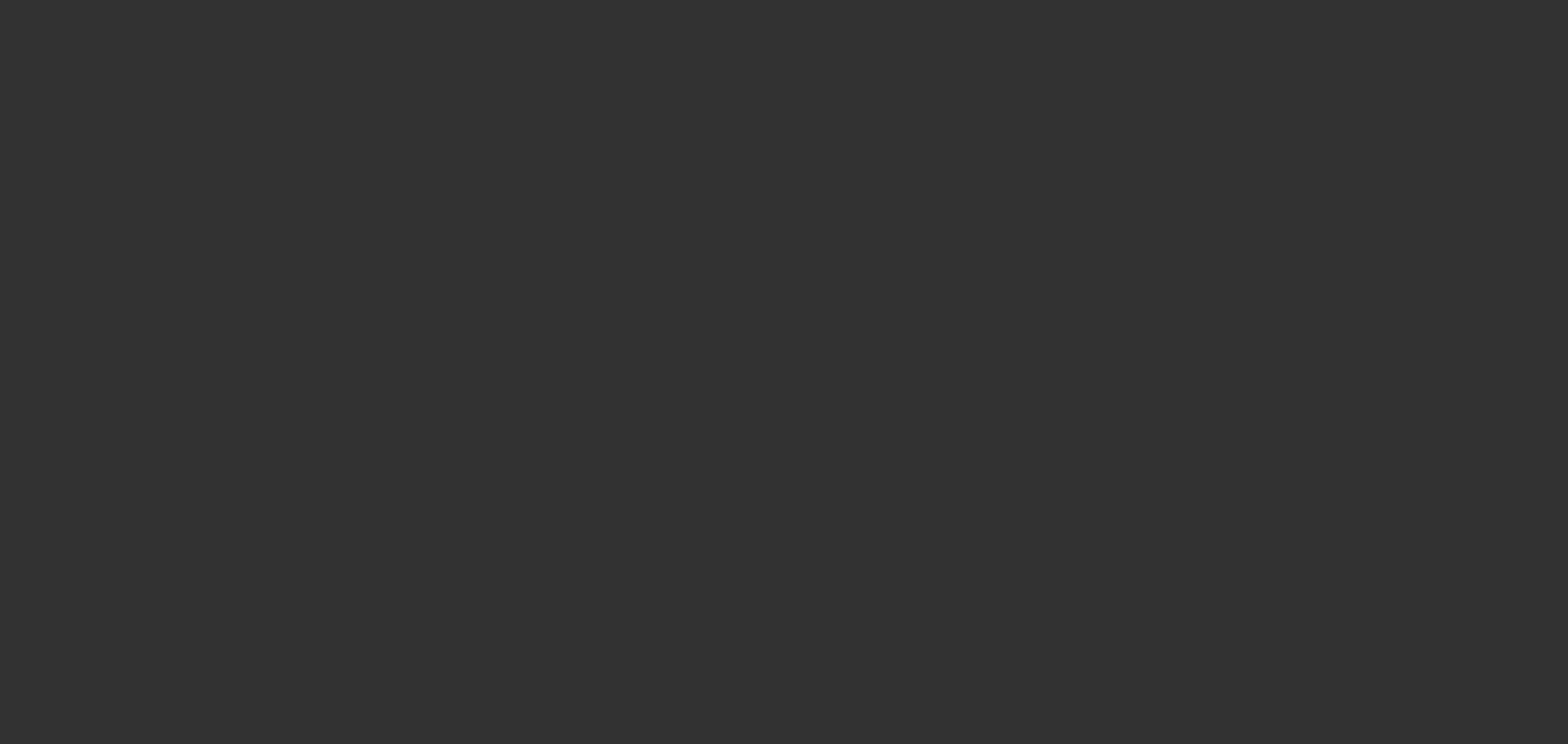
type input "$86,012.12"
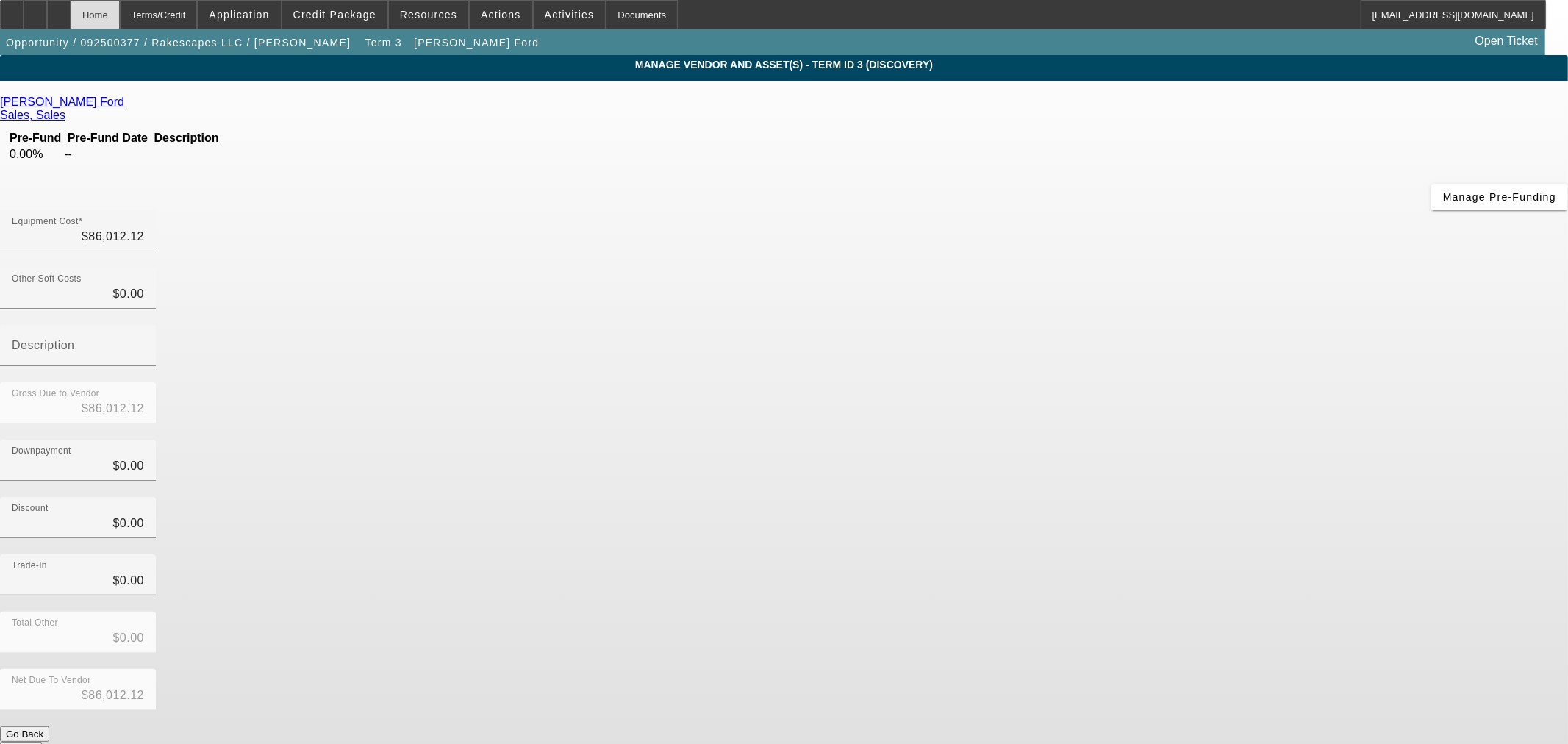
click at [120, 16] on div "Home" at bounding box center [95, 14] width 49 height 30
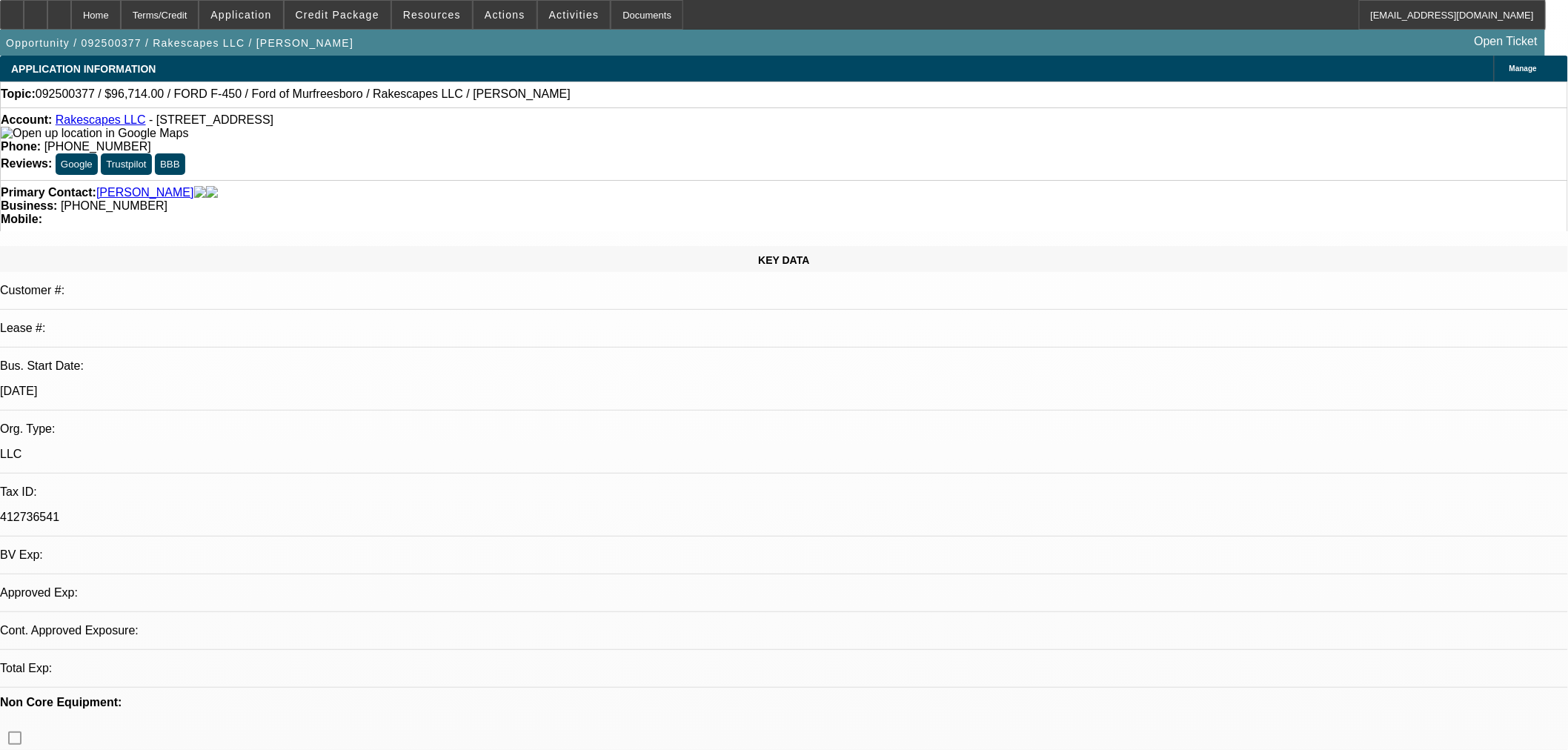
select select "0"
select select "3"
select select "0"
select select "6"
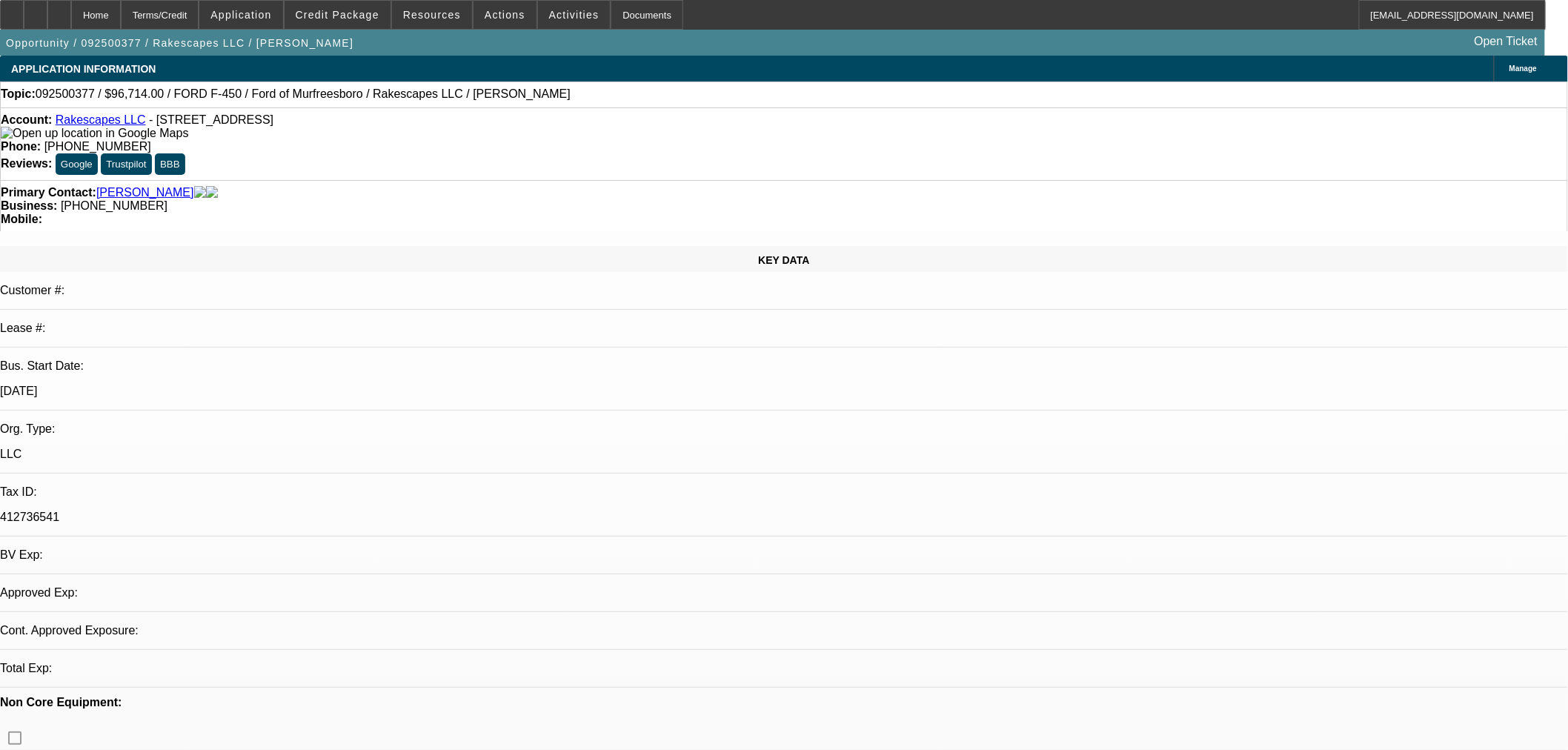
select select "0"
select select "3"
select select "0.1"
select select "4"
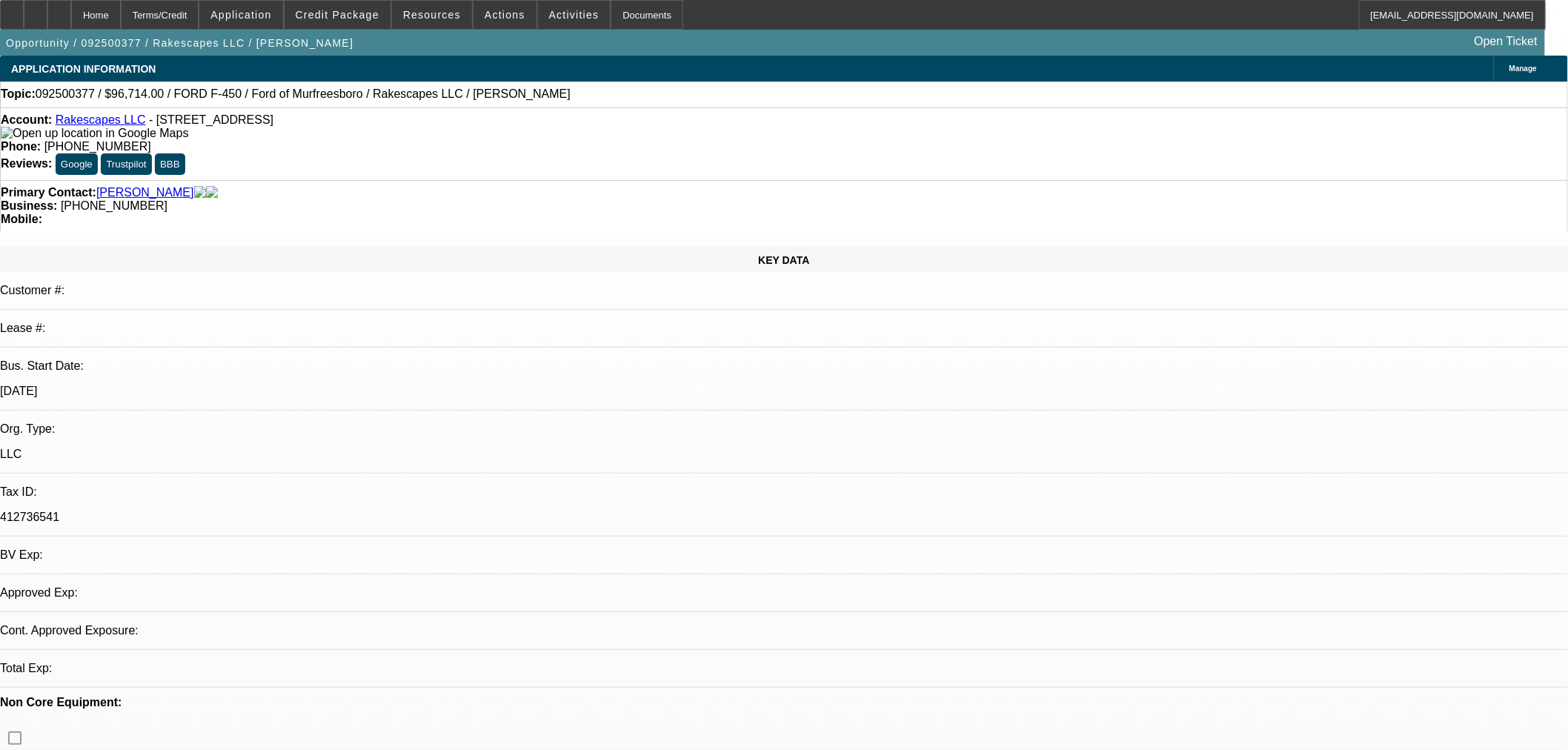
select select "0"
select select "3"
select select "0.1"
select select "4"
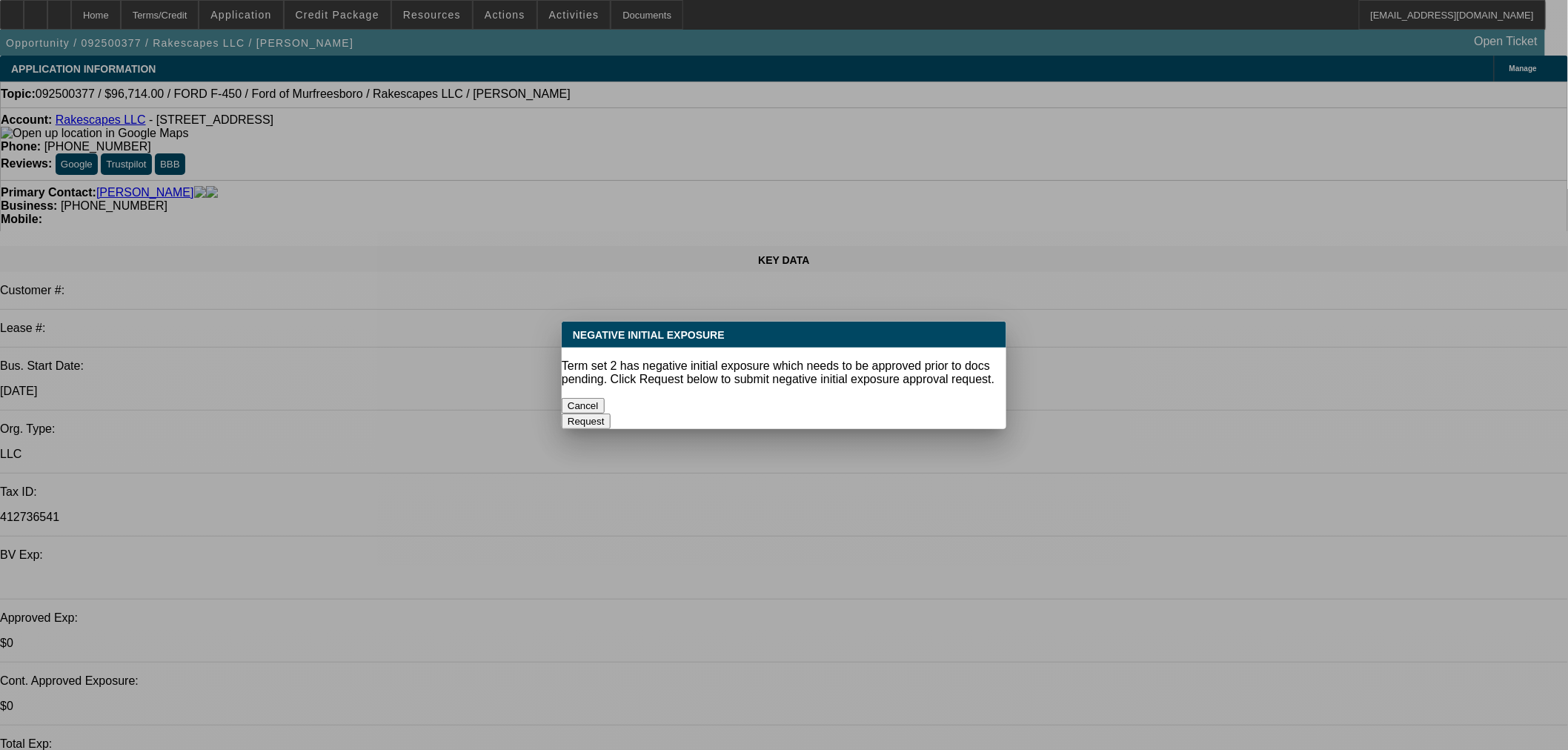
click at [605, 398] on button "Cancel" at bounding box center [583, 405] width 43 height 15
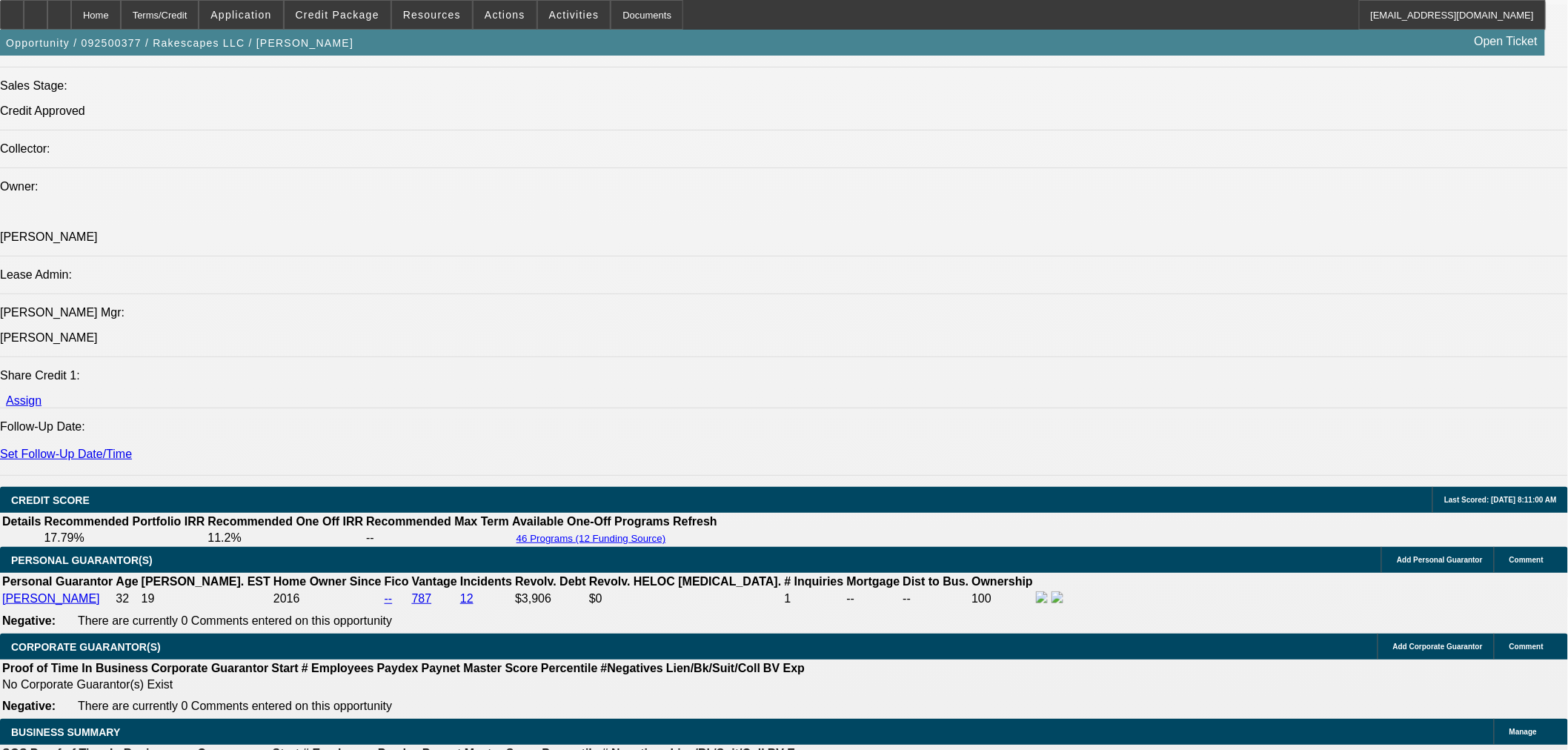
scroll to position [1894, 0]
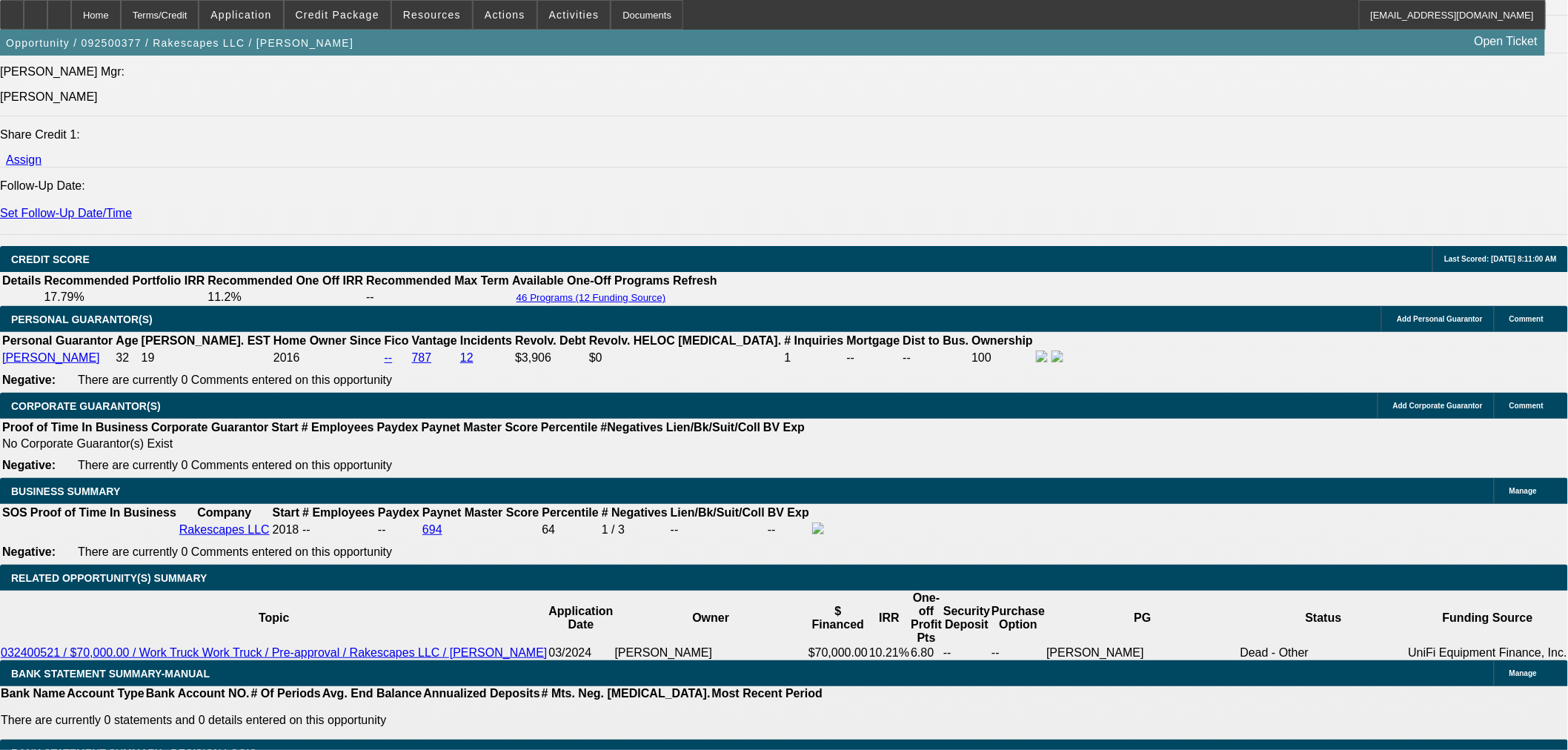
drag, startPoint x: 516, startPoint y: 376, endPoint x: 612, endPoint y: 347, distance: 100.3
type input "UNKNOWN"
type input "10"
type input "$2,054.89"
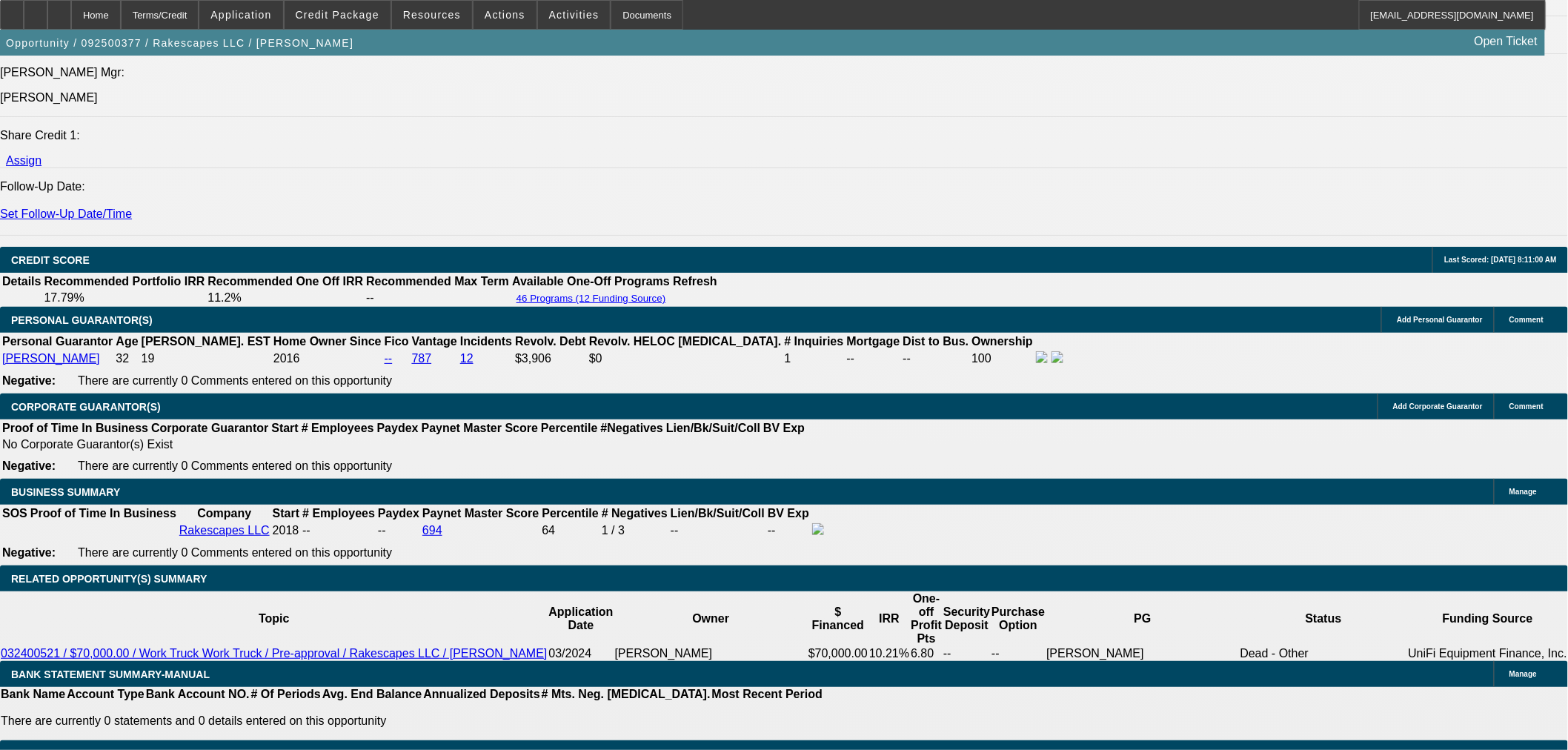
scroll to position [1483, 0]
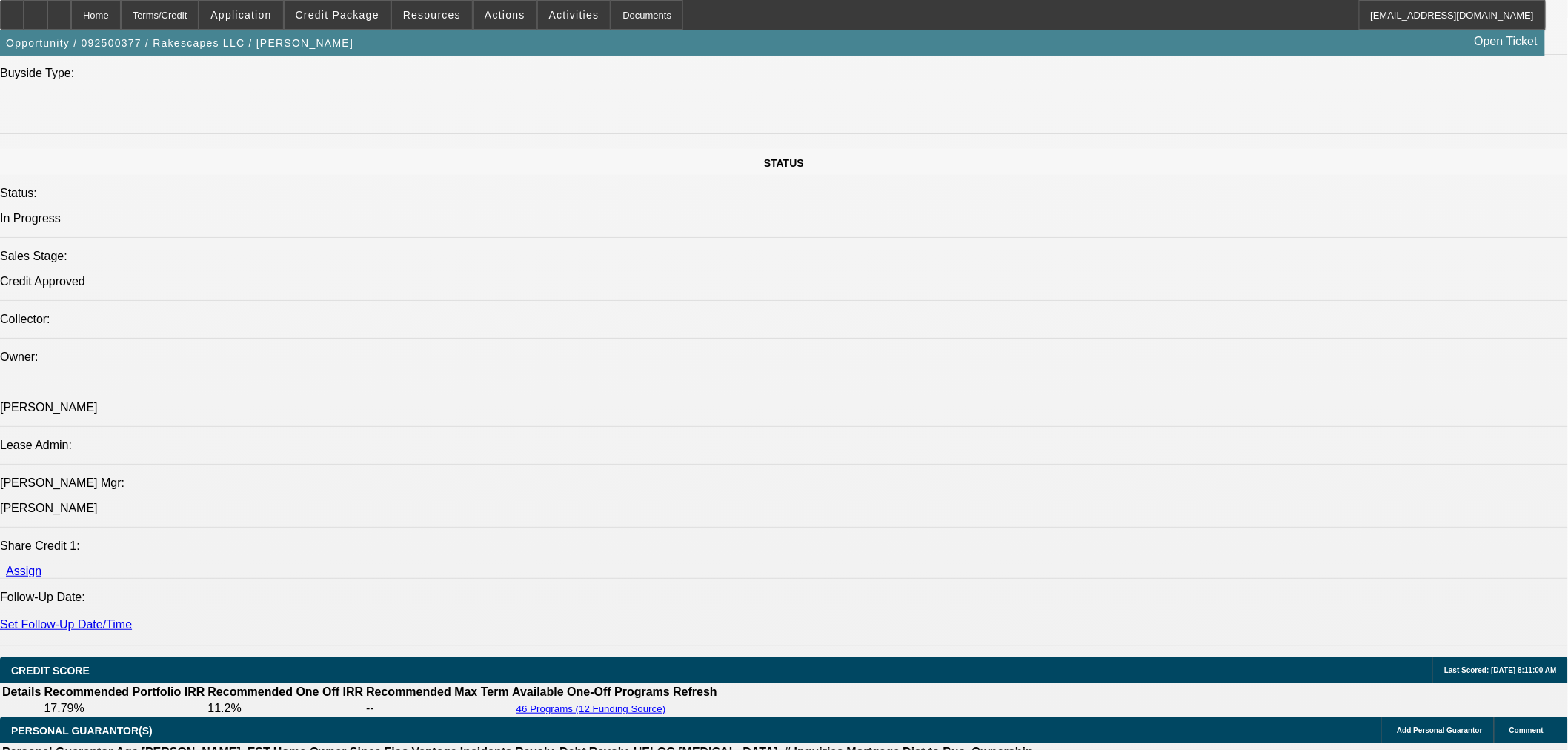
type input "10"
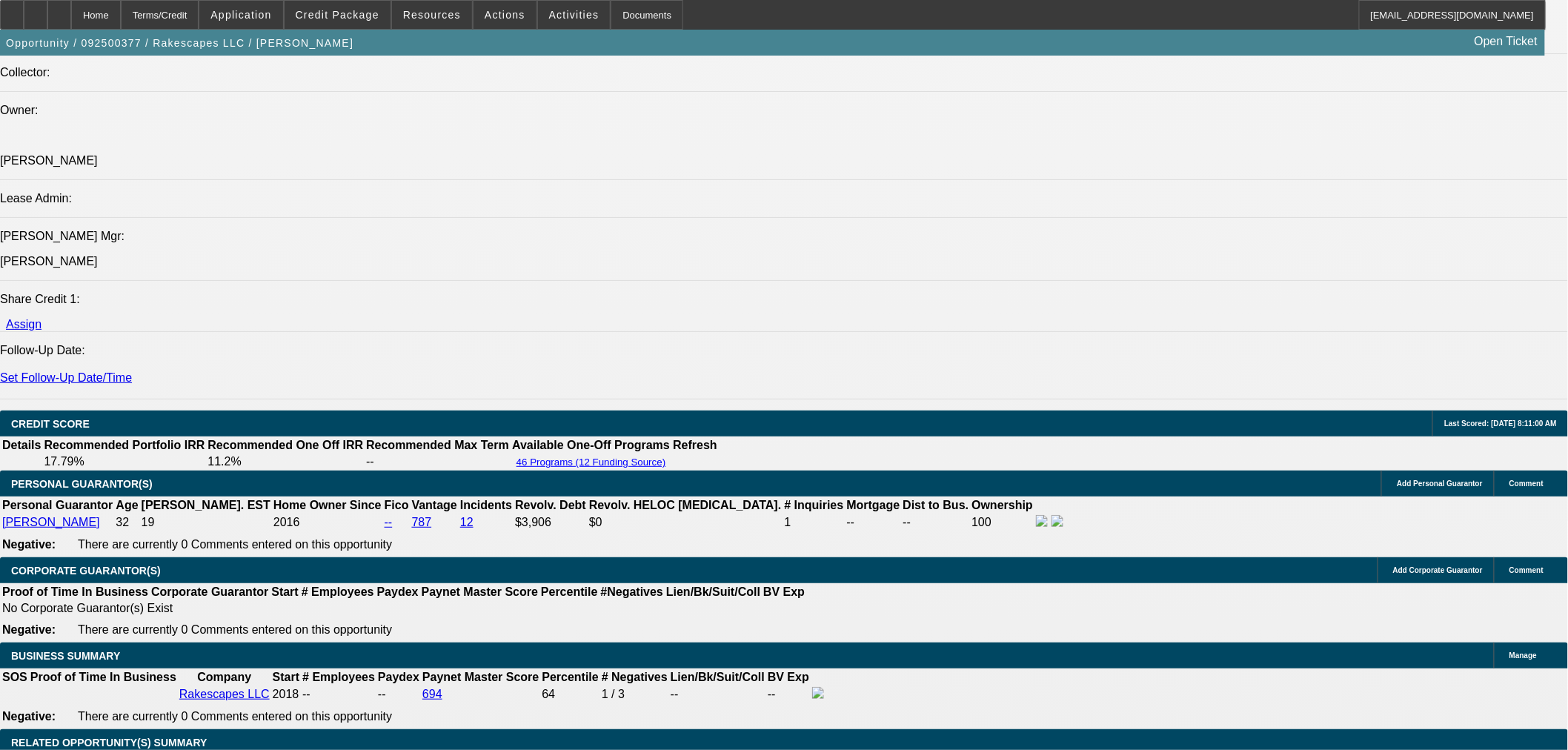
scroll to position [1894, 0]
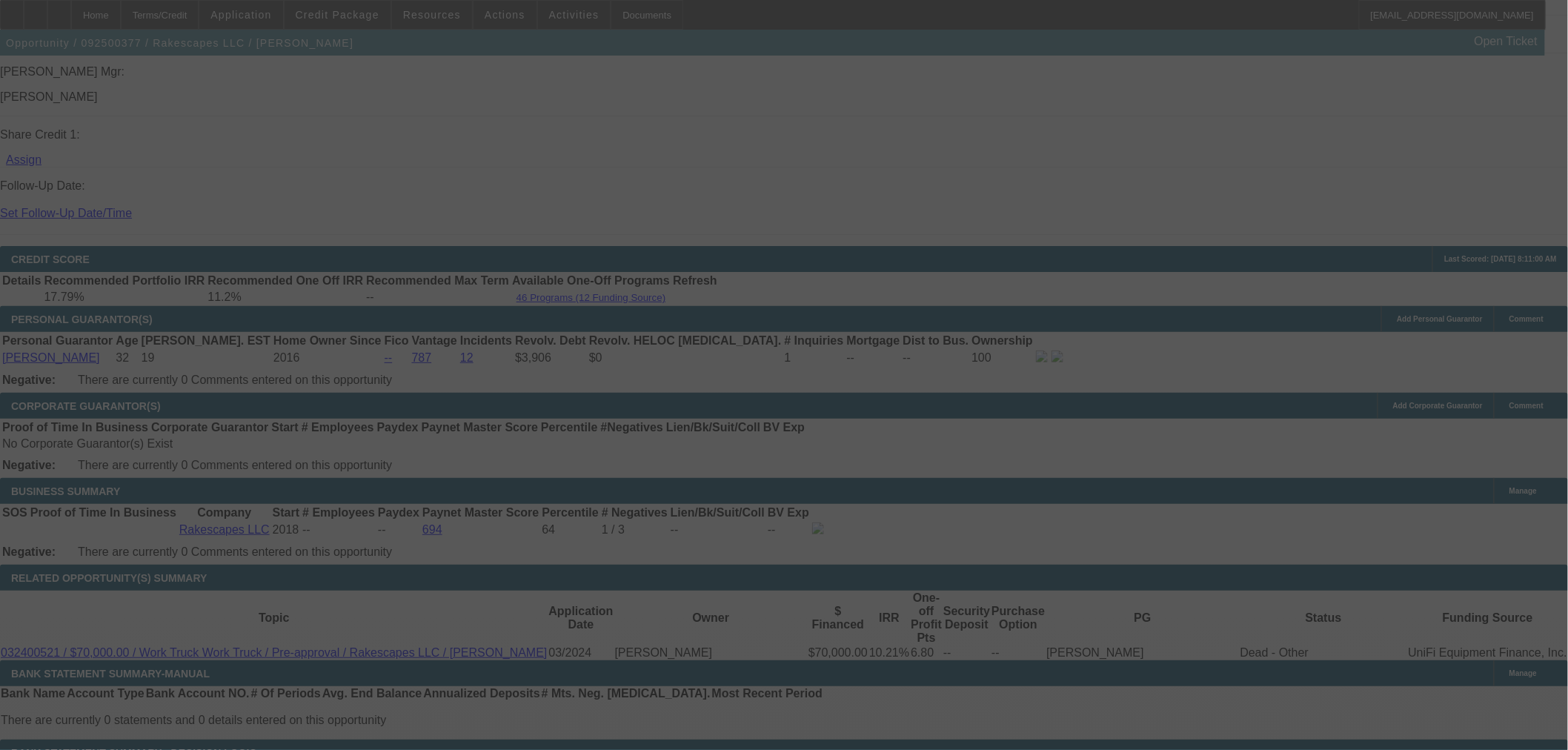
select select "0"
select select "3"
select select "0.1"
select select "4"
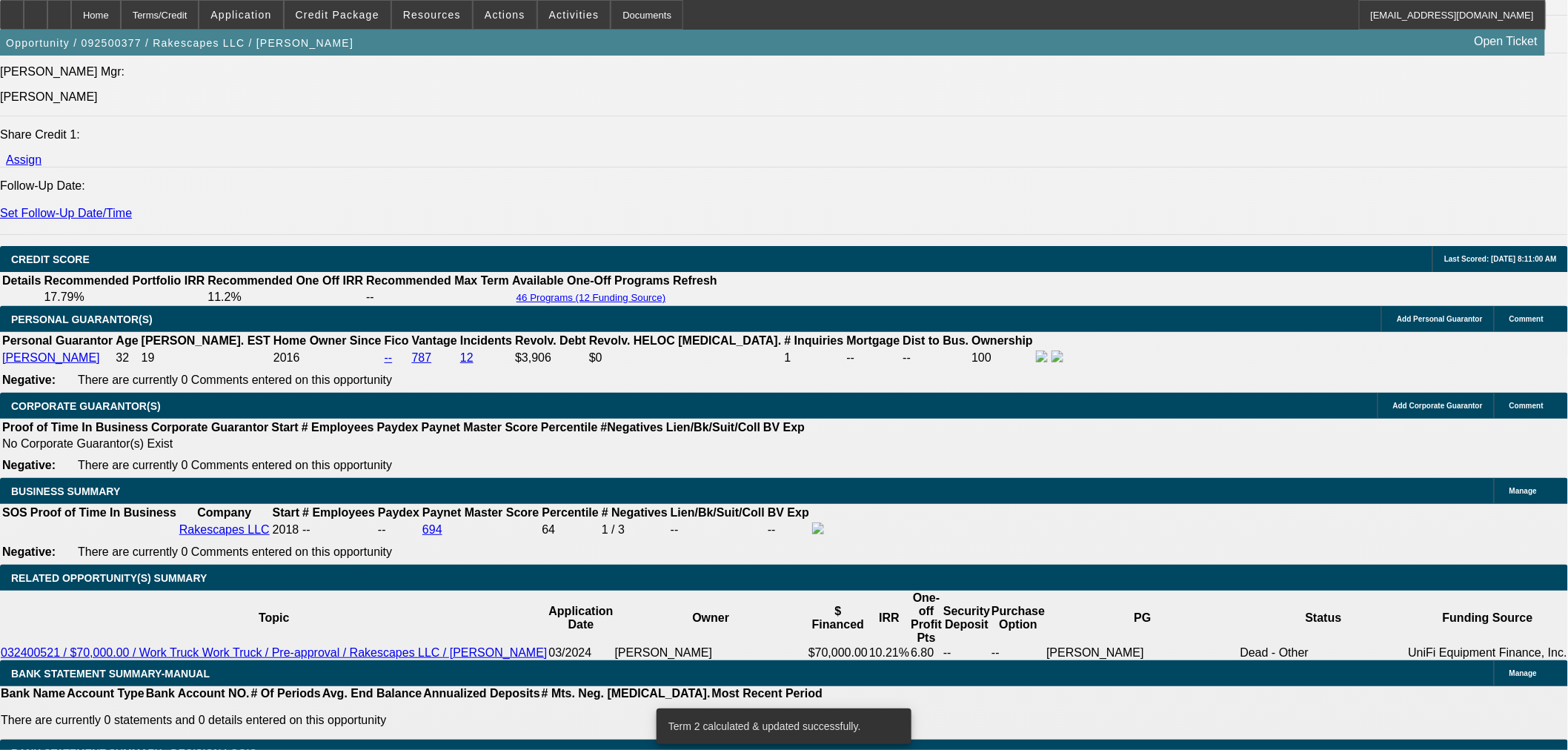
select select "2"
type input "UNKNOWN"
drag, startPoint x: 302, startPoint y: 264, endPoint x: 499, endPoint y: 174, distance: 216.6
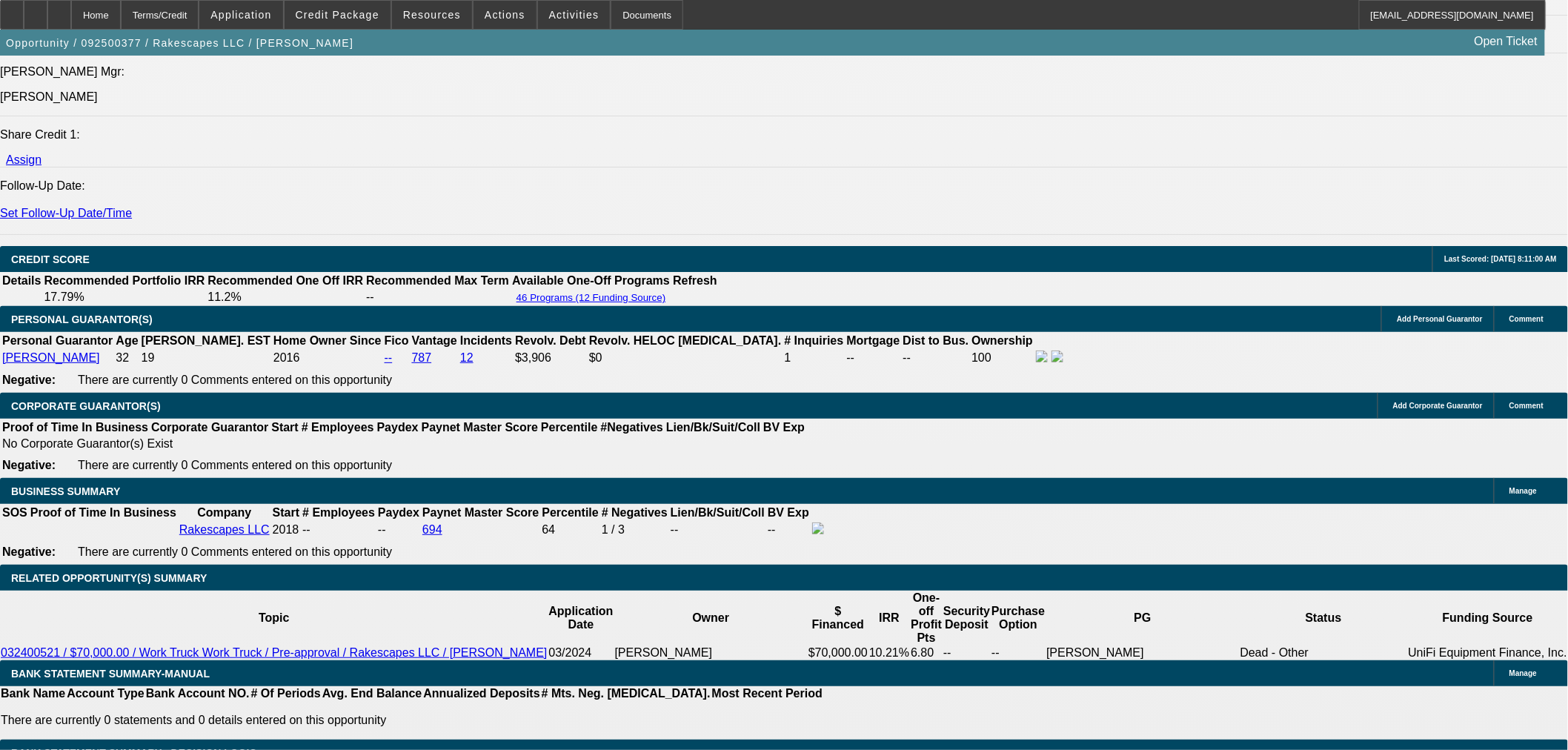
type input "1"
type input "$20,000.00"
type input "$1,636.45"
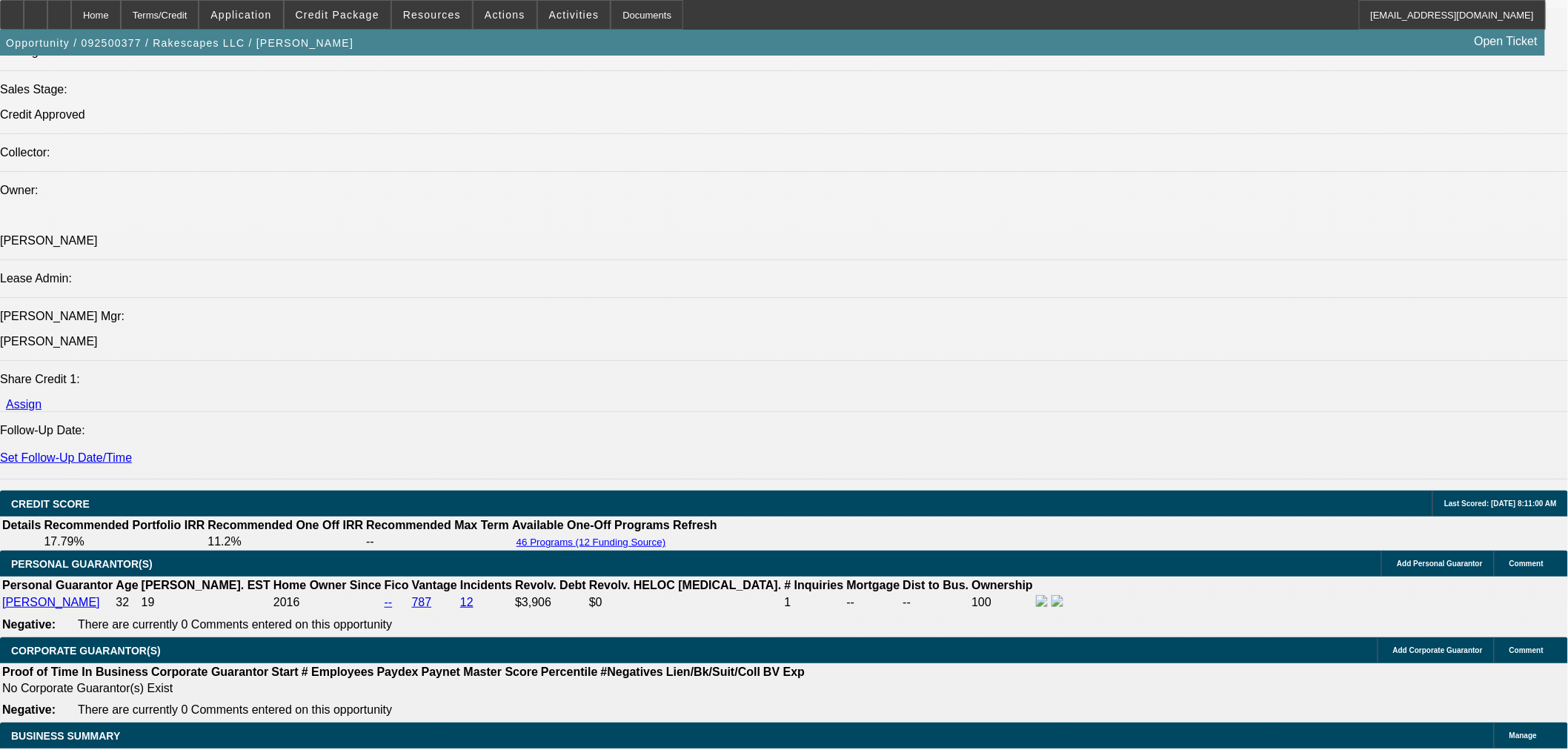
scroll to position [1647, 0]
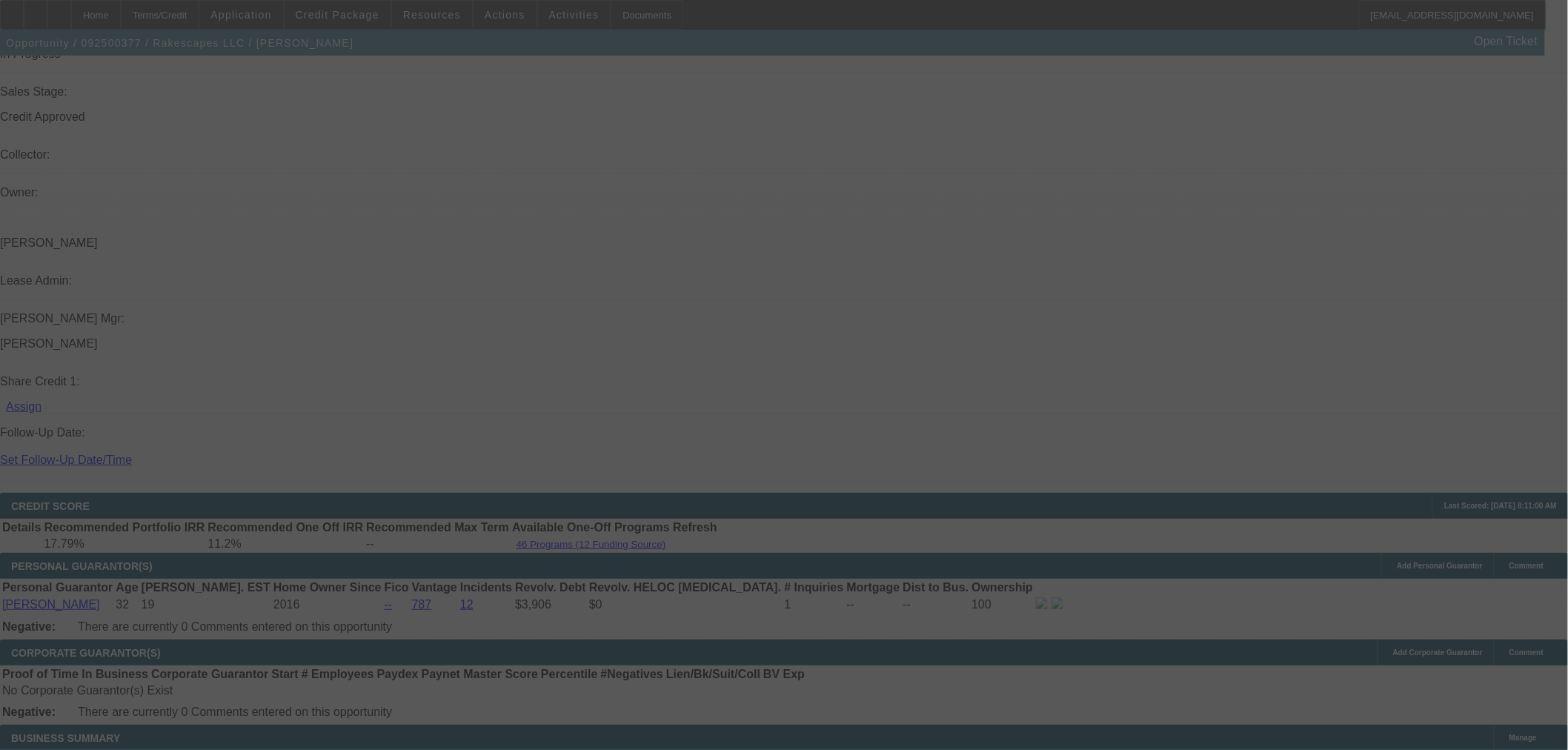
select select "0"
select select "2"
select select "0"
select select "6"
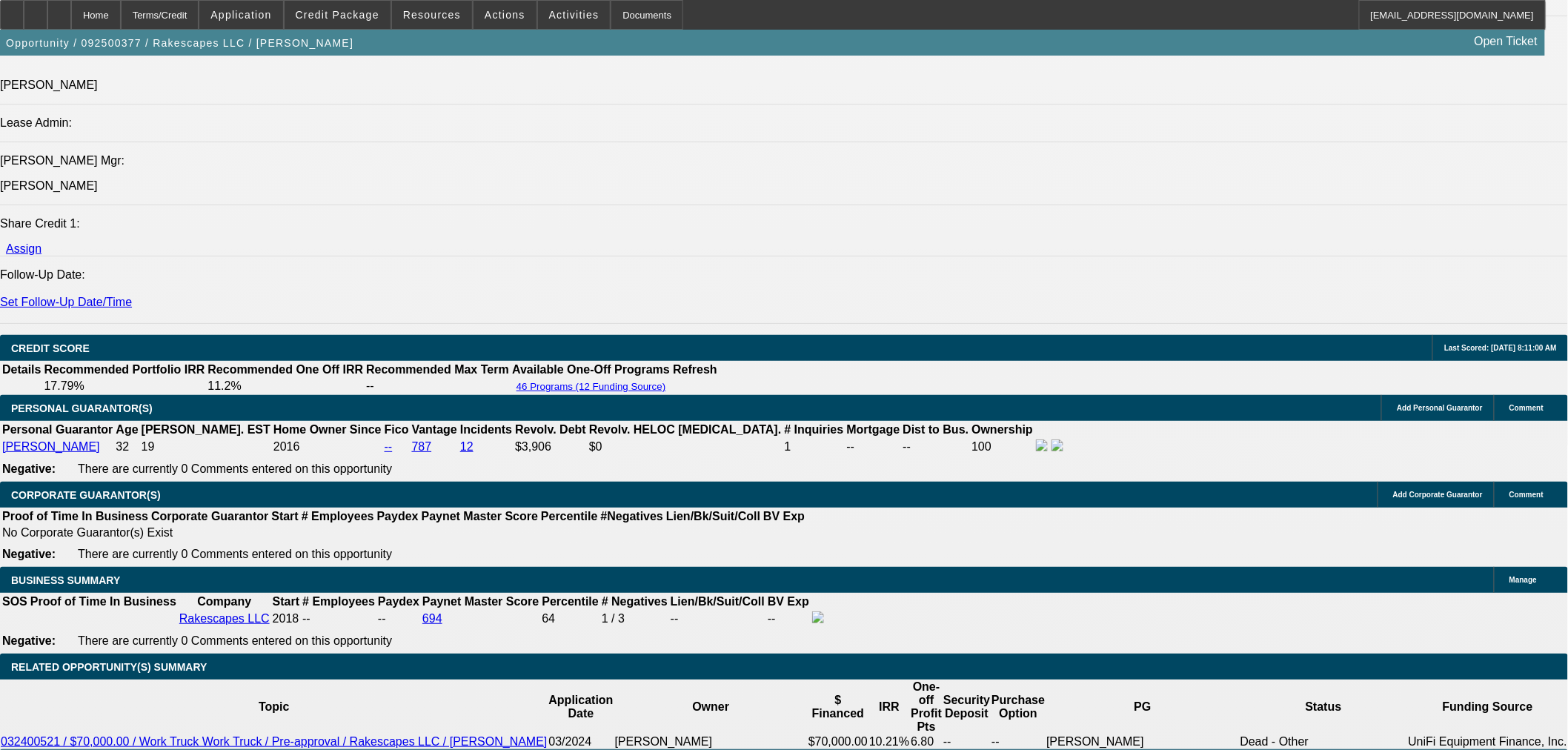
scroll to position [2059, 0]
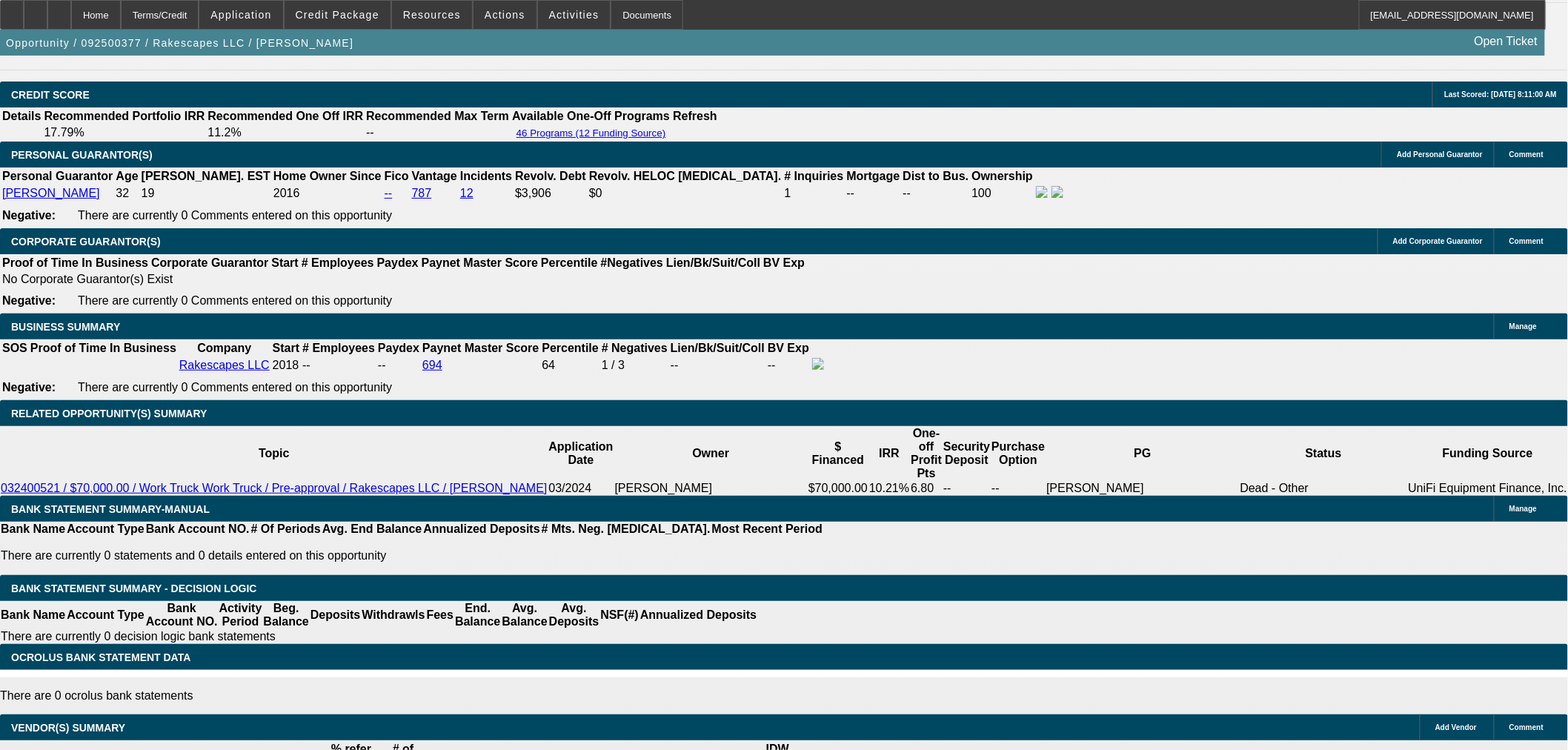
type input "7"
type input "UNKNOWN"
type input "7.8"
type input "$1,580.74"
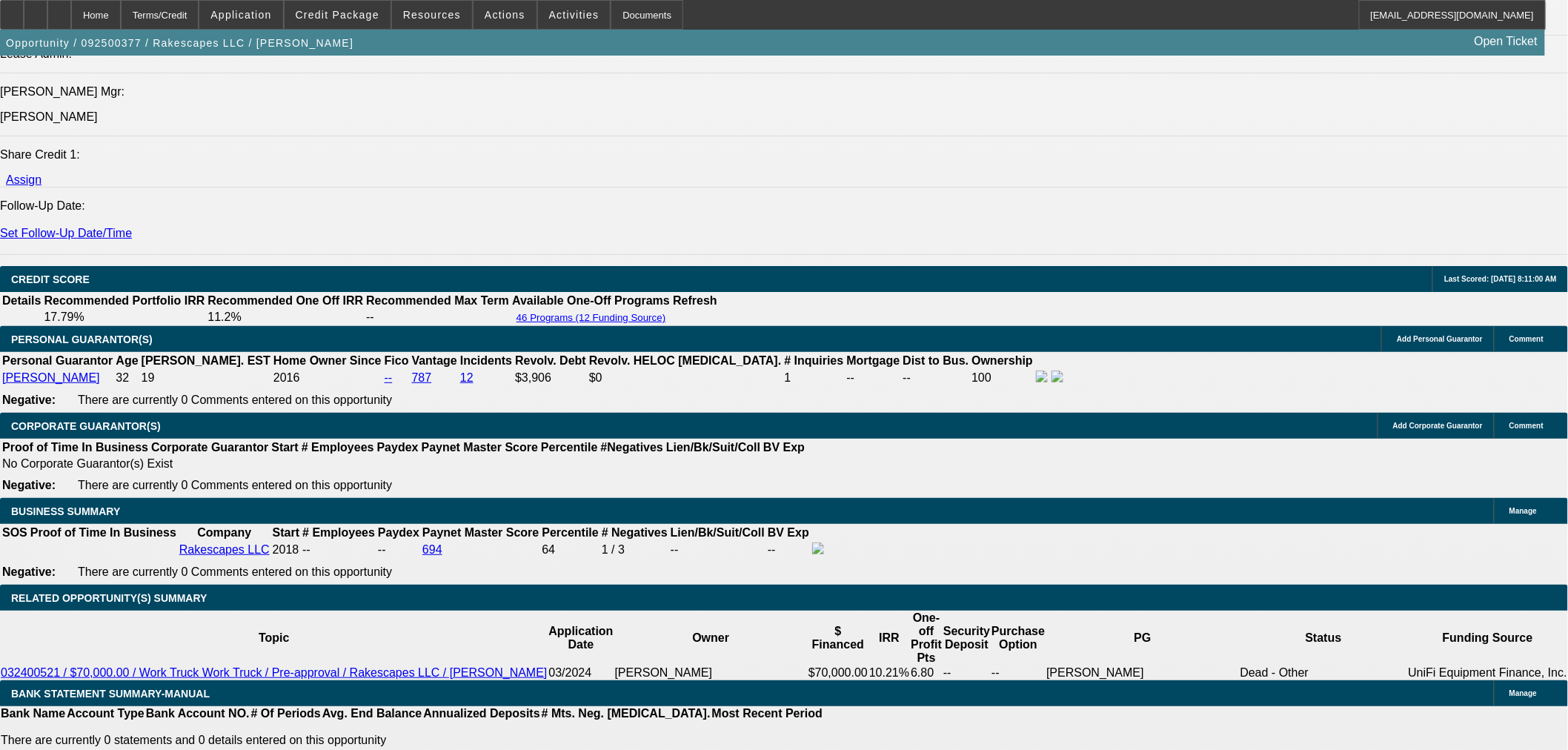
scroll to position [1647, 0]
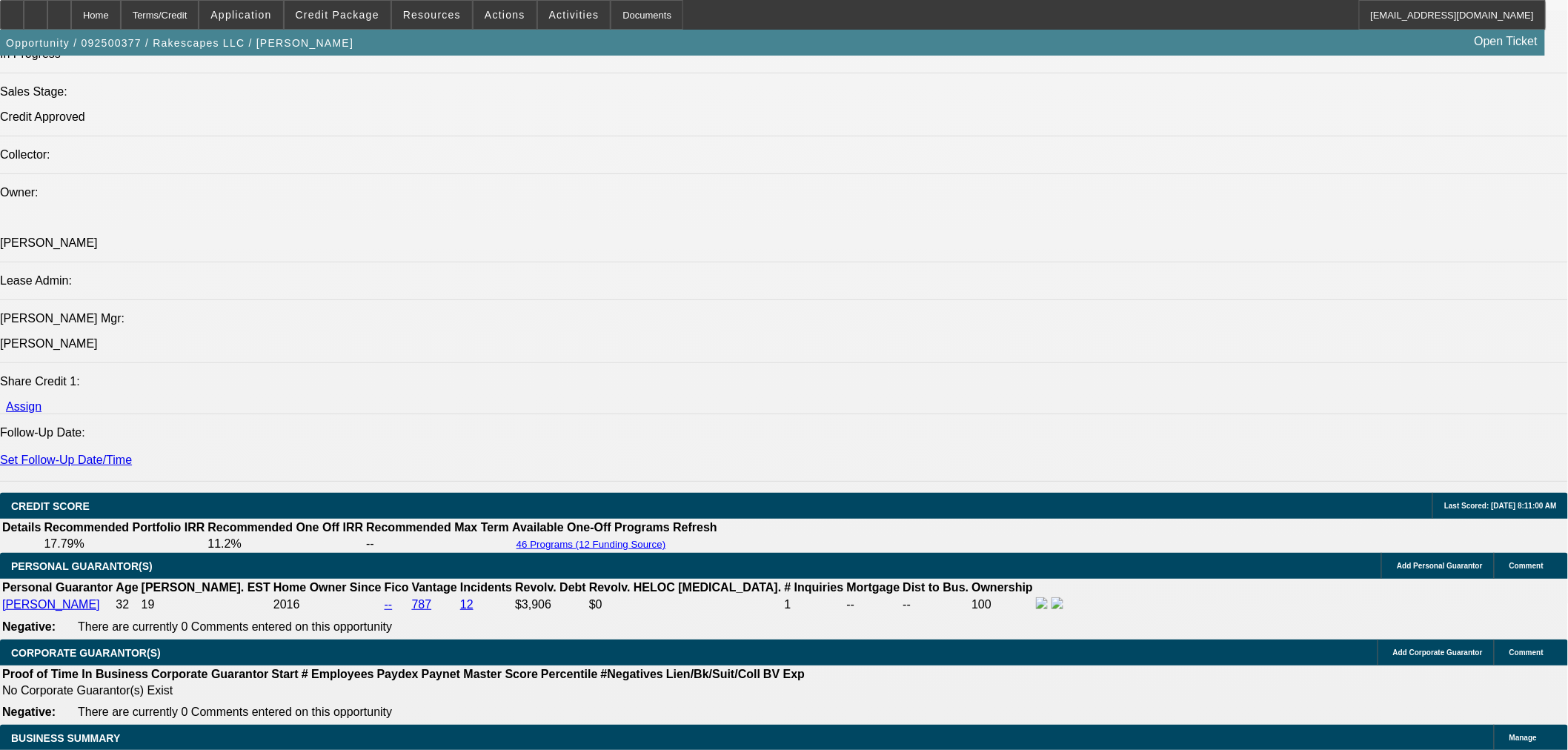
type input "7.8"
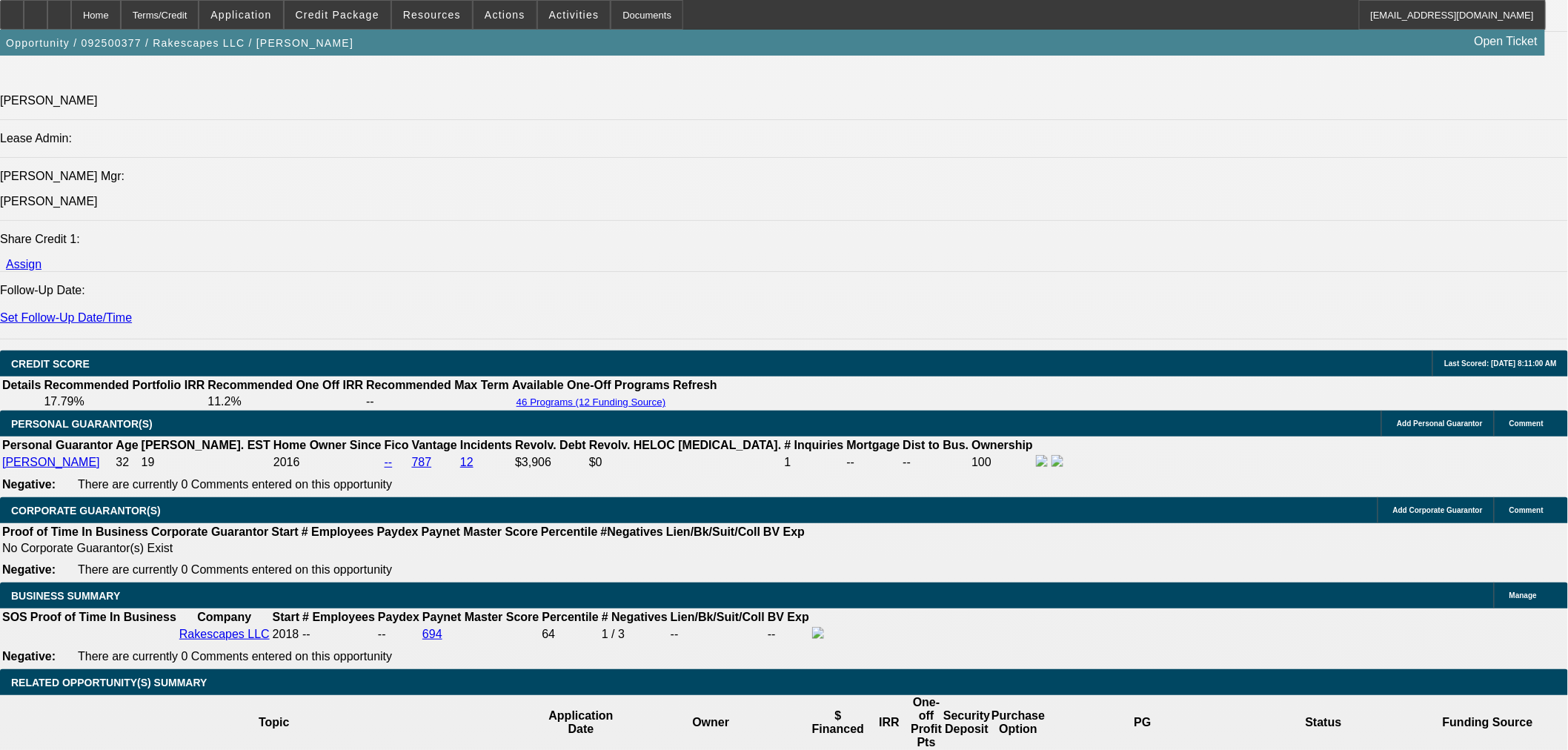
scroll to position [2059, 0]
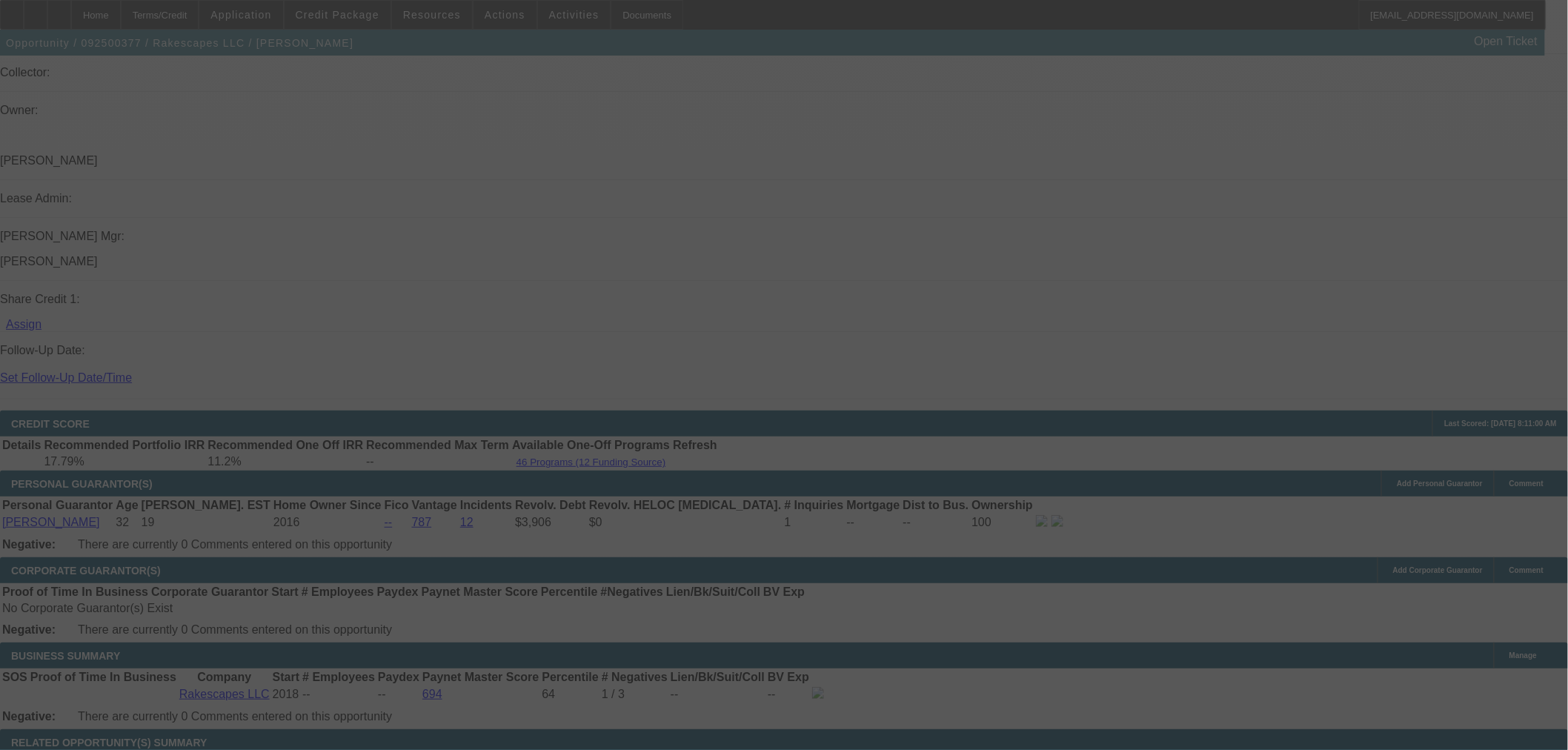
select select "0"
select select "2"
select select "0"
select select "6"
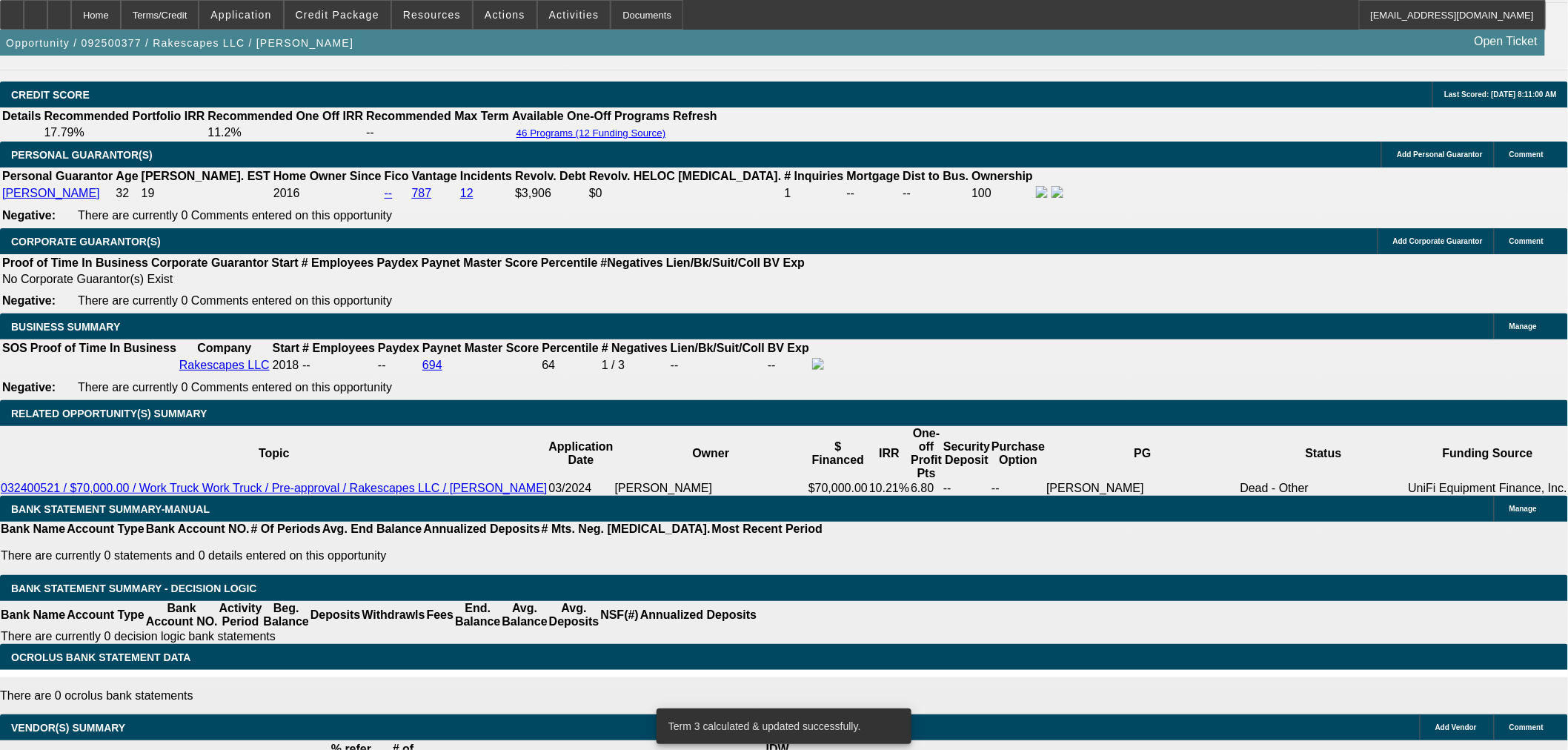
drag, startPoint x: 344, startPoint y: 210, endPoint x: 575, endPoint y: 79, distance: 265.6
type input "7."
type input "UNKNOWN"
type input "7.8"
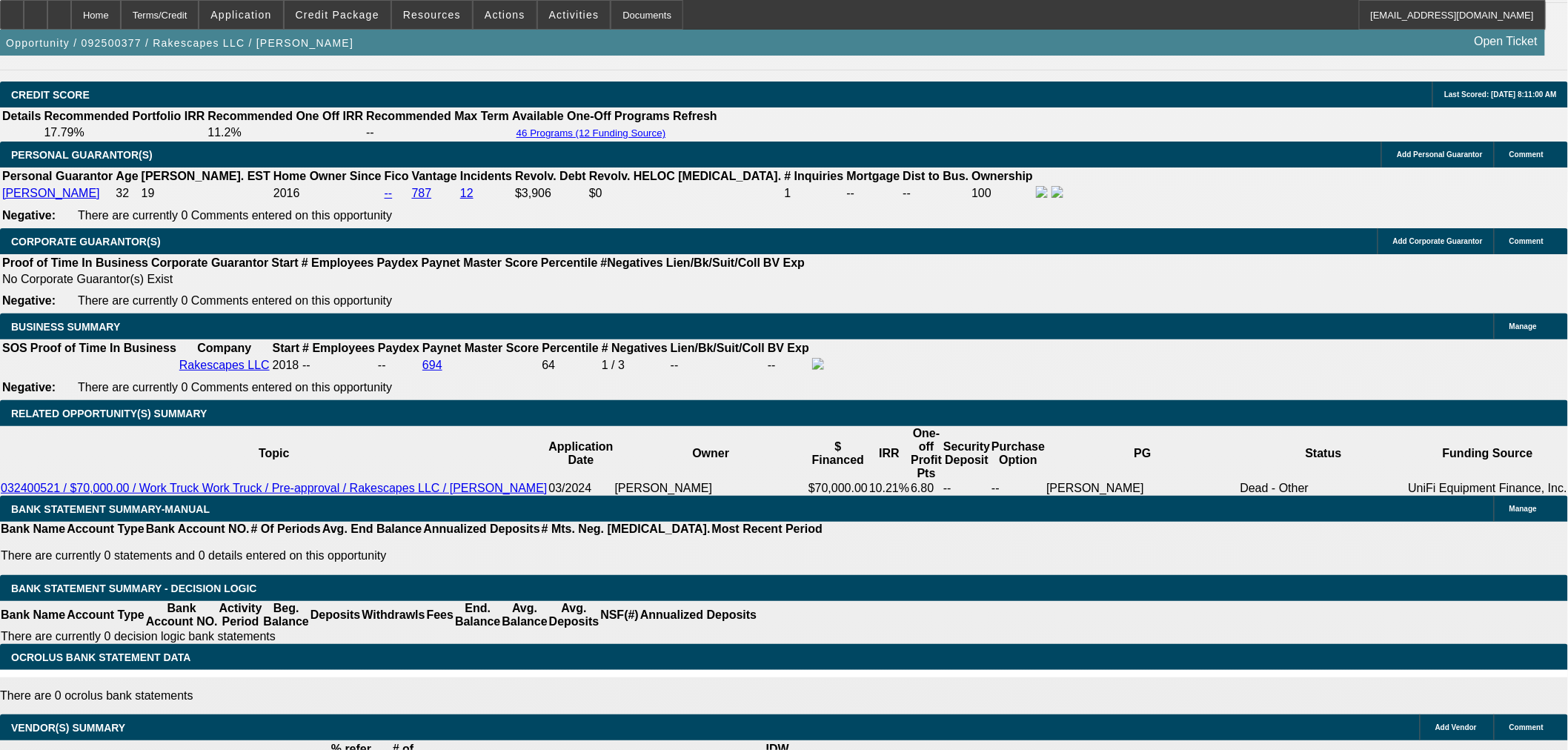
type input "$1,605.36"
drag, startPoint x: 361, startPoint y: 217, endPoint x: 510, endPoint y: 206, distance: 149.4
type input "8"
type input "$1,611.55"
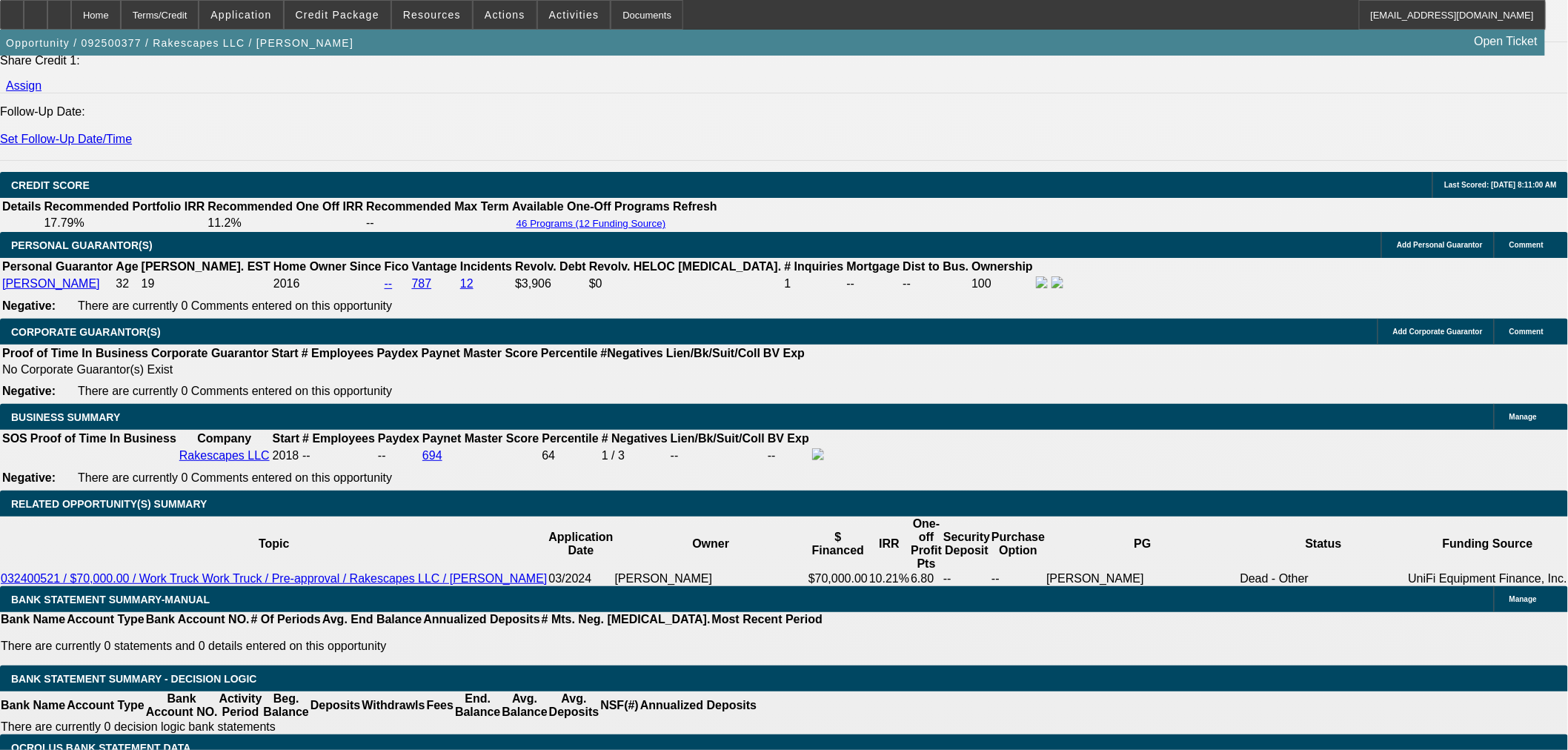
scroll to position [1729, 0]
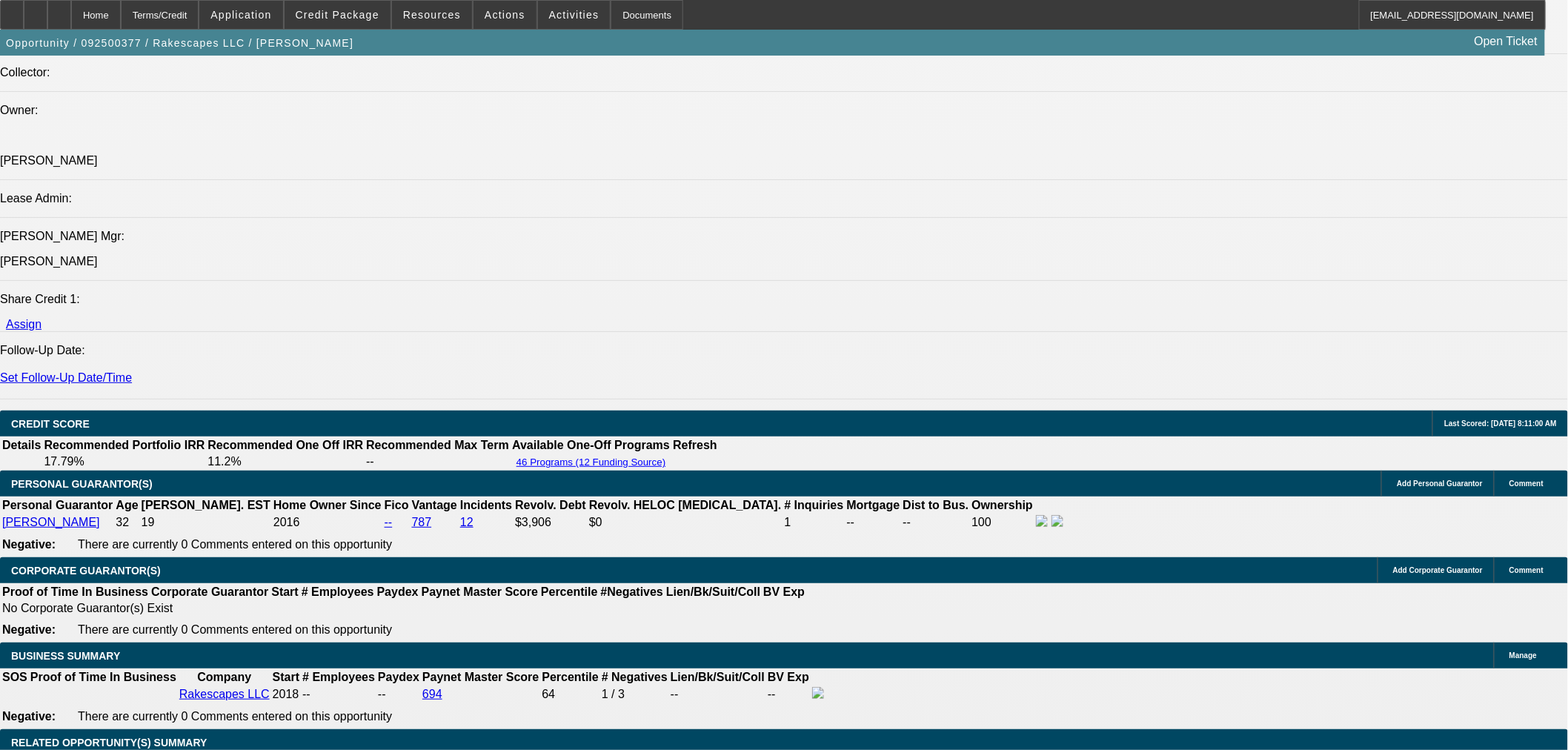
type input "8"
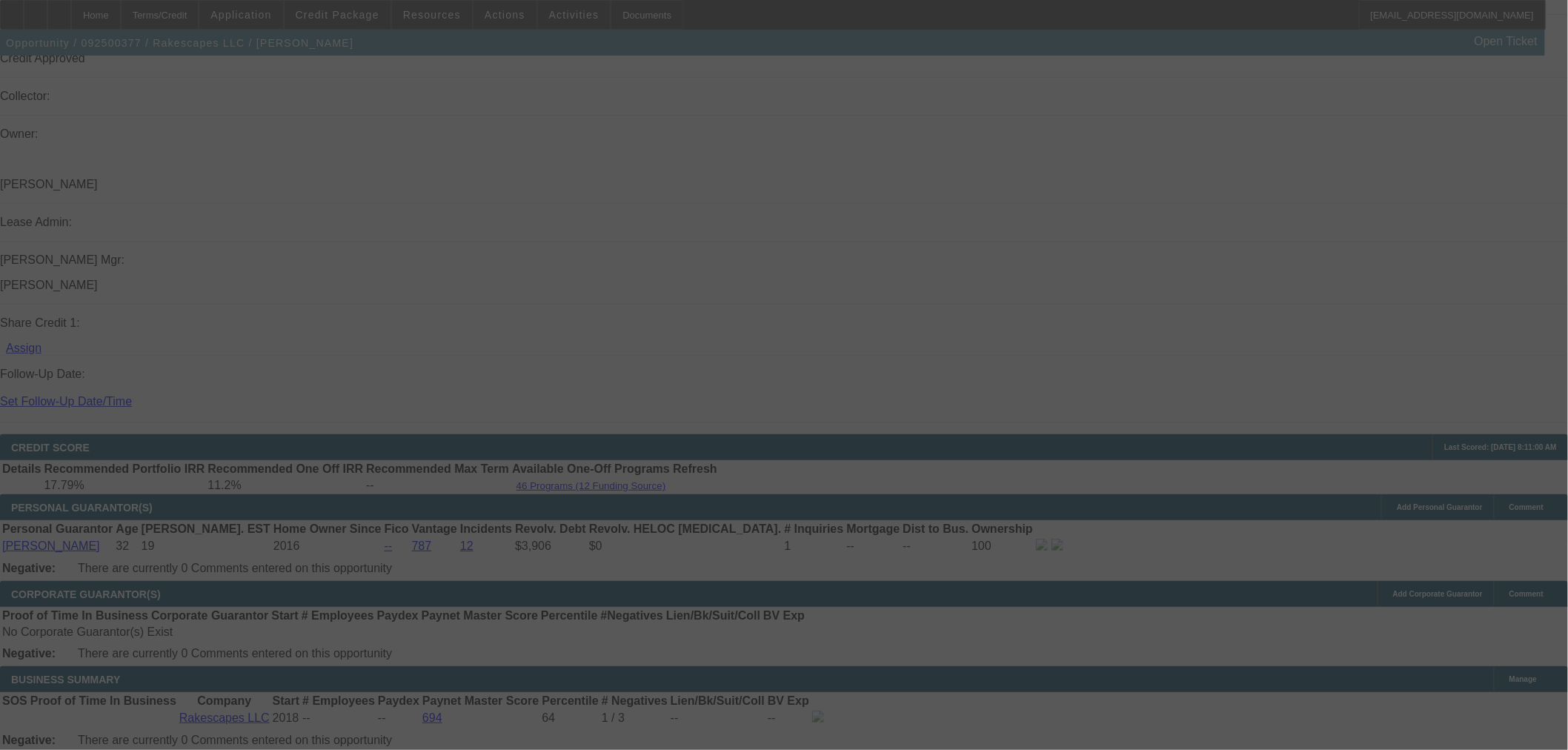
scroll to position [1976, 0]
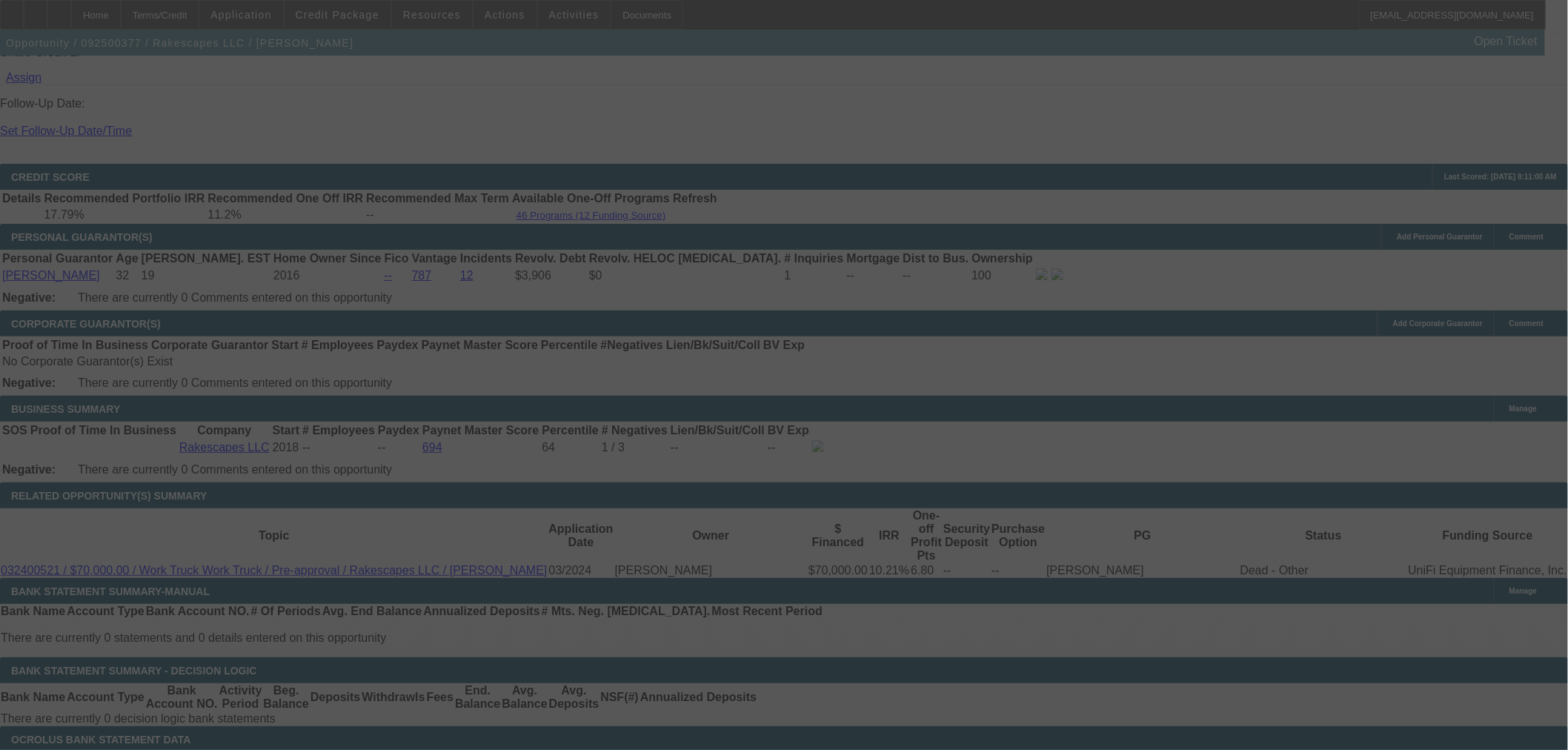
select select "0"
select select "2"
select select "0"
select select "6"
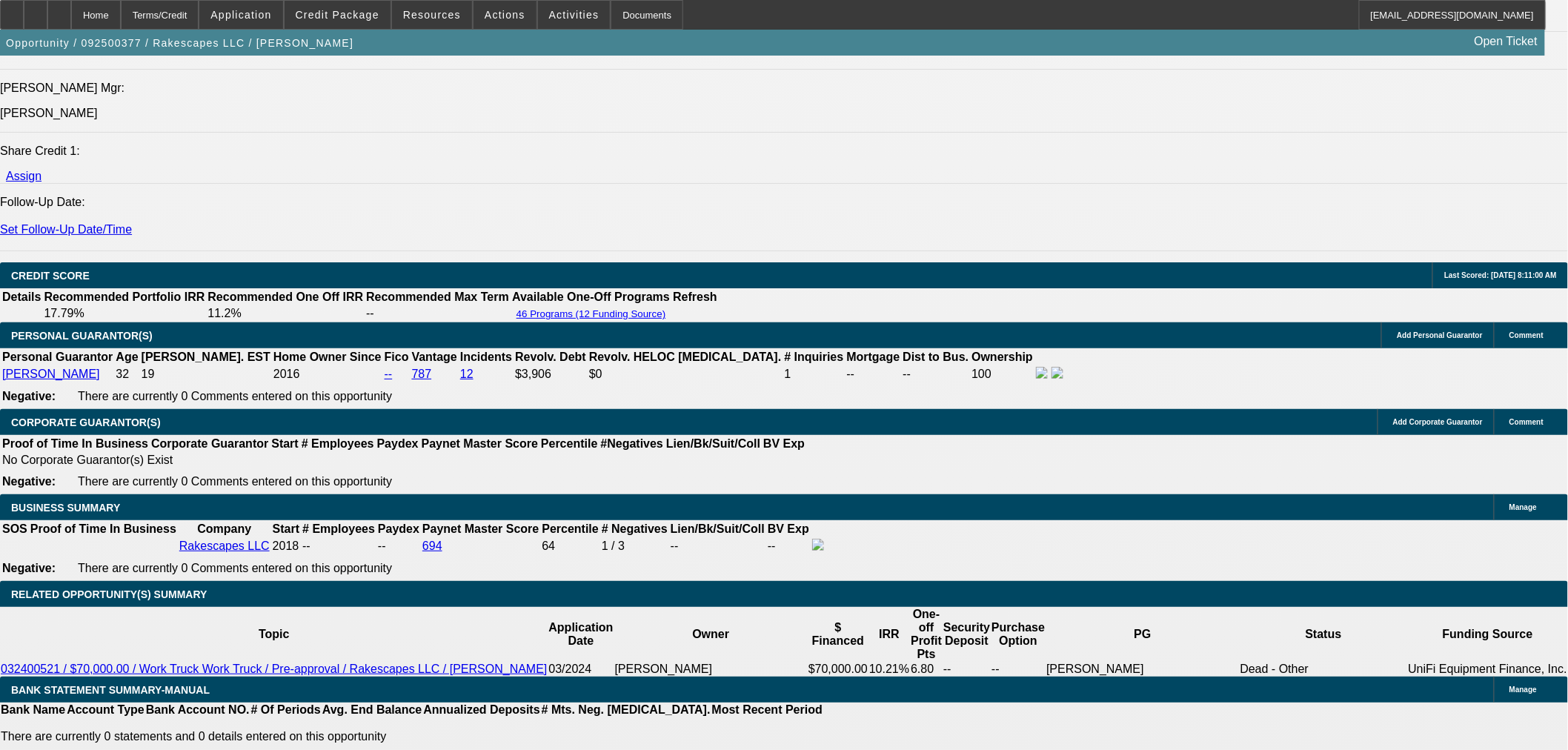
scroll to position [1803, 0]
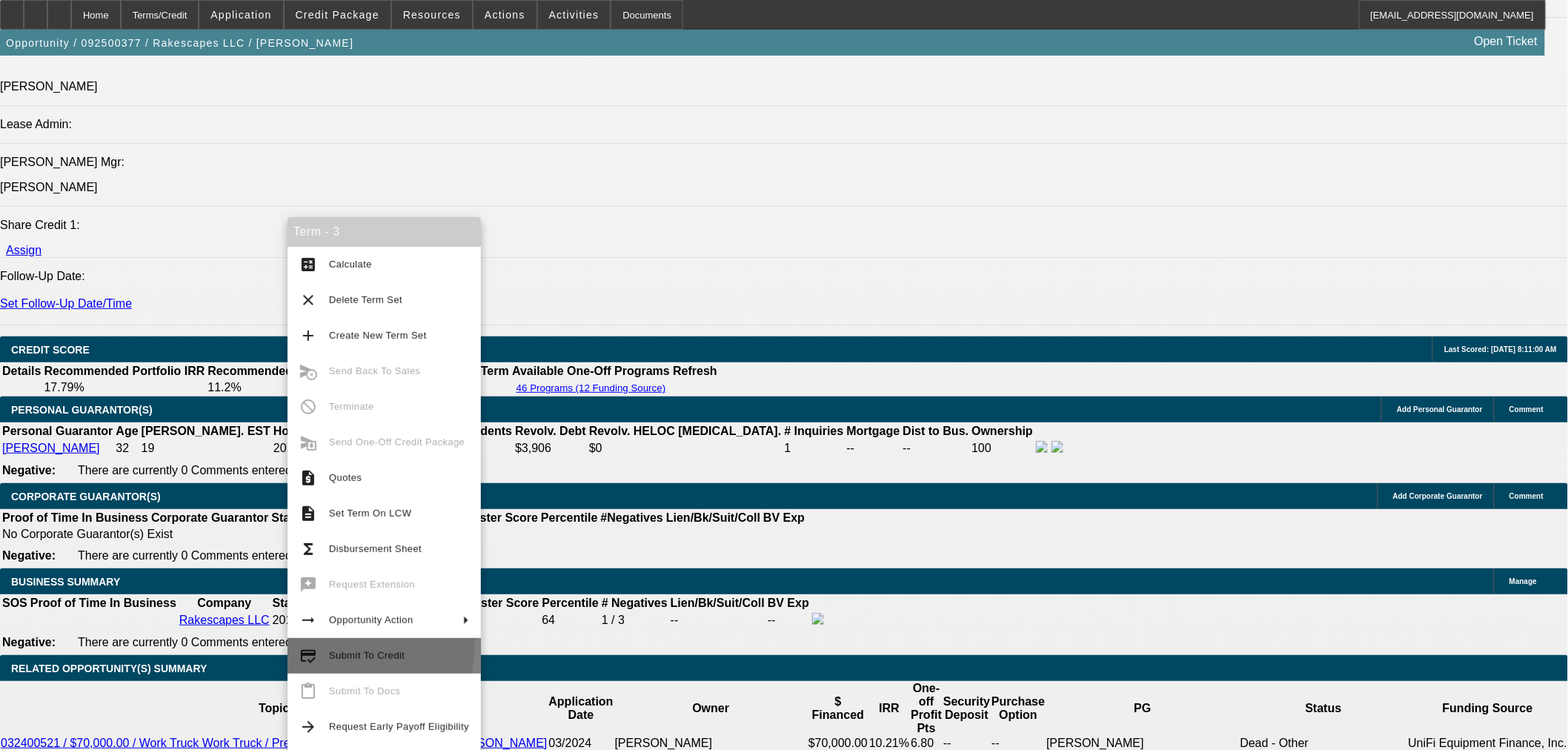
click at [331, 643] on button "credit_score Submit To Credit" at bounding box center [384, 656] width 194 height 36
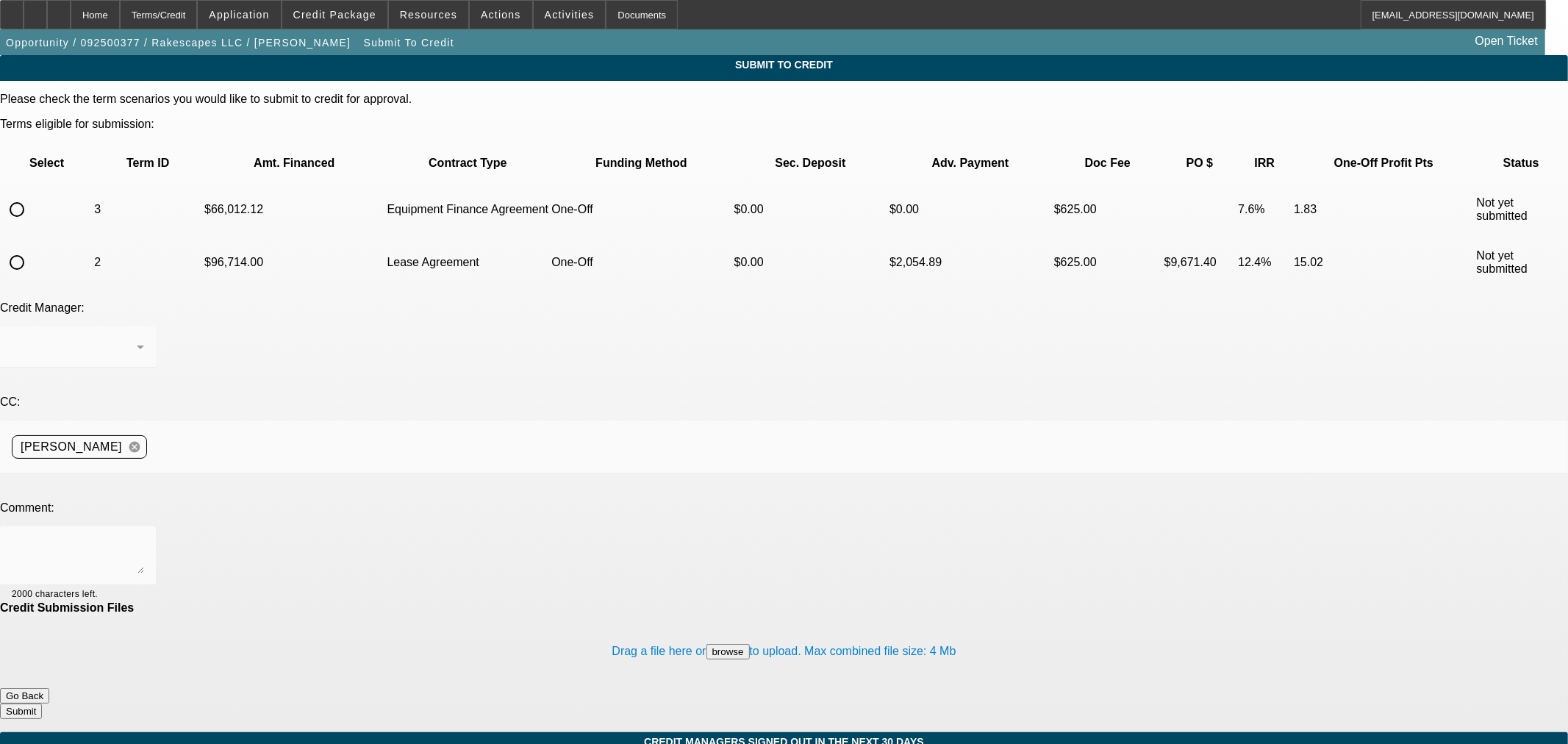
click at [31, 195] on input "radio" at bounding box center [17, 209] width 30 height 30
radio input "true"
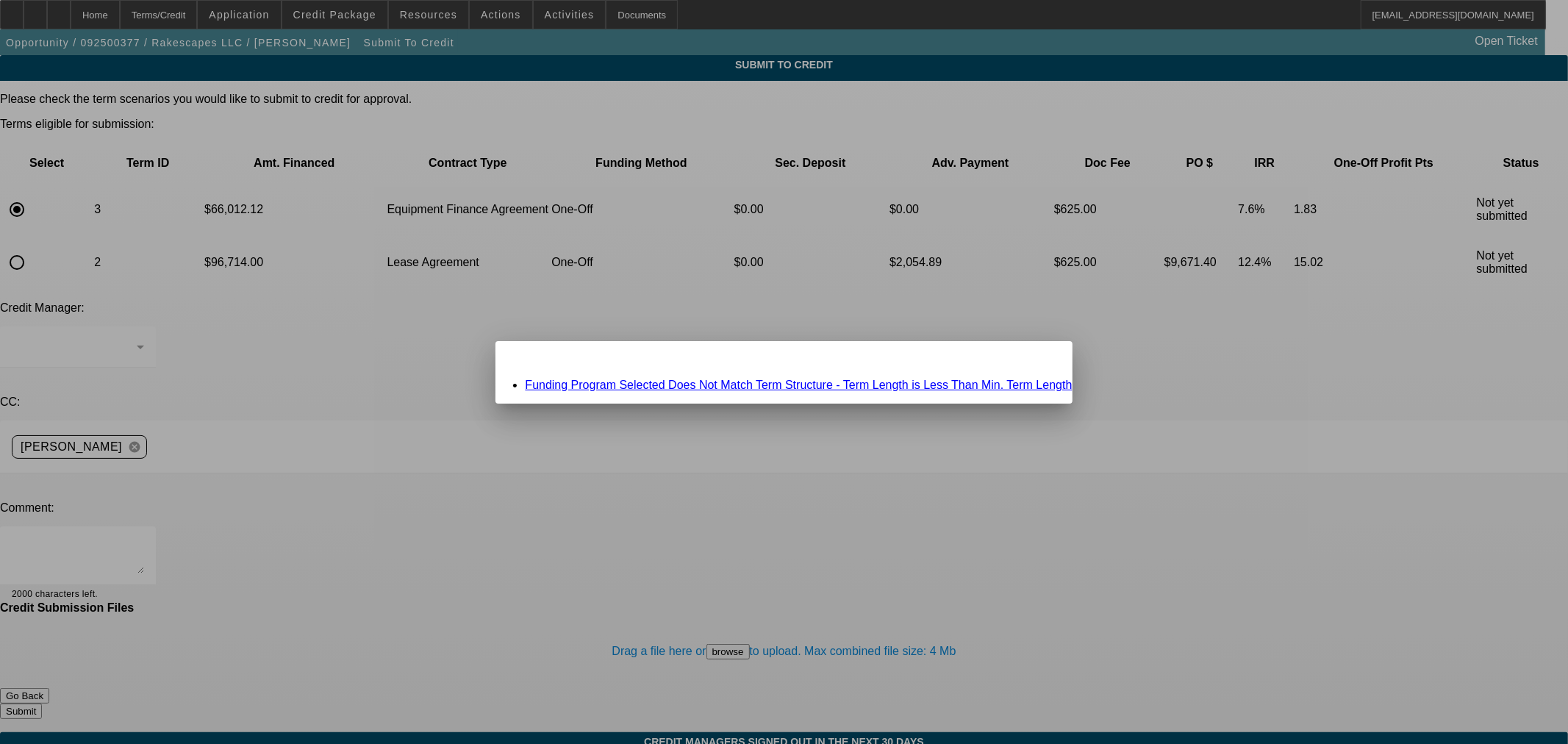
click at [656, 387] on link "Funding Program Selected Does Not Match Term Structure - Term Length is Less Th…" at bounding box center [798, 385] width 547 height 13
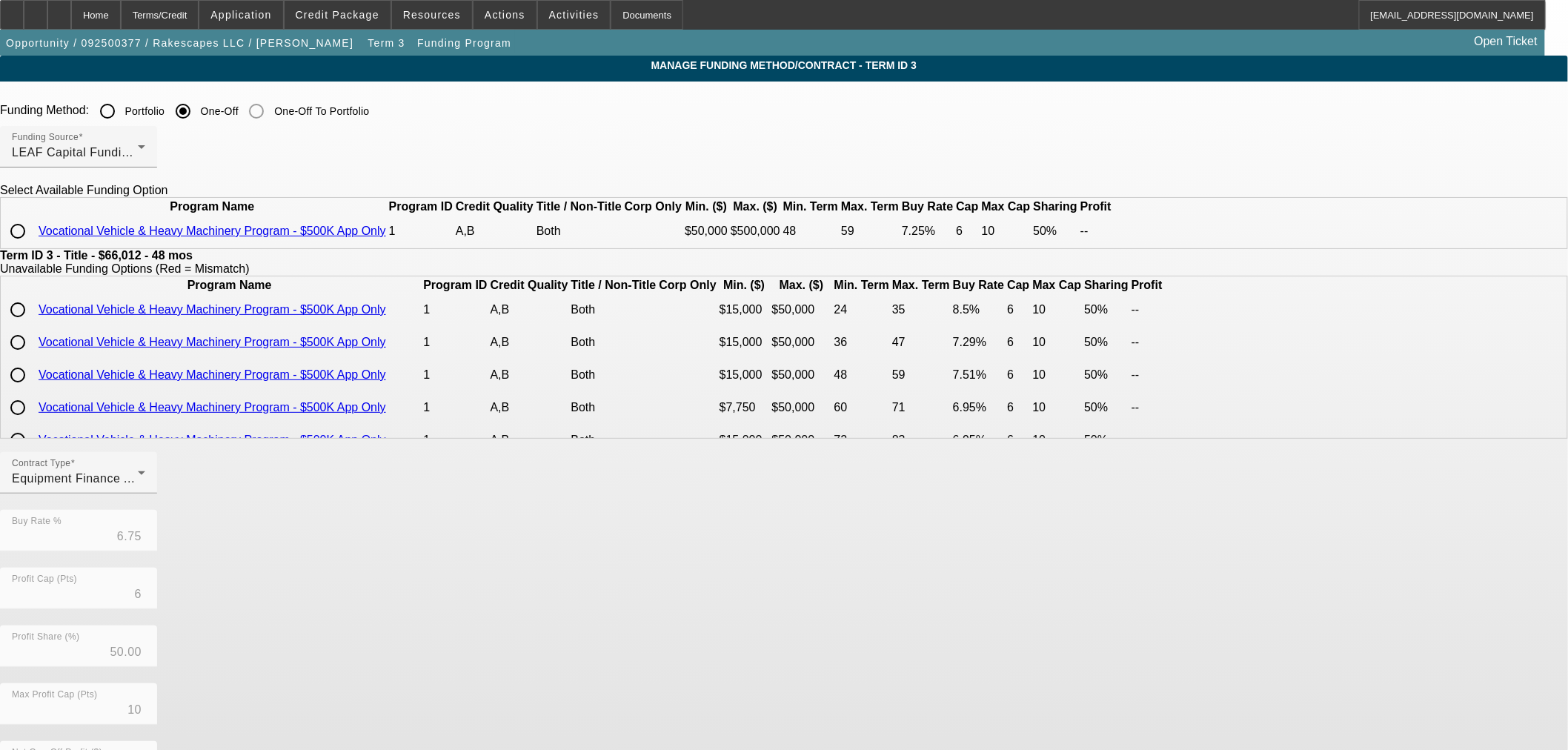
drag, startPoint x: 386, startPoint y: 255, endPoint x: 374, endPoint y: 264, distance: 15.0
click at [32, 246] on input "radio" at bounding box center [18, 231] width 30 height 30
radio input "true"
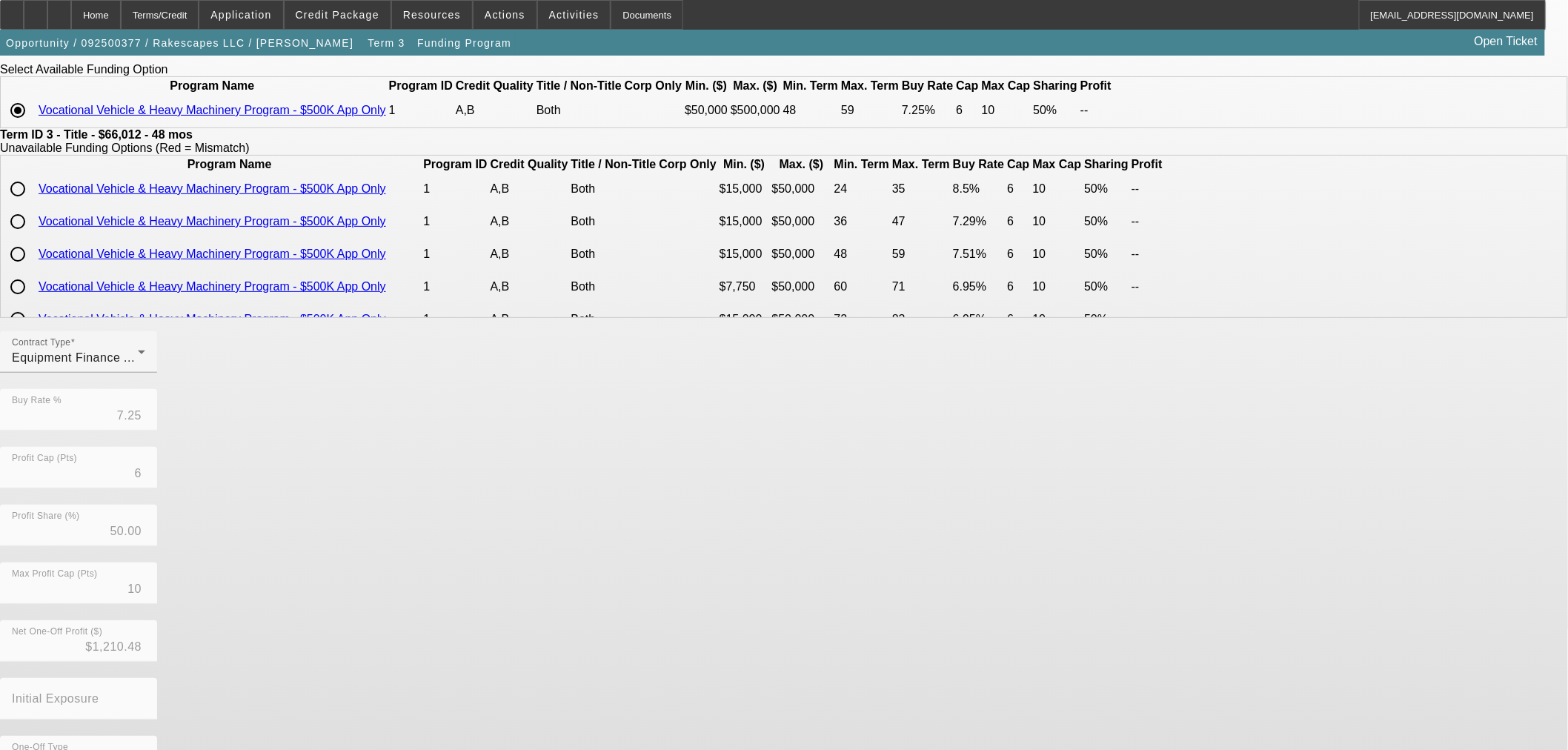
scroll to position [178, 0]
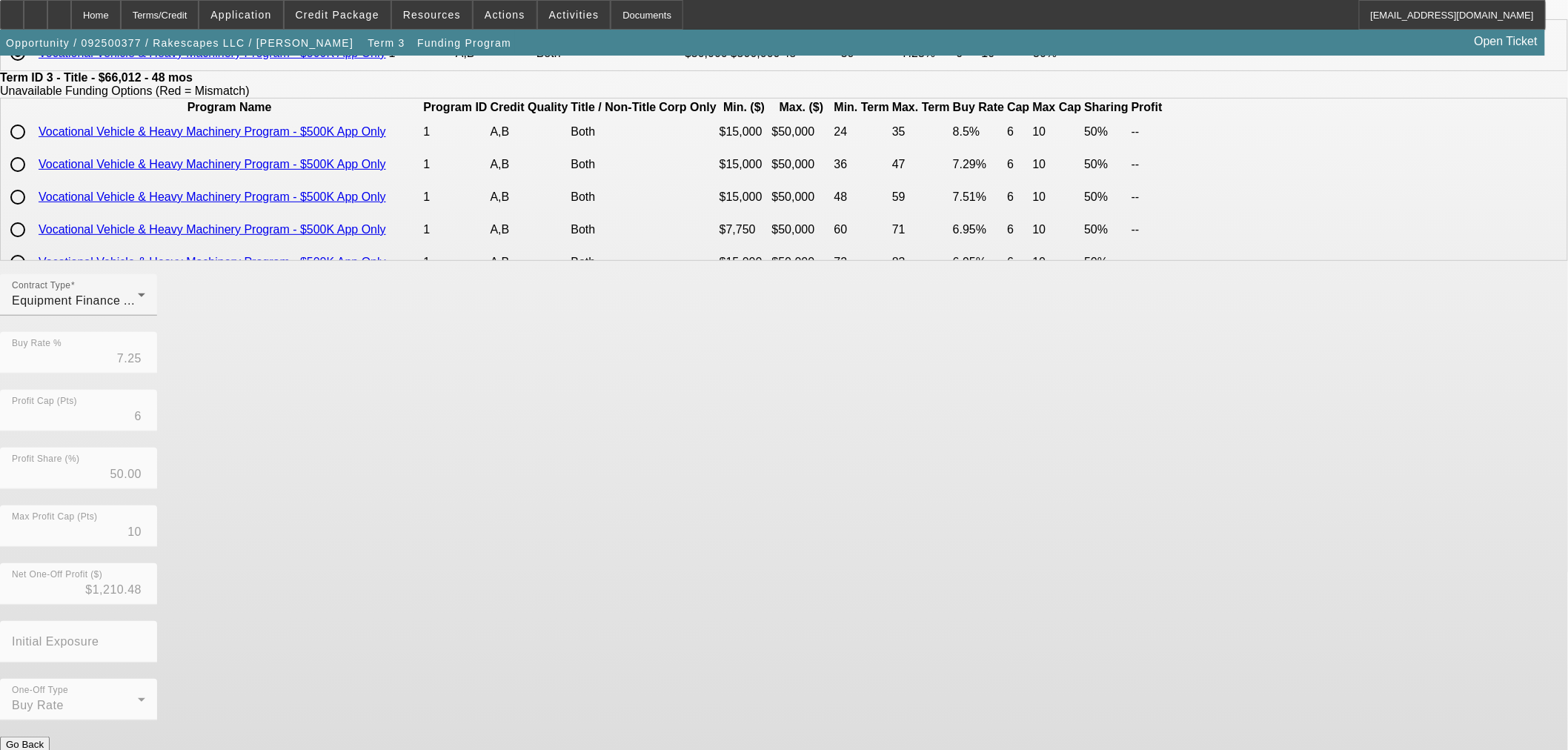
click at [42, 749] on button "Submit" at bounding box center [21, 760] width 42 height 15
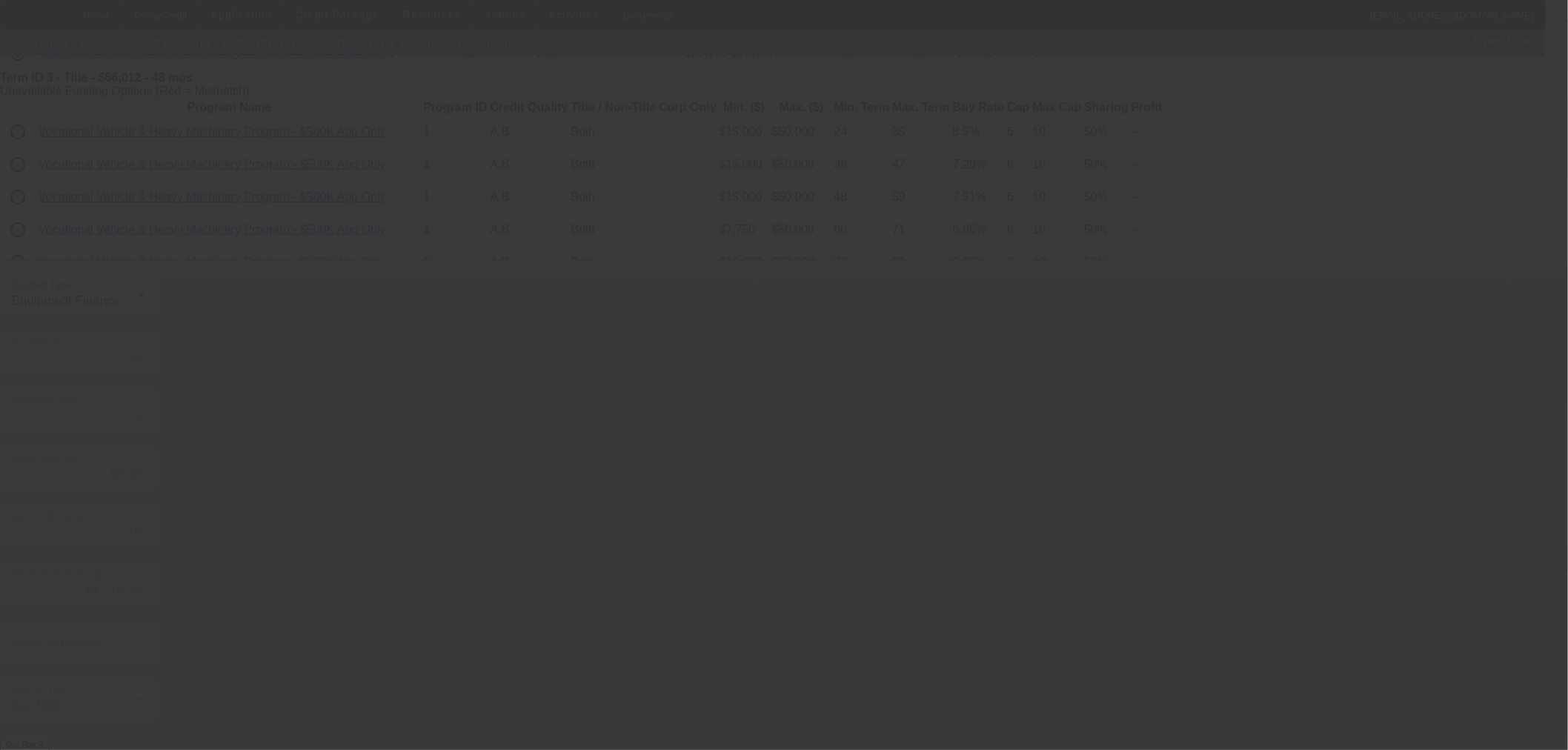
type input "6.75"
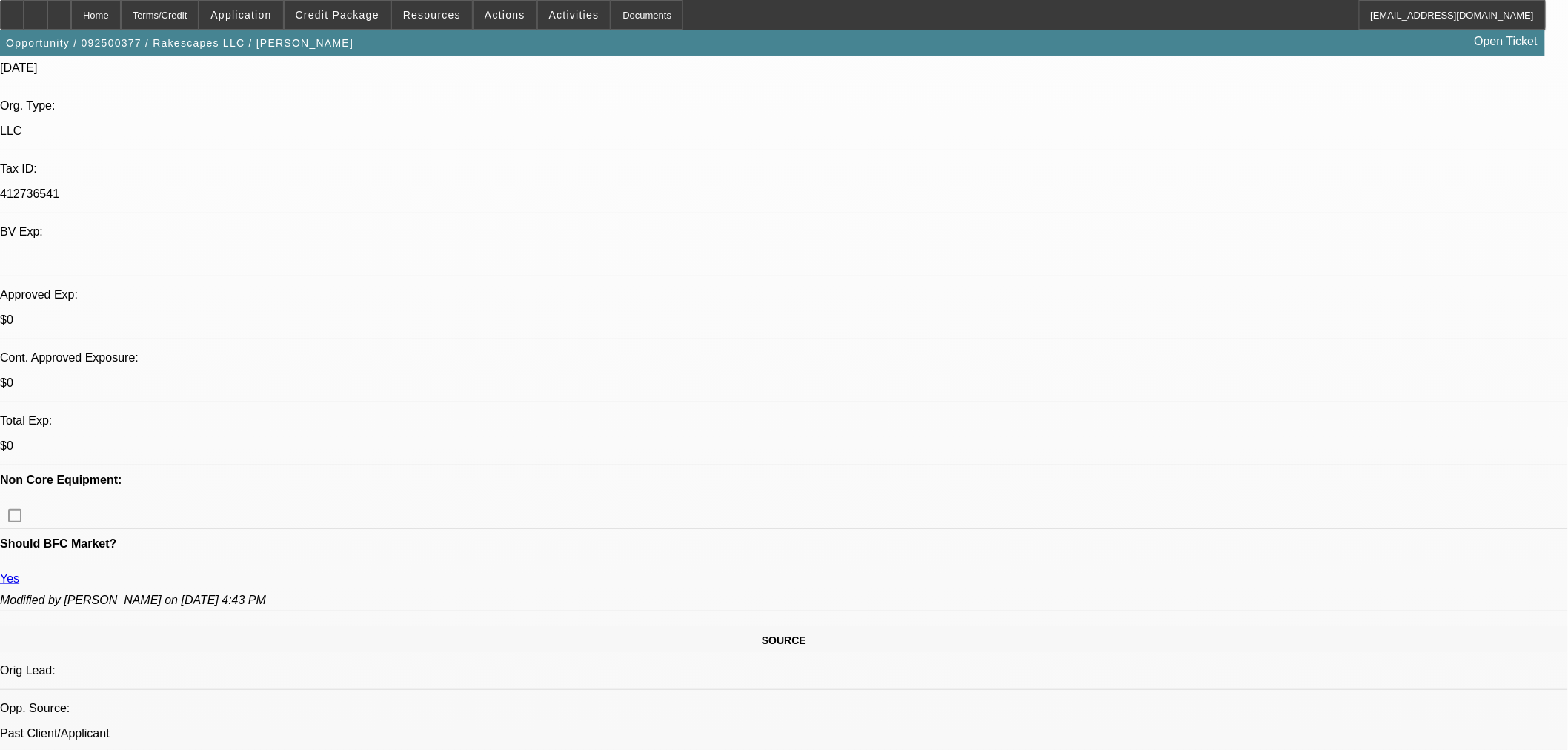
select select "0"
select select "2"
select select "0"
select select "6"
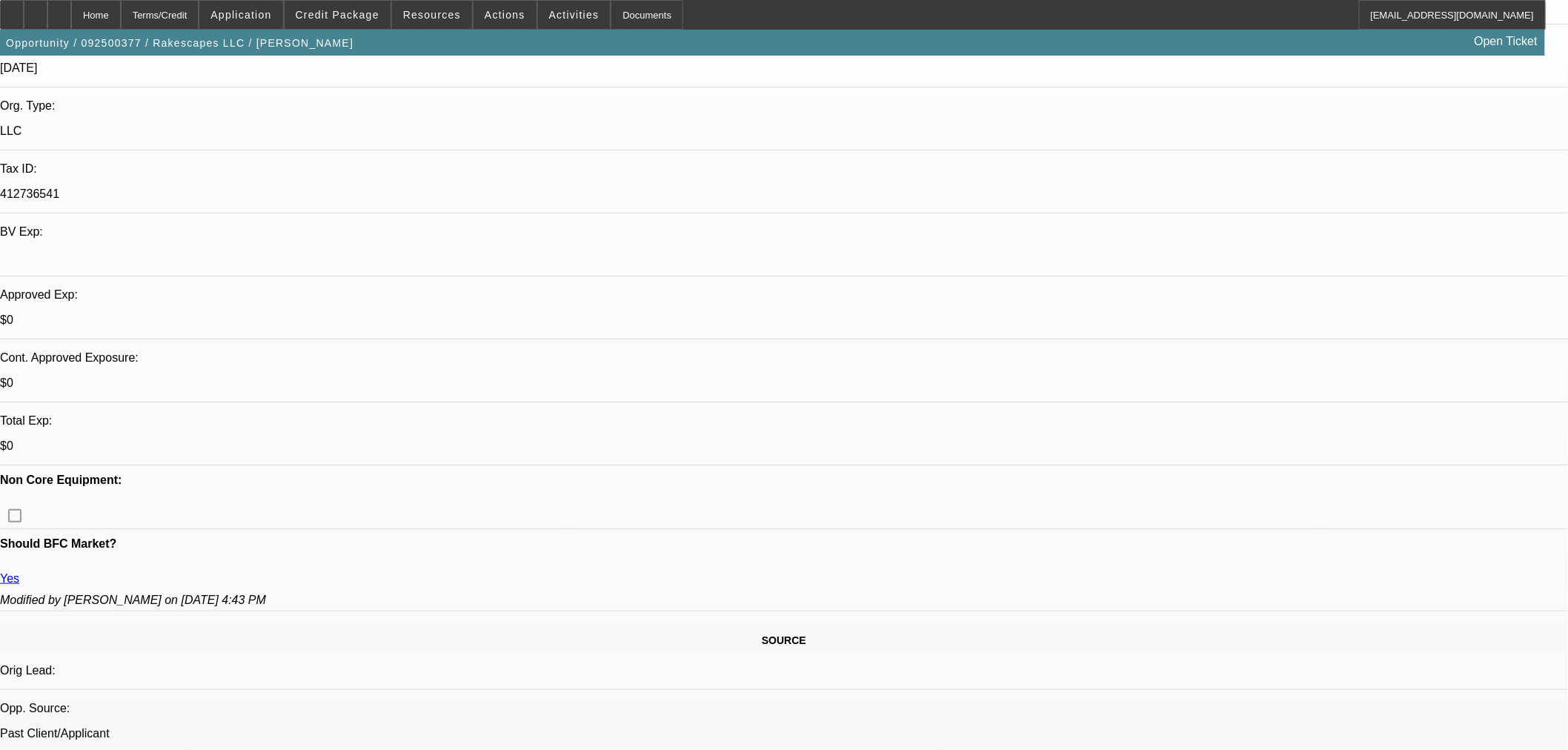
select select "0"
select select "3"
select select "0.1"
select select "4"
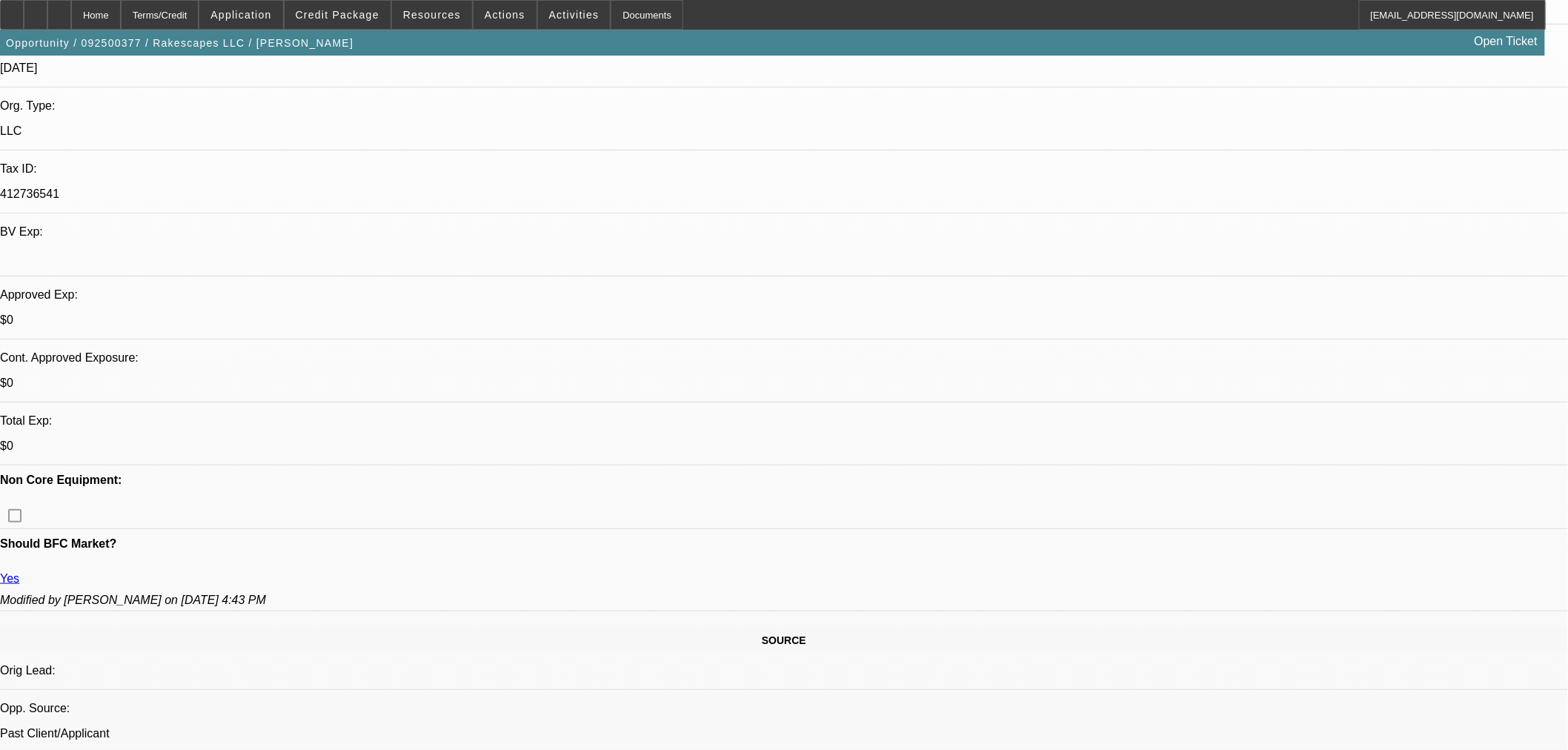
select select "0"
select select "3"
select select "0.1"
select select "4"
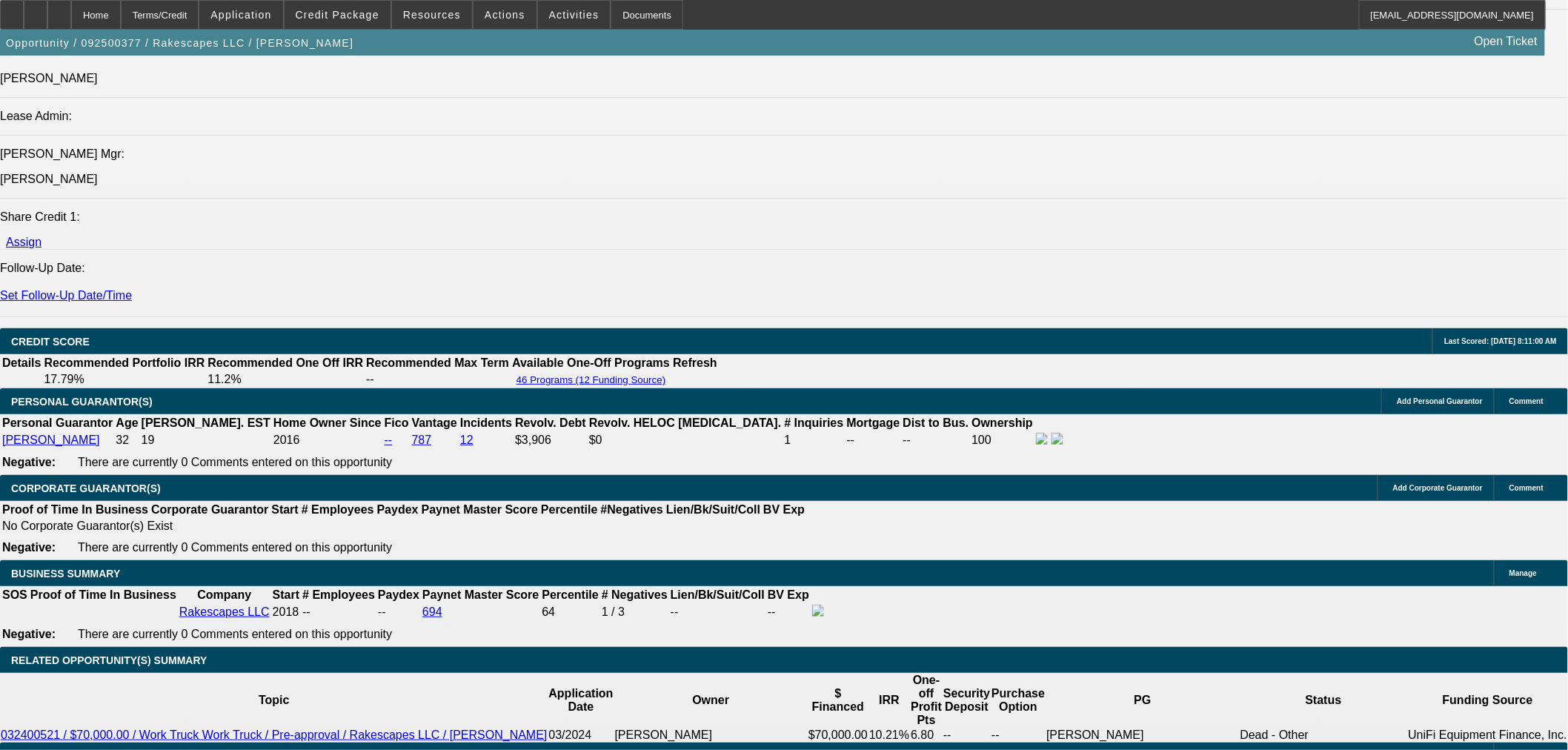
scroll to position [1834, 0]
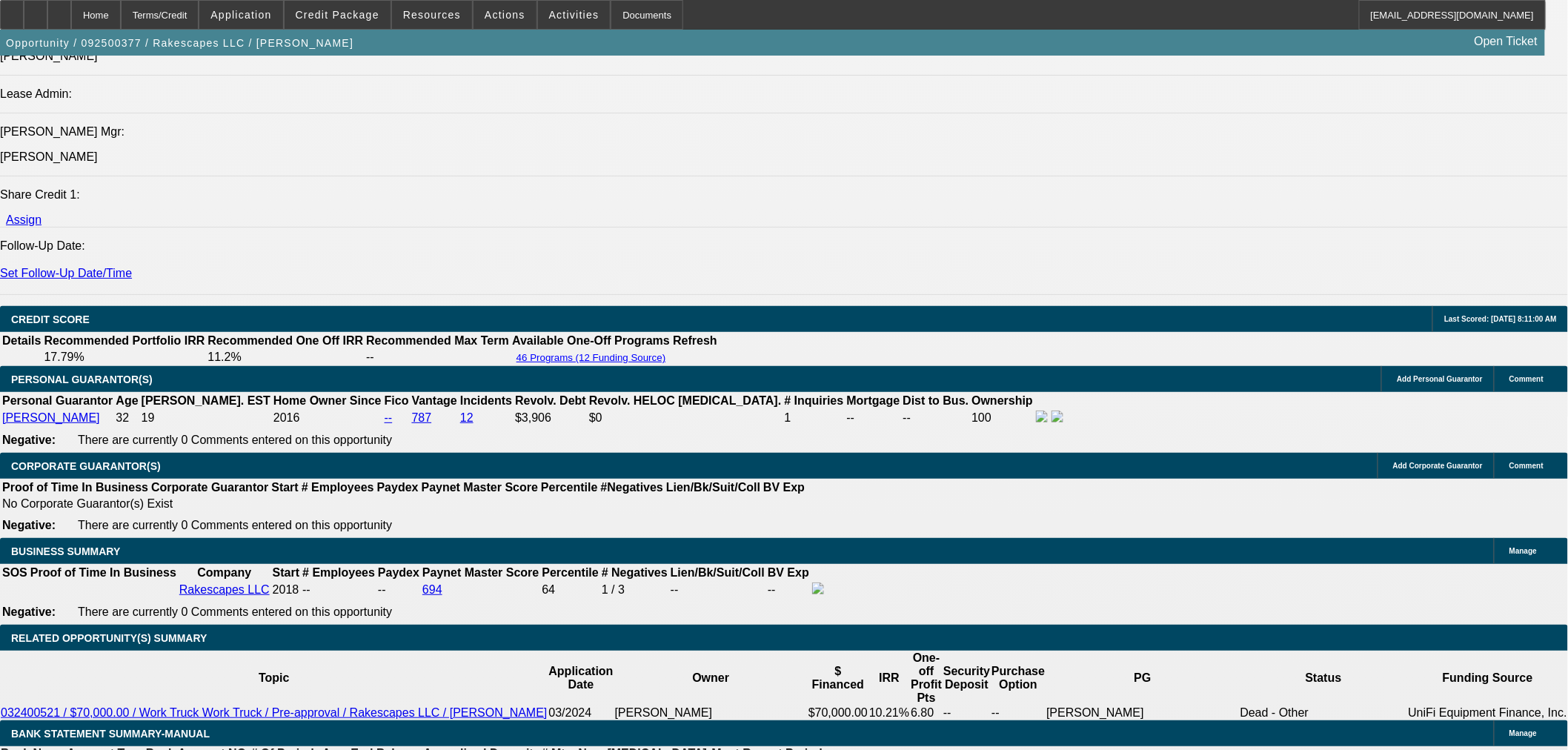
type input "8."
type input "UNKNOWN"
type input "8.4"
type input "$1,623.97"
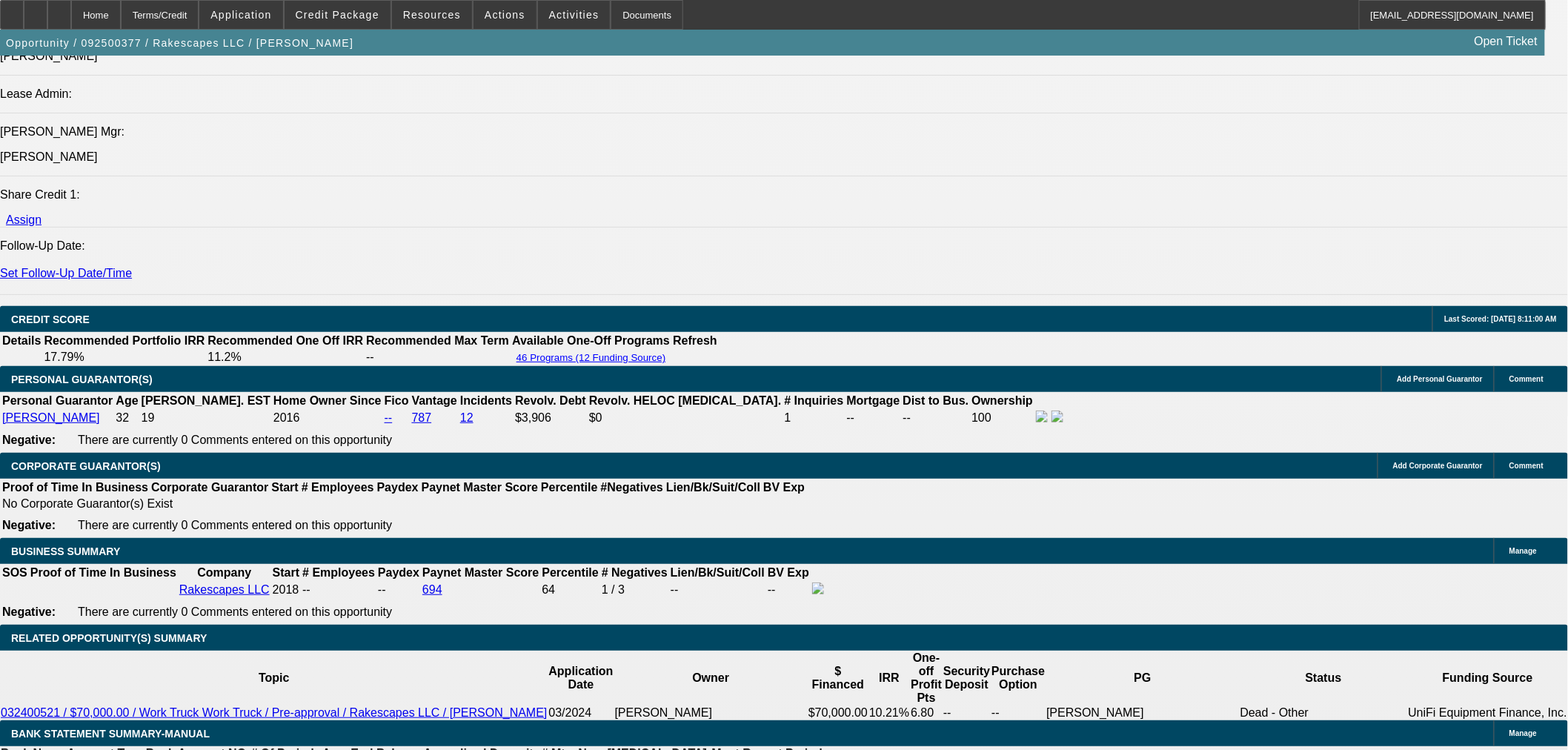
scroll to position [1587, 0]
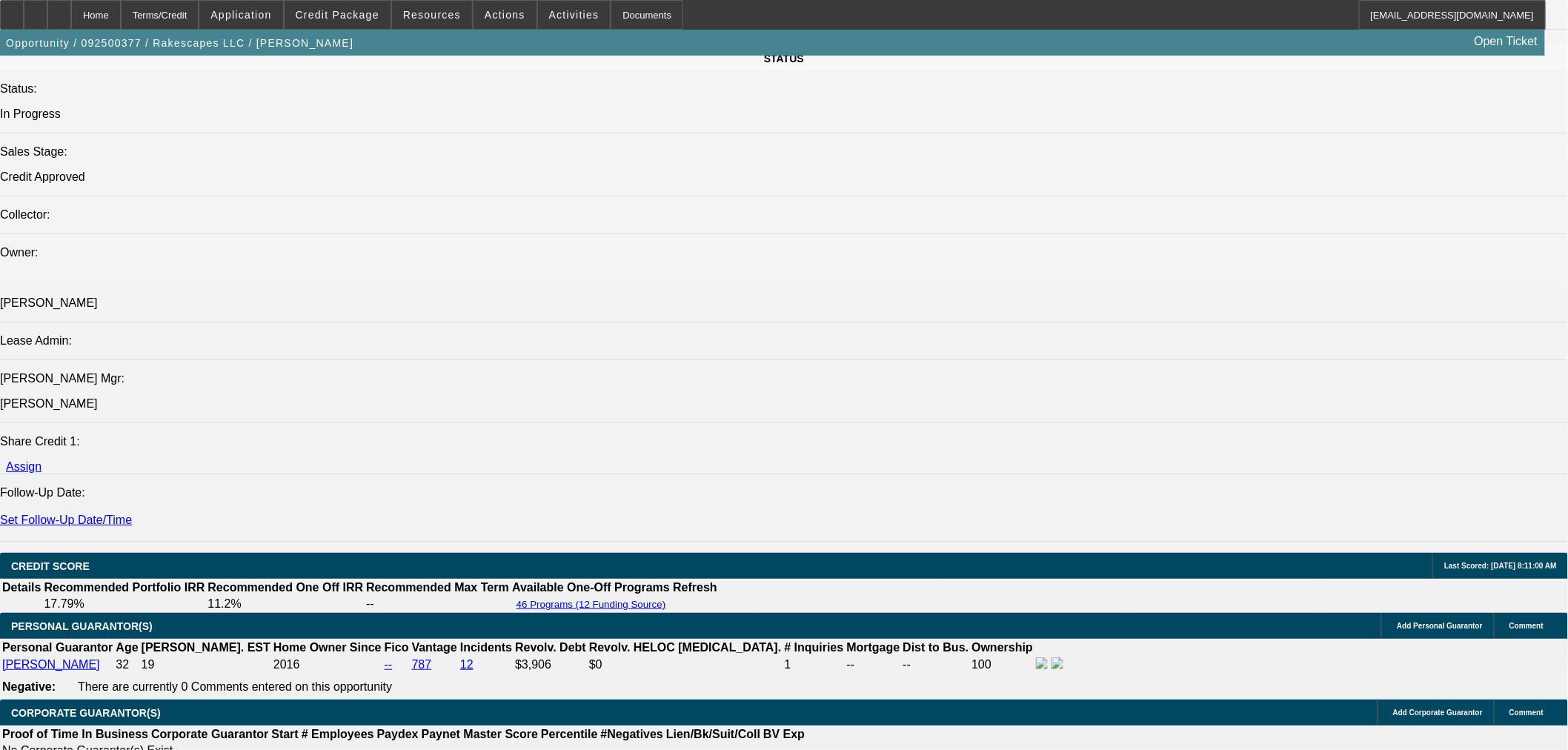
type input "8.4"
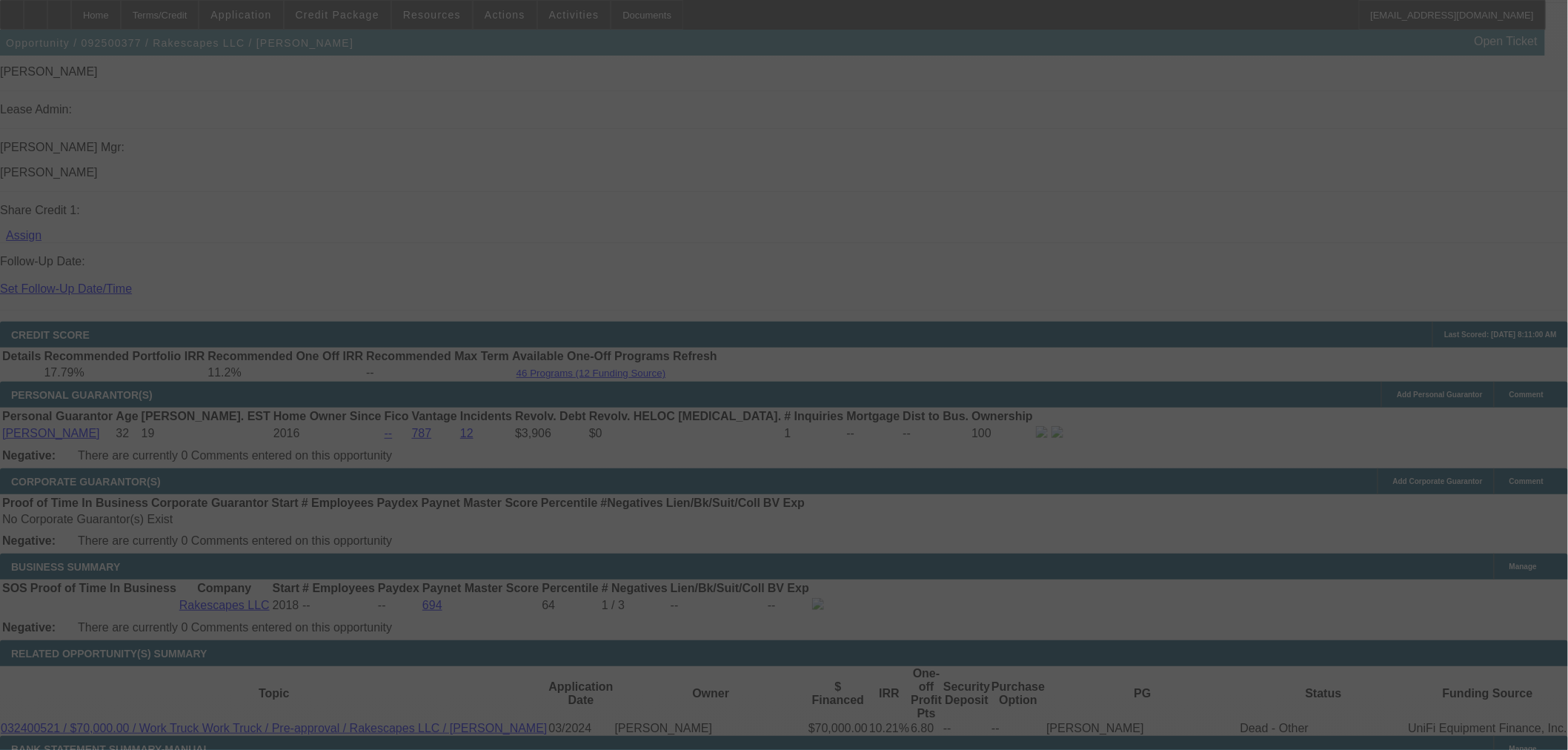
scroll to position [1669, 0]
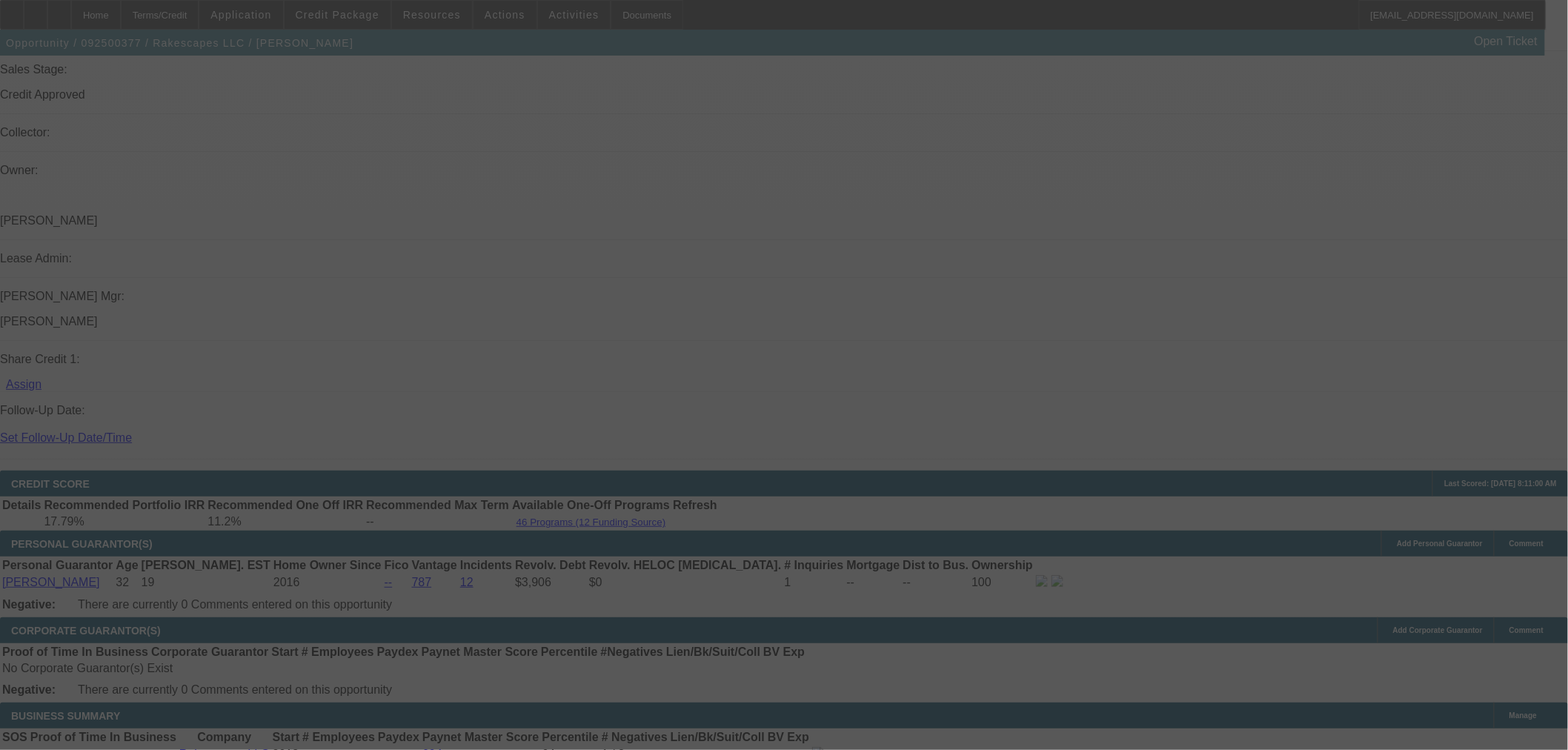
select select "0"
select select "2"
select select "0"
select select "6"
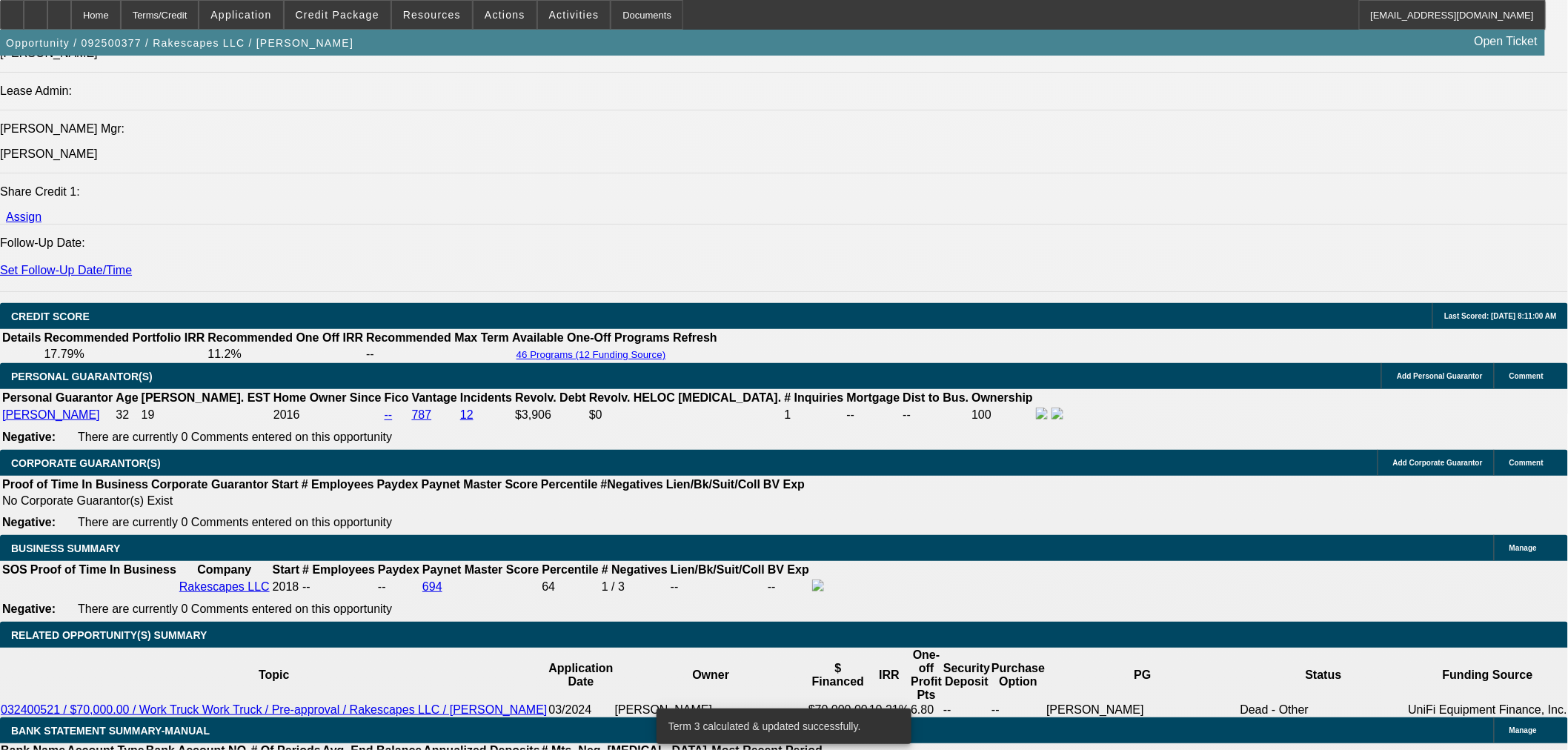
scroll to position [1834, 0]
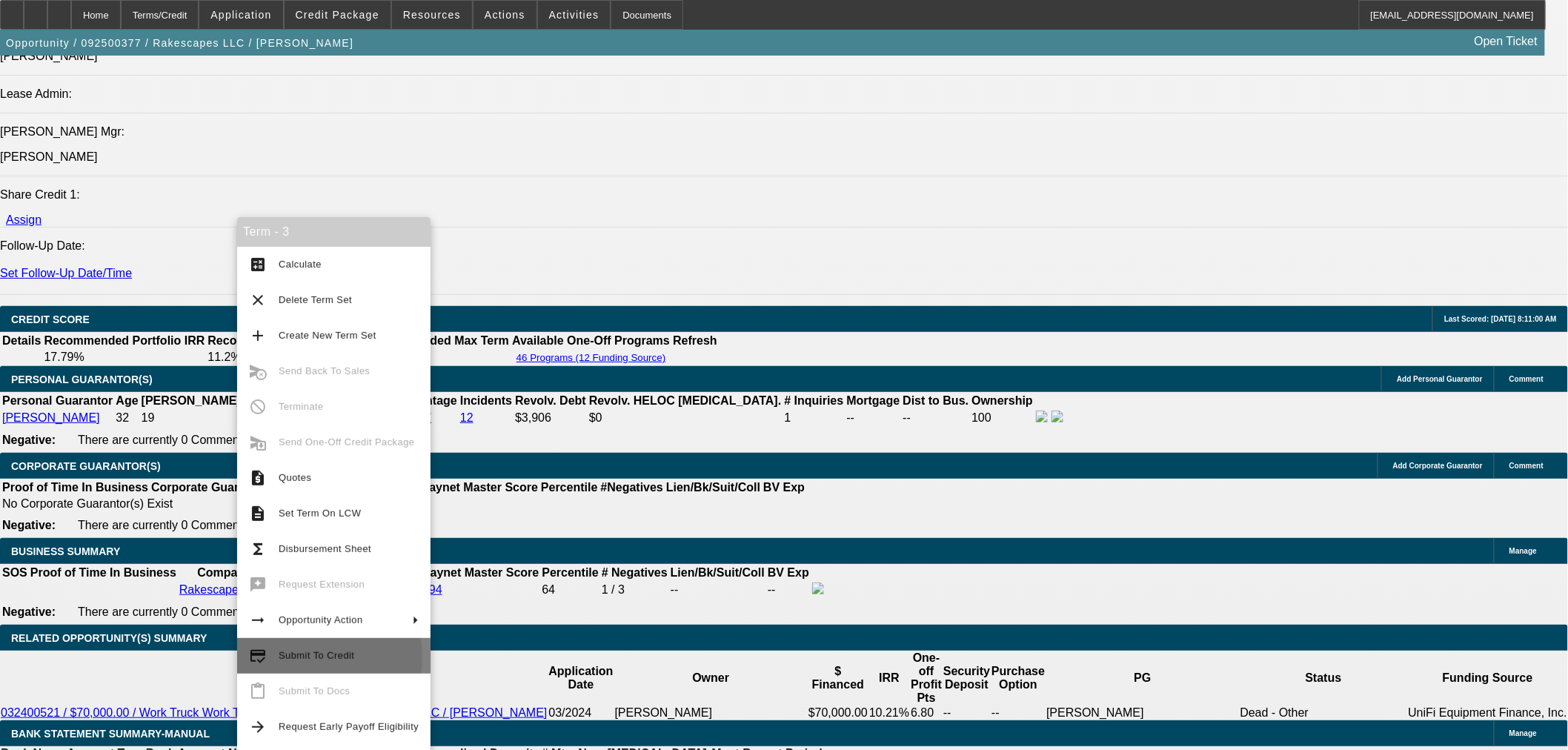
click at [308, 657] on span "Submit To Credit" at bounding box center [316, 656] width 75 height 11
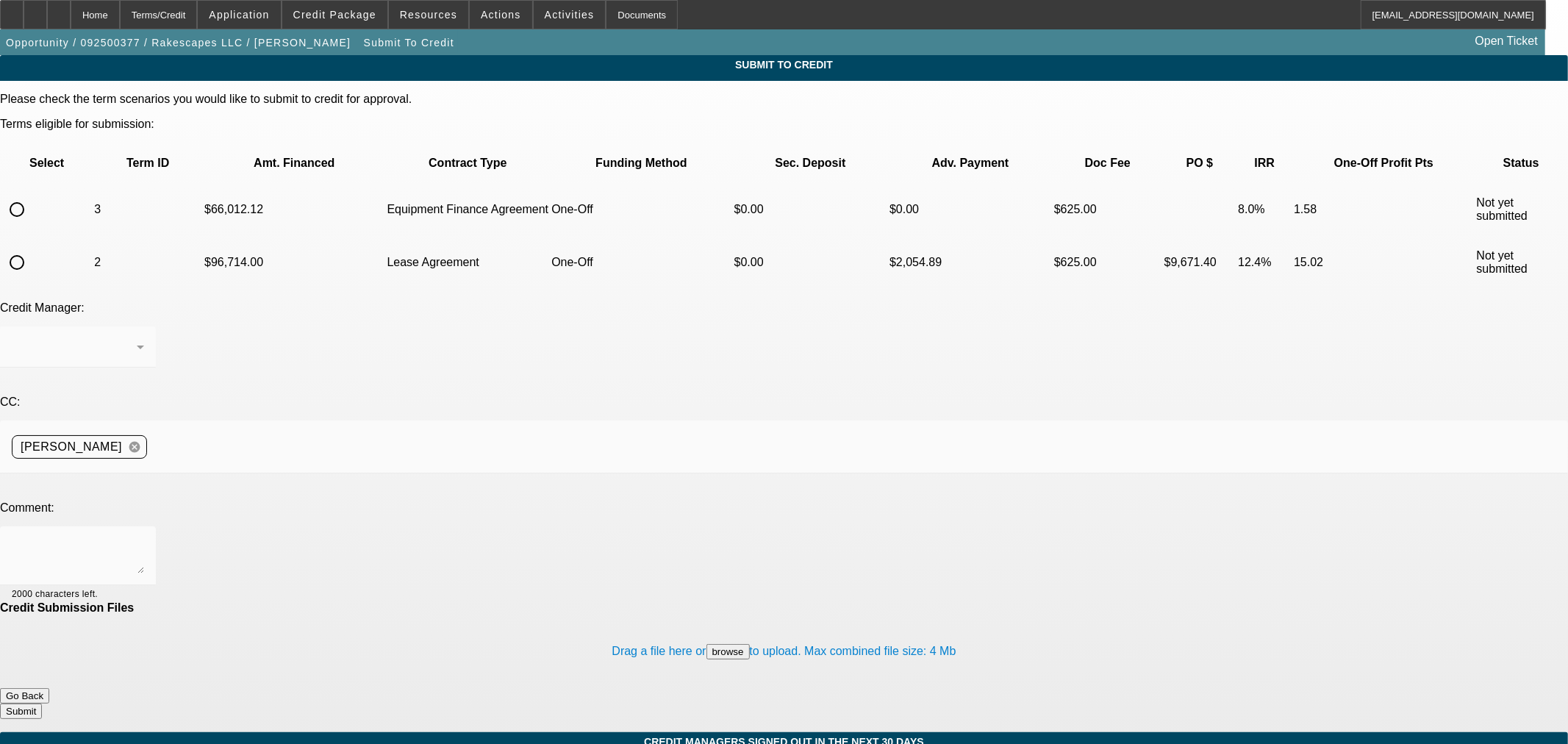
click at [31, 195] on input "radio" at bounding box center [17, 209] width 30 height 30
radio input "true"
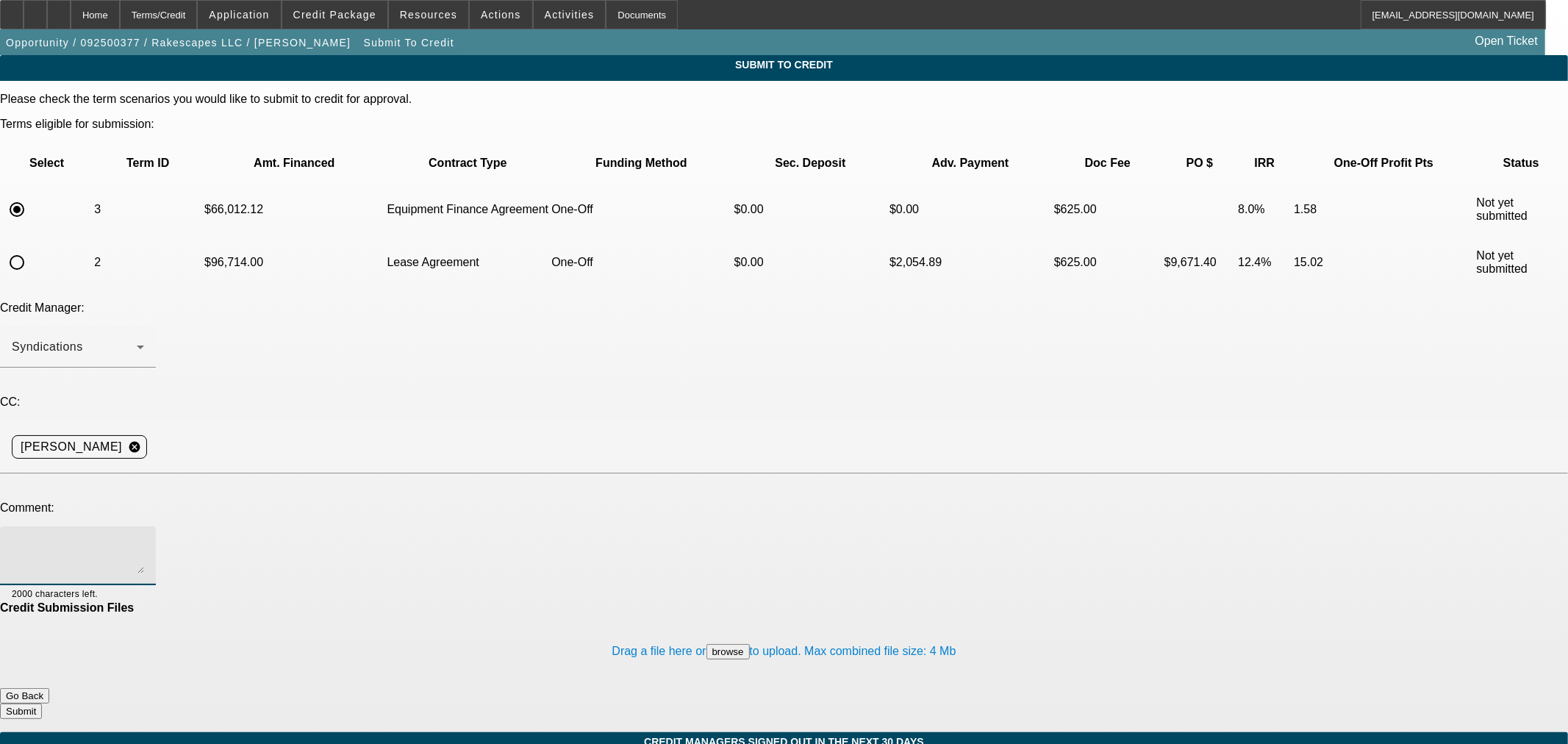
click at [144, 538] on textarea at bounding box center [78, 556] width 133 height 35
click at [144, 538] on textarea "Please ok to LEAF. The customer has decided to go with a new unit and in intere…" at bounding box center [78, 556] width 133 height 35
click at [144, 538] on textarea "Please ok to LEAF. The customer has decided to go with a new unit and is intere…" at bounding box center [78, 556] width 133 height 35
type textarea "Please ok to LEAF. The customer has decided to go with a new unit and is intere…"
click at [42, 704] on button "Submit" at bounding box center [21, 711] width 42 height 15
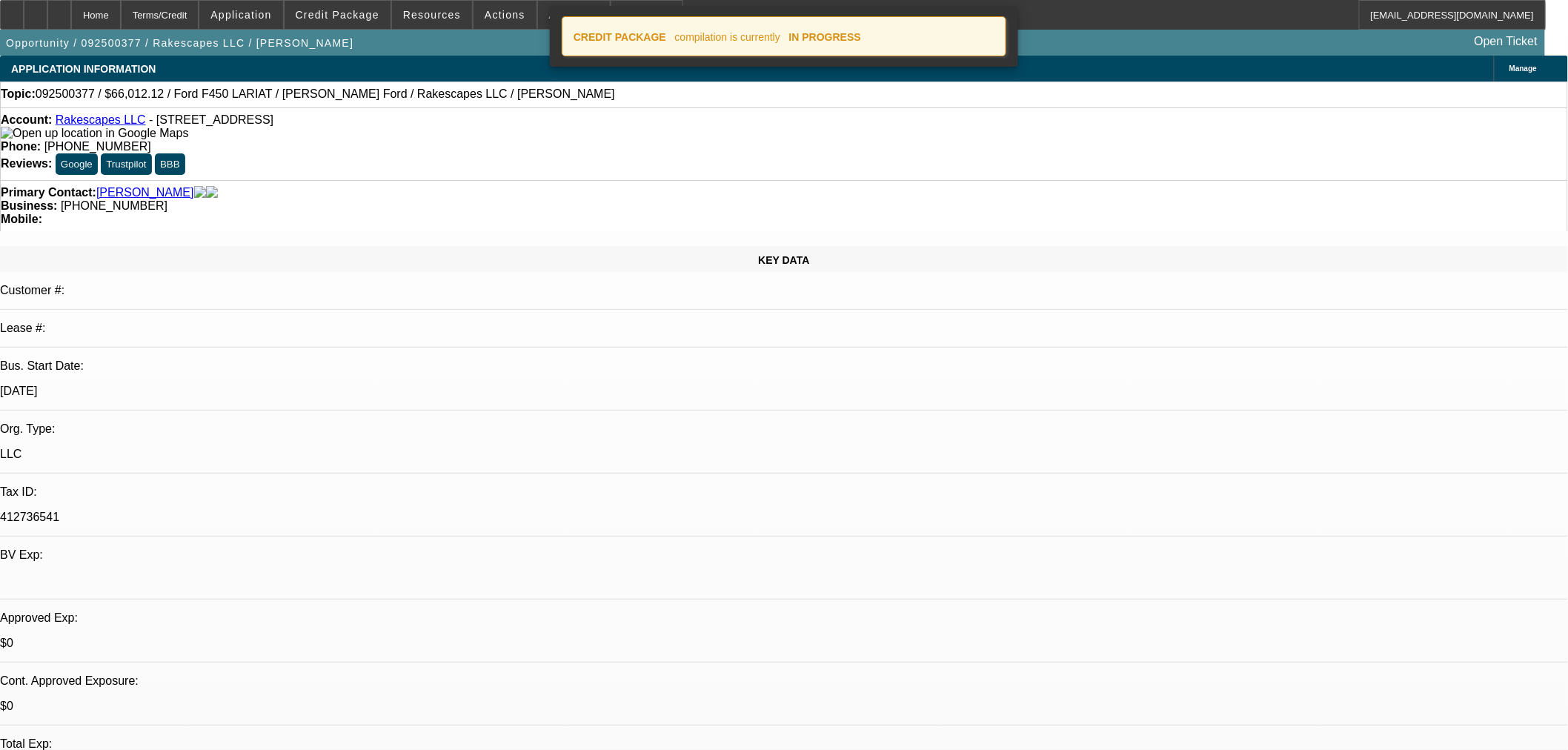
select select "0"
select select "2"
select select "0"
select select "6"
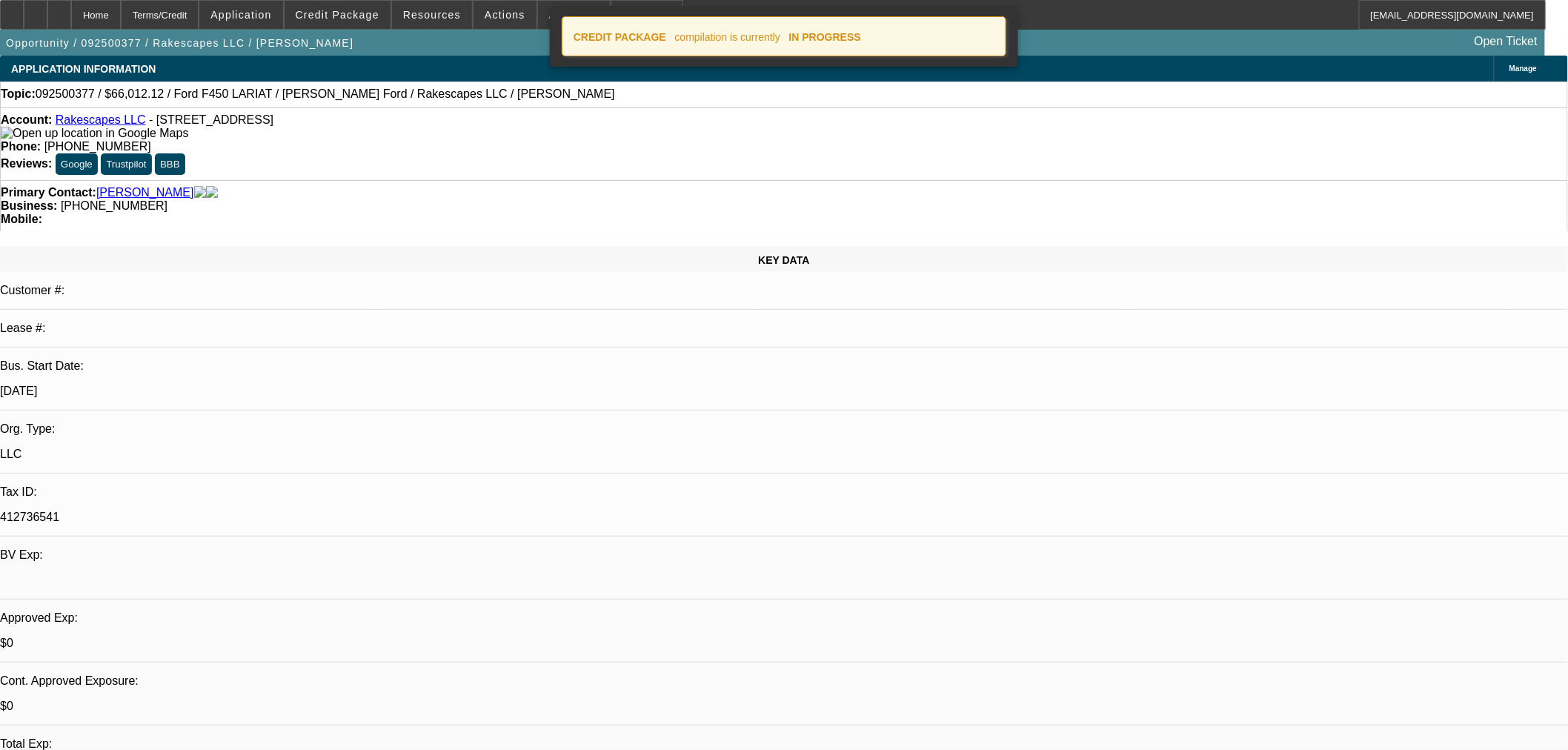
select select "0"
select select "3"
select select "0.1"
select select "4"
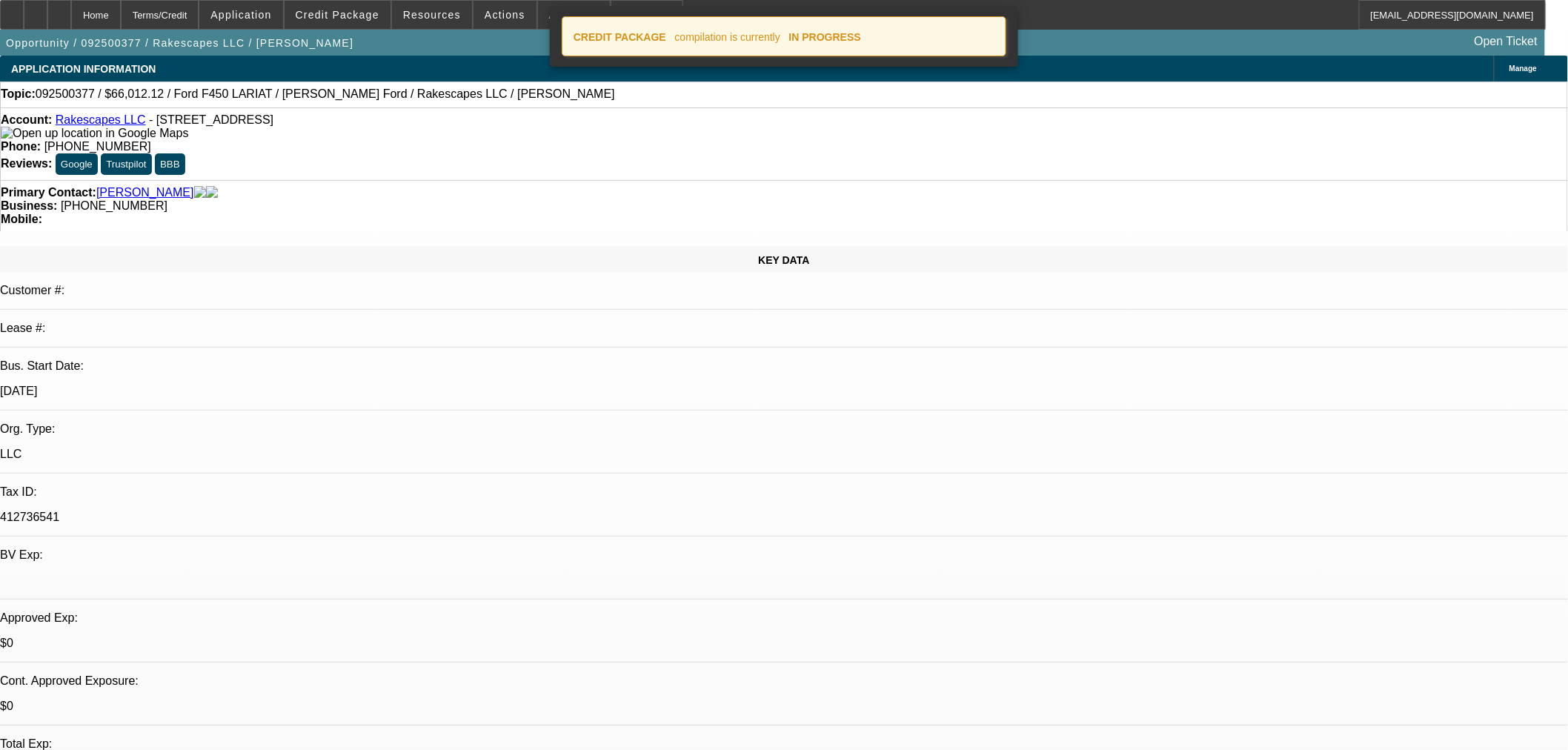
select select "0"
select select "3"
select select "0.1"
select select "4"
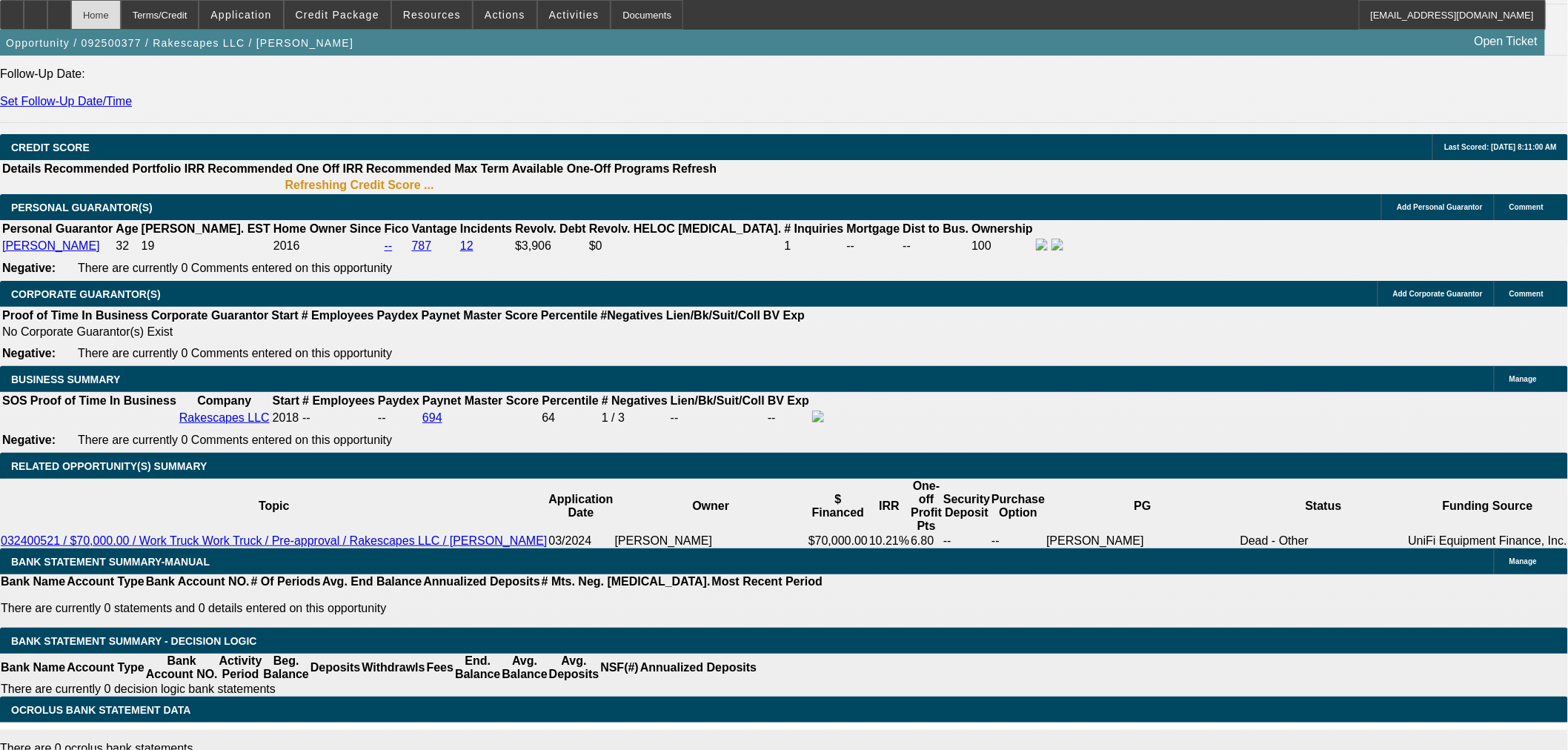
scroll to position [1999, 0]
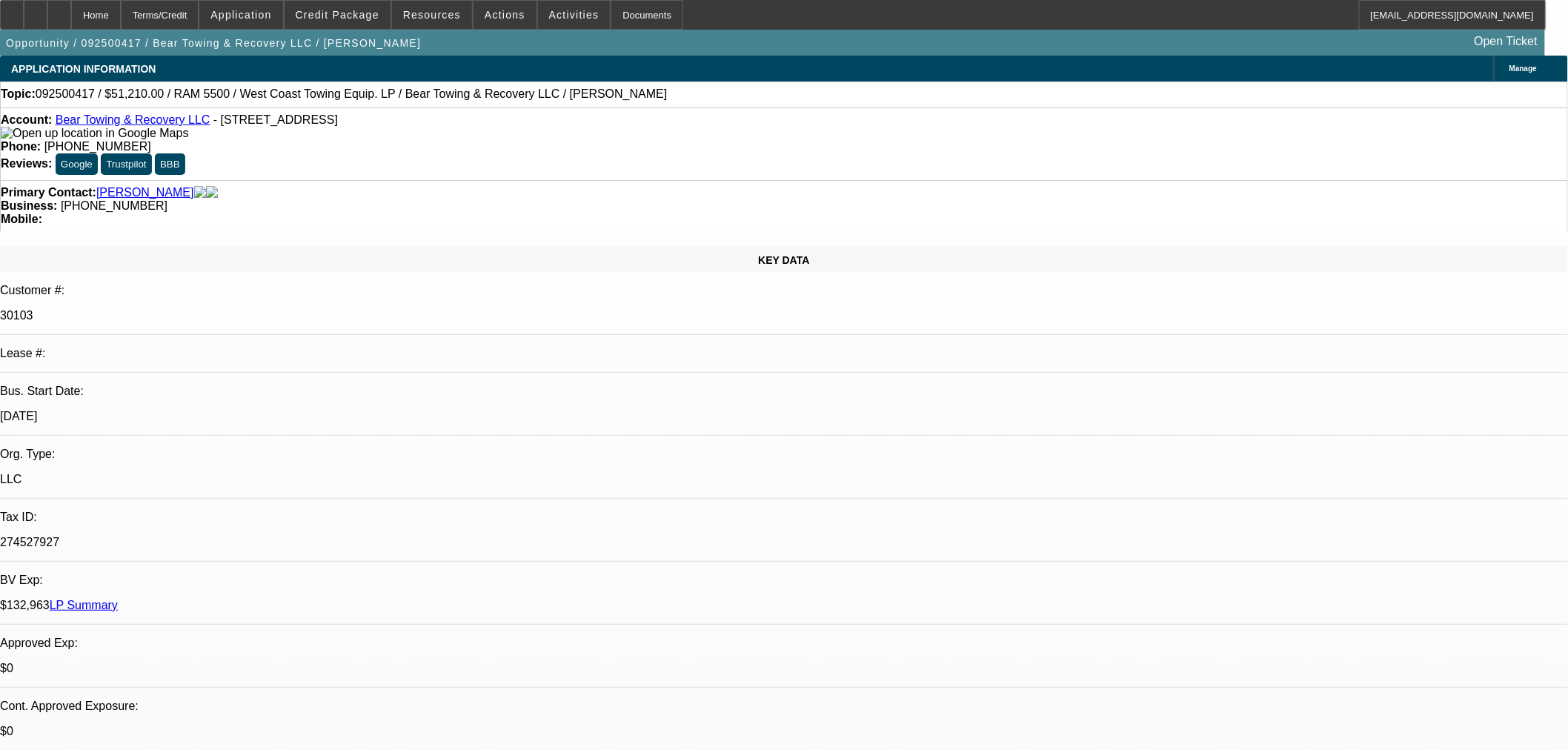
select select "0.1"
select select "0"
select select "3"
select select "0.1"
select select "4"
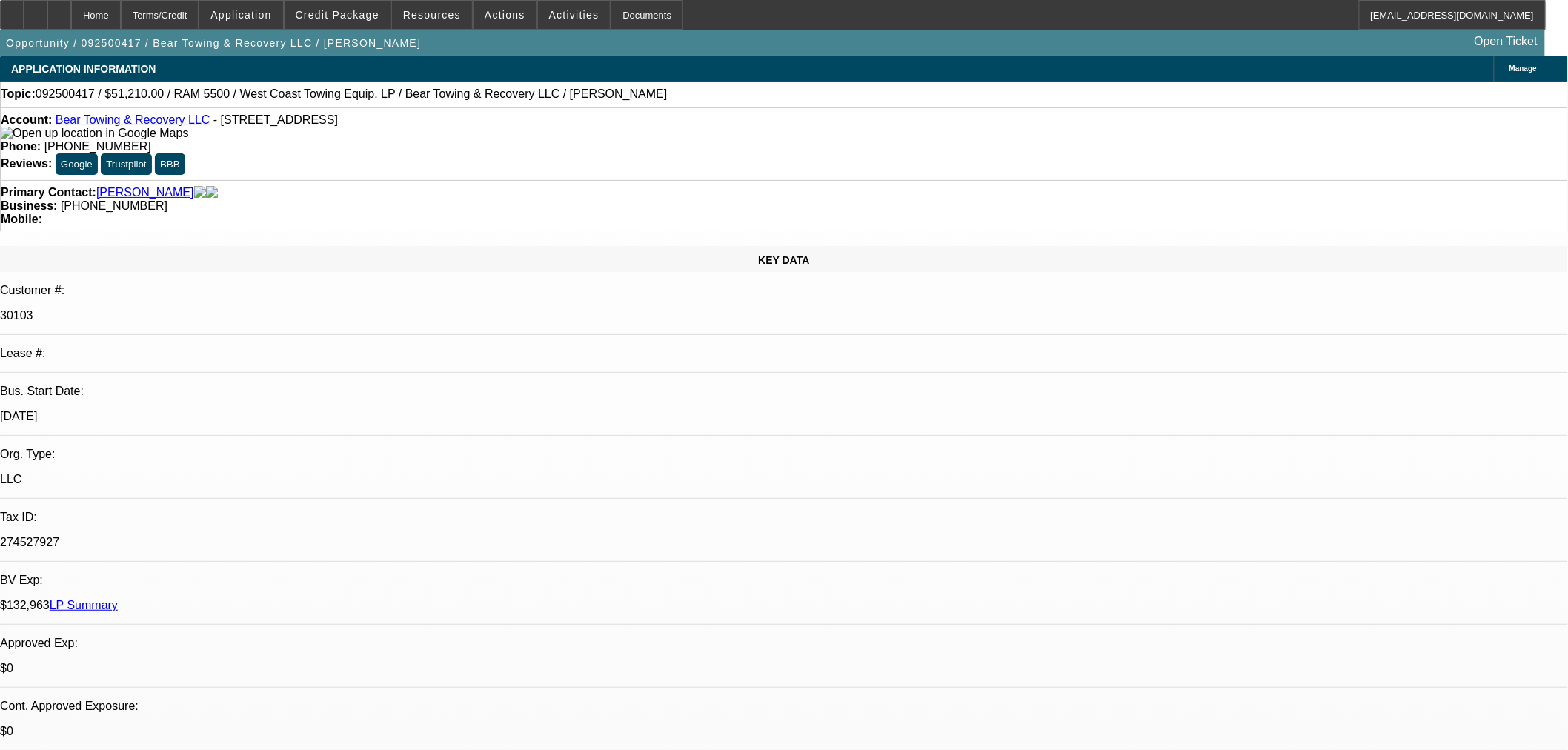
select select "0"
select select "3"
select select "0.1"
select select "4"
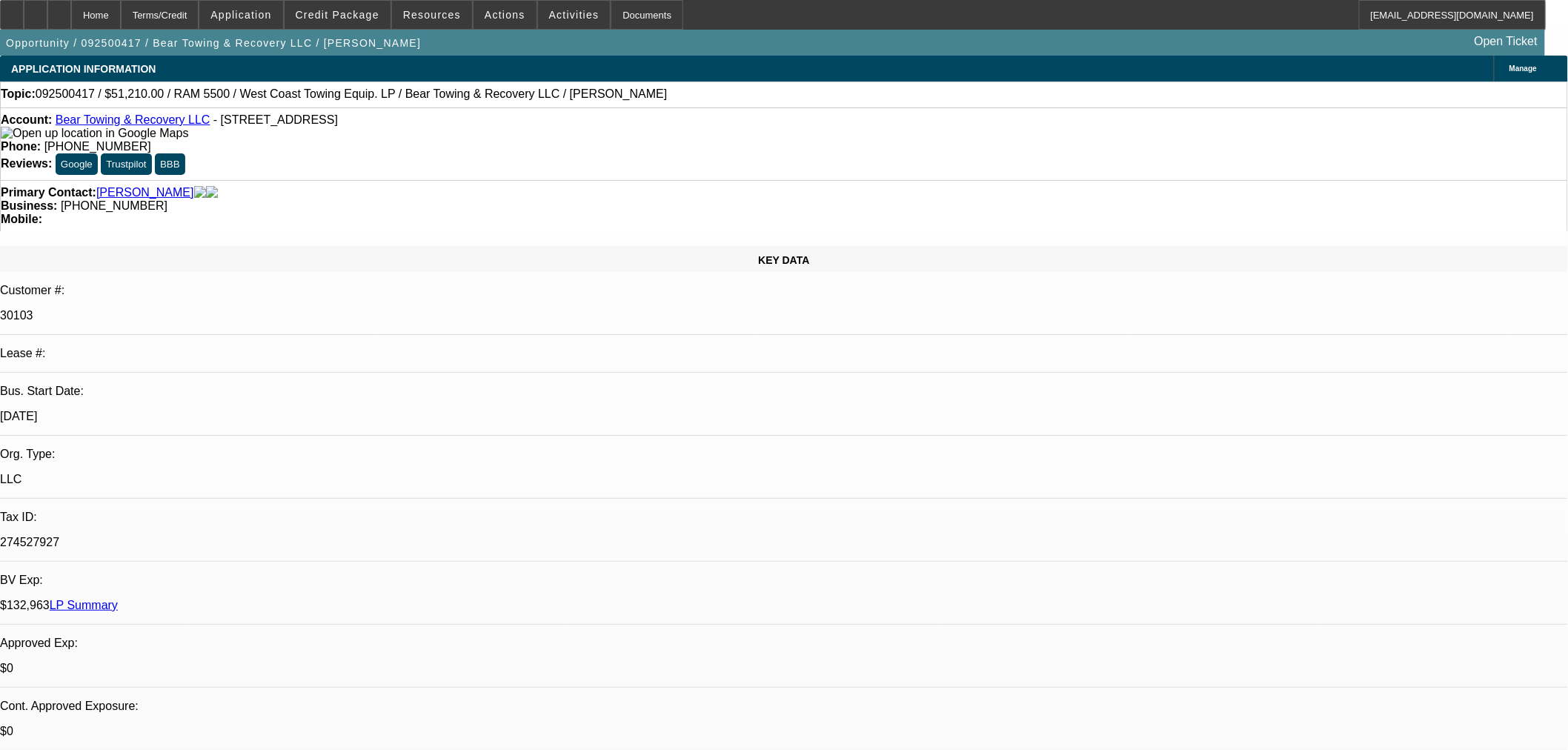
select select "0"
select select "3"
select select "0.1"
select select "4"
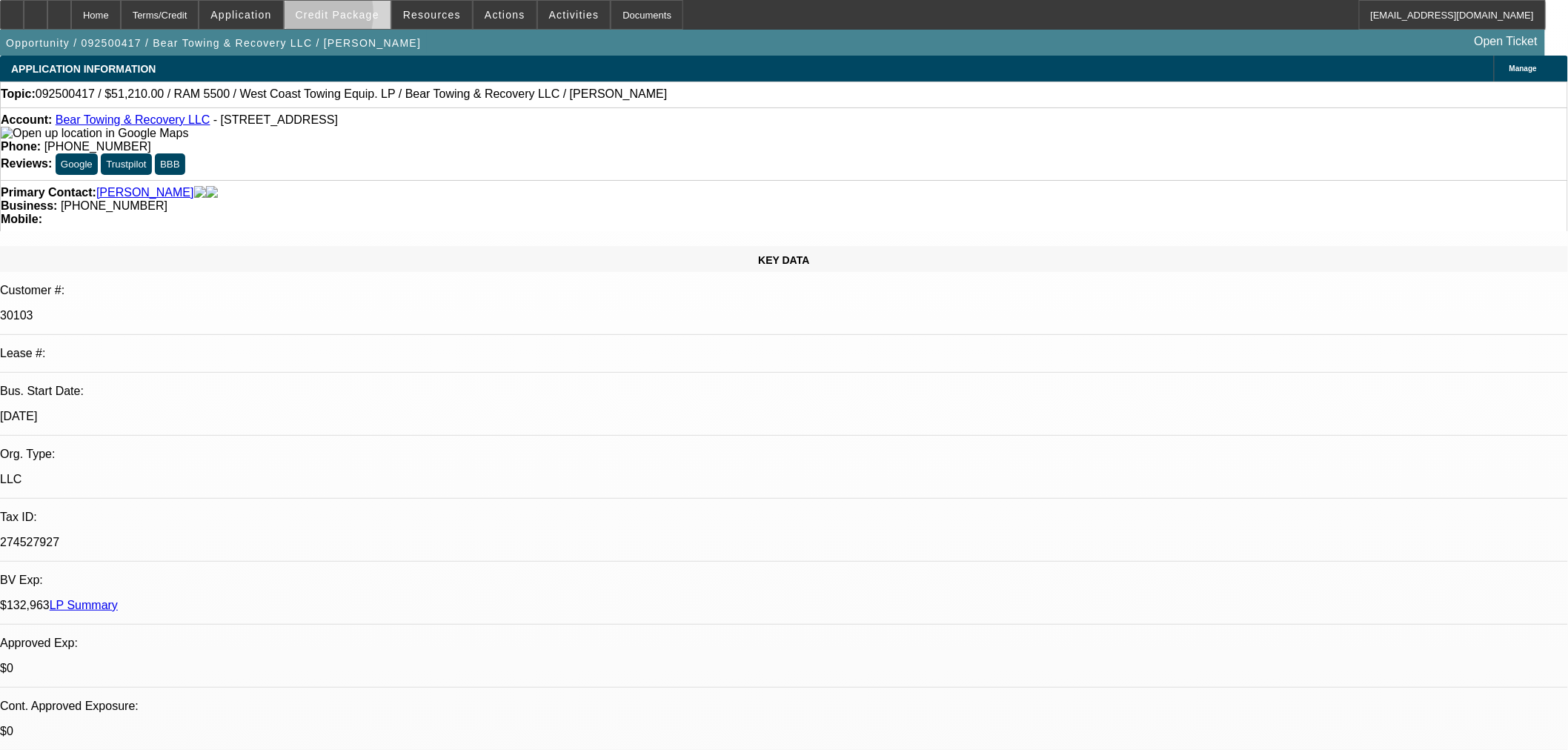
click at [324, 17] on span "Credit Package" at bounding box center [337, 15] width 83 height 12
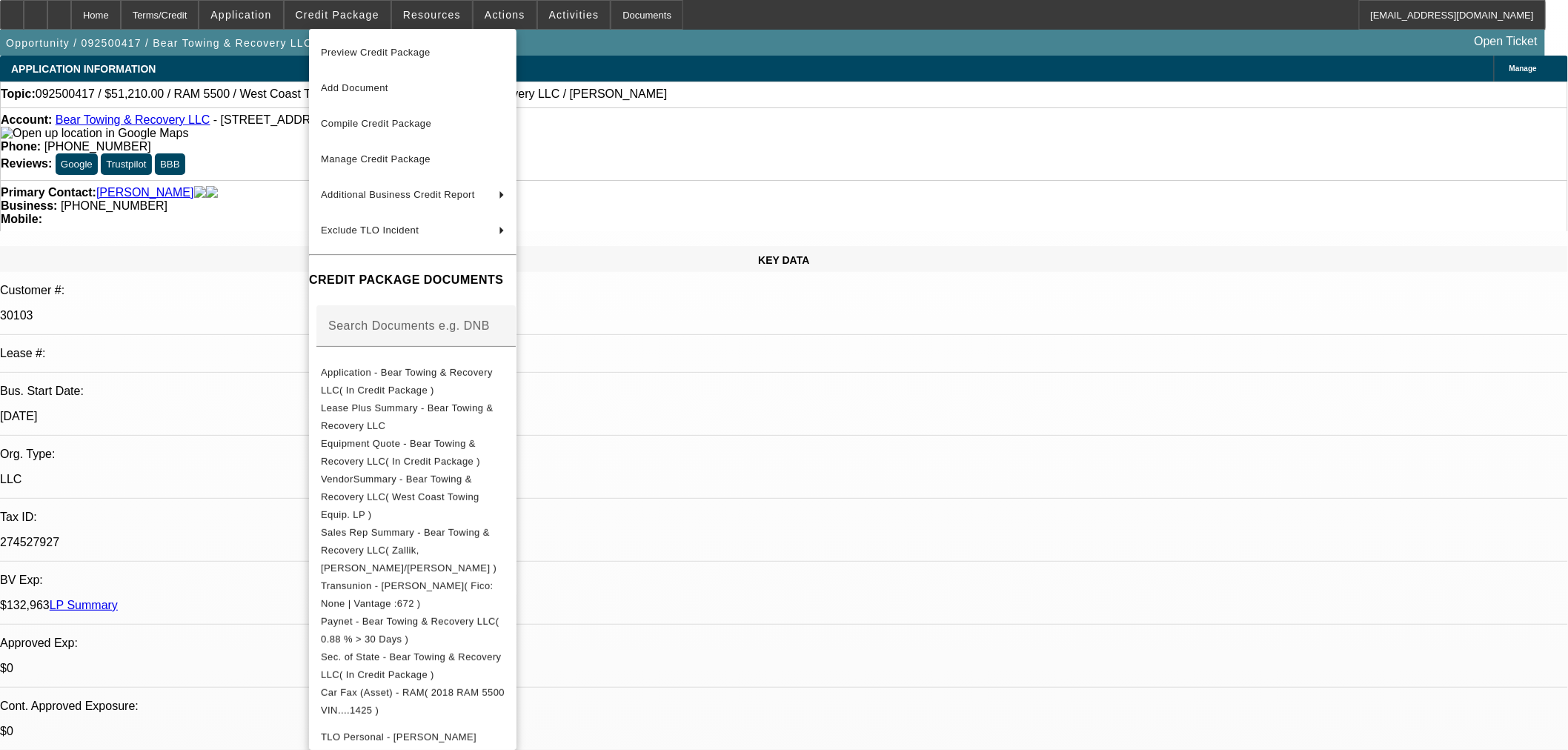
click at [263, 19] on div at bounding box center [784, 375] width 1568 height 750
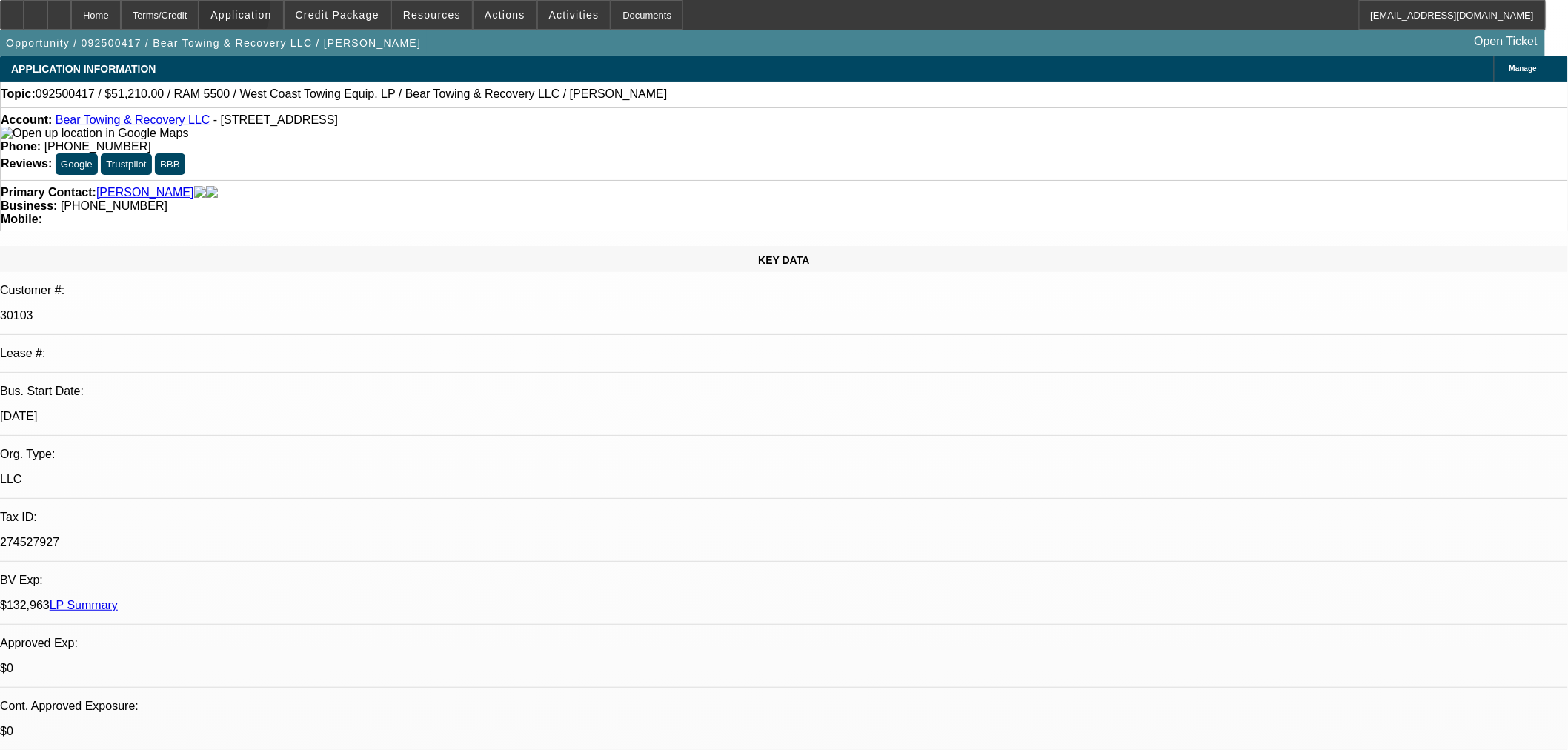
click at [259, 13] on span "Application" at bounding box center [241, 15] width 61 height 12
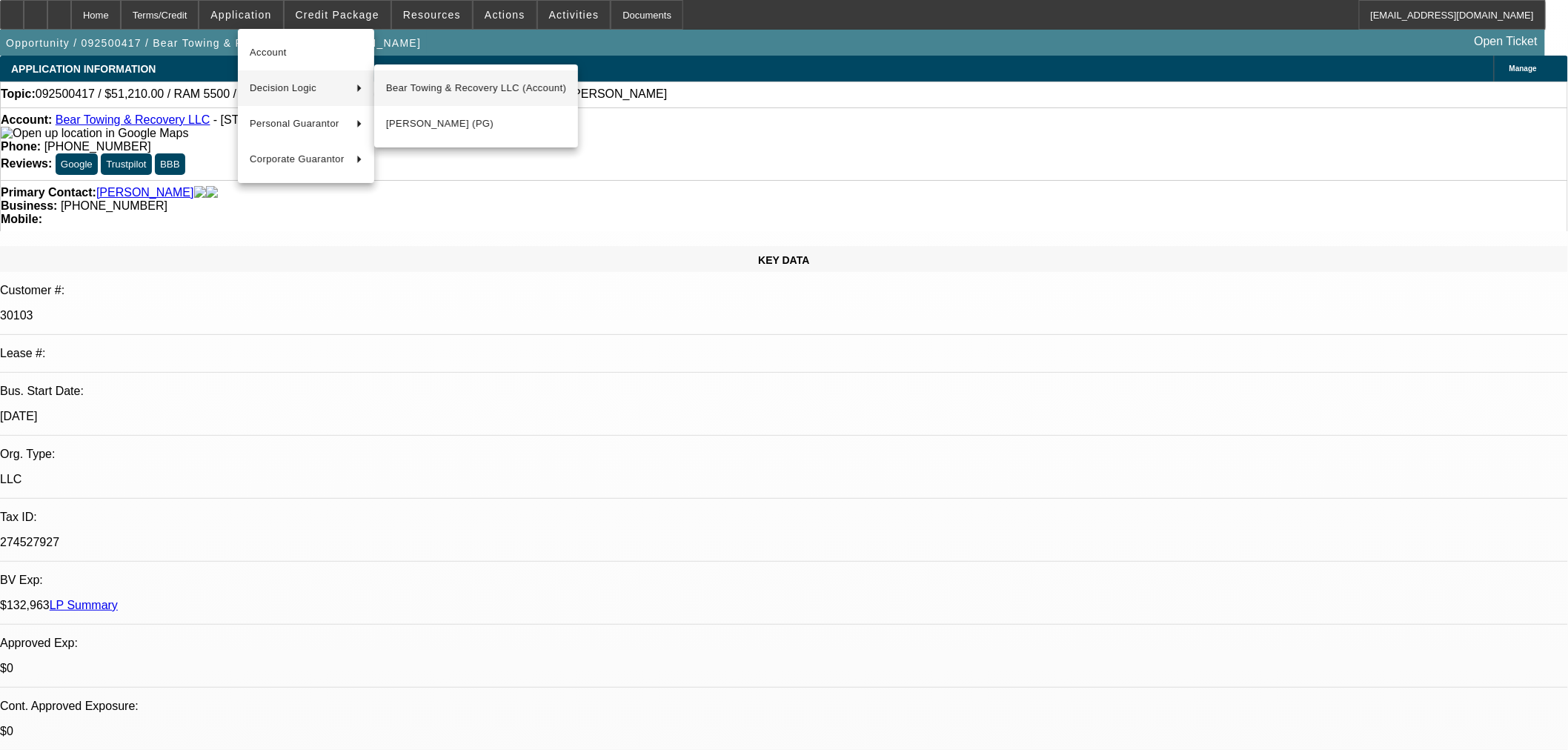
click at [479, 90] on span "Bear Towing & Recovery LLC (Account)" at bounding box center [476, 88] width 180 height 18
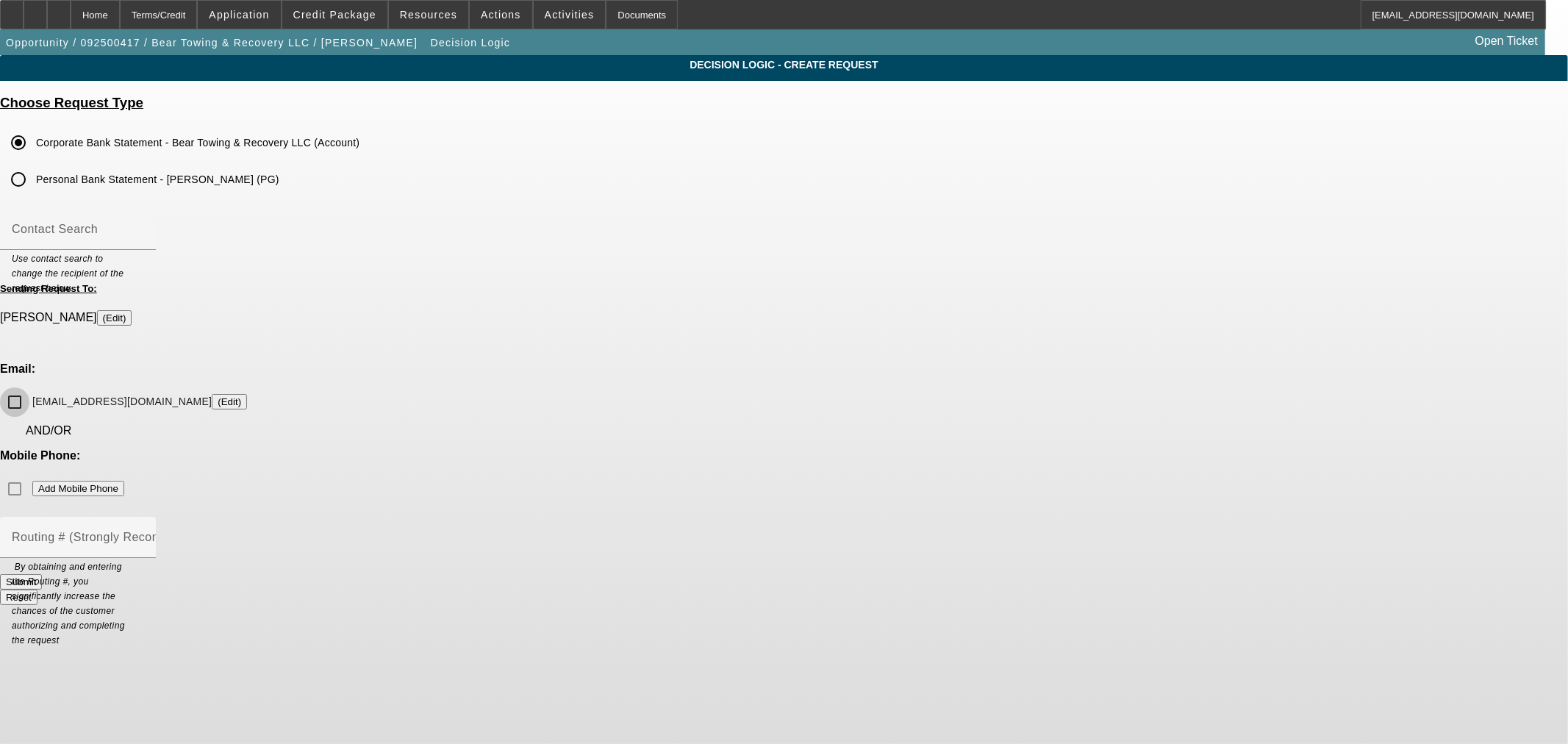
drag, startPoint x: 609, startPoint y: 366, endPoint x: 611, endPoint y: 375, distance: 9.2
click at [30, 388] on input "beartowrecovery2020@gmail.com (Edit)" at bounding box center [14, 402] width 30 height 30
checkbox input "true"
click at [826, 574] on div "Submit" at bounding box center [784, 582] width 1568 height 15
click at [42, 574] on button "Submit" at bounding box center [21, 582] width 42 height 15
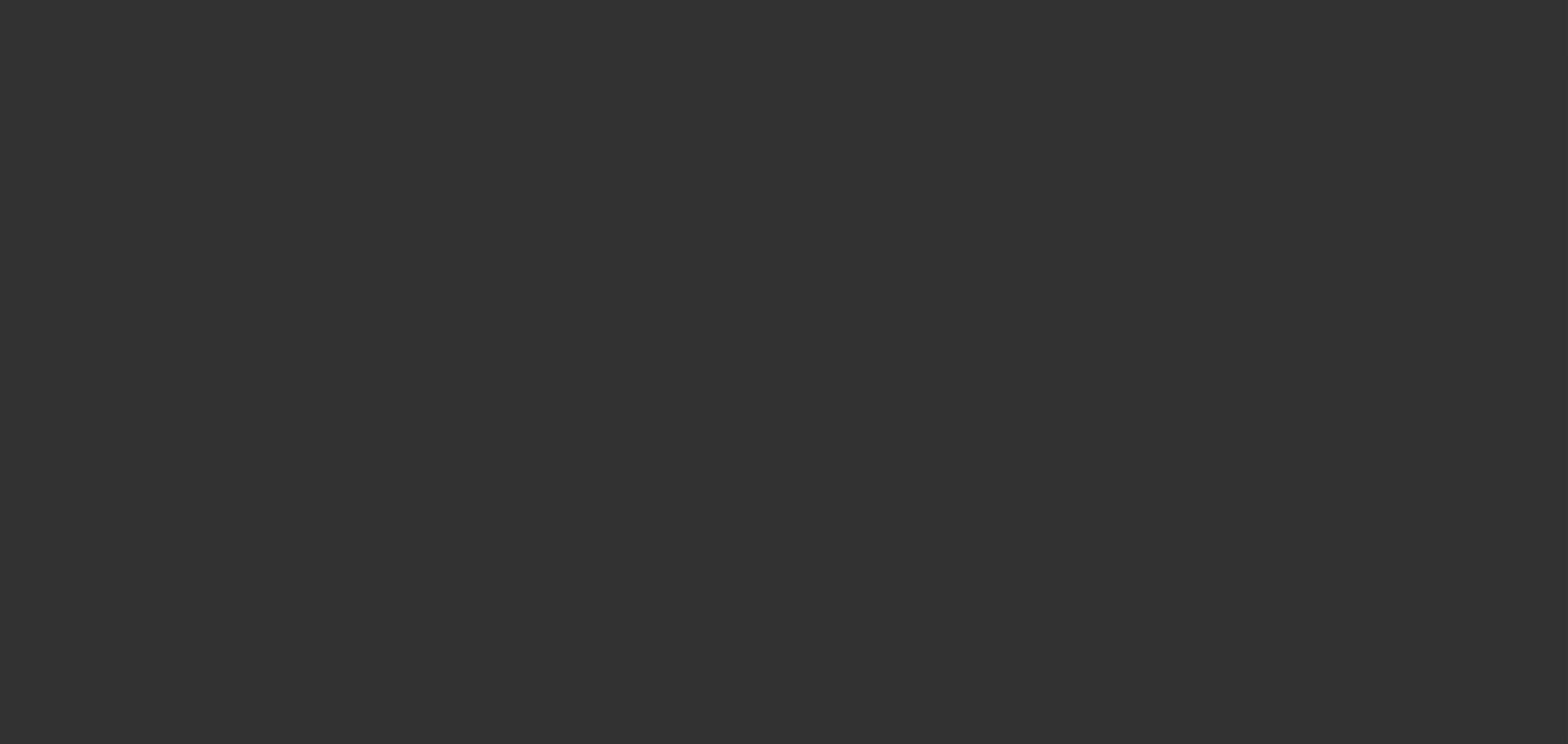
select select "0.1"
select select "0"
select select "3"
select select "0.1"
select select "4"
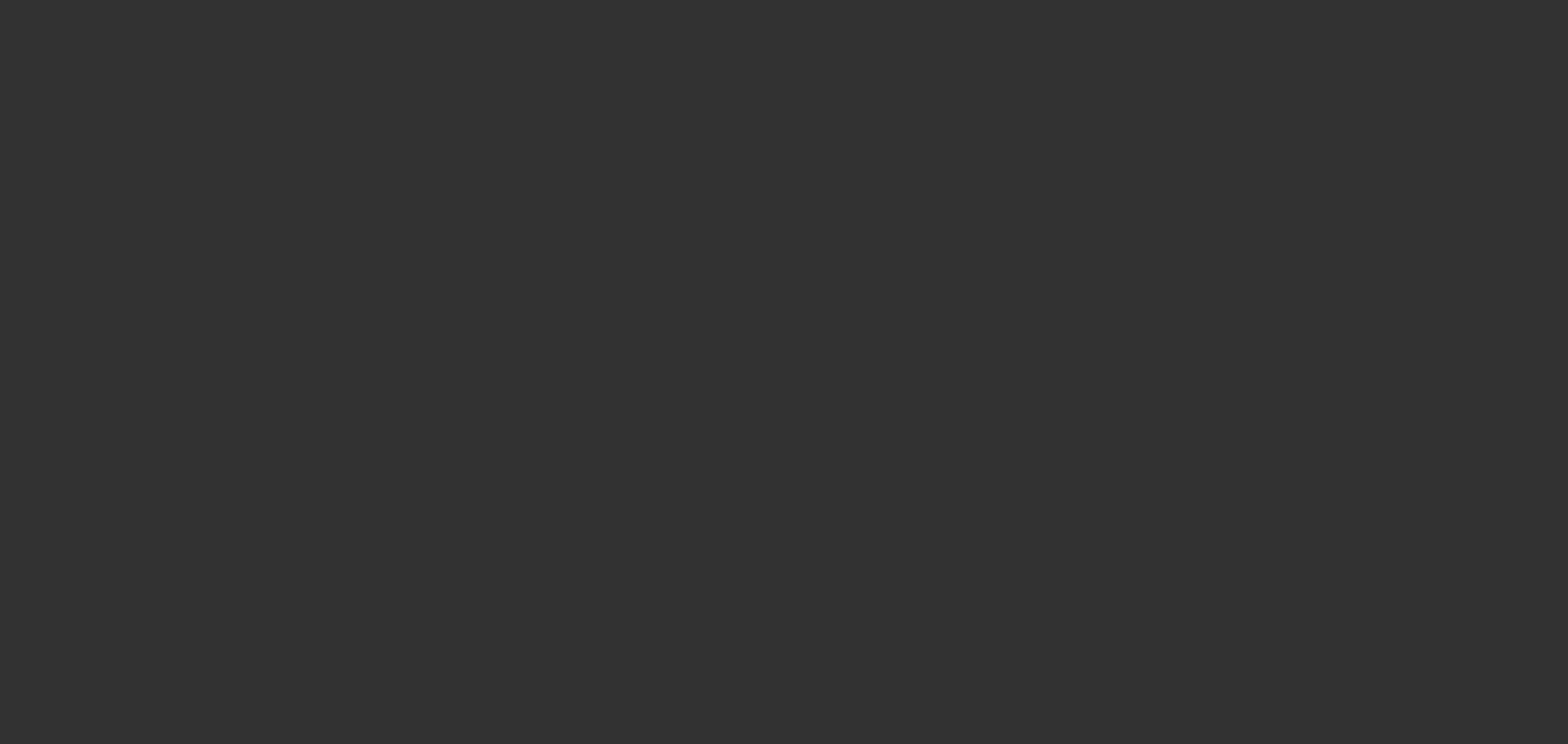
select select "0"
select select "3"
select select "0.1"
select select "4"
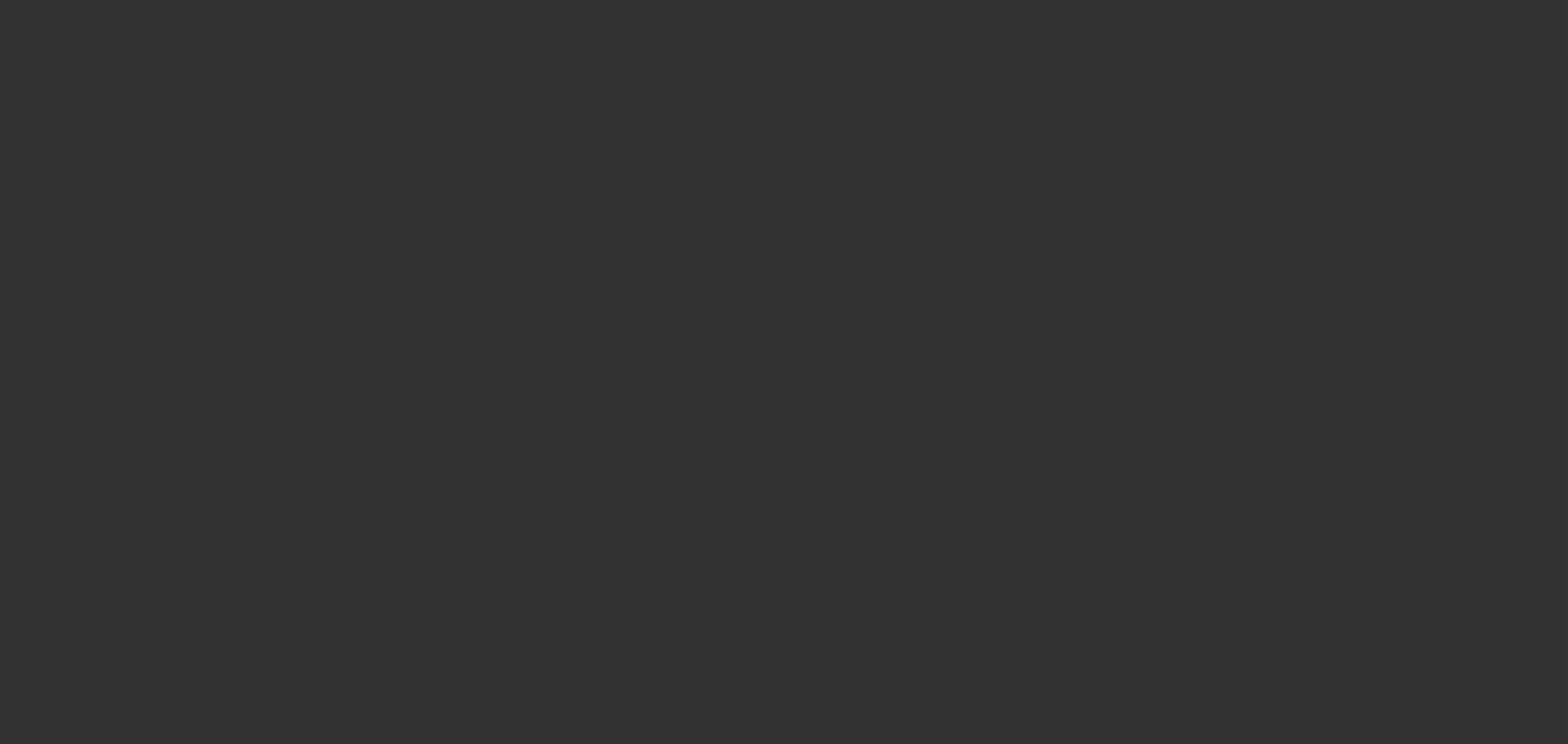
select select "0"
select select "3"
select select "0.1"
select select "4"
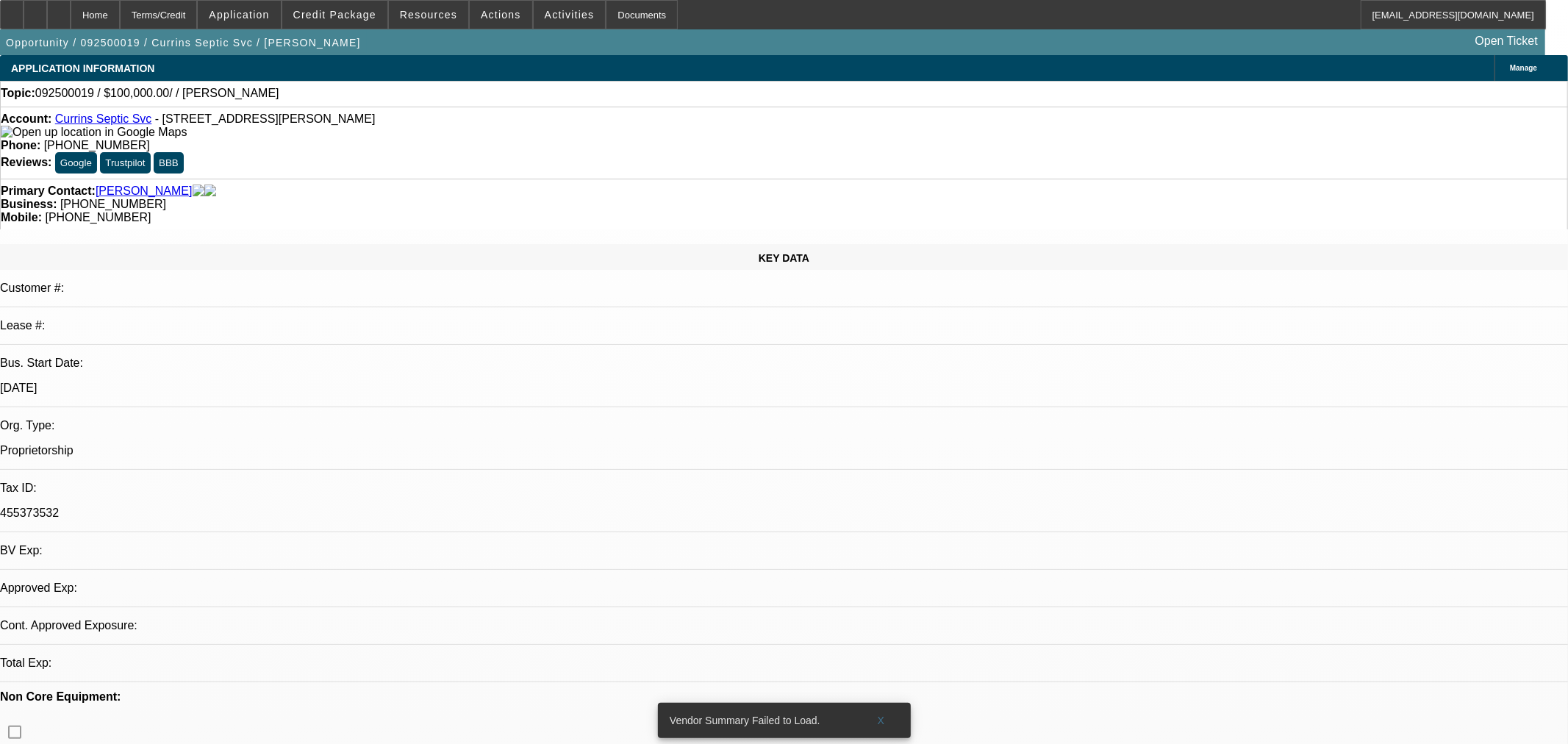
select select "0"
select select "2"
select select "0.1"
select select "4"
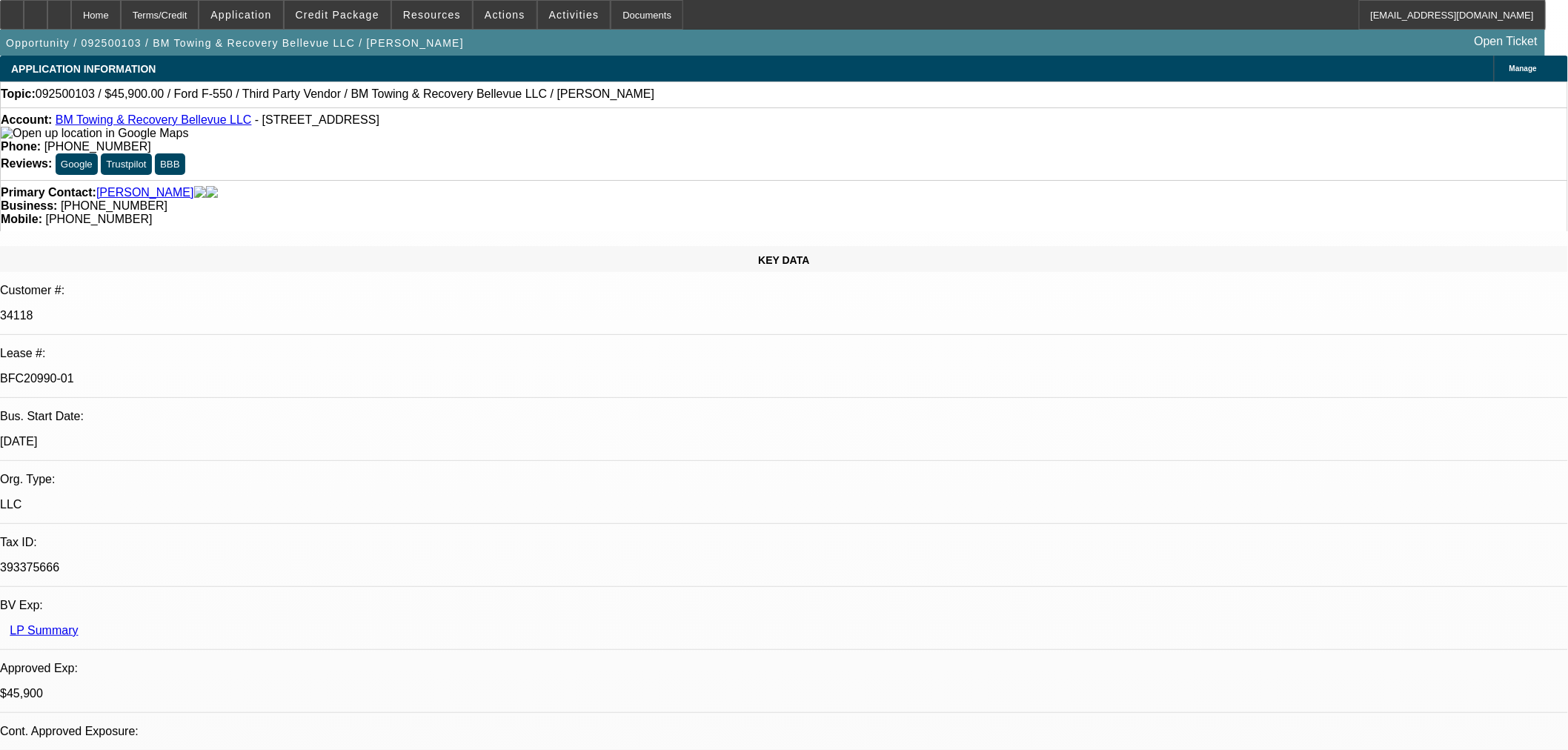
select select "0.15"
select select "2"
select select "0.1"
select select "4"
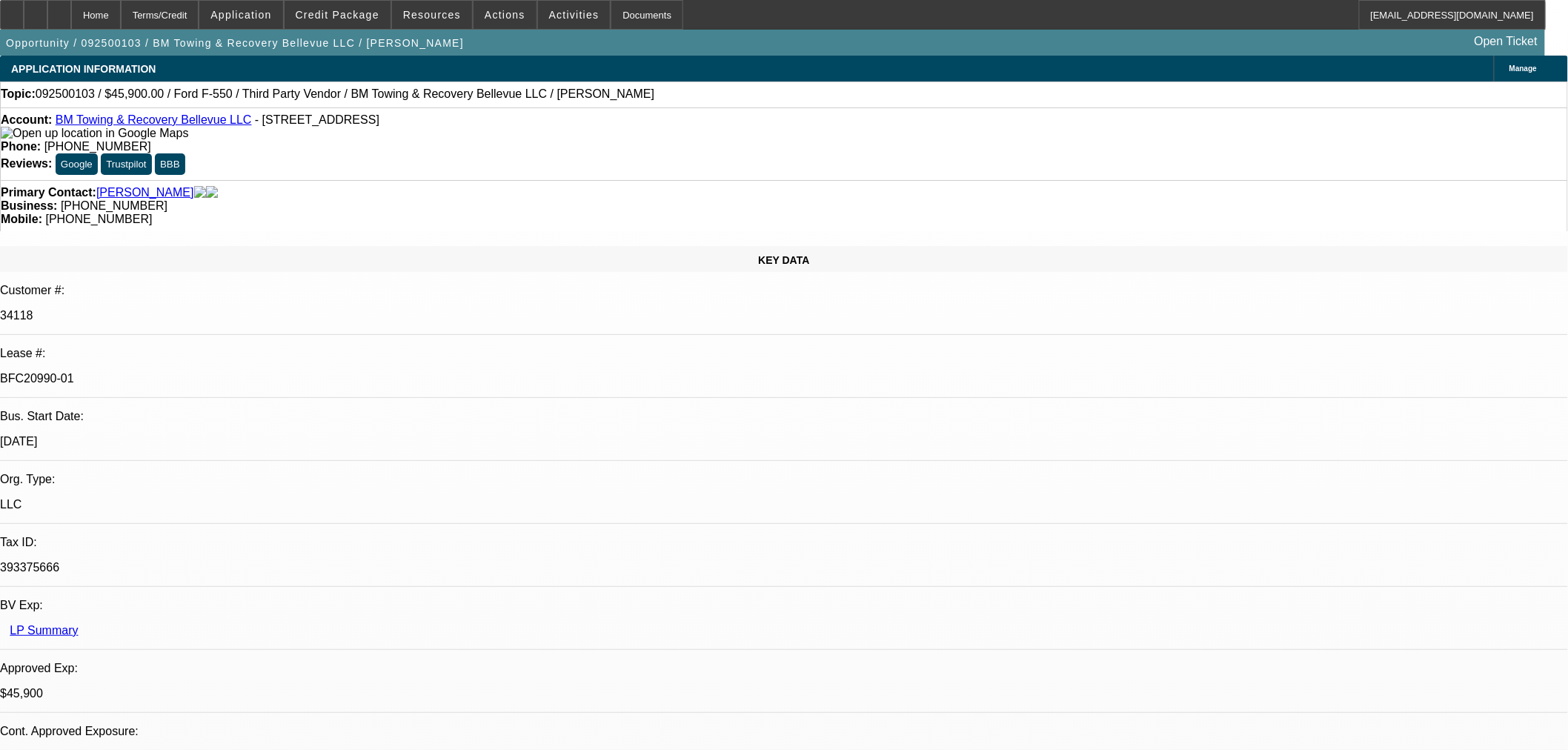
select select "0"
select select "2"
select select "0.1"
select select "4"
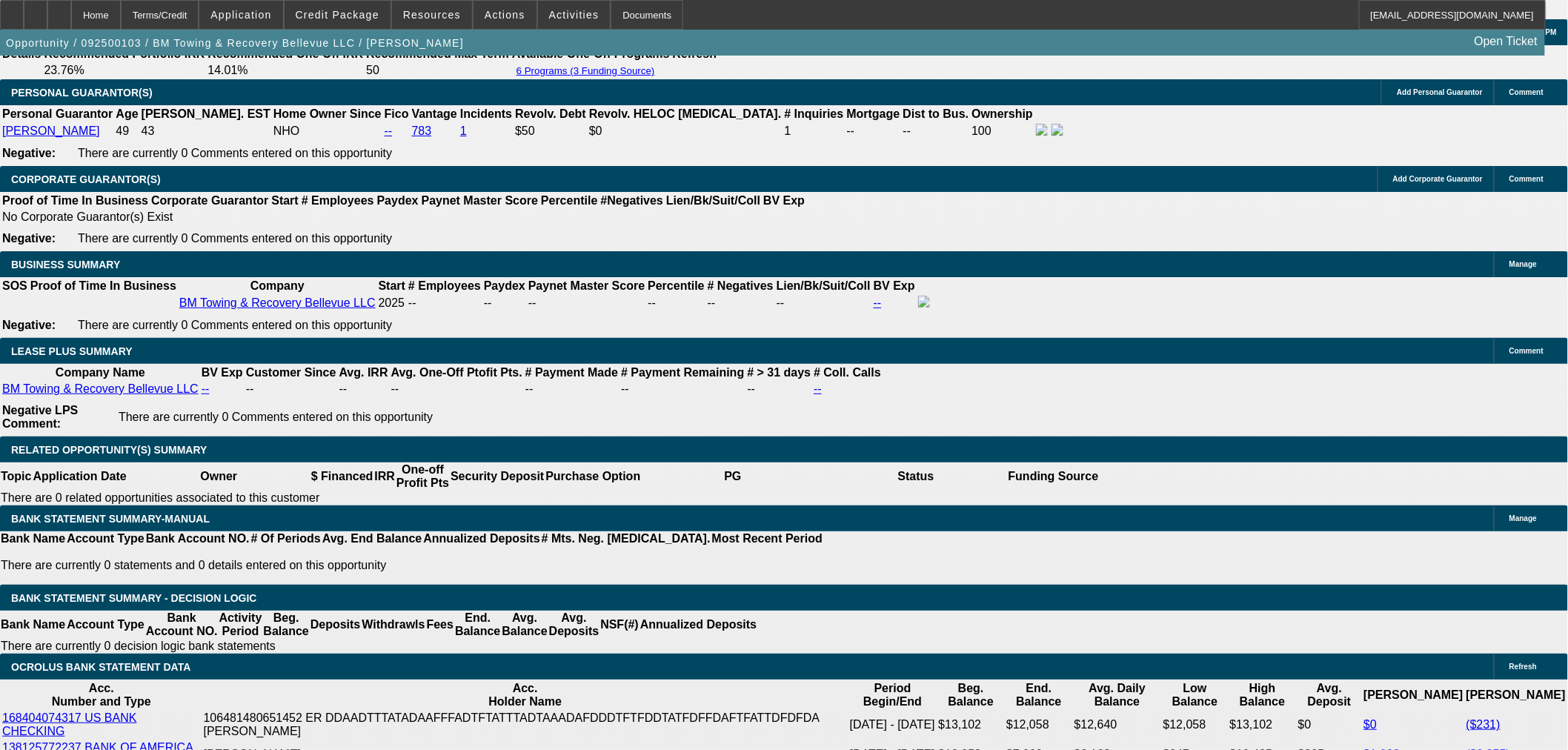
scroll to position [2814, 0]
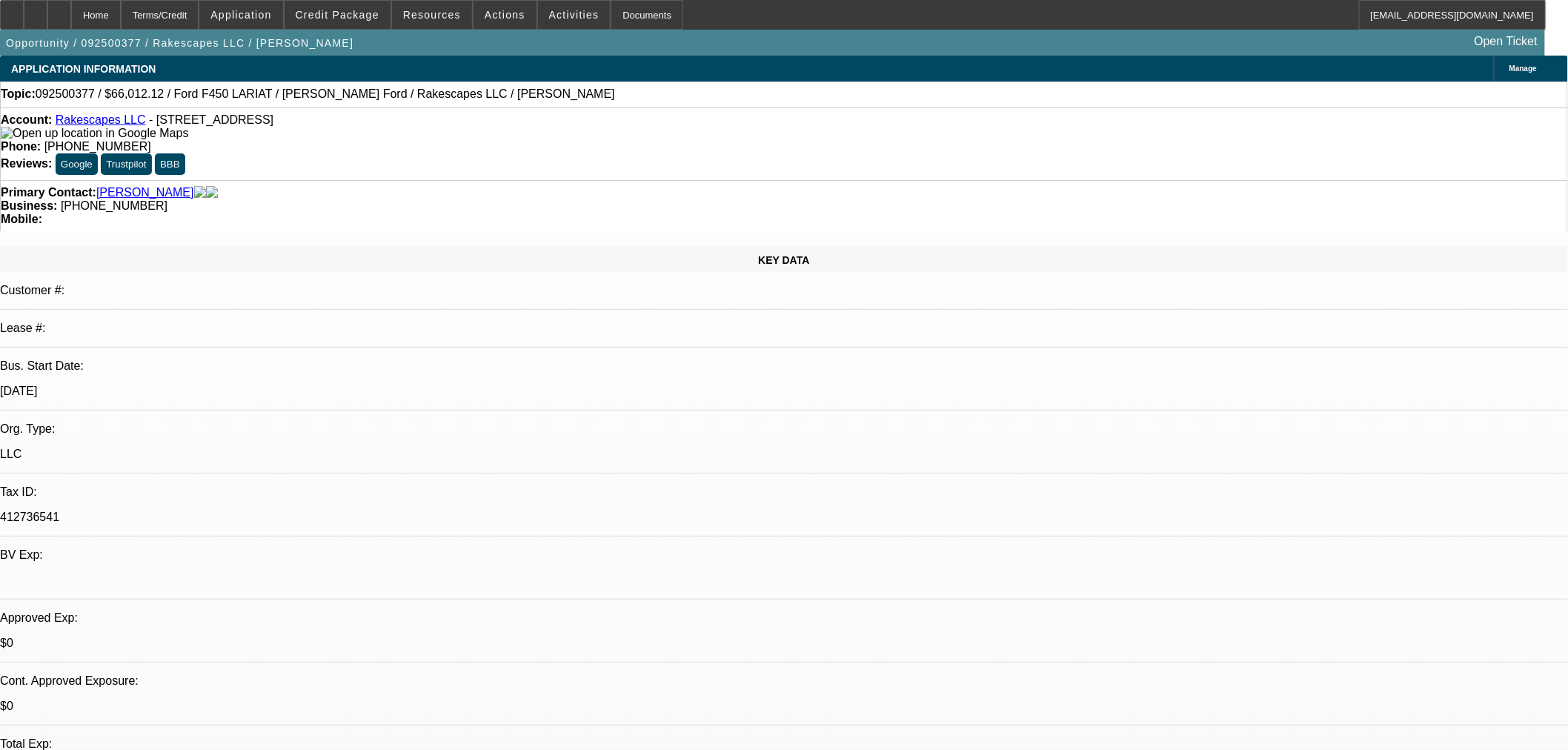
select select "0"
select select "2"
select select "0"
select select "6"
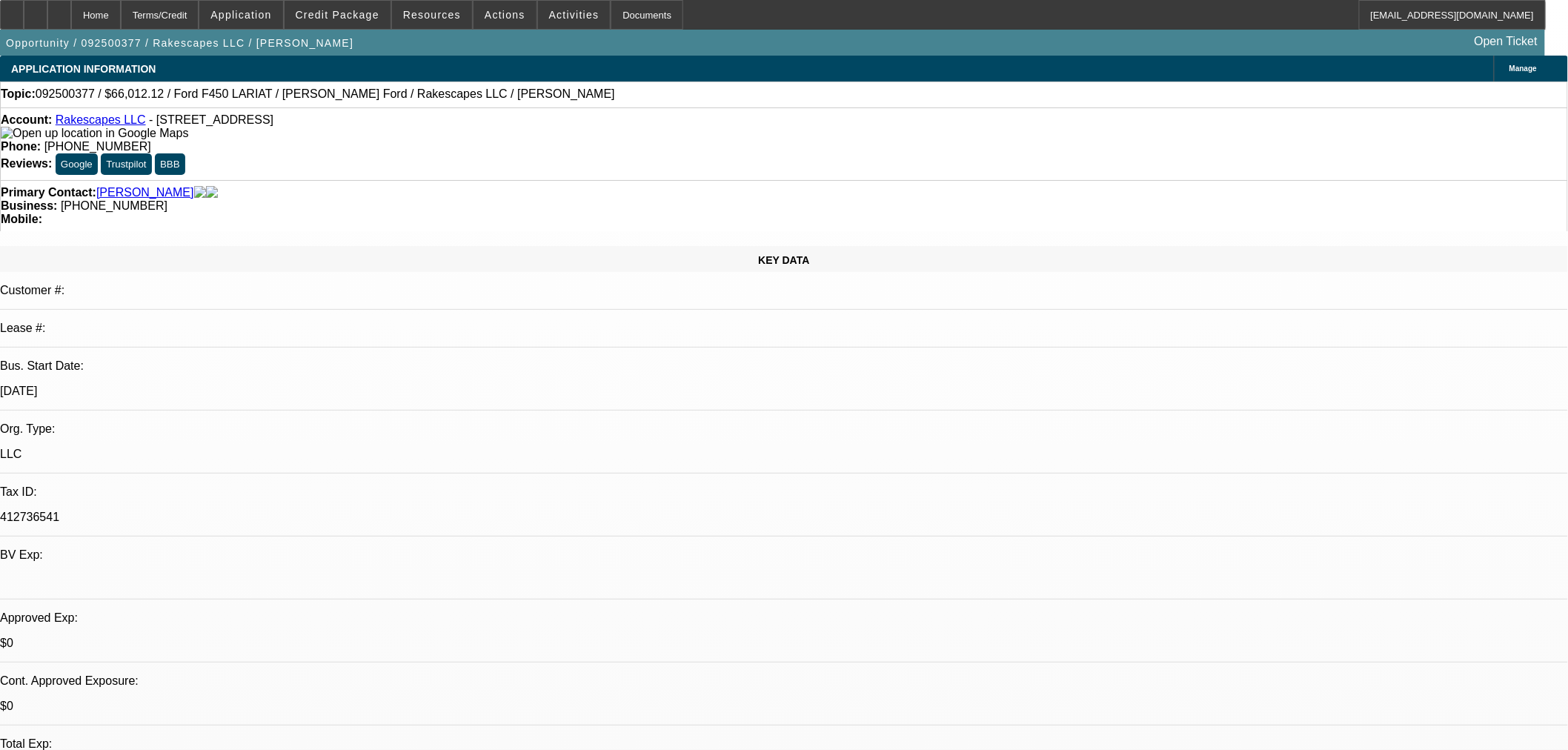
select select "0"
select select "3"
select select "0.1"
select select "4"
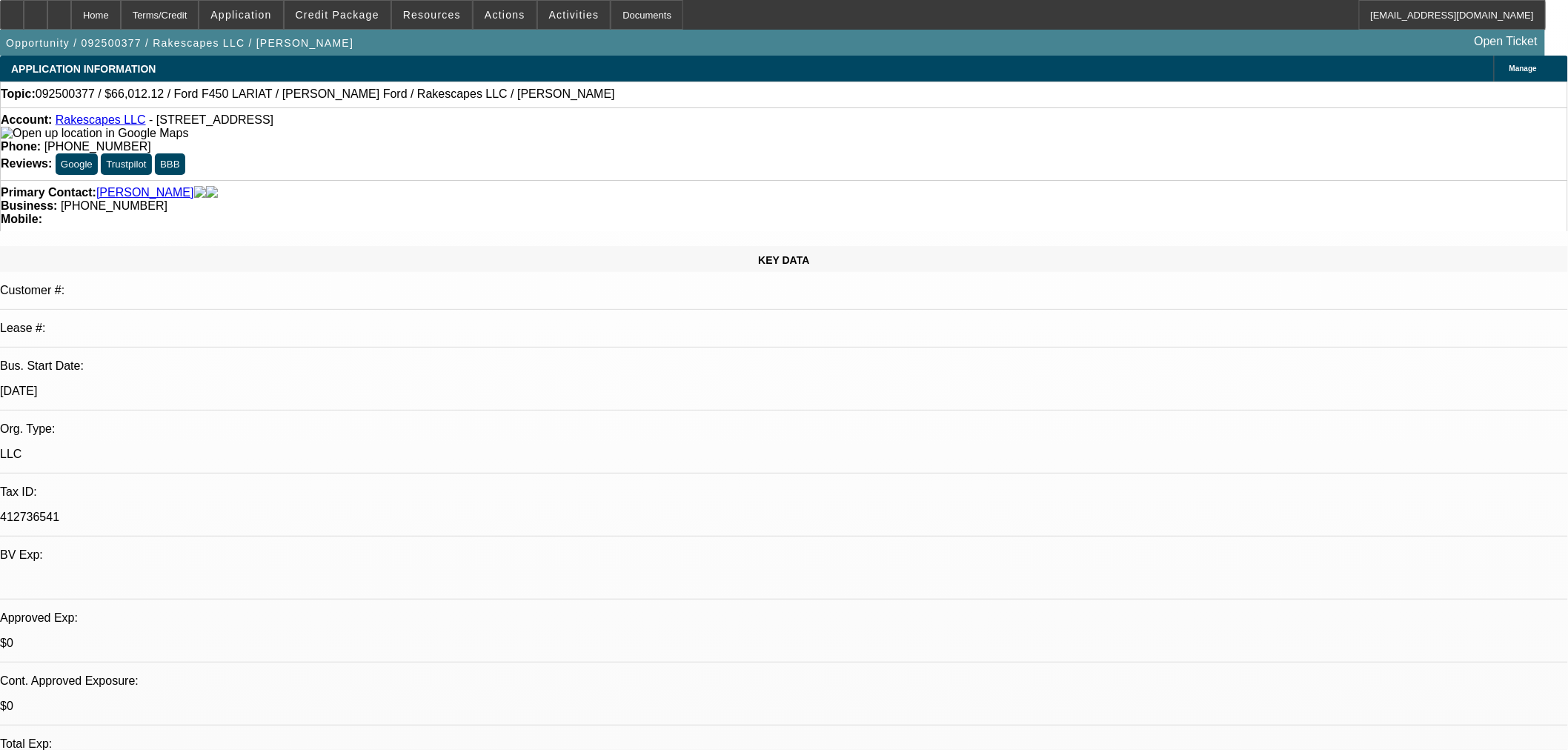
select select "0"
select select "3"
select select "0.1"
select select "4"
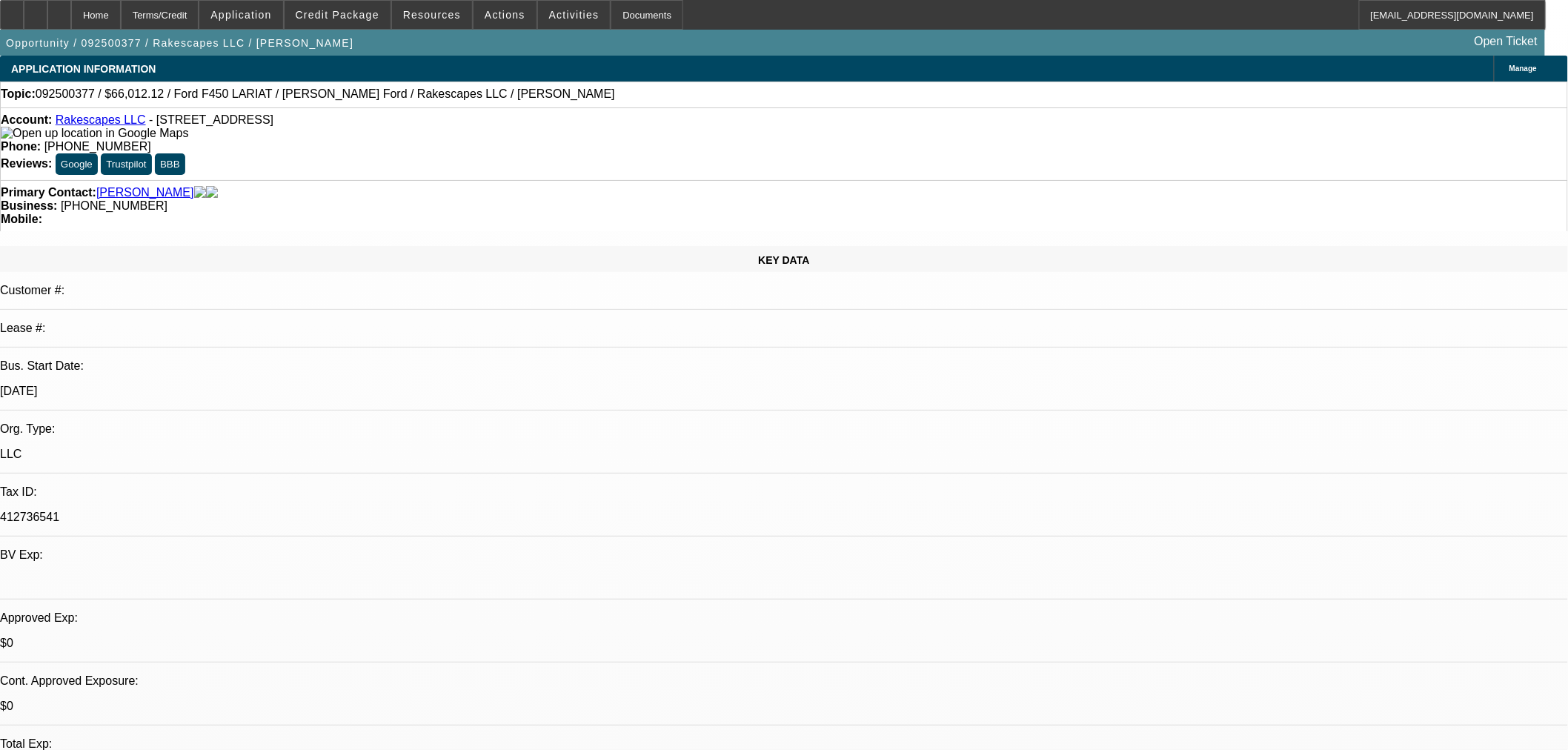
drag, startPoint x: 1171, startPoint y: 161, endPoint x: 1172, endPoint y: 173, distance: 12.0
drag, startPoint x: 1164, startPoint y: 211, endPoint x: 1177, endPoint y: 182, distance: 31.8
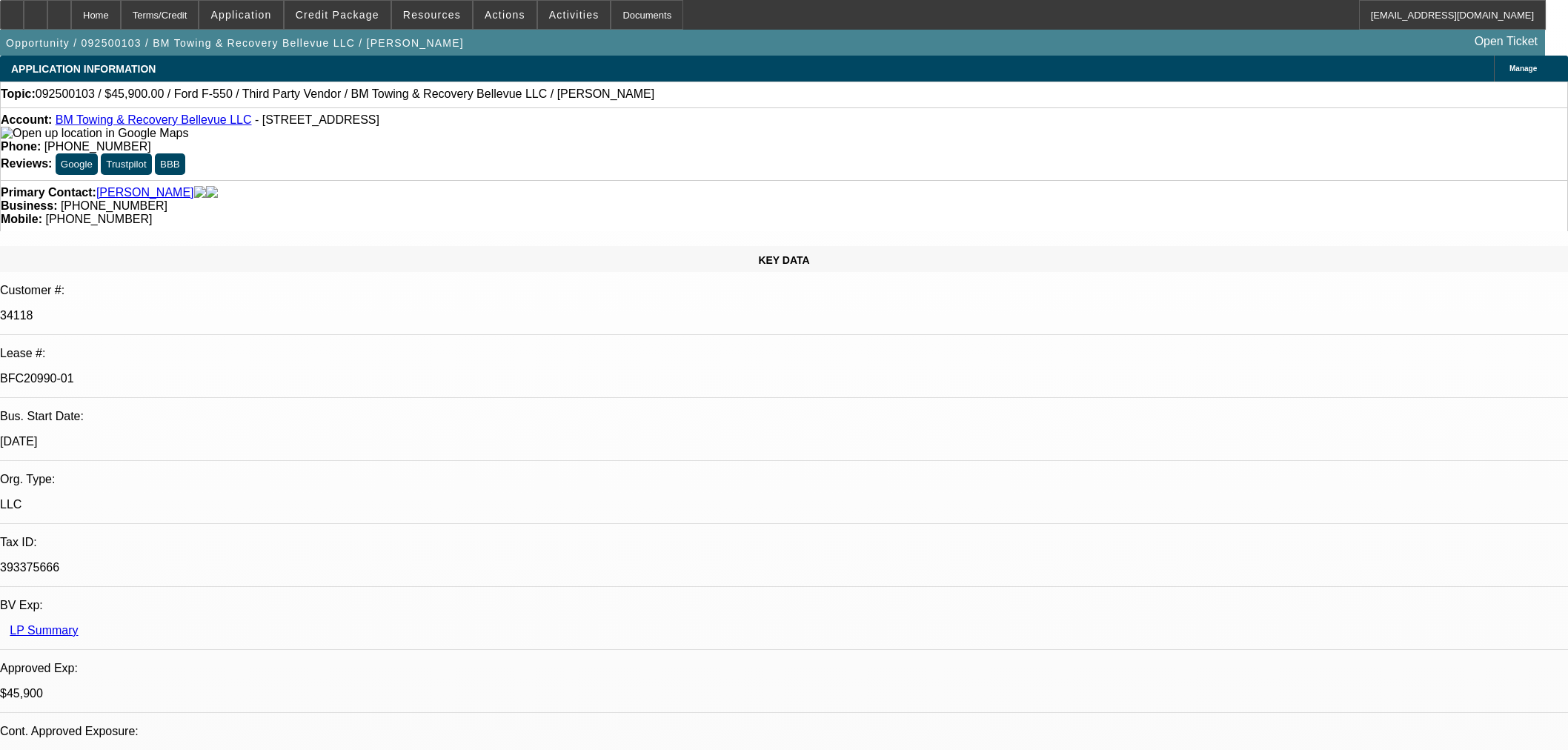
select select "0.15"
select select "2"
select select "0.1"
select select "4"
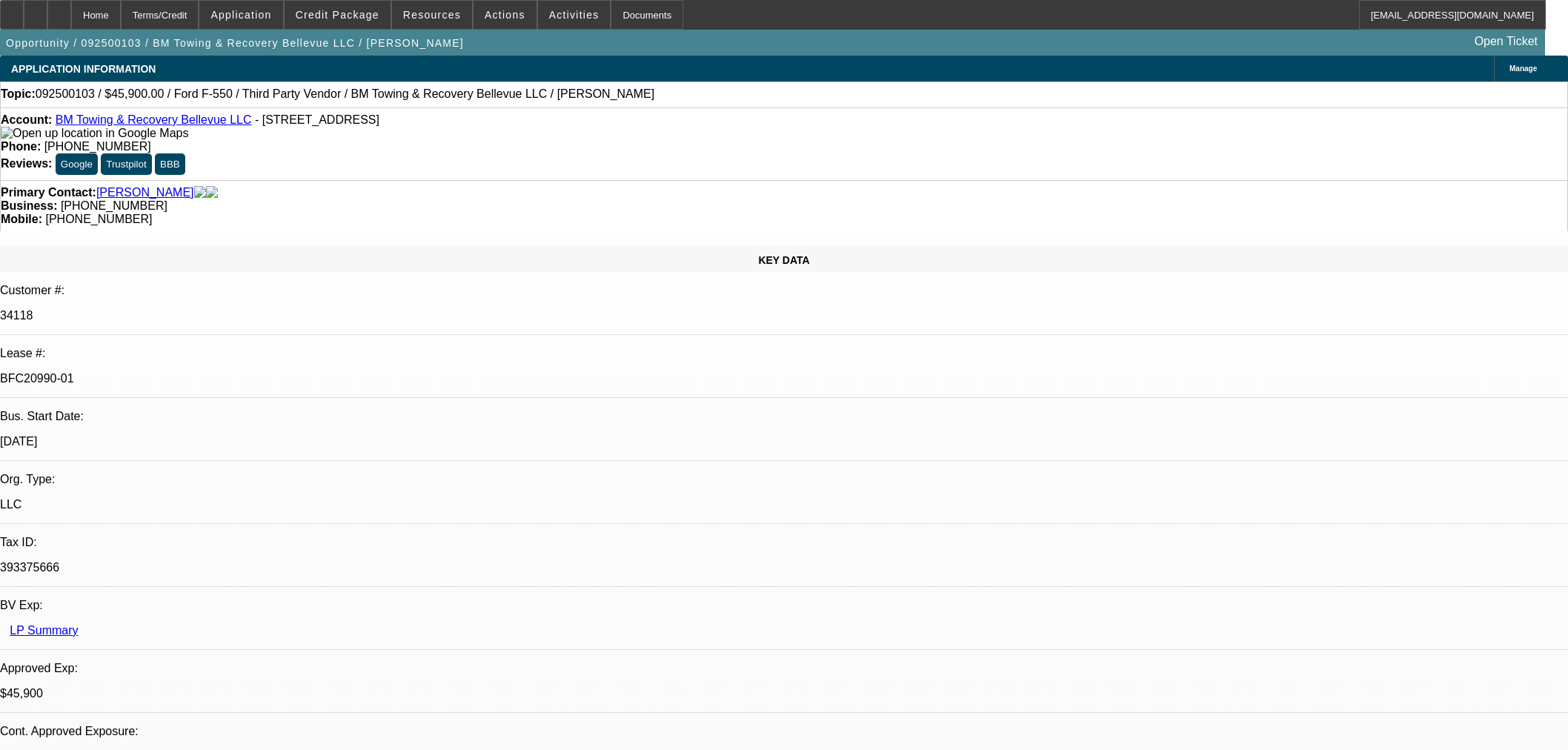
select select "0"
select select "2"
select select "0.1"
select select "4"
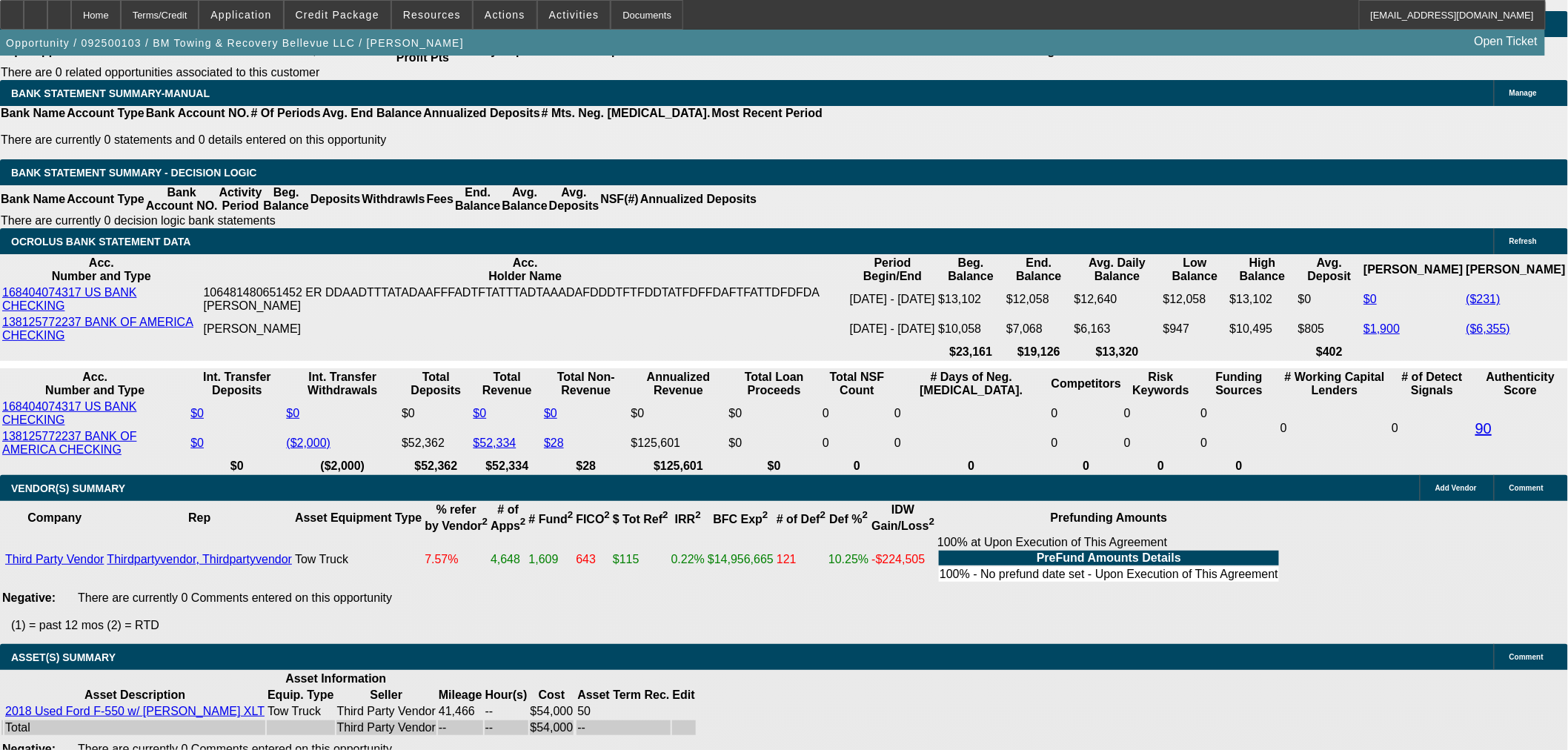
scroll to position [121, 0]
click at [59, 10] on icon at bounding box center [59, 10] width 0 height 0
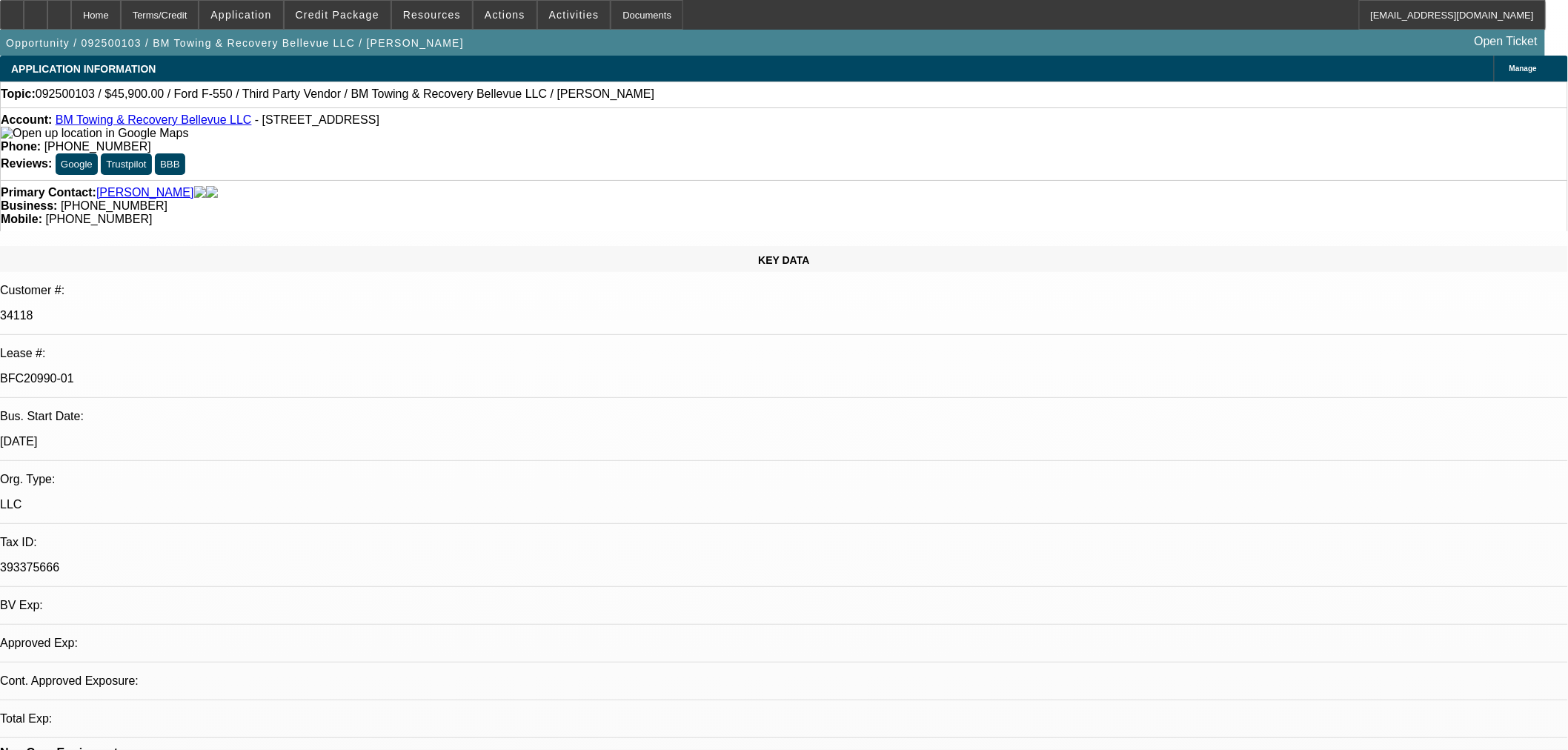
select select "0.15"
select select "2"
select select "0.1"
select select "4"
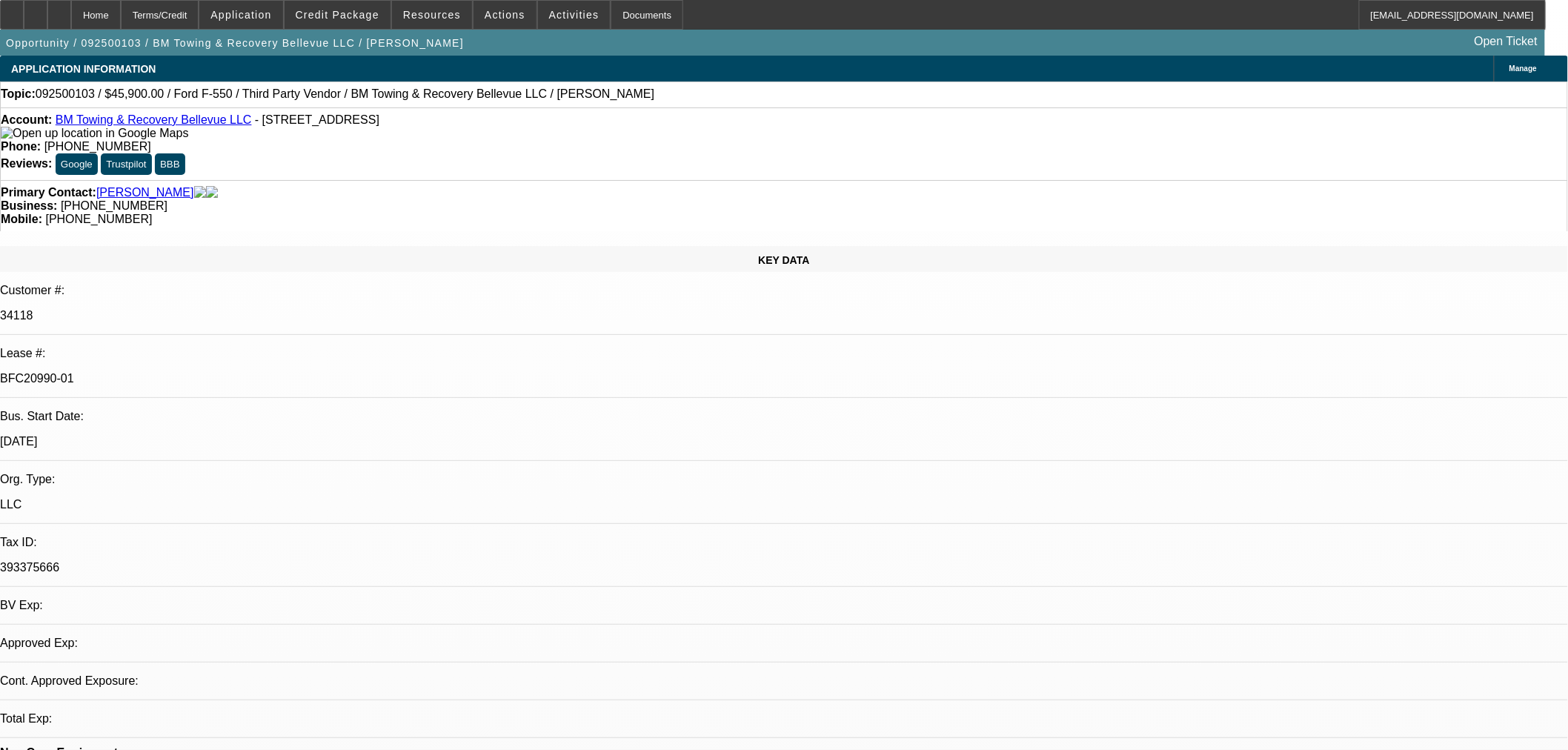
select select "0"
select select "2"
select select "0.1"
select select "4"
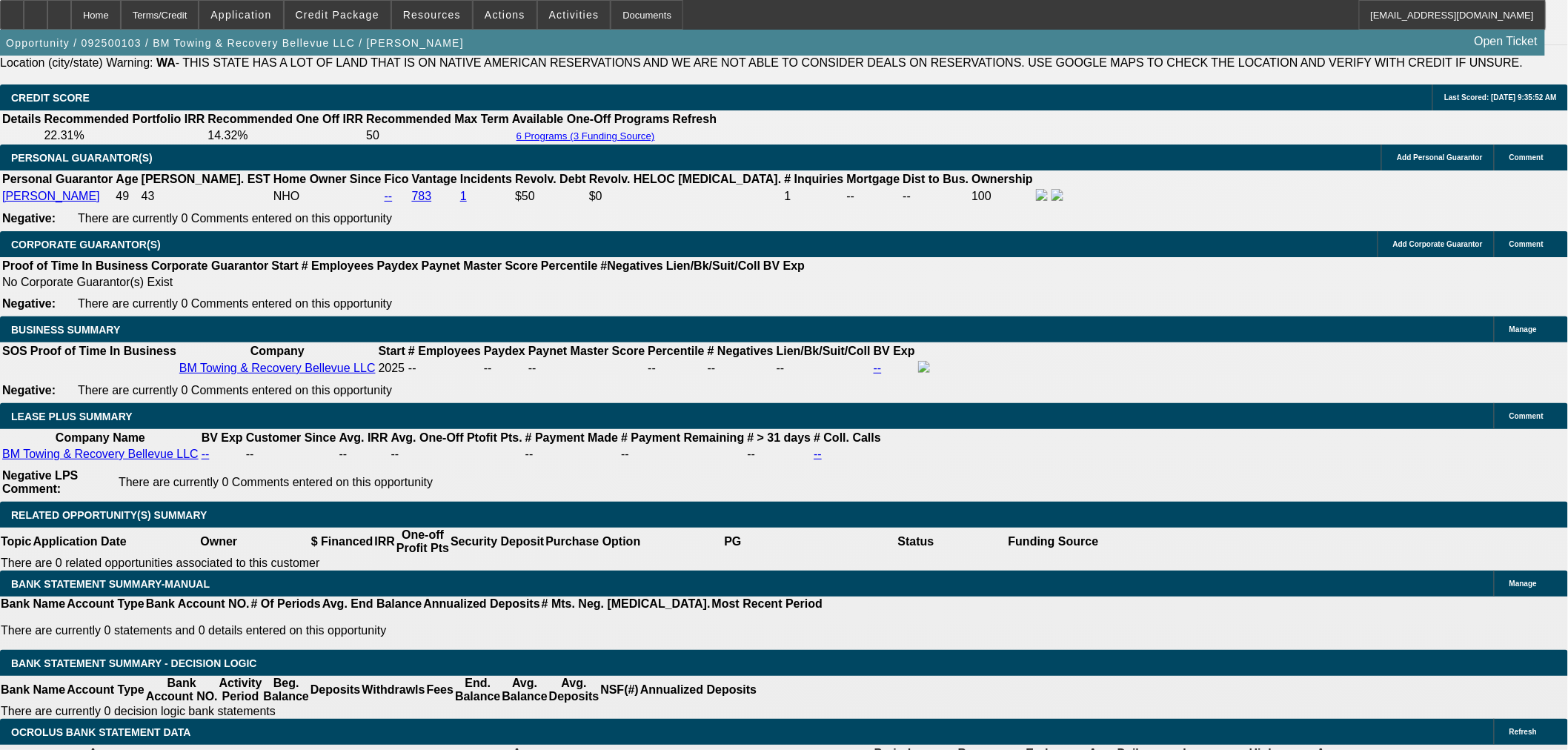
scroll to position [2389, 0]
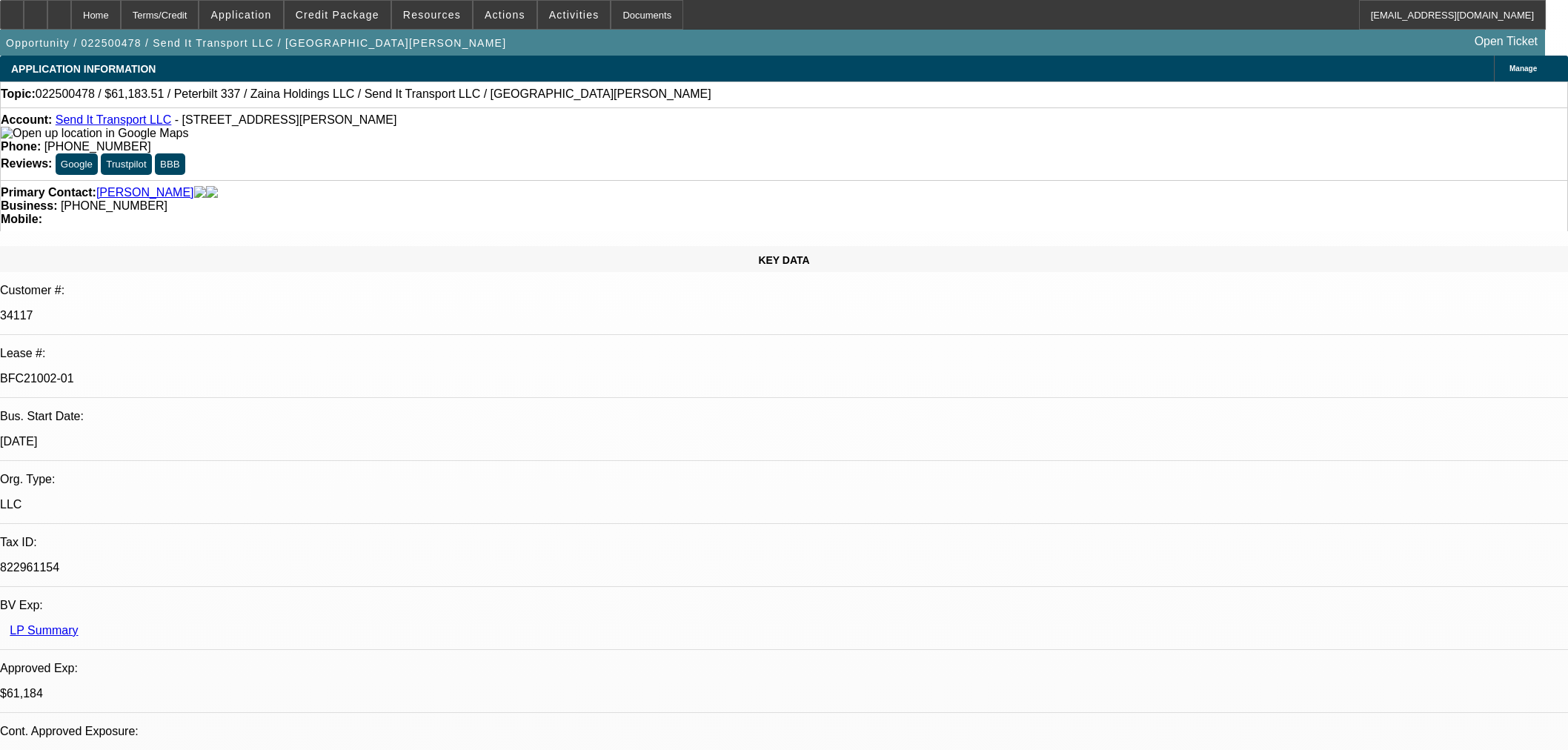
select select "0"
select select "2"
select select "0"
select select "6"
select select "0"
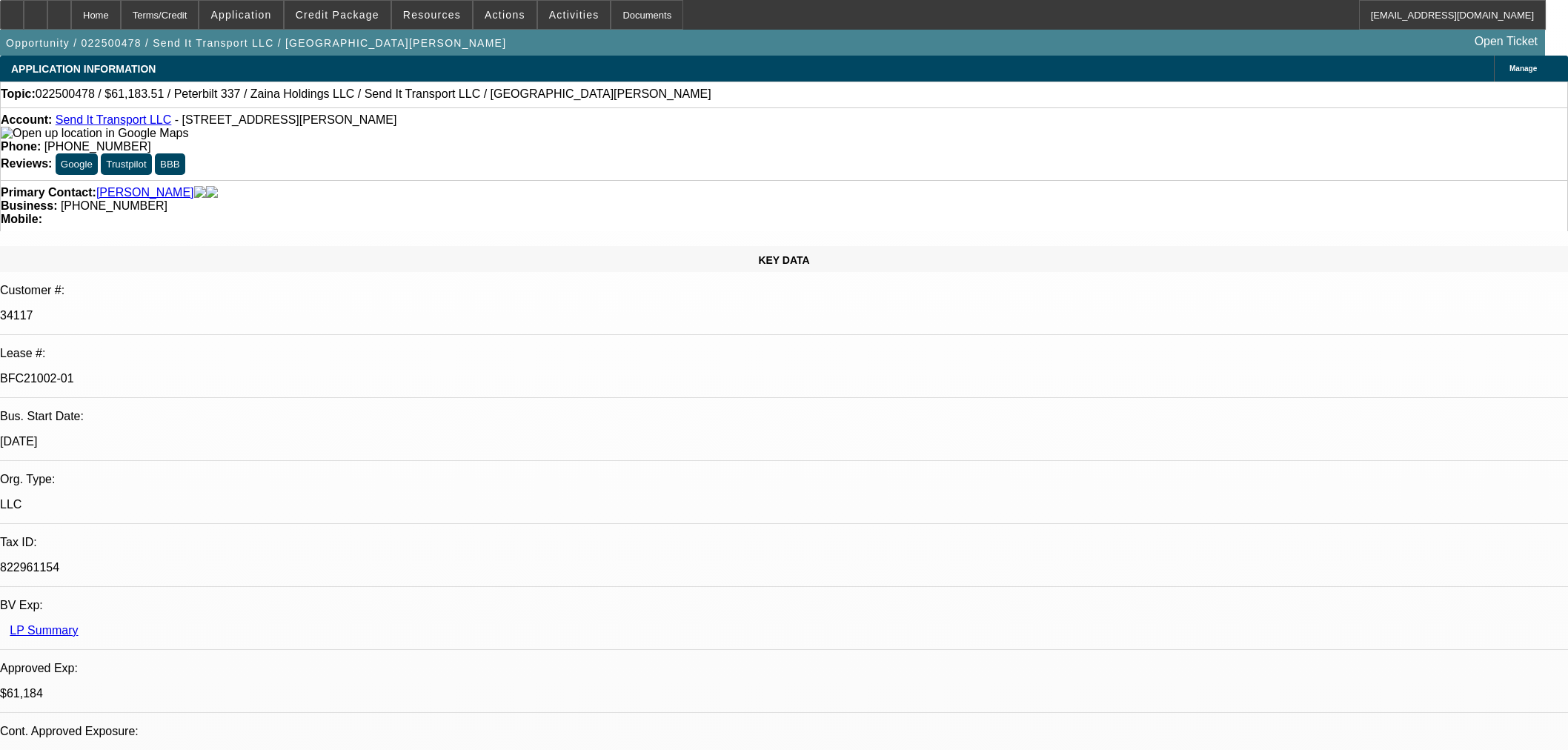
select select "2"
select select "0"
select select "6"
select select "0"
select select "2"
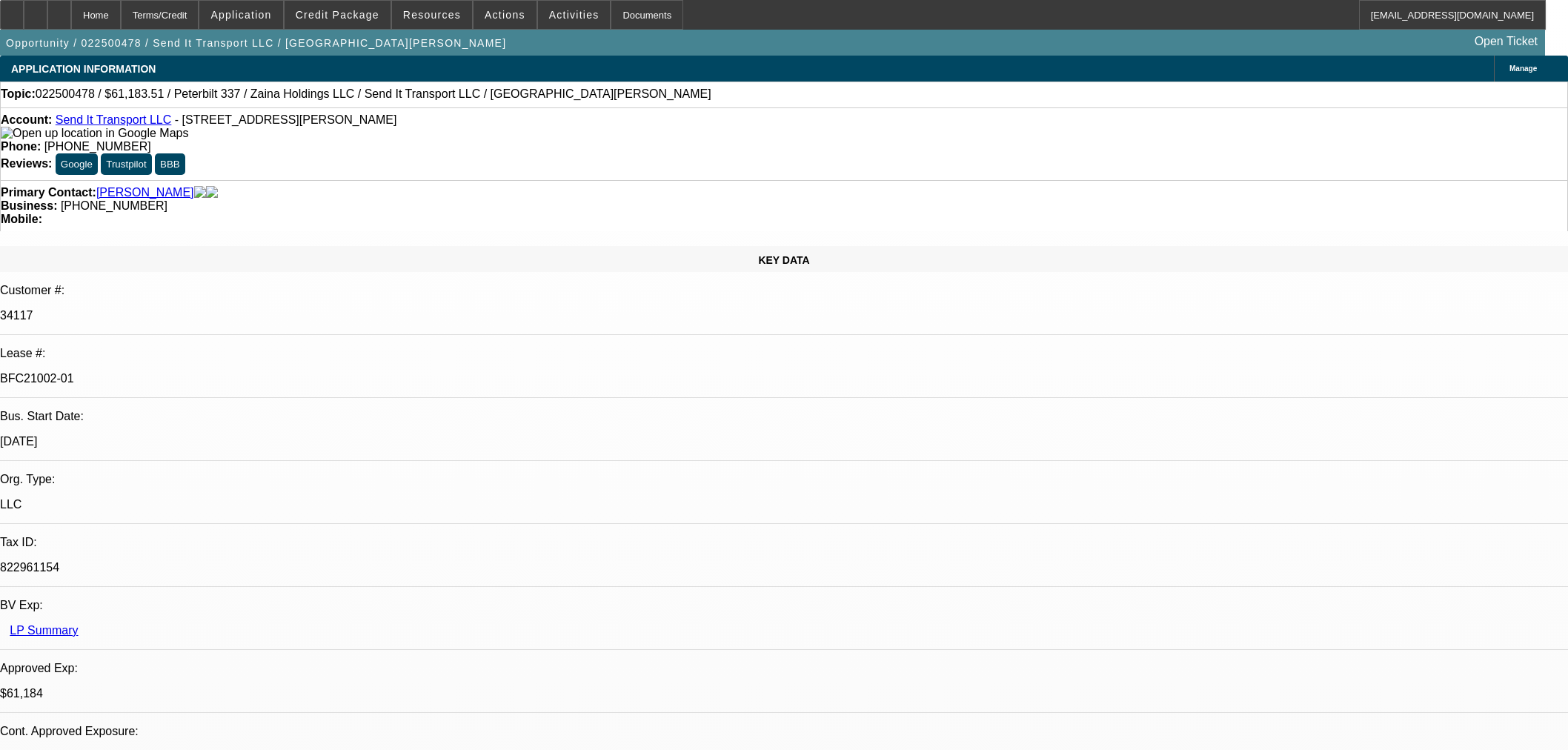
select select "0"
select select "6"
select select "0"
select select "3"
select select "0"
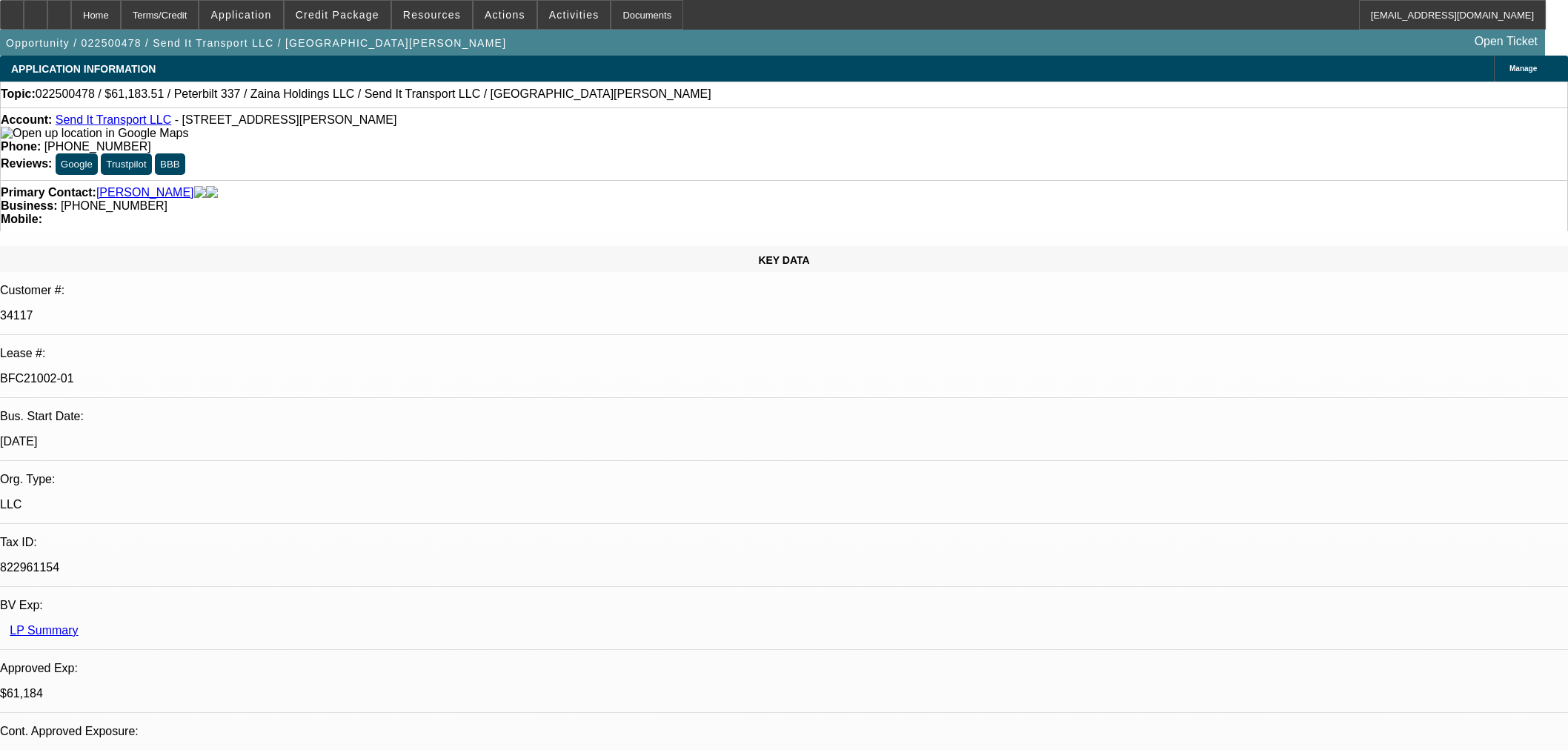
select select "6"
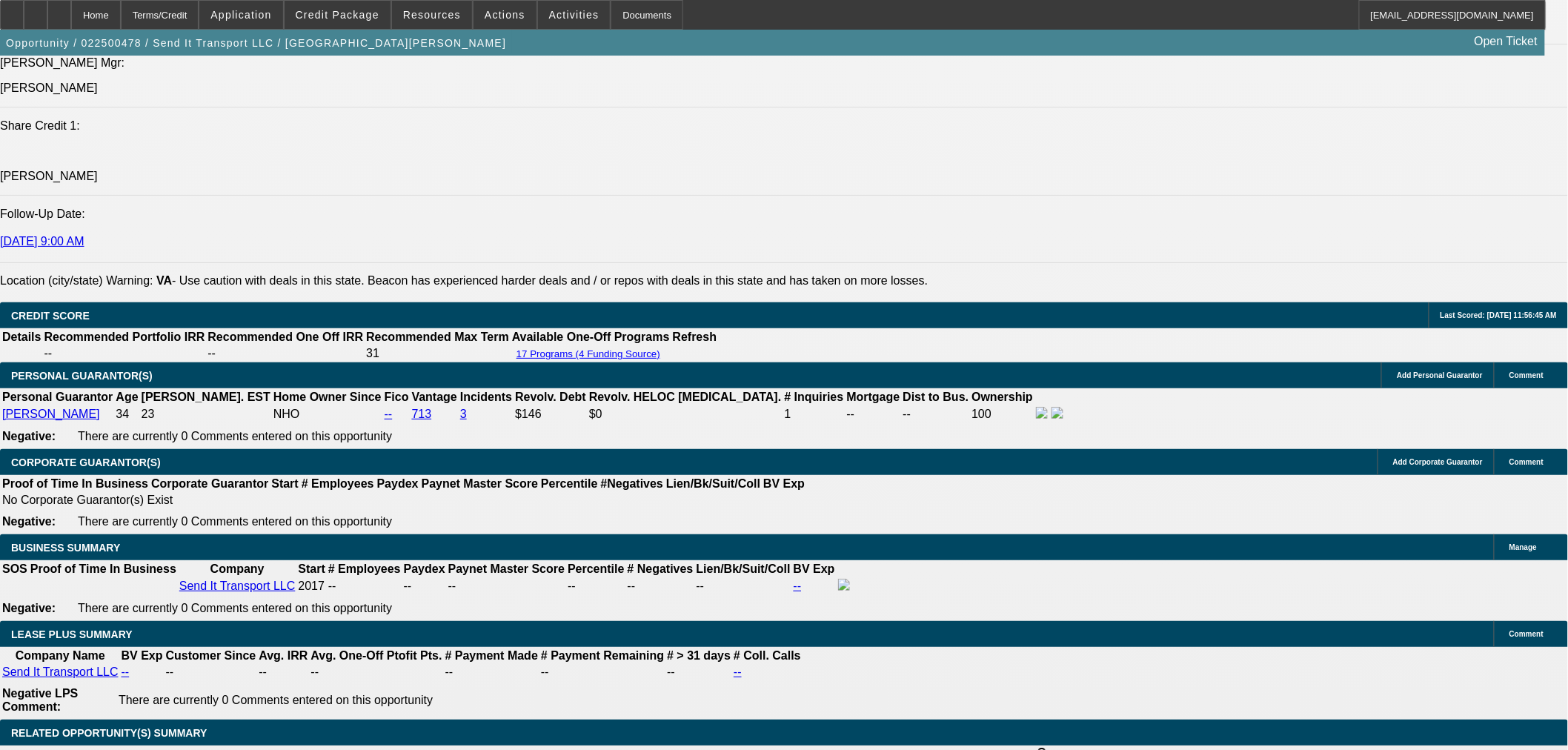
scroll to position [1976, 0]
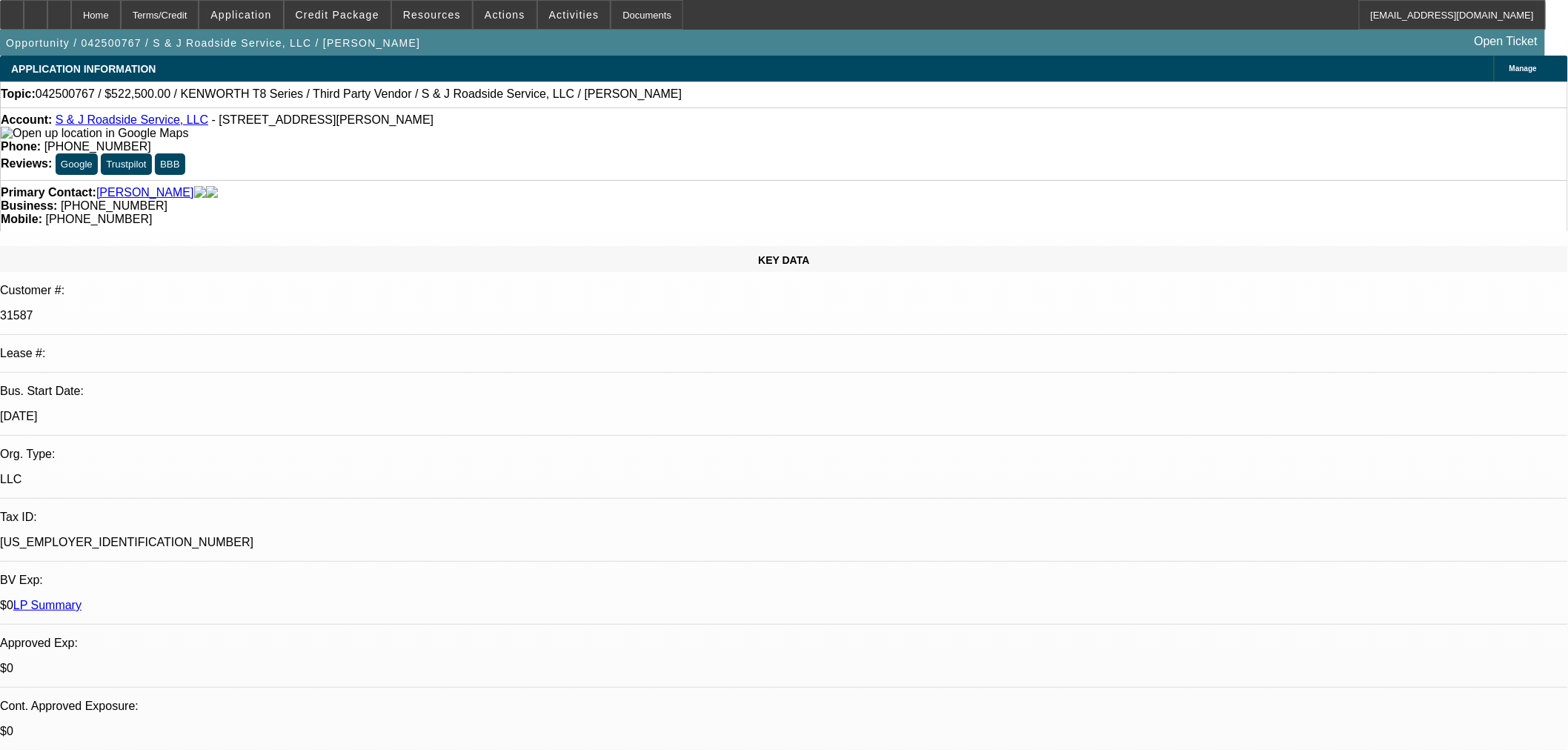
select select "0"
select select "2"
select select "0"
select select "6"
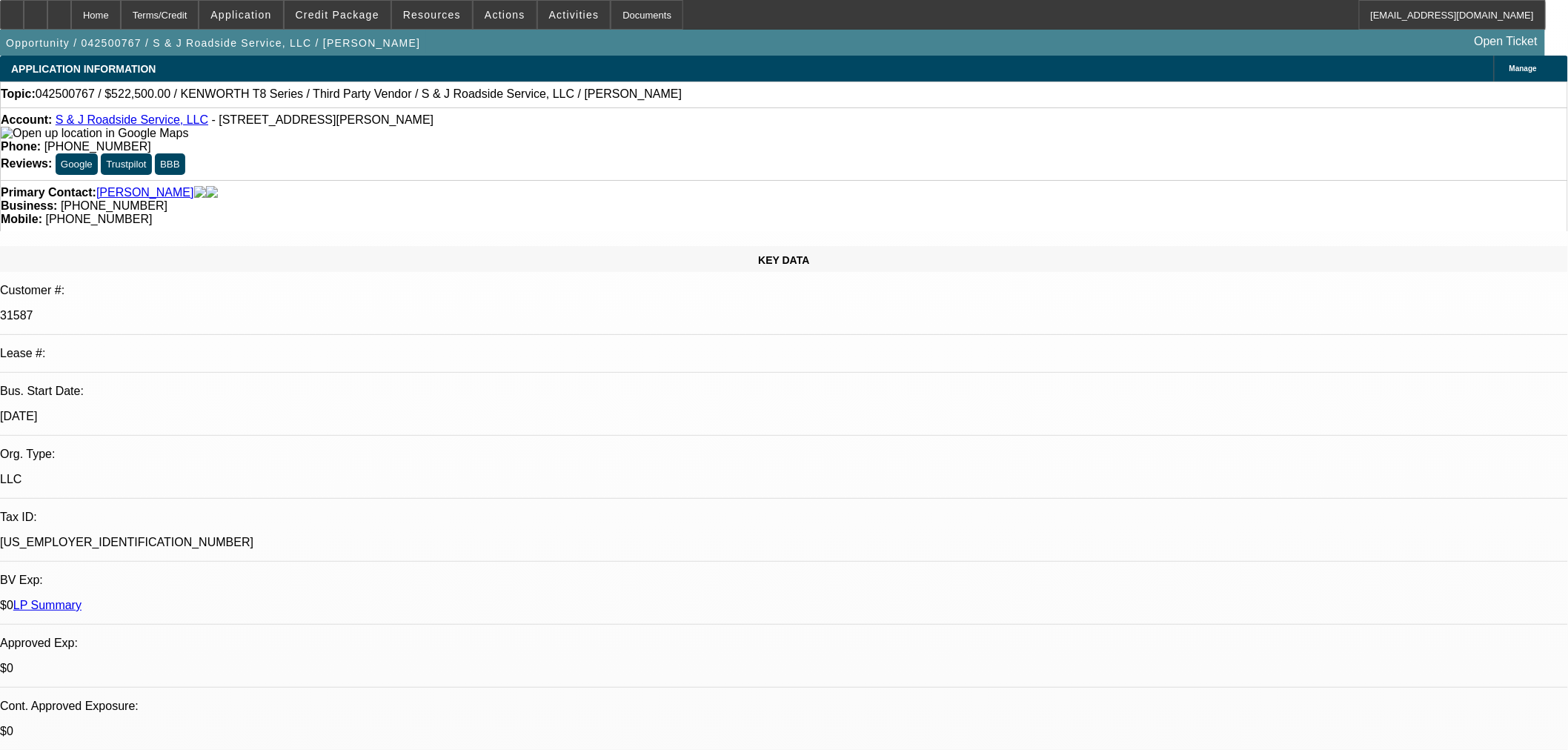
select select "0"
select select "2"
select select "0"
select select "6"
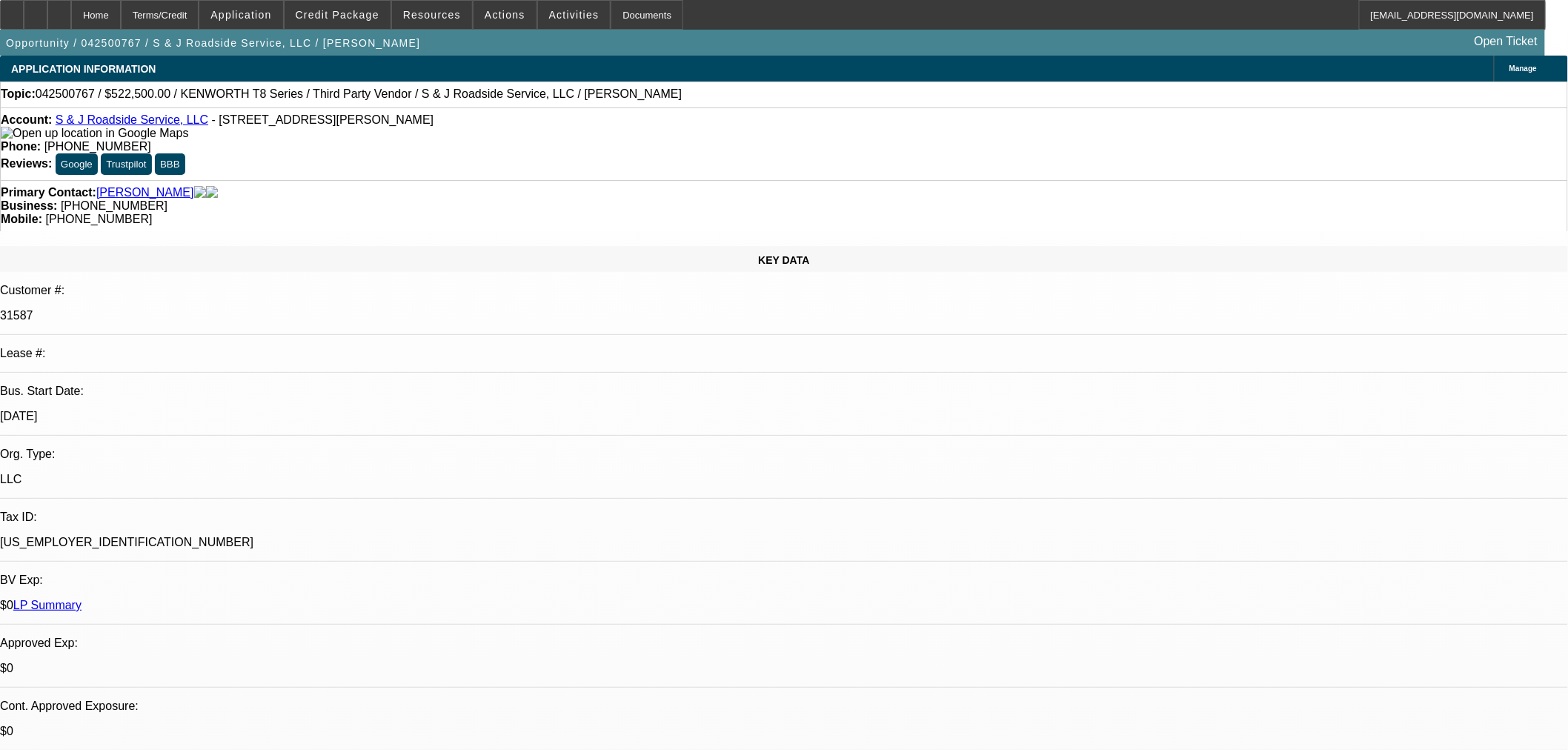
select select "0"
select select "2"
select select "0"
select select "6"
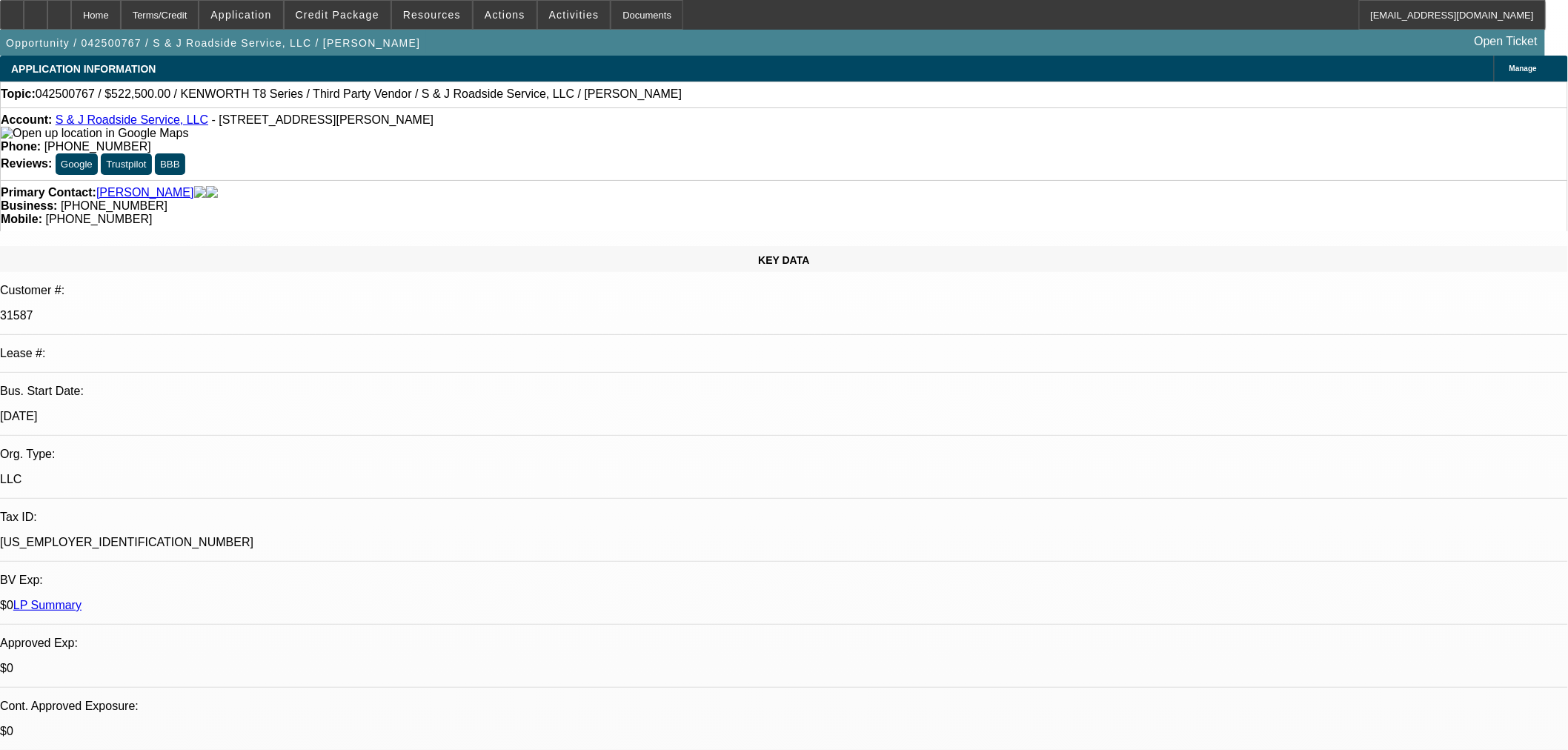
select select "0"
select select "2"
select select "0"
select select "6"
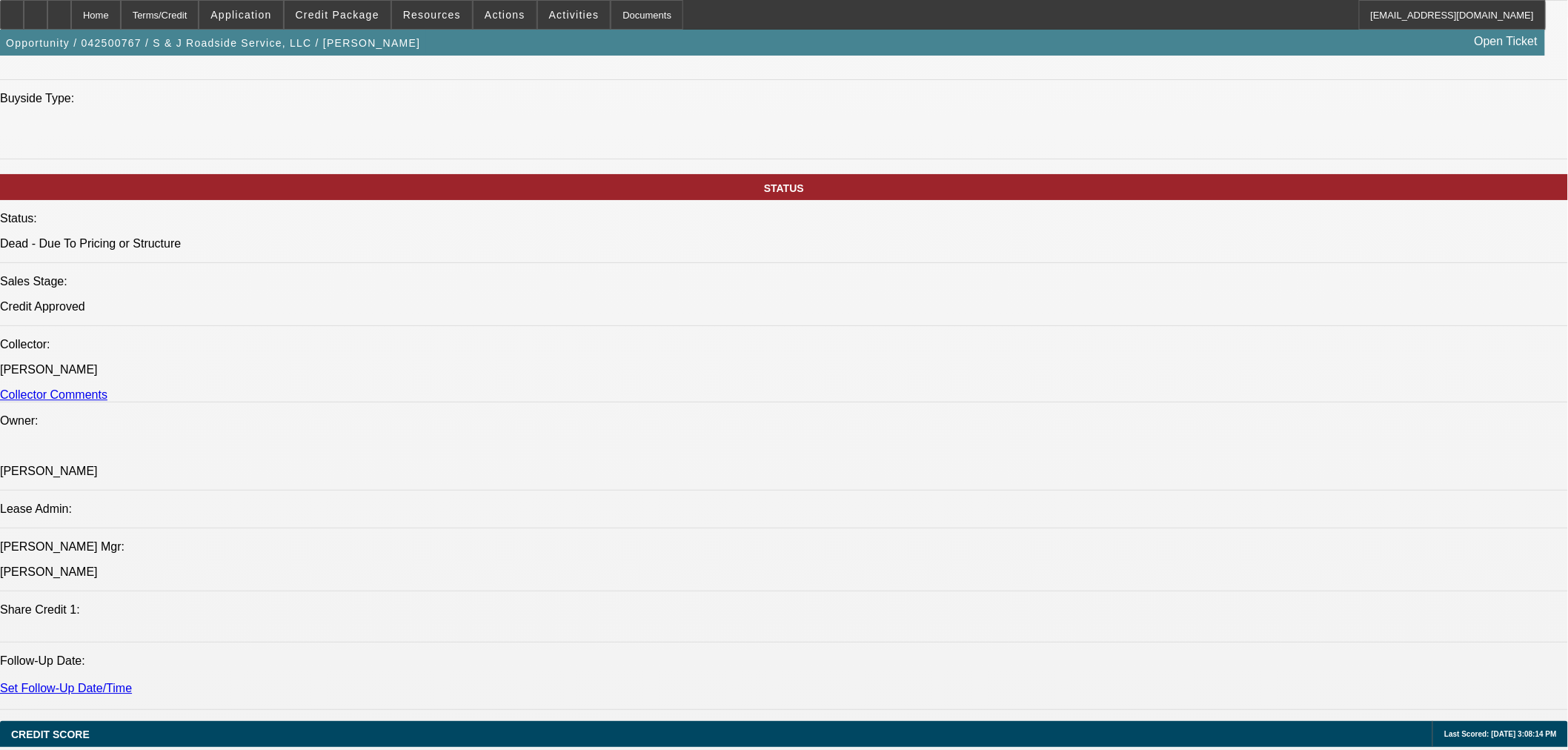
scroll to position [329, 0]
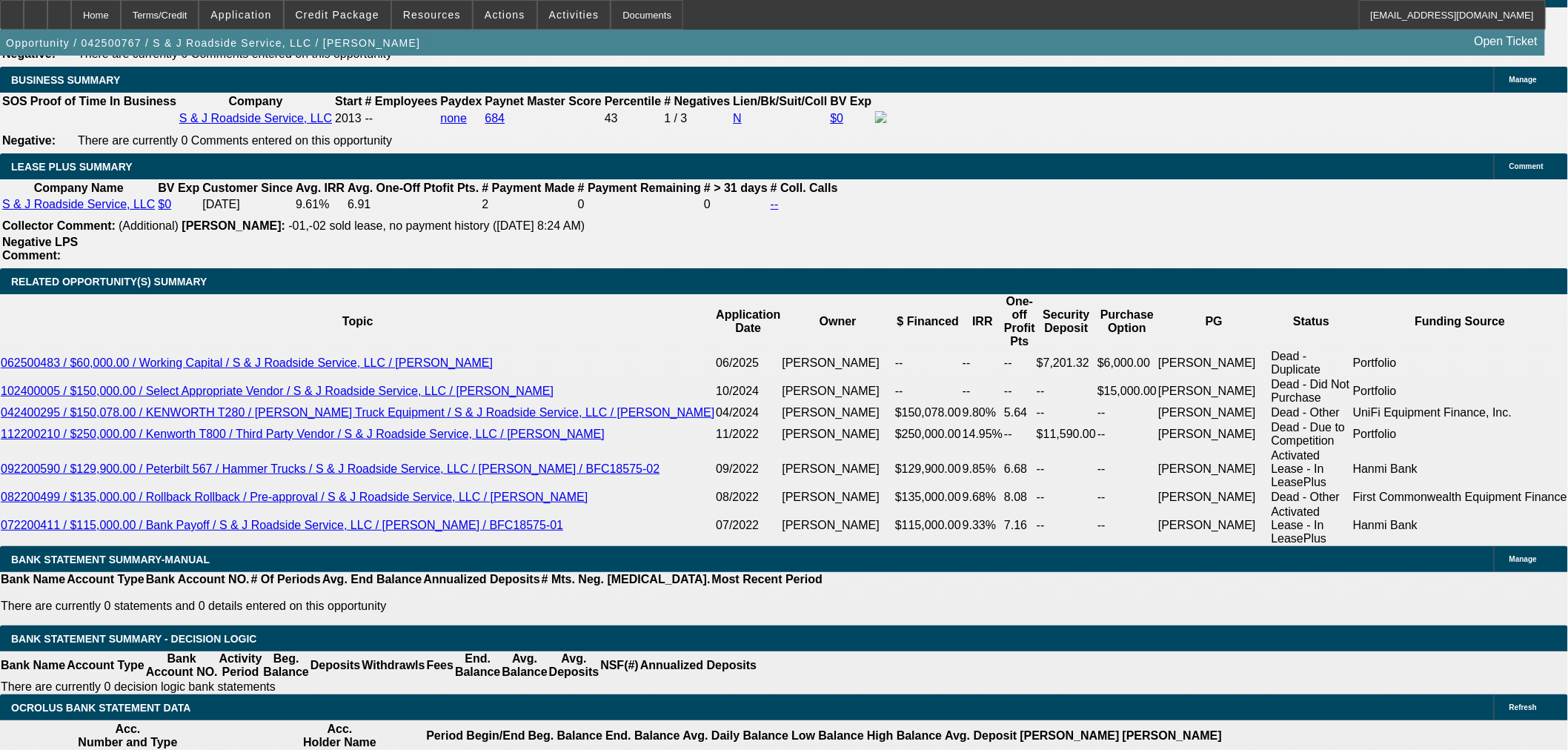
scroll to position [2471, 0]
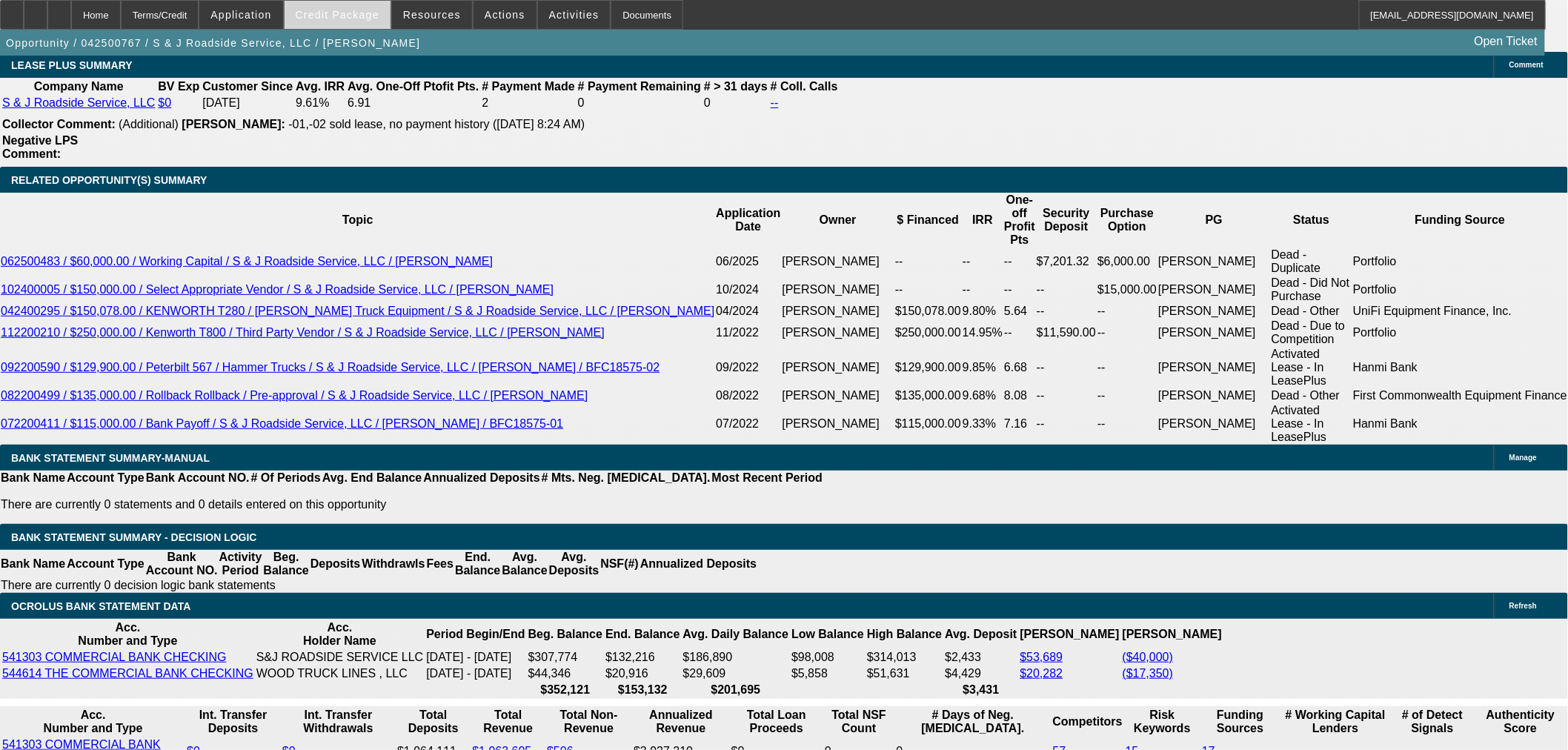
click at [366, 7] on span at bounding box center [337, 15] width 106 height 36
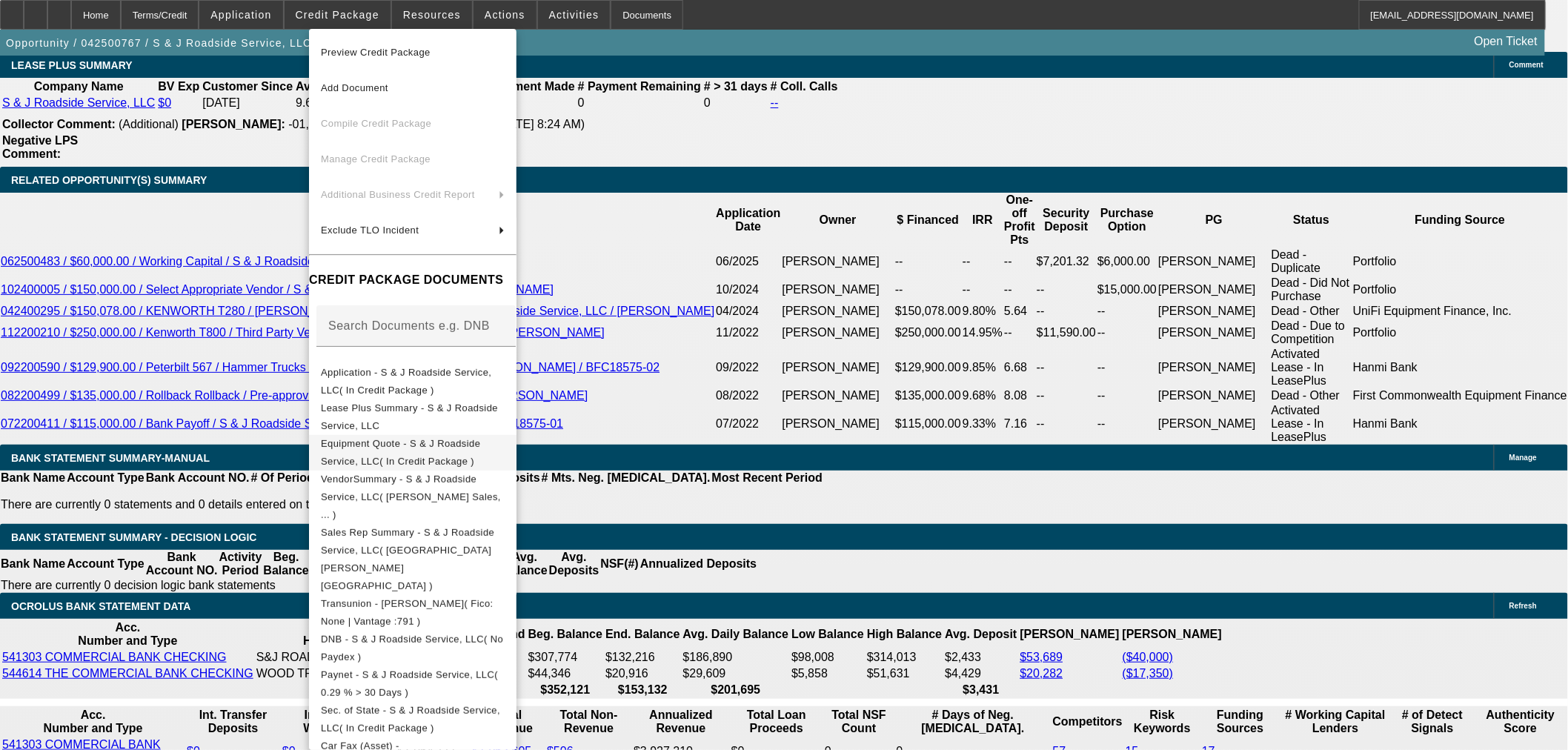
click at [505, 440] on span "Equipment Quote - S & J Roadside Service, LLC( In Credit Package )" at bounding box center [412, 452] width 184 height 36
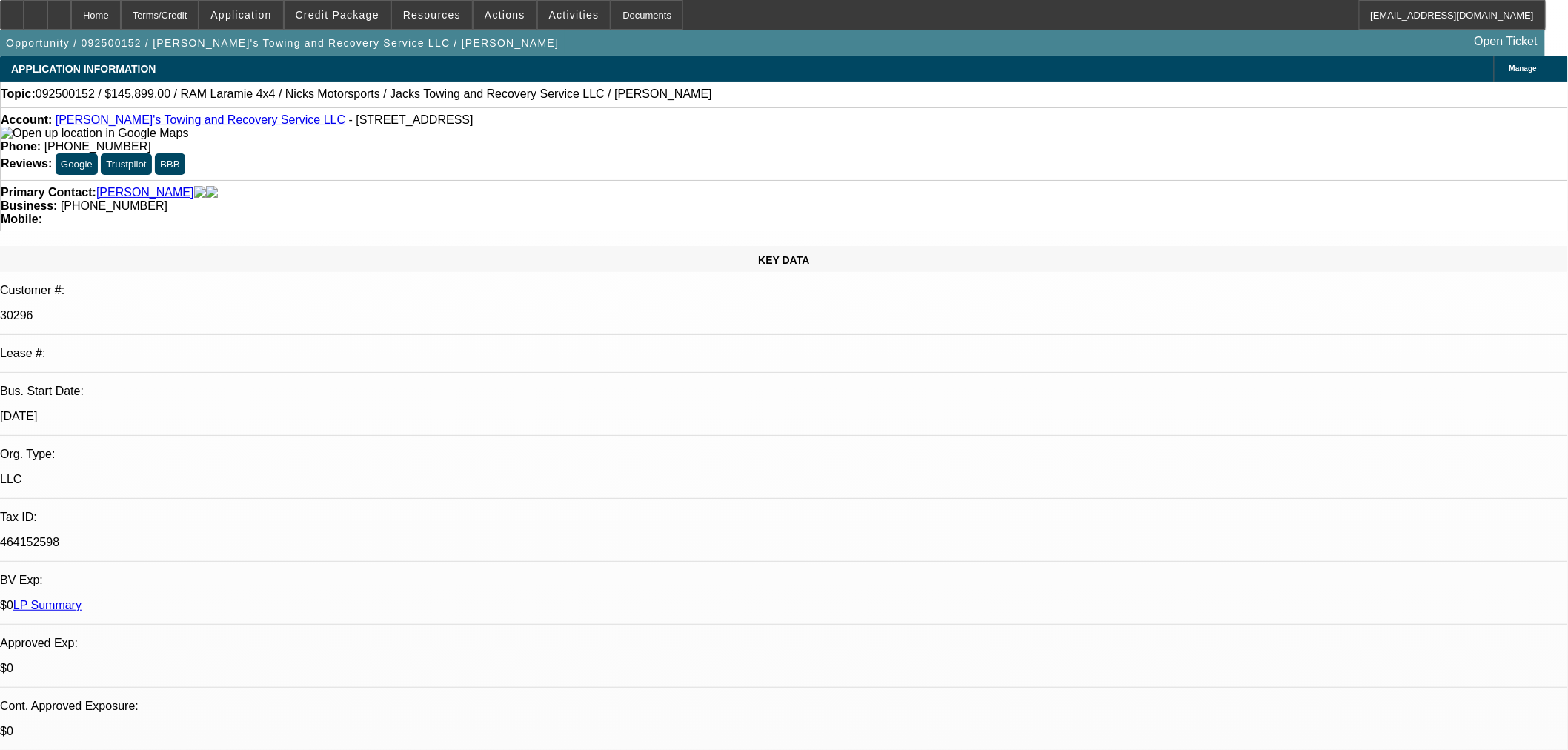
select select "0"
select select "3"
select select "0"
select select "6"
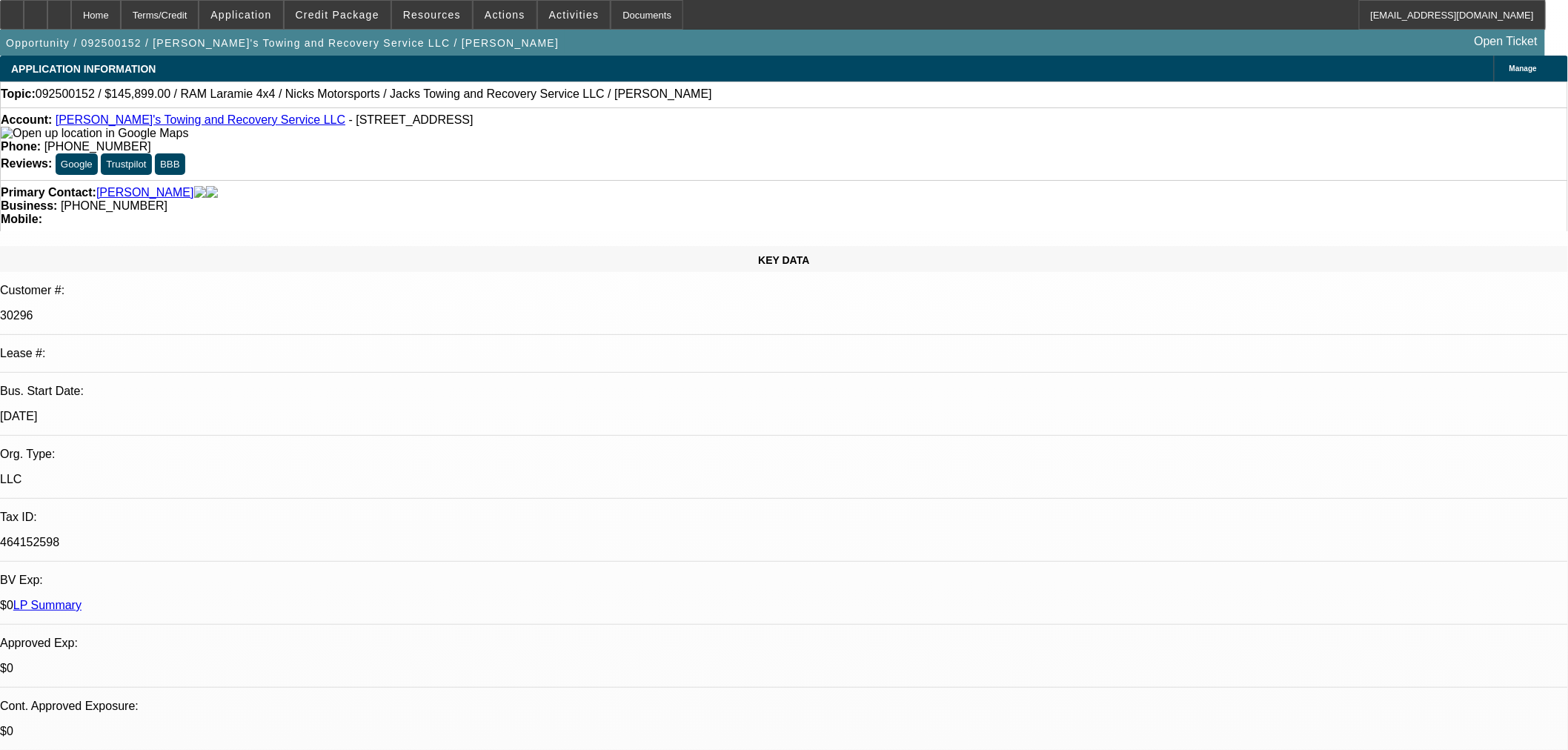
select select "0"
select select "3"
select select "0"
select select "6"
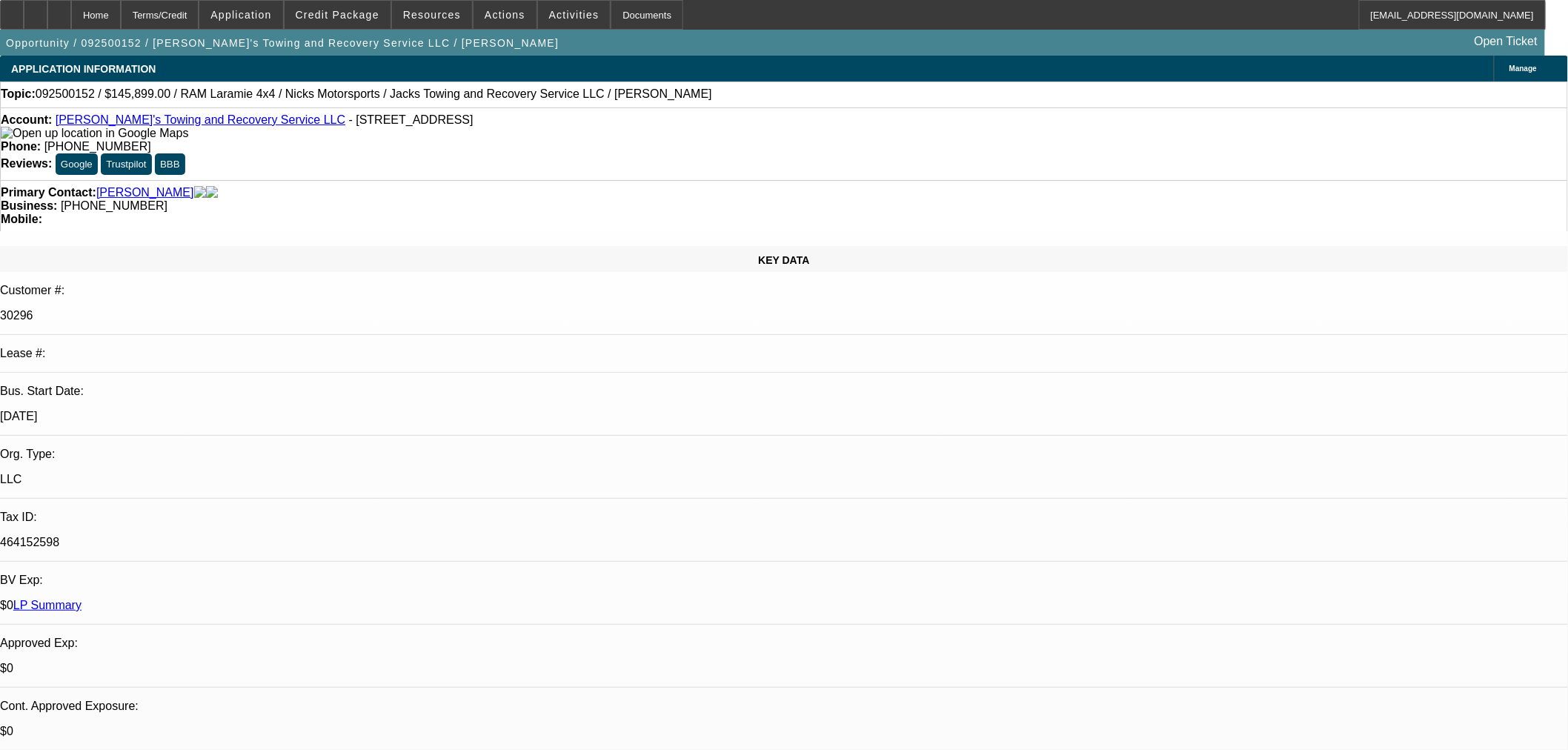
select select "0"
select select "3"
select select "0"
select select "6"
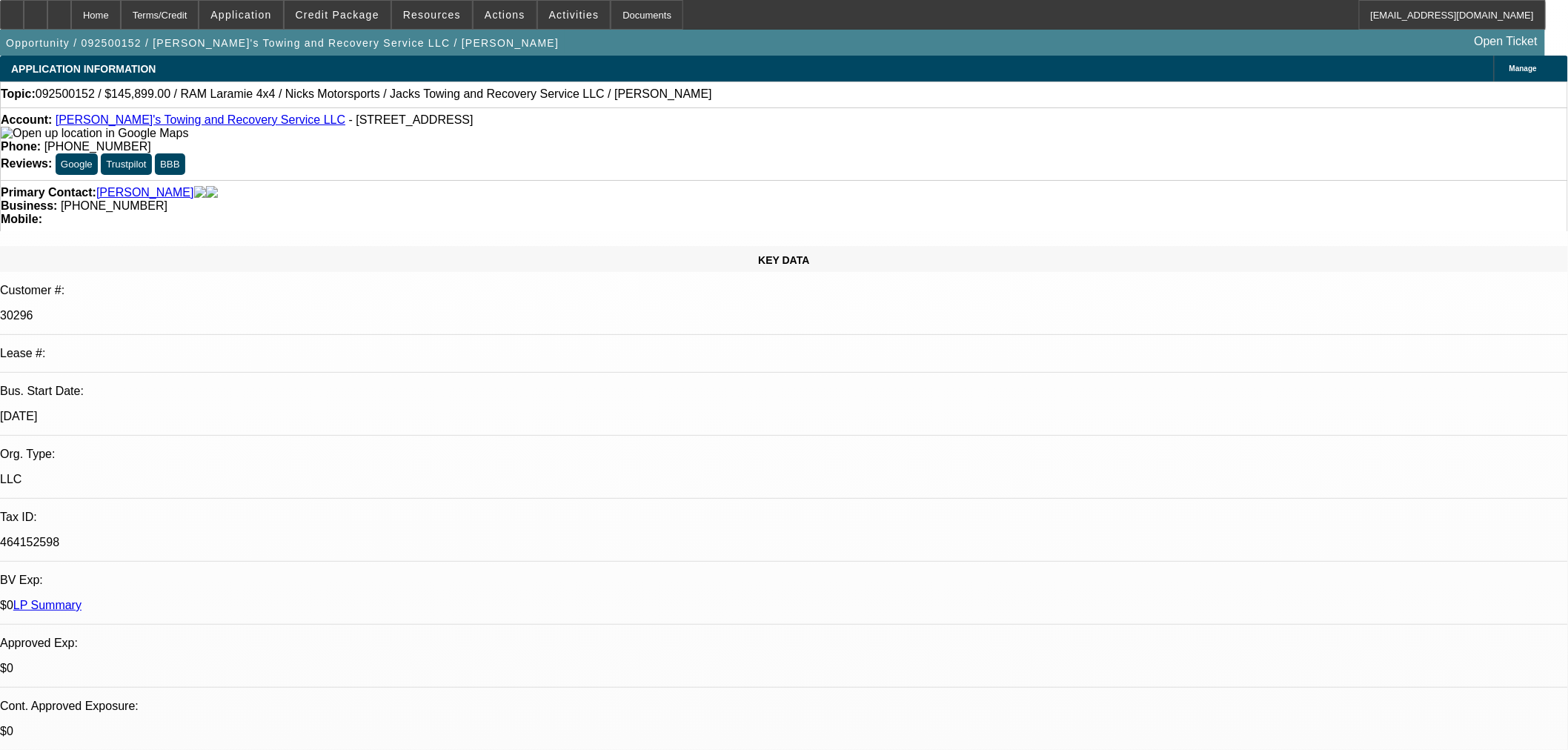
select select "0"
select select "3"
select select "0"
select select "6"
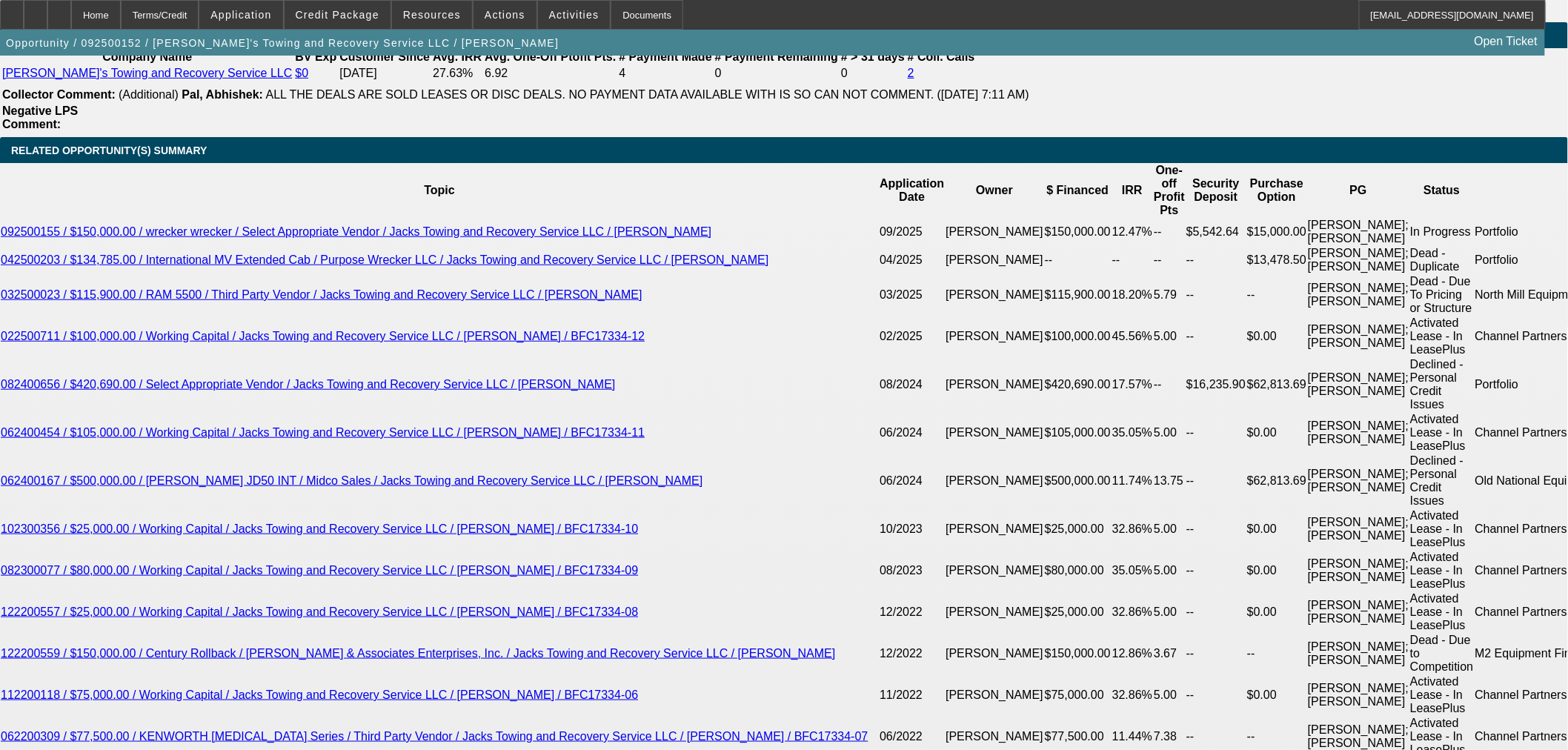
scroll to position [2635, 0]
